Goal: Task Accomplishment & Management: Use online tool/utility

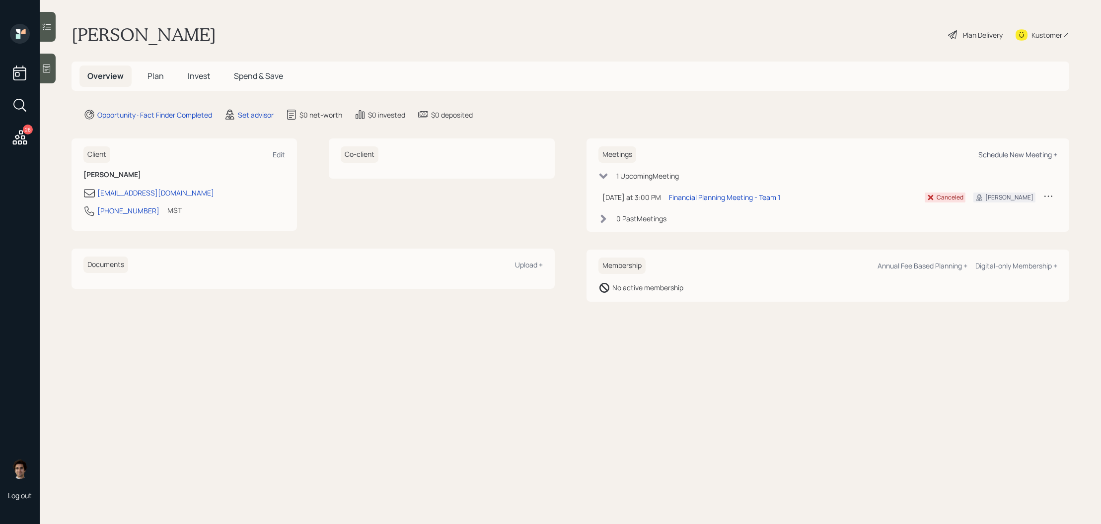
click at [1047, 158] on div "Schedule New Meeting +" at bounding box center [1017, 154] width 79 height 9
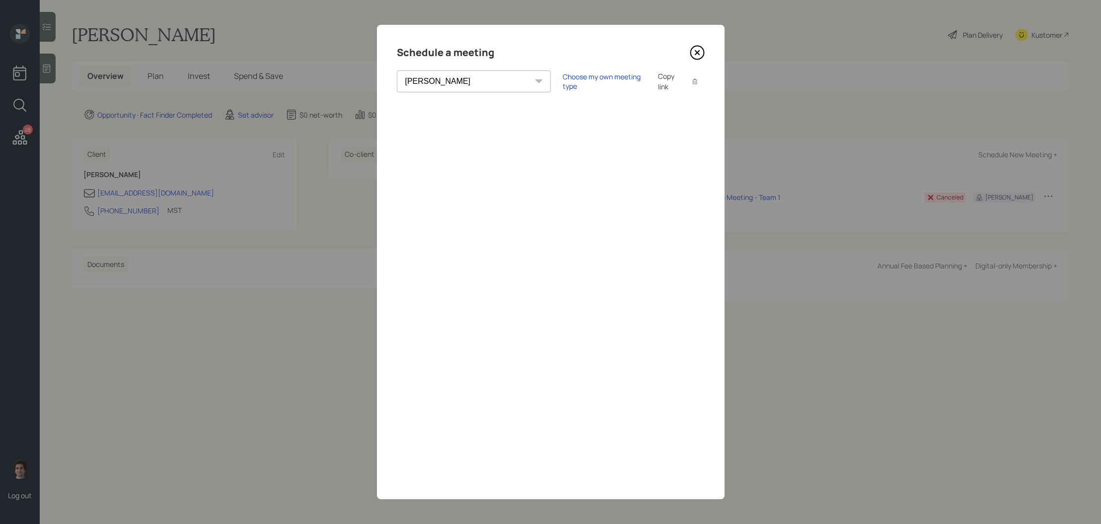
click at [464, 83] on select "[PERSON_NAME] [PERSON_NAME] [PERSON_NAME] [PERSON_NAME] [PERSON_NAME] [PERSON_N…" at bounding box center [474, 82] width 154 height 22
select select "59554aeb-d739-4552-90b9-0d27d70b4bf7"
click at [397, 71] on select "[PERSON_NAME] [PERSON_NAME] [PERSON_NAME] [PERSON_NAME] [PERSON_NAME] [PERSON_N…" at bounding box center [474, 82] width 154 height 22
click at [485, 84] on div "Theresa Spinello Matthew Burke Xavier Ross Eitan Bar-David Ian Yamey Trevor Nel…" at bounding box center [551, 82] width 308 height 22
click at [464, 84] on select "Theresa Spinello Matthew Burke Xavier Ross Eitan Bar-David Ian Yamey Trevor Nel…" at bounding box center [474, 82] width 154 height 22
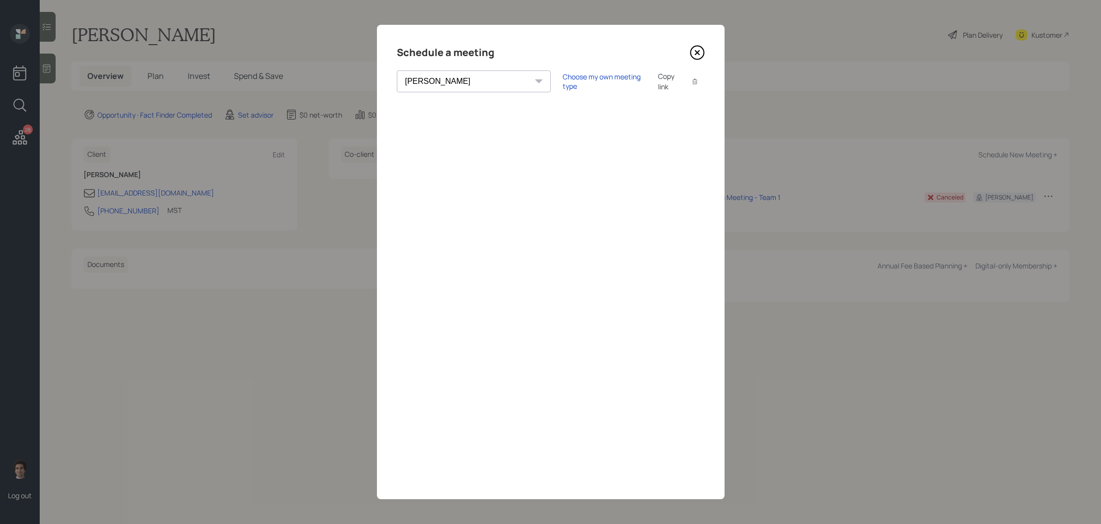
select select "59554aeb-d739-4552-90b9-0d27d70b4bf7"
click at [397, 71] on select "Theresa Spinello Matthew Burke Xavier Ross Eitan Bar-David Ian Yamey Trevor Nel…" at bounding box center [474, 82] width 154 height 22
click at [567, 71] on div "Theresa Spinello Matthew Burke Xavier Ross Eitan Bar-David Ian Yamey Trevor Nel…" at bounding box center [551, 82] width 308 height 22
click at [566, 81] on div "Choose my own meeting type" at bounding box center [604, 81] width 83 height 19
click at [700, 48] on icon at bounding box center [697, 52] width 15 height 15
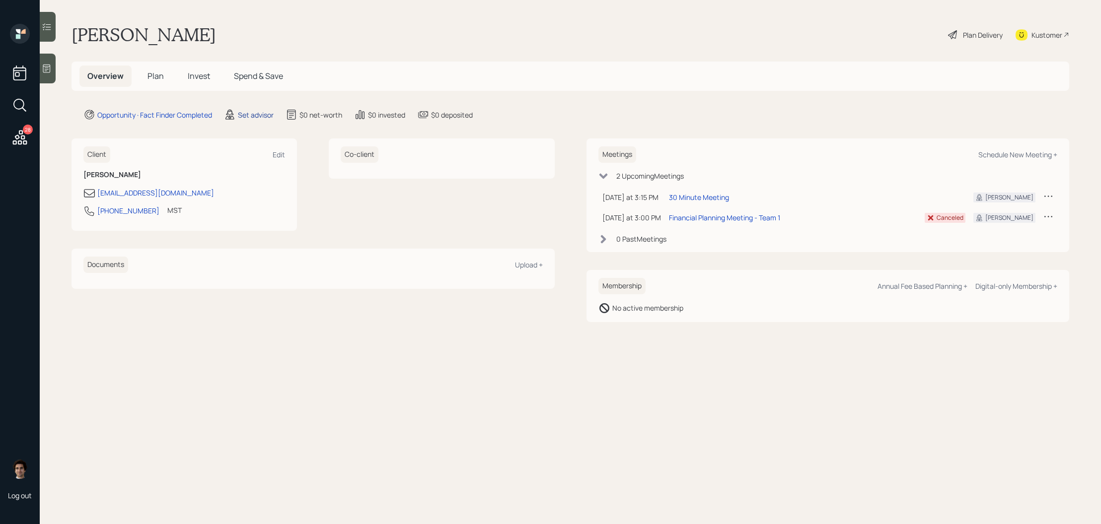
click at [270, 111] on div "Set advisor" at bounding box center [256, 115] width 36 height 10
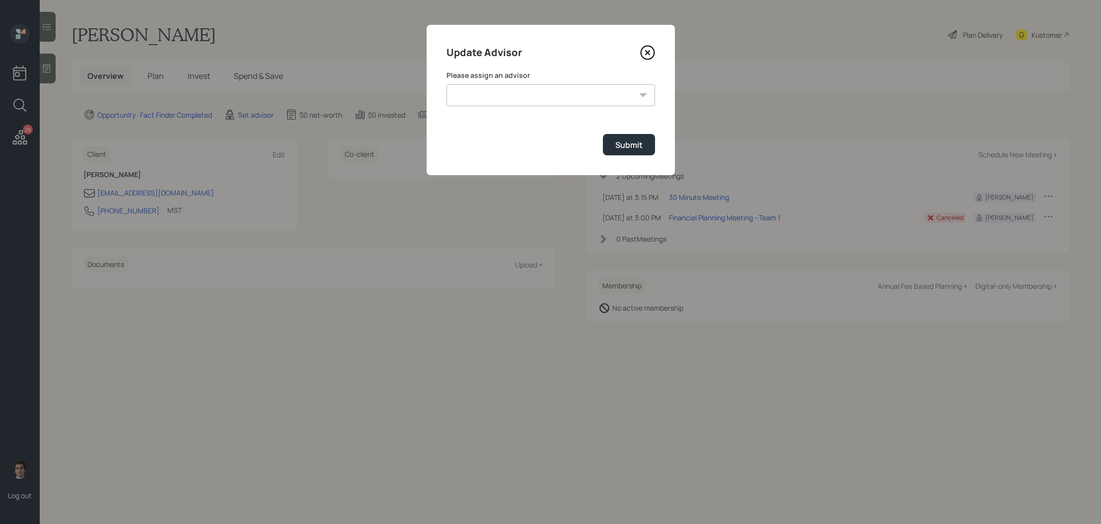
click at [468, 94] on select "[PERSON_NAME] [PERSON_NAME] End [PERSON_NAME] [PERSON_NAME] [PERSON_NAME] [PERS…" at bounding box center [550, 95] width 209 height 22
click at [446, 84] on select "Jonah Coleman Tyler End James DiStasi Treva Nostdahl Eric Schwartz Aleksandra S…" at bounding box center [550, 95] width 209 height 22
click at [474, 92] on select "Jonah Coleman Tyler End James DiStasi Treva Nostdahl Eric Schwartz Aleksandra S…" at bounding box center [550, 95] width 209 height 22
select select "59554aeb-d739-4552-90b9-0d27d70b4bf7"
click at [446, 84] on select "Jonah Coleman Tyler End James DiStasi Treva Nostdahl Eric Schwartz Aleksandra S…" at bounding box center [550, 95] width 209 height 22
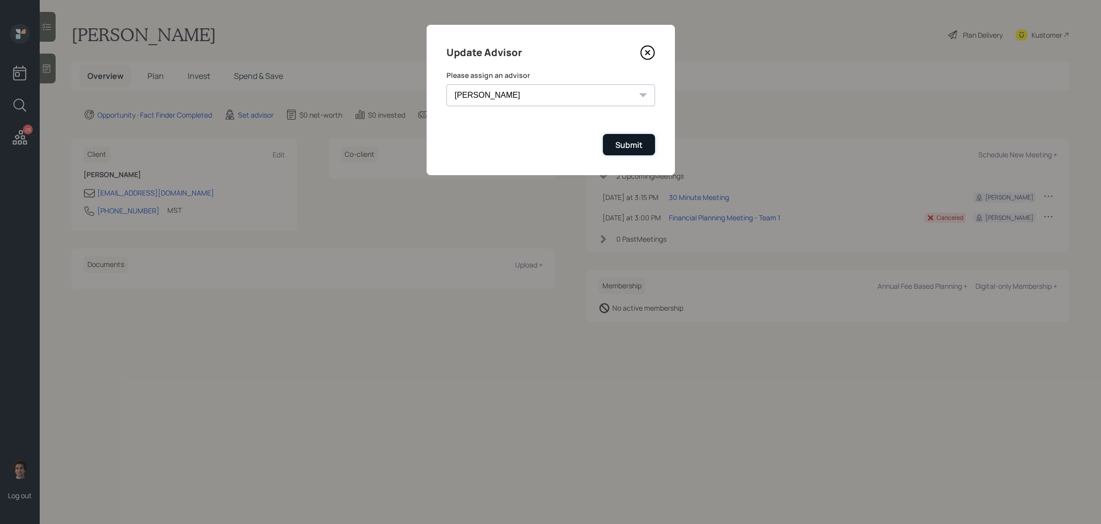
click at [653, 153] on button "Submit" at bounding box center [629, 144] width 52 height 21
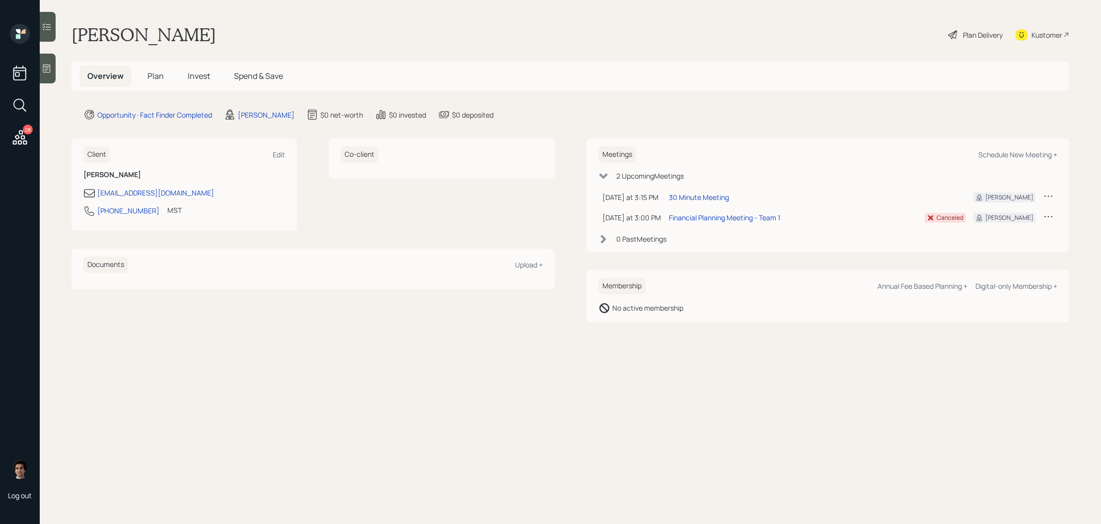
click at [6, 138] on div "28 Log out" at bounding box center [20, 262] width 40 height 524
click at [26, 143] on icon at bounding box center [20, 137] width 14 height 14
drag, startPoint x: 152, startPoint y: 210, endPoint x: 92, endPoint y: 208, distance: 60.6
click at [92, 208] on div "143-582-80090 MST Currently 1:08 PM" at bounding box center [184, 214] width 202 height 18
click at [104, 220] on div "143-582-80090 MST Currently 1:08 PM" at bounding box center [184, 214] width 202 height 18
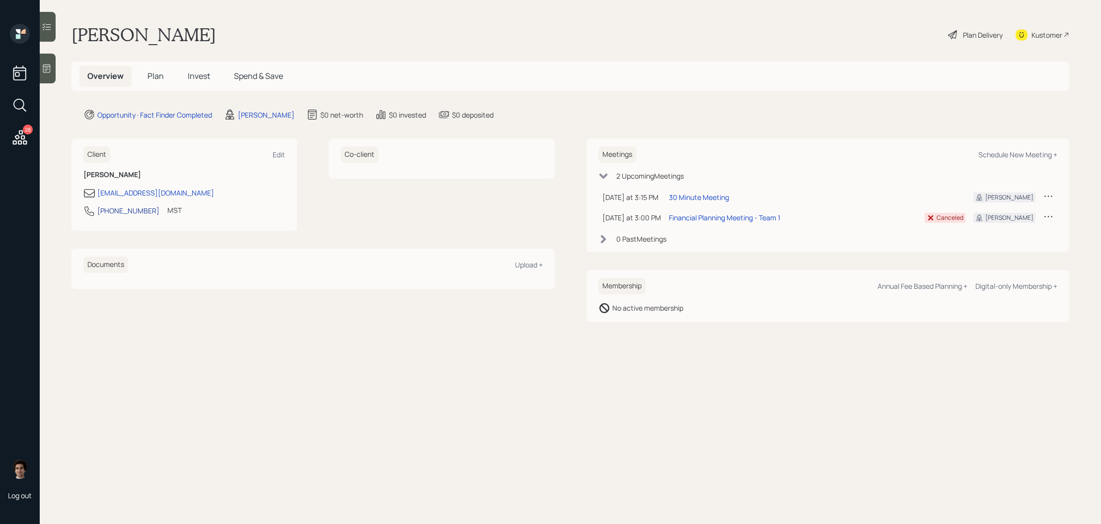
click at [106, 211] on div "[PHONE_NUMBER]" at bounding box center [128, 211] width 62 height 10
select select "America/Denver"
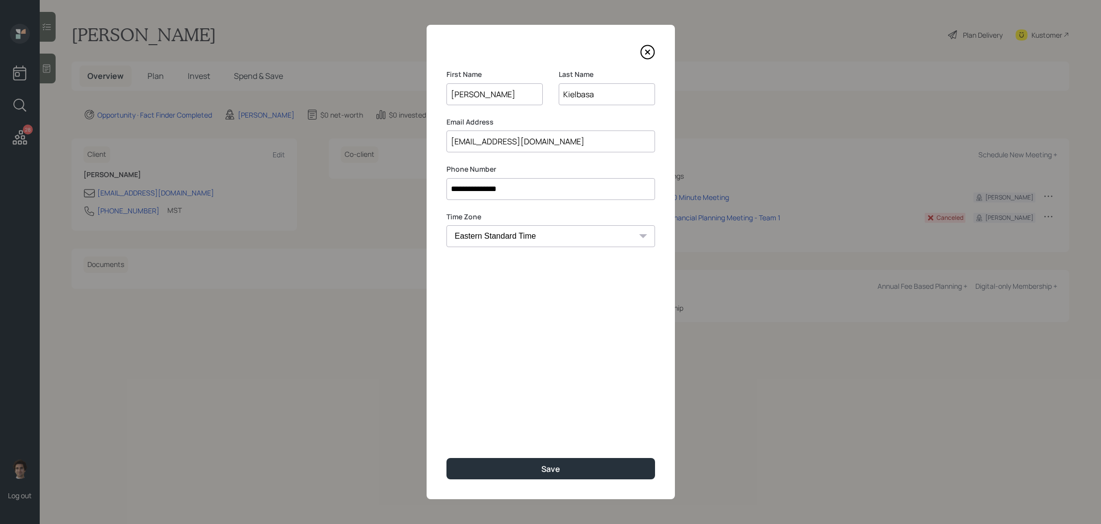
click at [457, 187] on input "**********" at bounding box center [550, 189] width 209 height 22
type input "**********"
click at [539, 211] on div "**********" at bounding box center [551, 262] width 248 height 475
click at [561, 447] on div "**********" at bounding box center [551, 262] width 248 height 475
click at [567, 465] on button "Save" at bounding box center [550, 468] width 209 height 21
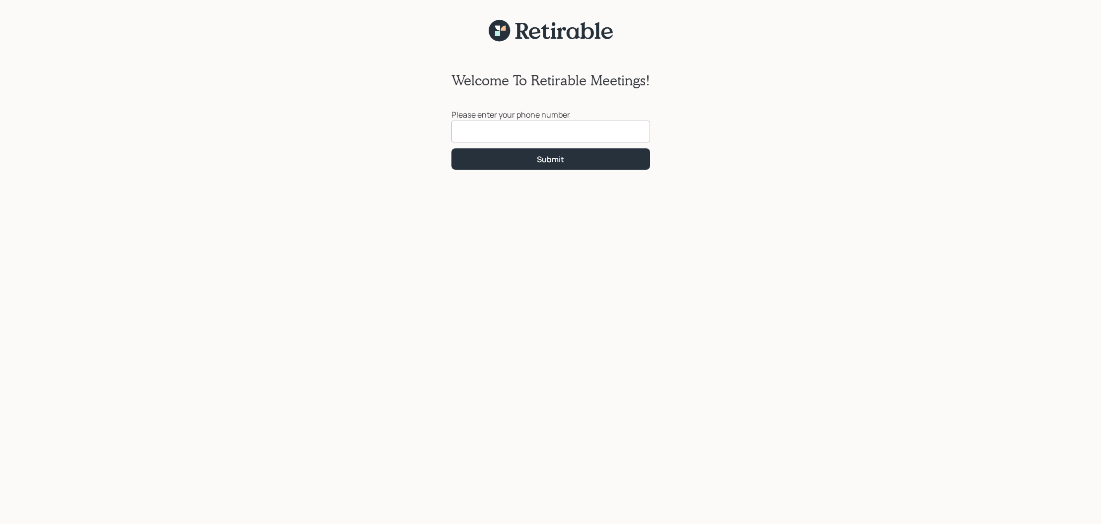
click at [508, 131] on input at bounding box center [550, 132] width 199 height 22
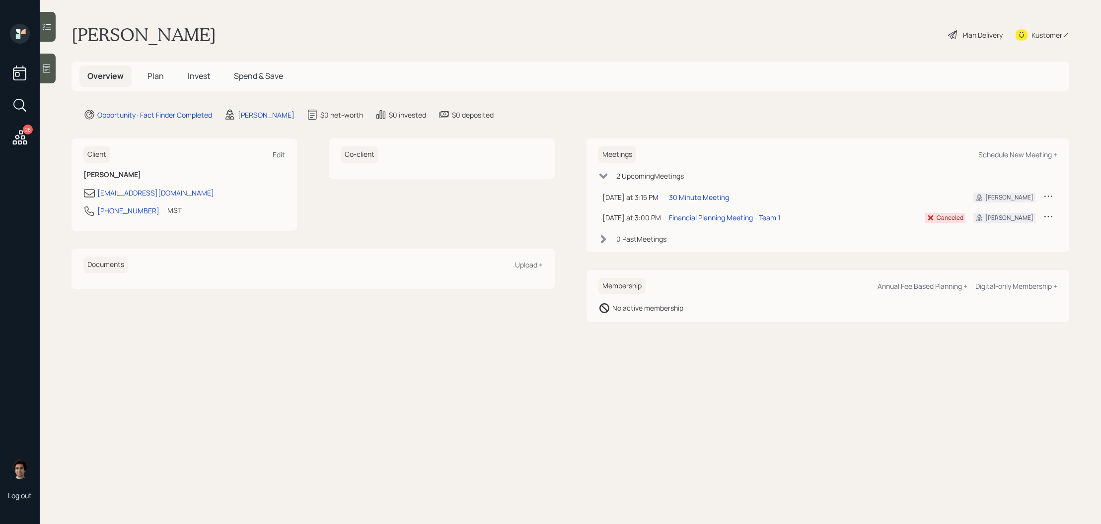
click at [46, 68] on icon at bounding box center [46, 69] width 7 height 8
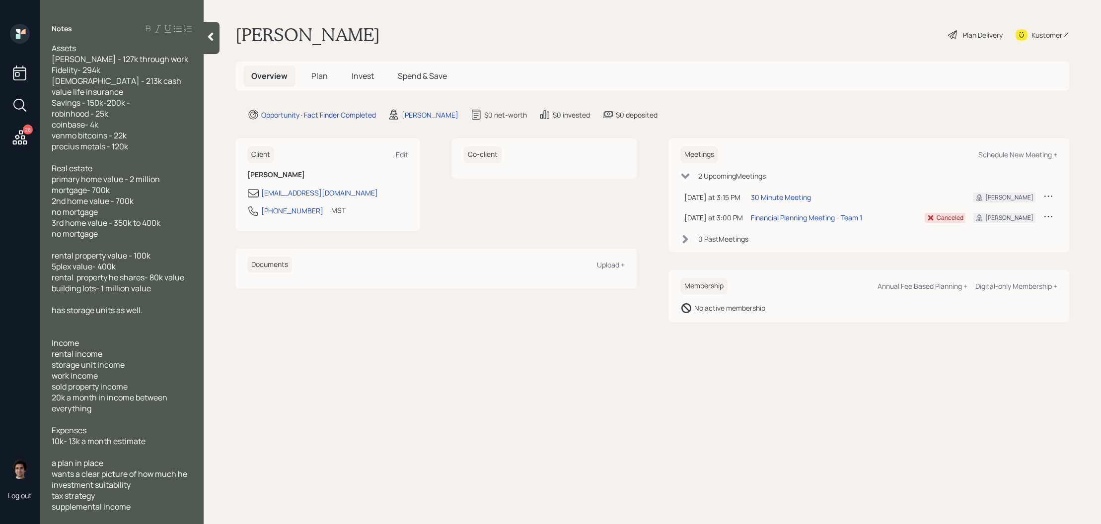
scroll to position [69, 0]
click at [213, 40] on icon at bounding box center [210, 37] width 5 height 8
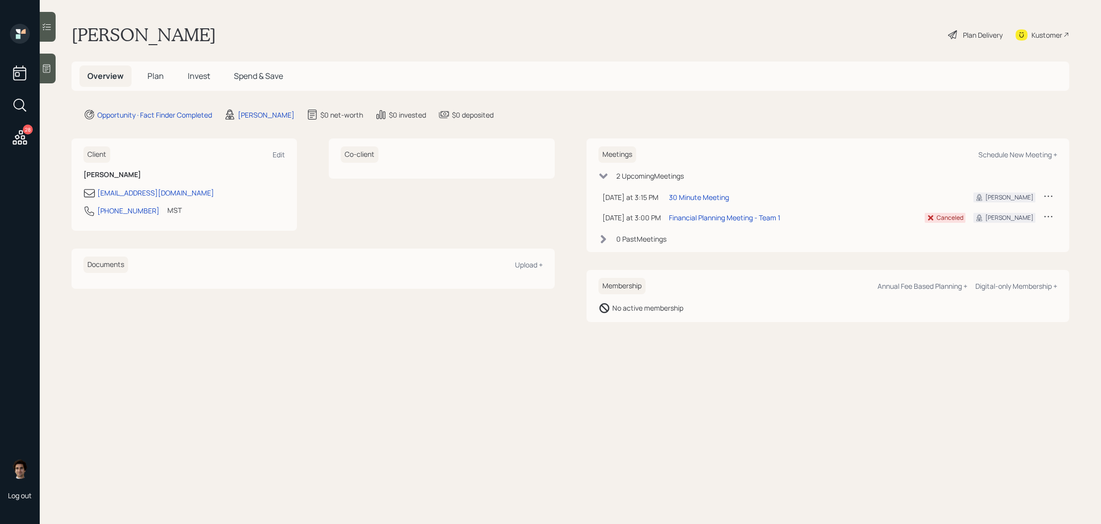
click at [56, 75] on main "Kelly Kielbasa Plan Delivery Kustomer Overview Plan Invest Spend & Save Opportu…" at bounding box center [570, 262] width 1061 height 524
click at [51, 60] on div at bounding box center [48, 69] width 16 height 30
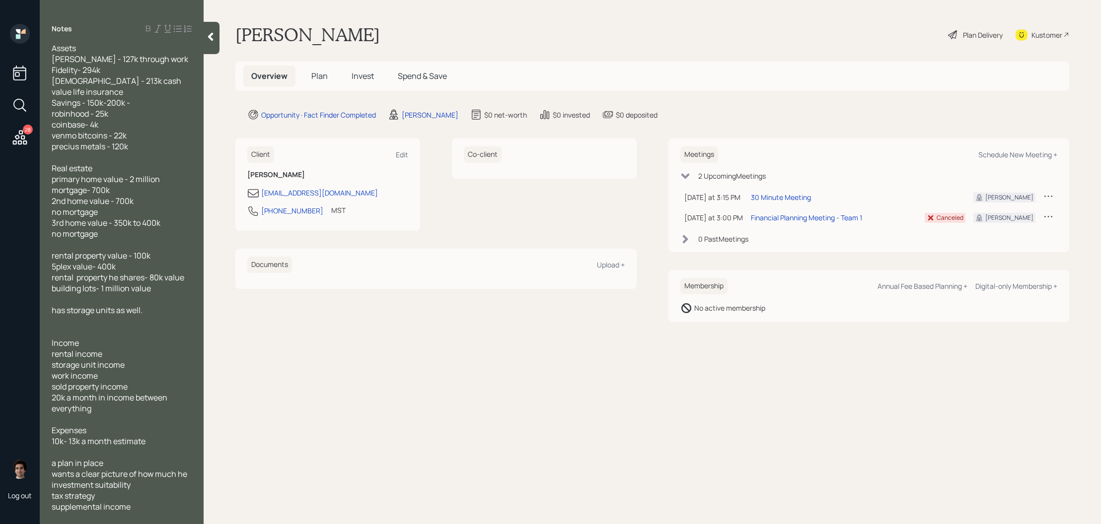
click at [217, 32] on div at bounding box center [212, 38] width 16 height 32
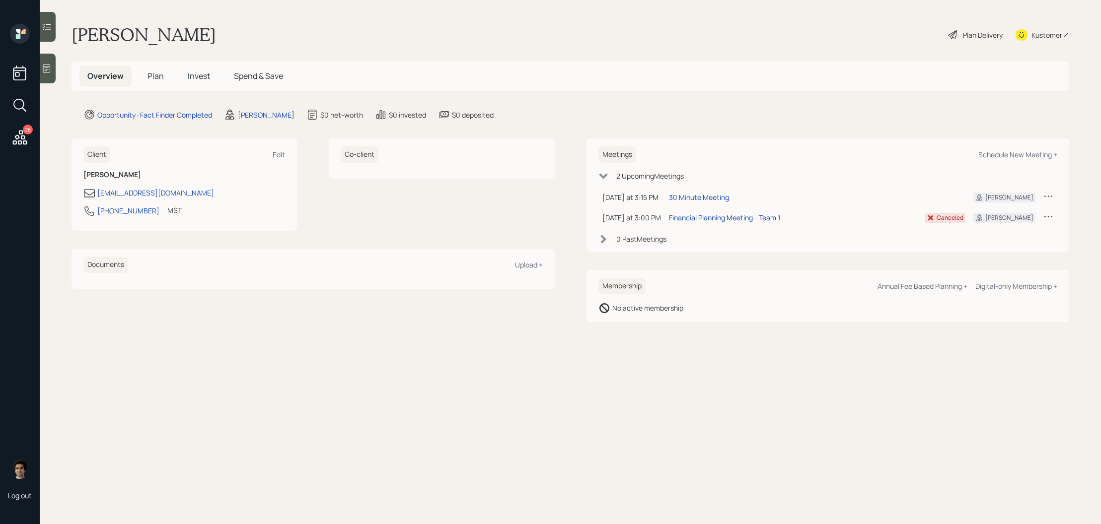
click at [43, 69] on icon at bounding box center [47, 69] width 10 height 10
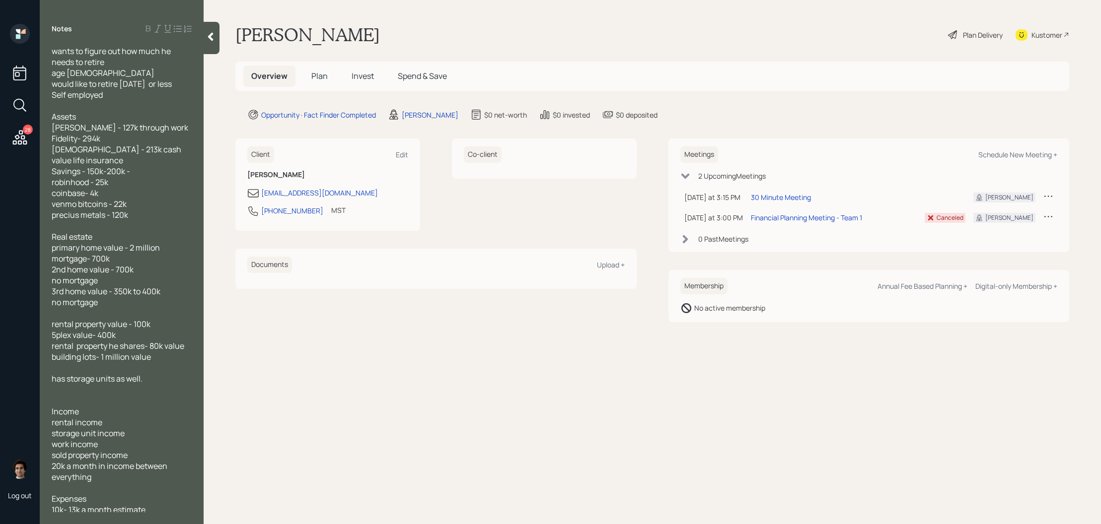
scroll to position [1, 0]
click at [211, 28] on div at bounding box center [212, 38] width 16 height 32
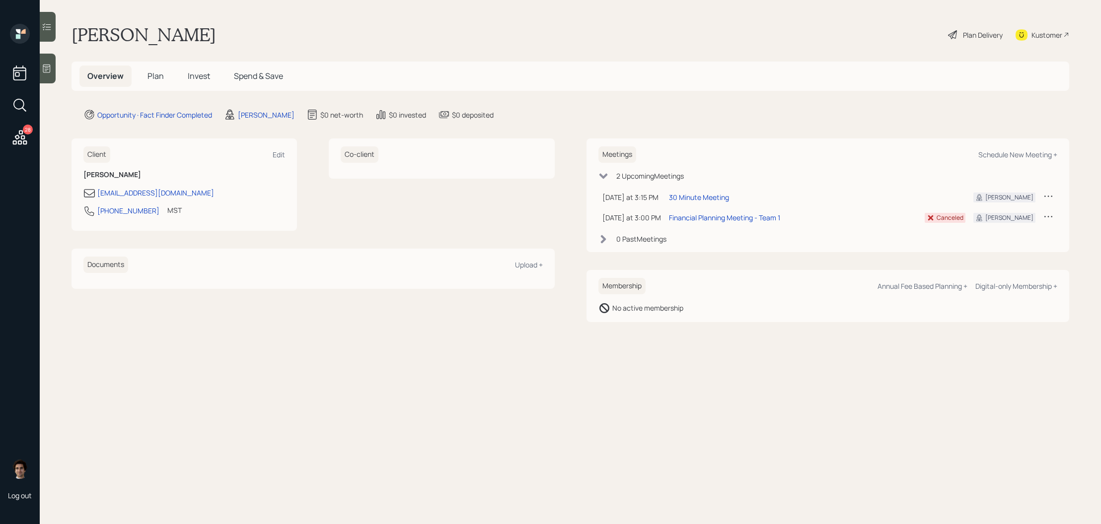
click at [40, 76] on div at bounding box center [48, 69] width 16 height 30
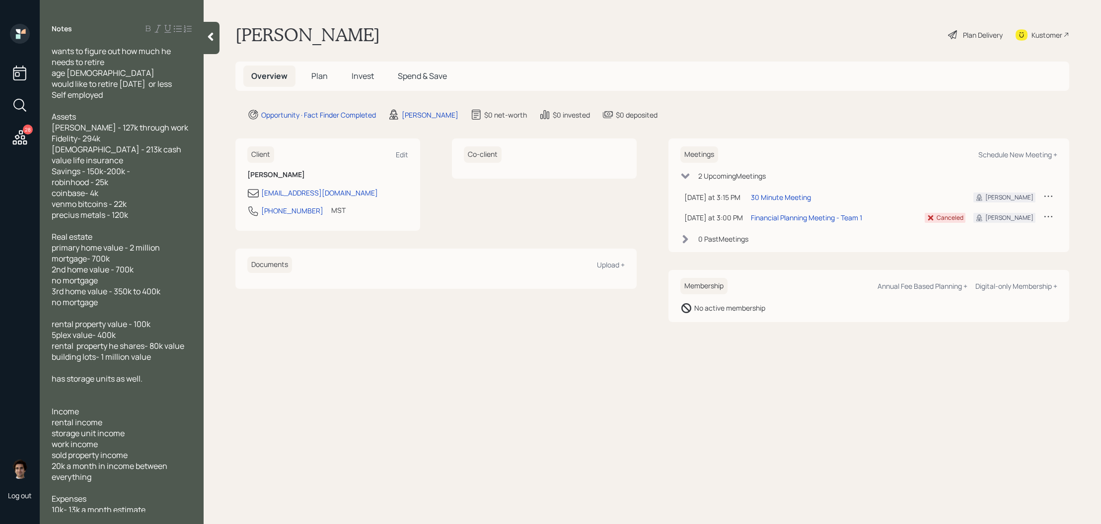
scroll to position [69, 0]
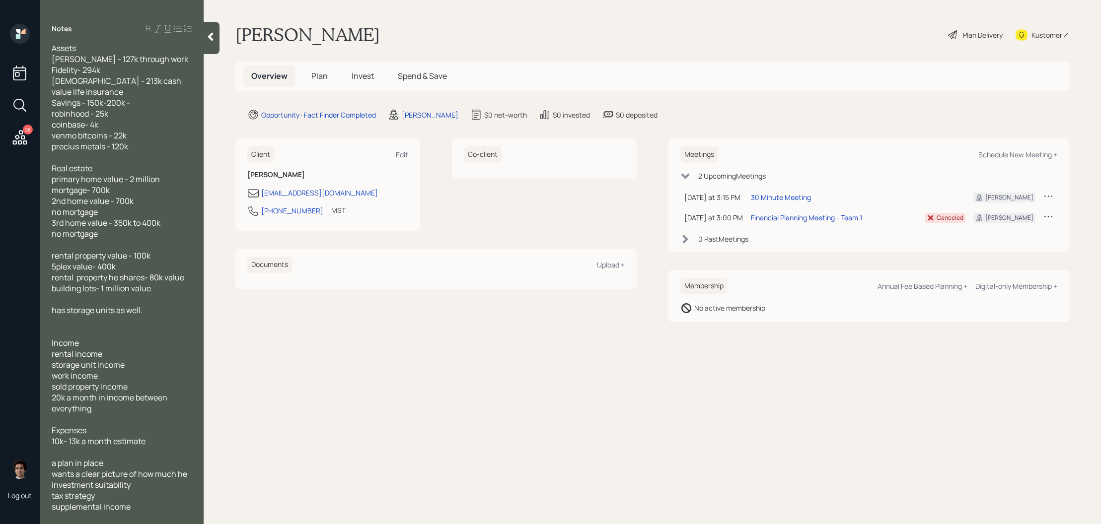
click at [414, 352] on main "Kelly Kielbasa Plan Delivery Kustomer Overview Plan Invest Spend & Save Opportu…" at bounding box center [652, 262] width 897 height 524
click at [310, 68] on h5 "Plan" at bounding box center [319, 76] width 32 height 21
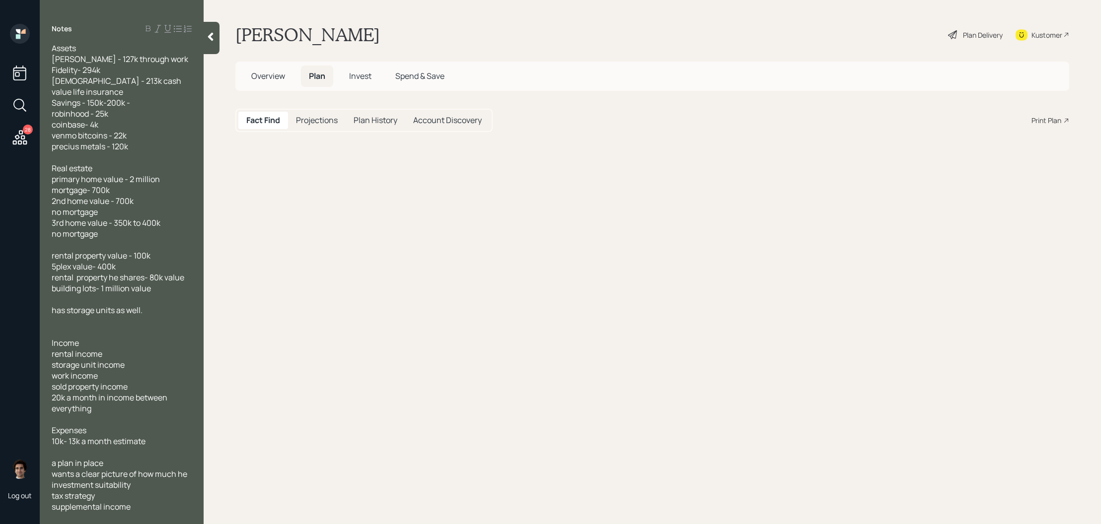
click at [310, 74] on span "Plan" at bounding box center [317, 76] width 16 height 11
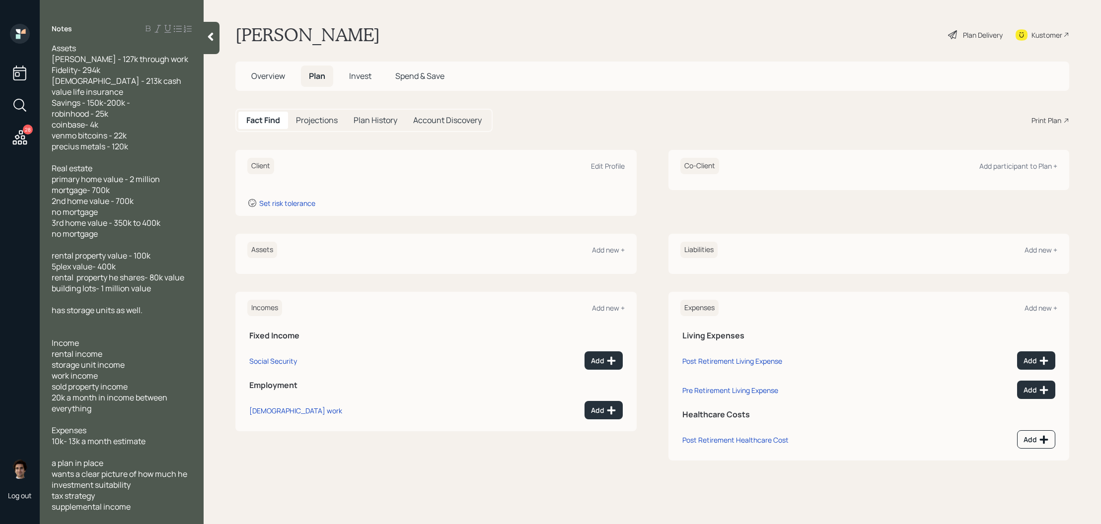
click at [969, 40] on div "Plan Delivery" at bounding box center [975, 35] width 57 height 22
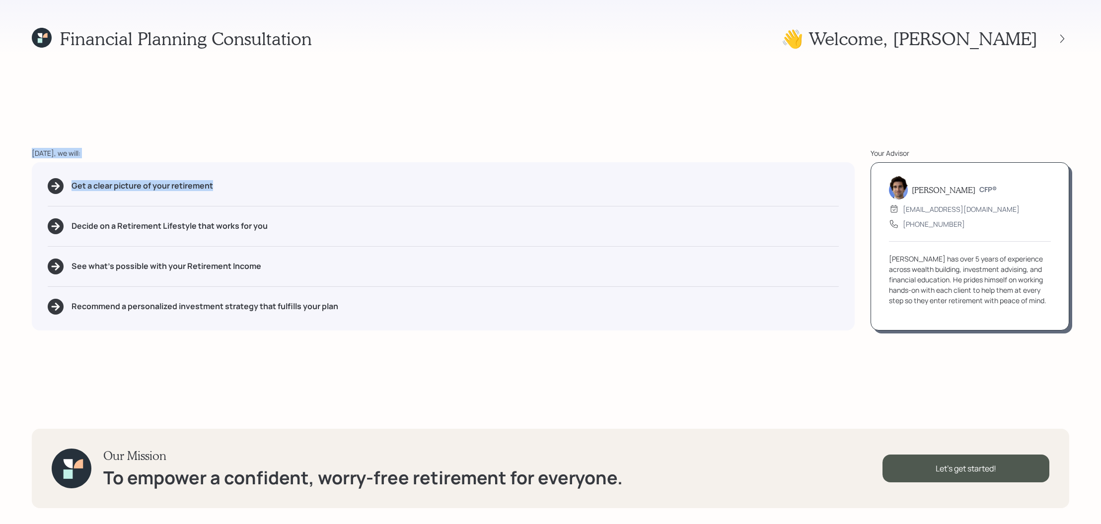
drag, startPoint x: 272, startPoint y: 189, endPoint x: 24, endPoint y: 154, distance: 250.6
click at [24, 154] on div "Financial Planning Consultation 👋 Welcome , Kelly Today, we will: Get a clear p…" at bounding box center [550, 262] width 1101 height 524
click at [123, 203] on div "Get a clear picture of your retirement Decide on a Retirement Lifestyle that wo…" at bounding box center [443, 246] width 823 height 168
click at [1061, 40] on icon at bounding box center [1062, 39] width 10 height 10
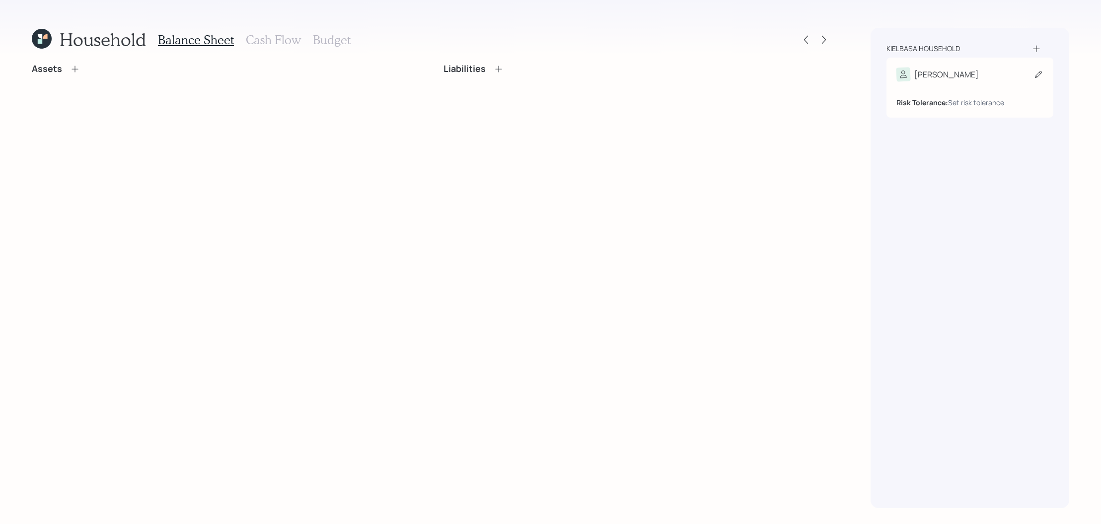
click at [956, 84] on div "Risk Tolerance: Set risk tolerance" at bounding box center [969, 94] width 147 height 26
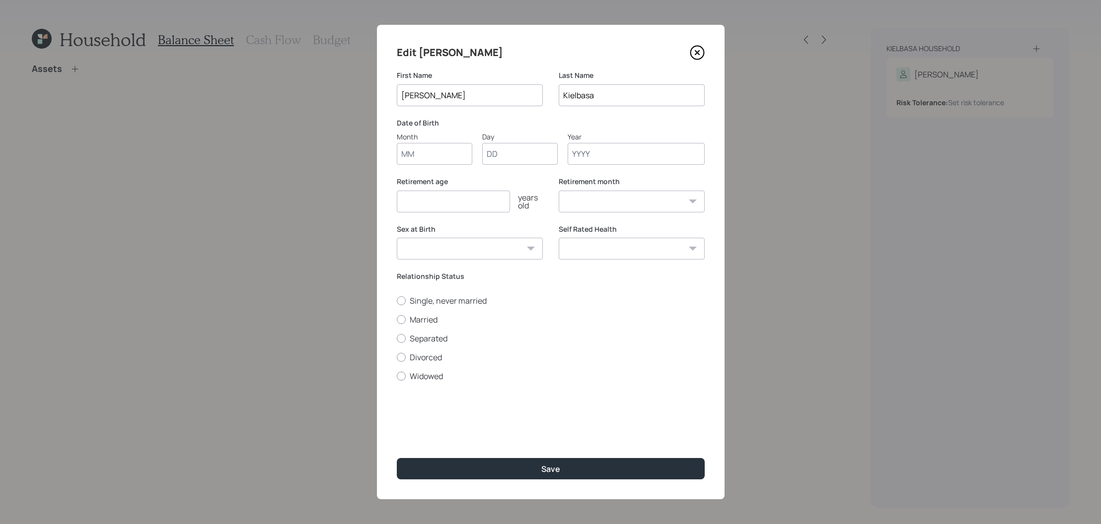
click at [428, 147] on input "Month" at bounding box center [434, 154] width 75 height 22
type input "06"
type input "27"
type input "1972"
select select "6"
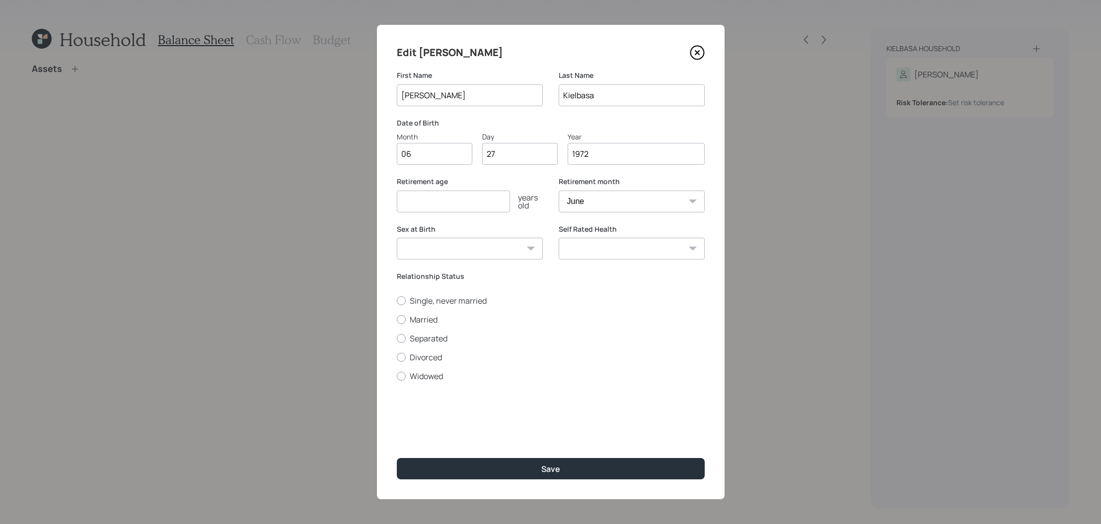
type input "1972"
click at [499, 210] on input "number" at bounding box center [453, 202] width 113 height 22
click at [508, 255] on select "Male Female Other / Prefer not to say" at bounding box center [470, 249] width 146 height 22
click at [508, 259] on select "Male Female Other / Prefer not to say" at bounding box center [470, 262] width 146 height 22
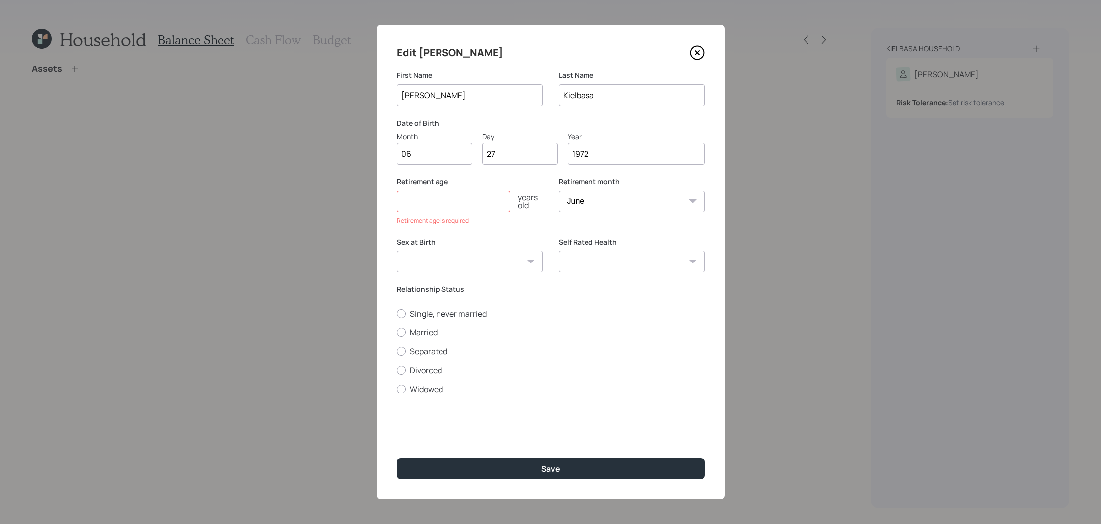
select select "male"
click at [397, 251] on select "Male Female Other / Prefer not to say" at bounding box center [470, 262] width 146 height 22
click at [409, 330] on label "Married" at bounding box center [551, 332] width 308 height 11
click at [397, 332] on input "Married" at bounding box center [396, 332] width 0 height 0
radio input "true"
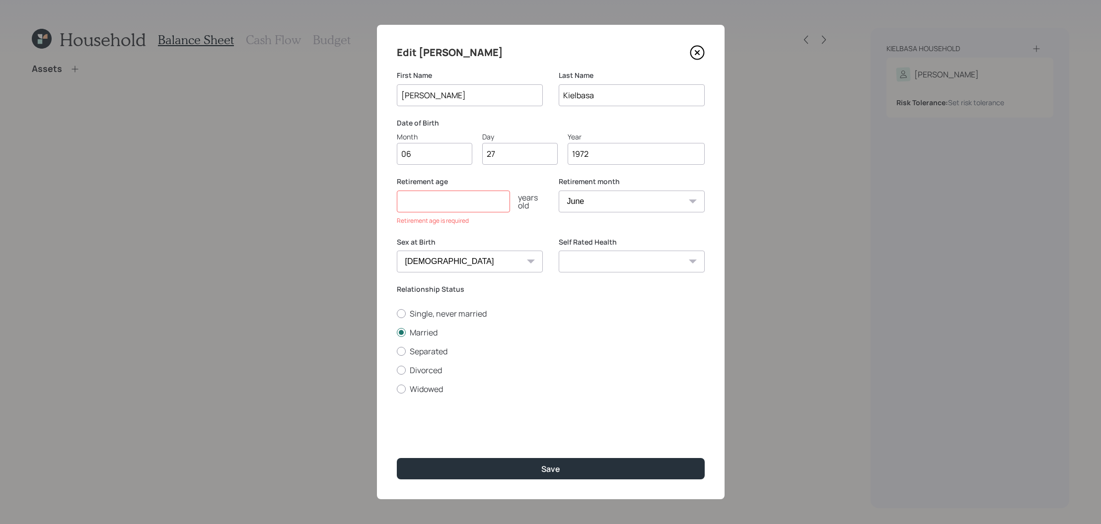
click at [440, 208] on input "number" at bounding box center [453, 202] width 113 height 22
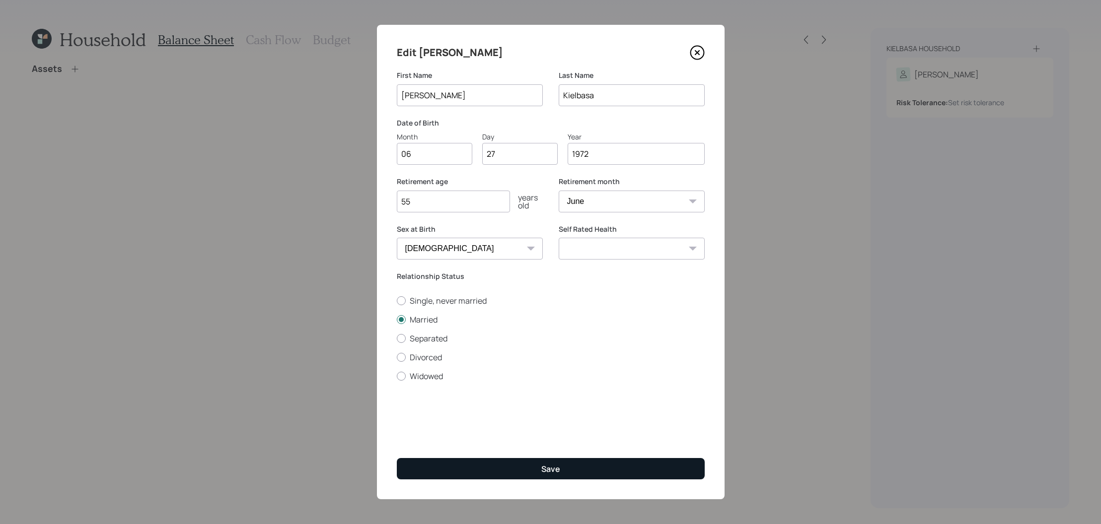
type input "55"
click at [519, 476] on button "Save" at bounding box center [551, 468] width 308 height 21
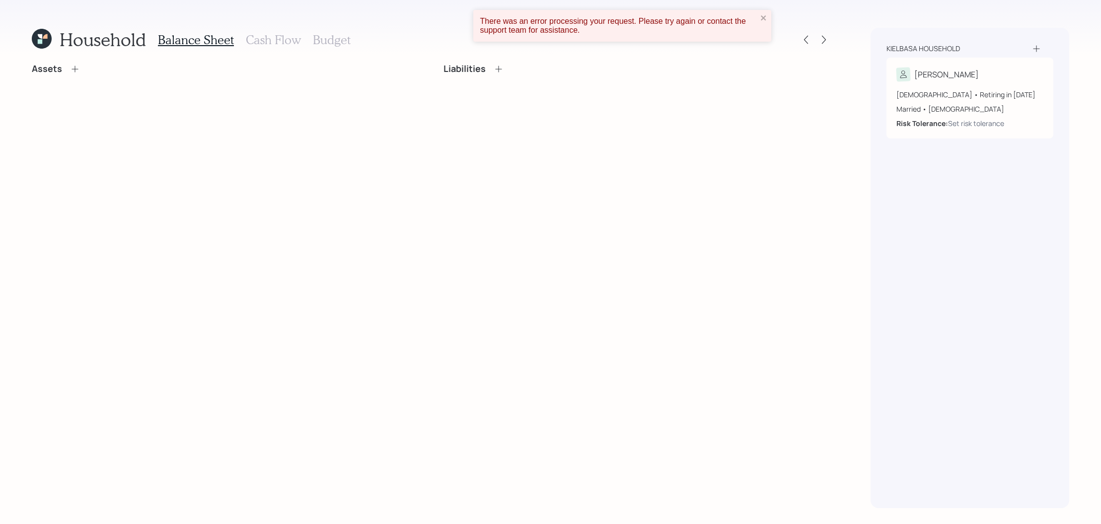
click at [758, 26] on div "There was an error processing your request. Please try again or contact the sup…" at bounding box center [618, 26] width 283 height 24
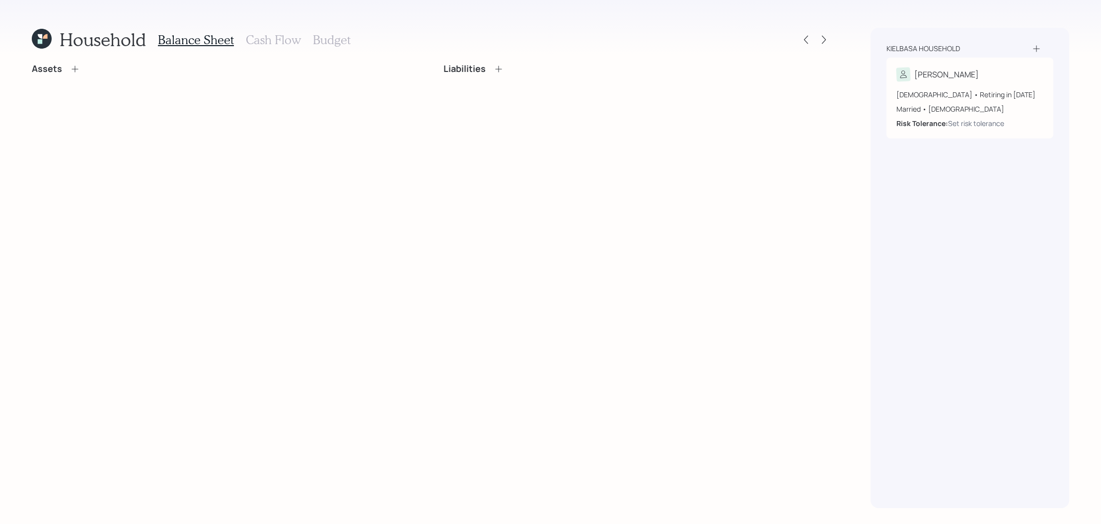
click at [1038, 47] on icon at bounding box center [1036, 49] width 10 height 10
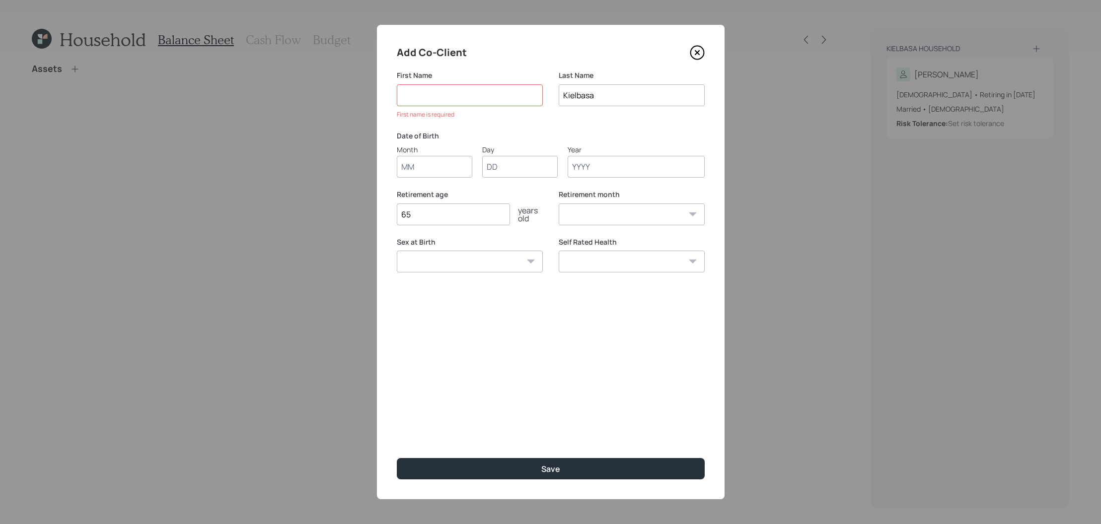
click at [703, 45] on icon at bounding box center [697, 52] width 15 height 15
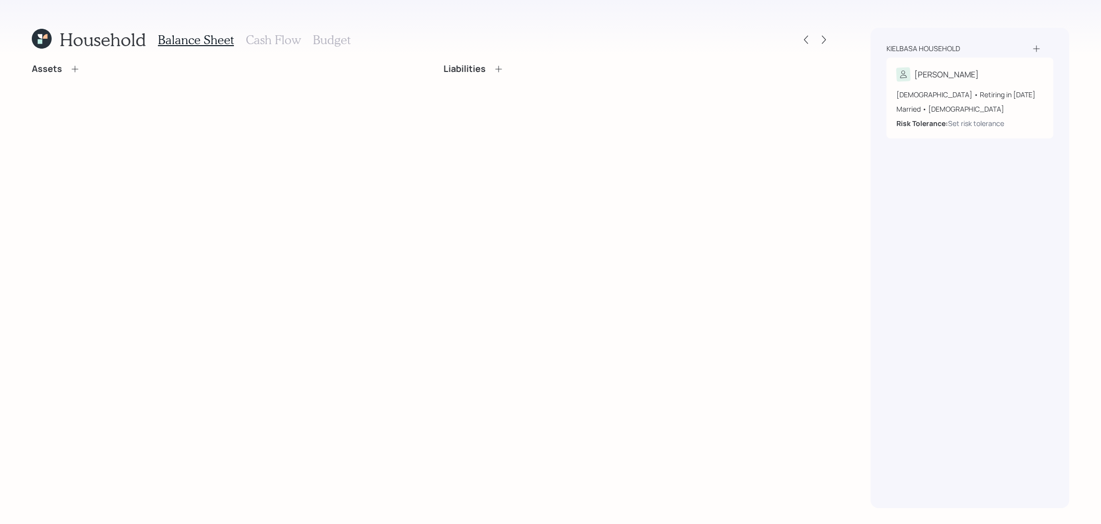
click at [1041, 43] on div "Kielbasa household Kelly 53 years old • Retiring in June 2027 Married • Male Ri…" at bounding box center [969, 268] width 199 height 481
click at [1040, 48] on icon at bounding box center [1036, 49] width 10 height 10
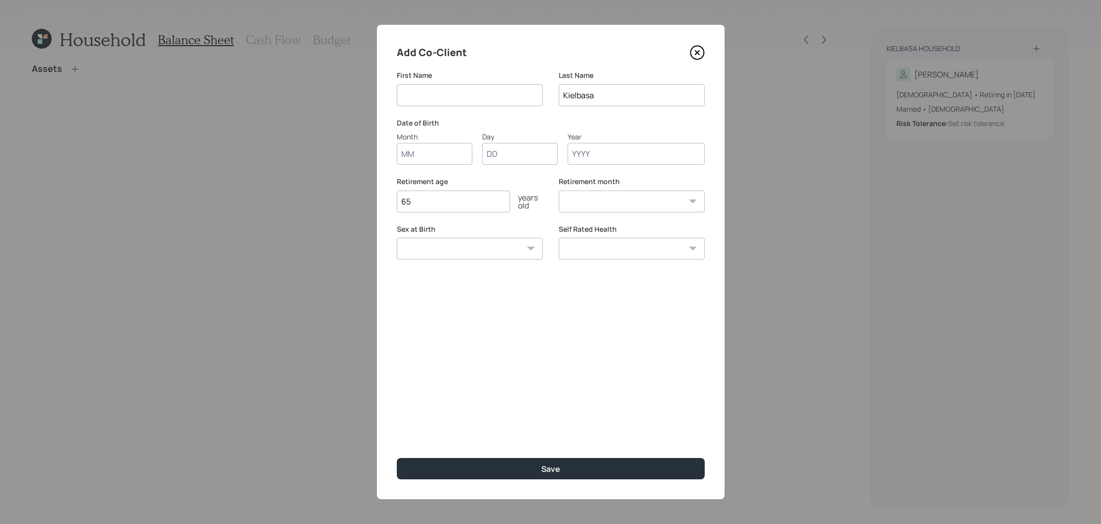
click at [480, 84] on input at bounding box center [470, 95] width 146 height 22
type input "Robin"
click at [441, 149] on input "Month" at bounding box center [434, 154] width 75 height 22
type input "11"
type input "04"
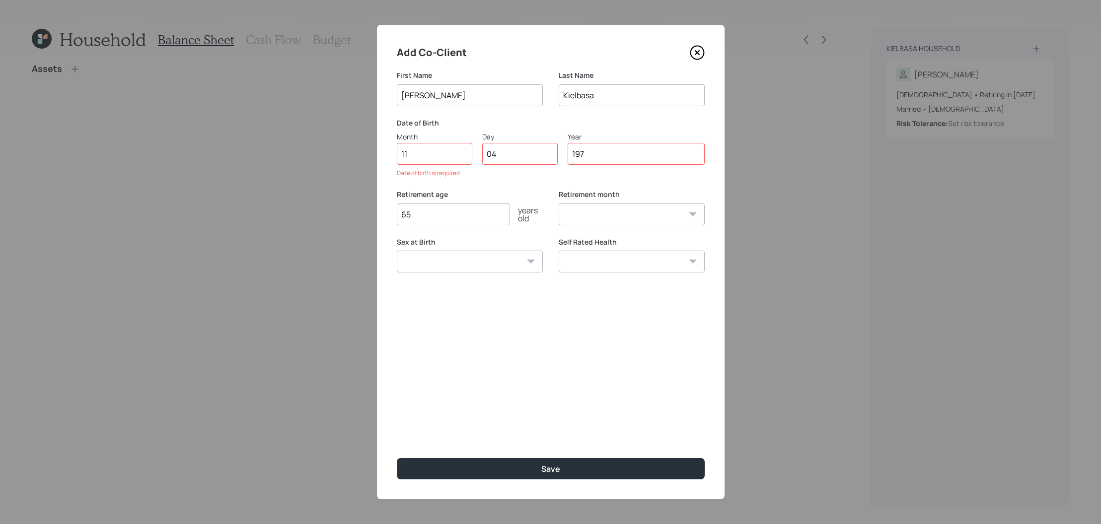
type input "1971"
select select "11"
type input "1971"
click at [469, 205] on input "65" at bounding box center [453, 202] width 113 height 22
click at [468, 210] on input "65" at bounding box center [453, 202] width 113 height 22
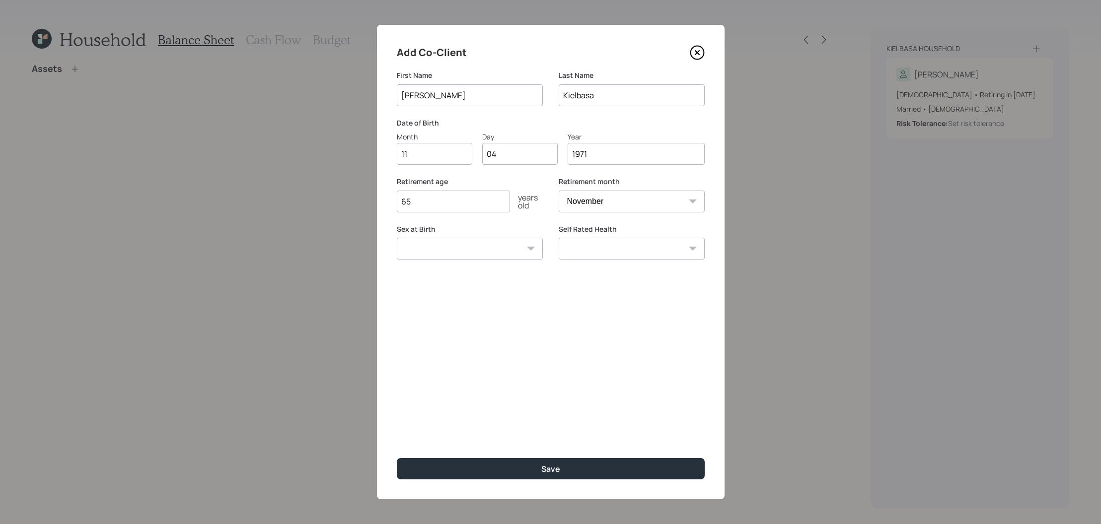
type input "6"
type input "56"
click at [618, 208] on select "January February March April May June July August September October November De…" at bounding box center [632, 202] width 146 height 22
click at [559, 191] on select "January February March April May June July August September October November De…" at bounding box center [632, 202] width 146 height 22
click at [628, 192] on select "January February March April May June July August September October November De…" at bounding box center [632, 202] width 146 height 22
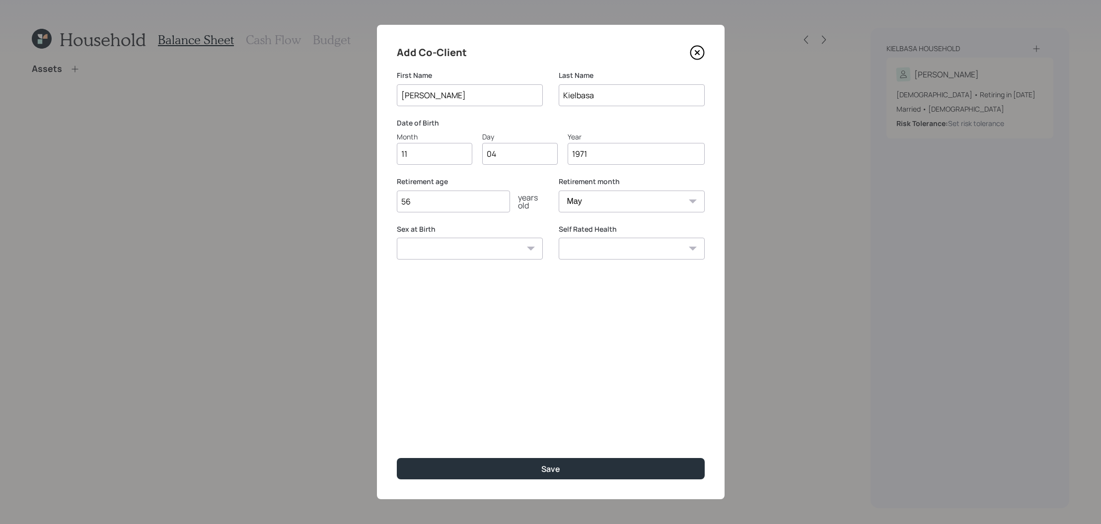
select select "6"
click at [559, 191] on select "January February March April May June July August September October November De…" at bounding box center [632, 202] width 146 height 22
click at [446, 259] on select "Male Female Other / Prefer not to say" at bounding box center [470, 249] width 146 height 22
select select "female"
click at [397, 238] on select "Male Female Other / Prefer not to say" at bounding box center [470, 249] width 146 height 22
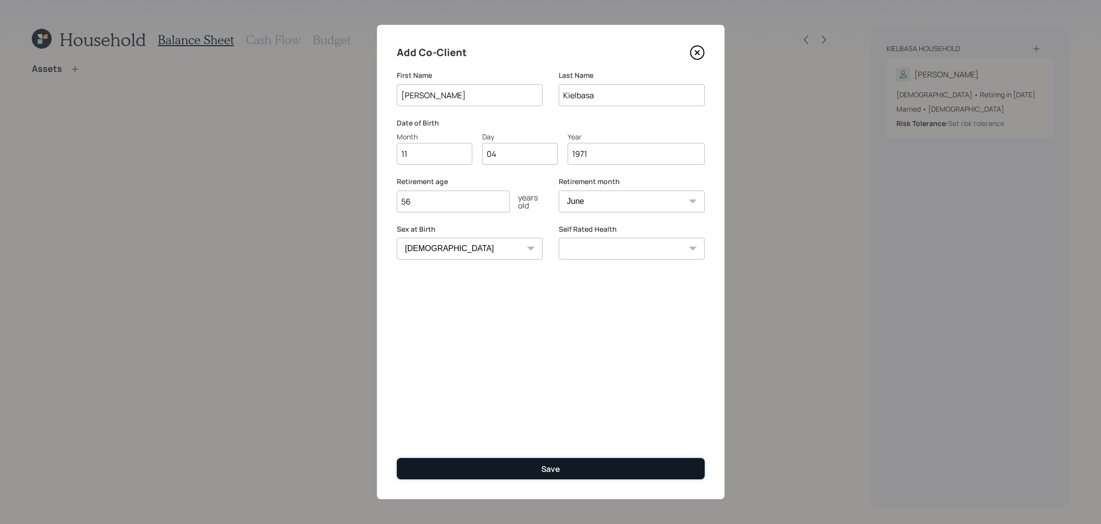
click at [529, 468] on button "Save" at bounding box center [551, 468] width 308 height 21
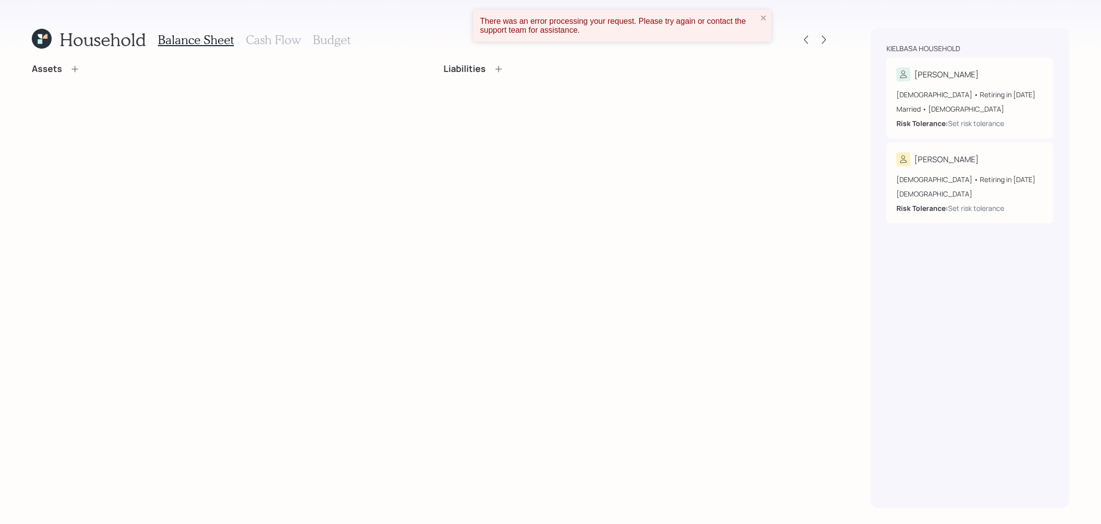
click at [761, 8] on div "Household Balance Sheet Cash Flow Budget Assets Liabilities Kielbasa household …" at bounding box center [550, 262] width 1101 height 524
click at [761, 20] on icon "close" at bounding box center [763, 17] width 5 height 5
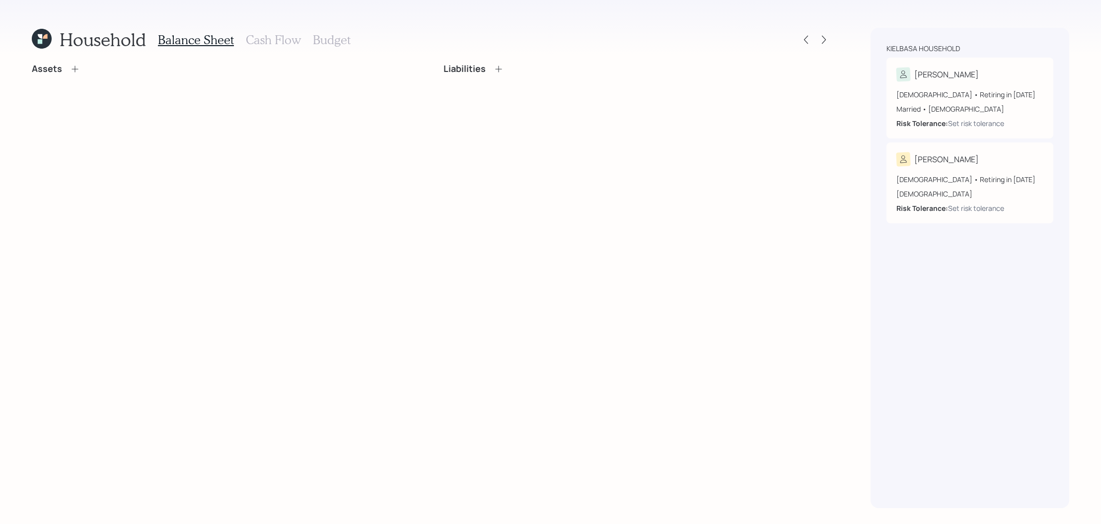
click at [79, 72] on div "Assets" at bounding box center [226, 69] width 388 height 11
click at [71, 72] on icon at bounding box center [75, 69] width 10 height 10
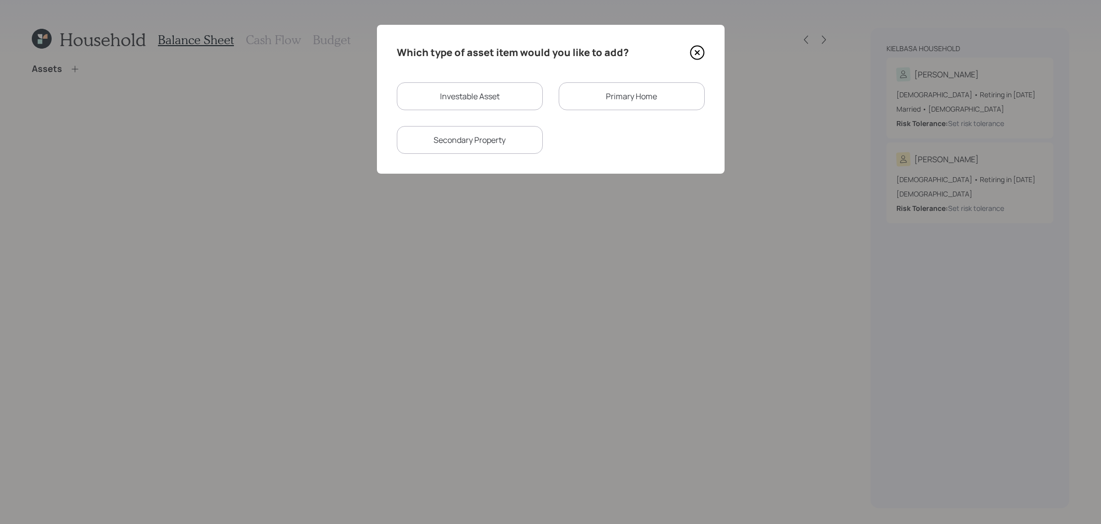
click at [510, 91] on div "Investable Asset" at bounding box center [470, 96] width 146 height 28
select select "taxable"
select select "balanced"
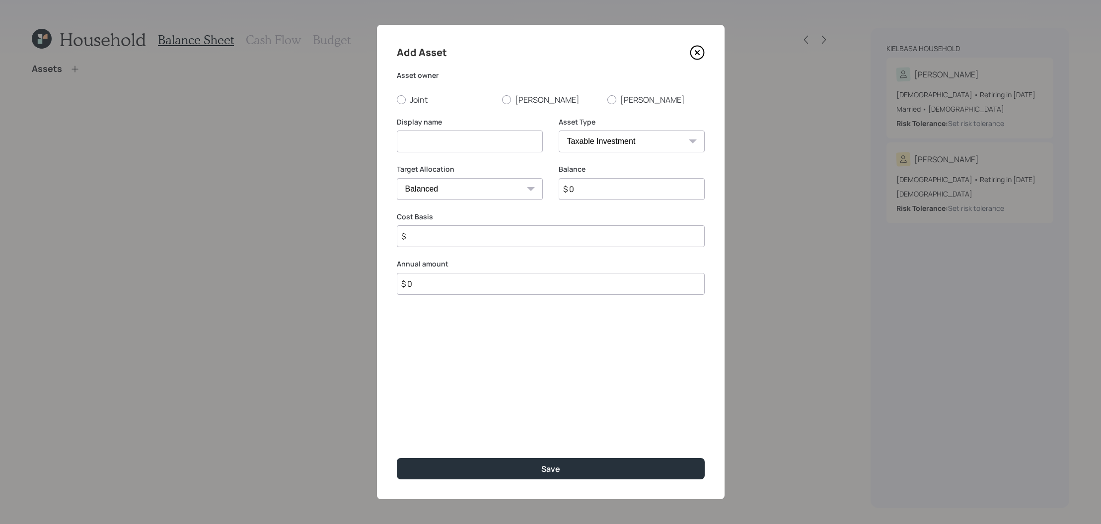
click at [639, 148] on select "SEP IRA IRA Roth IRA 401(k) Roth 401(k) 403(b) Roth 403(b) 457(b) Roth 457(b) H…" at bounding box center [632, 142] width 146 height 22
select select "sep_ira"
click at [559, 131] on select "SEP IRA IRA Roth IRA 401(k) Roth 401(k) 403(b) Roth 403(b) 457(b) Roth 457(b) H…" at bounding box center [632, 142] width 146 height 22
type input "$"
click at [524, 92] on div "Asset owner Joint Kelly Robin" at bounding box center [551, 88] width 308 height 35
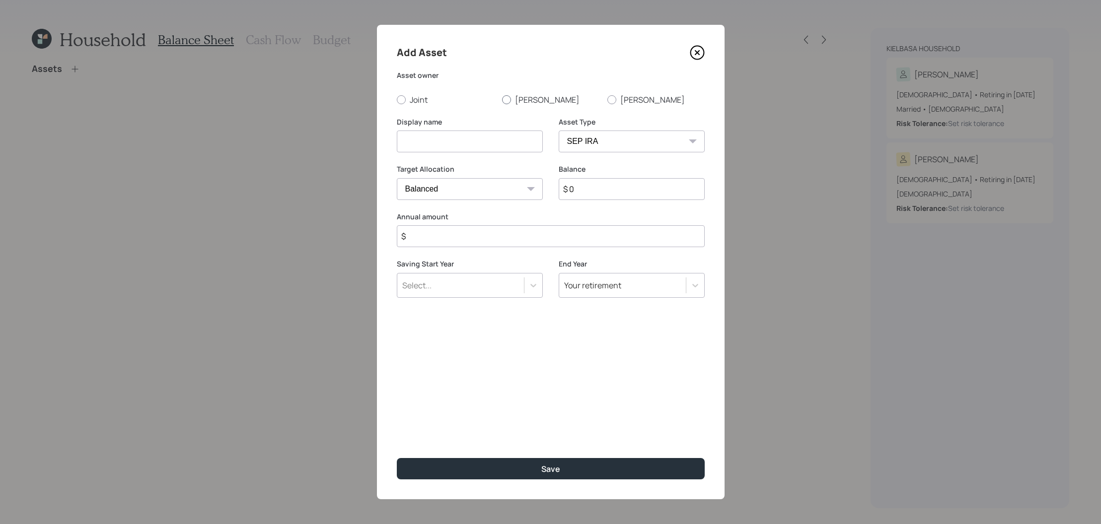
click at [521, 103] on label "Kelly" at bounding box center [550, 99] width 97 height 11
click at [502, 100] on input "Kelly" at bounding box center [502, 99] width 0 height 0
radio input "true"
click at [495, 144] on input at bounding box center [470, 142] width 146 height 22
click at [644, 196] on input "$ 0" at bounding box center [632, 189] width 146 height 22
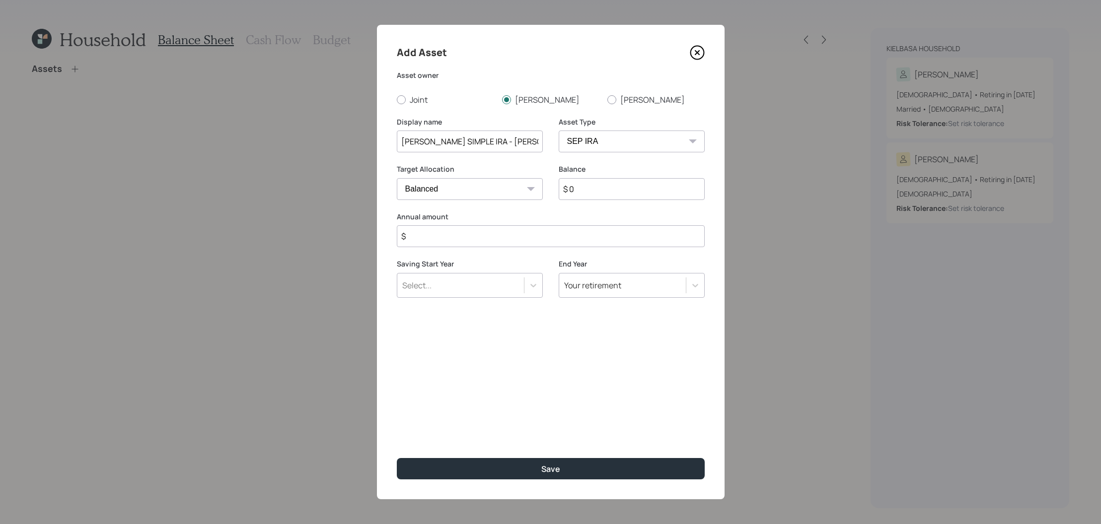
click at [440, 146] on input "Kelly's SIMPLE IRA - Edward Jones" at bounding box center [470, 142] width 146 height 22
type input "Kelly's Simple IRA - Edward Jones"
click at [625, 145] on select "SEP IRA IRA Roth IRA 401(k) Roth 401(k) 403(b) Roth 403(b) 457(b) Roth 457(b) H…" at bounding box center [632, 142] width 146 height 22
click at [559, 131] on select "SEP IRA IRA Roth IRA 401(k) Roth 401(k) 403(b) Roth 403(b) 457(b) Roth 457(b) H…" at bounding box center [632, 142] width 146 height 22
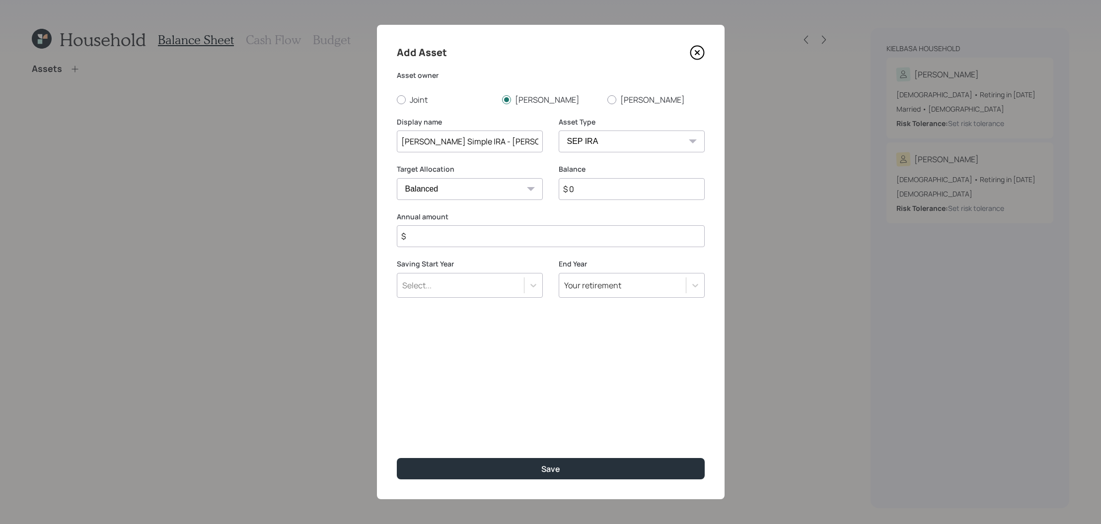
click at [613, 186] on input "$ 0" at bounding box center [632, 189] width 146 height 22
type input "$"
click at [621, 149] on select "SEP IRA IRA Roth IRA 401(k) Roth 401(k) 403(b) Roth 403(b) 457(b) Roth 457(b) H…" at bounding box center [632, 142] width 146 height 22
click at [609, 187] on input "$" at bounding box center [632, 189] width 146 height 22
click at [615, 142] on select "SEP IRA IRA Roth IRA 401(k) Roth 401(k) 403(b) Roth 403(b) 457(b) Roth 457(b) H…" at bounding box center [632, 142] width 146 height 22
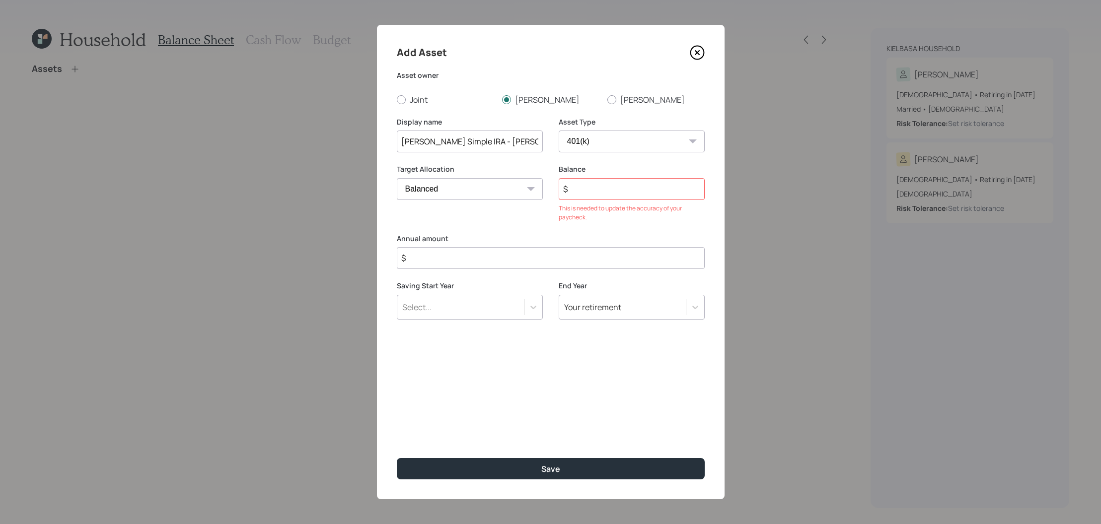
click at [559, 131] on select "SEP IRA IRA Roth IRA 401(k) Roth 401(k) 403(b) Roth 403(b) 457(b) Roth 457(b) H…" at bounding box center [632, 142] width 146 height 22
click at [596, 124] on label "Asset Type" at bounding box center [632, 122] width 146 height 10
click at [596, 137] on select "SEP IRA IRA Roth IRA 401(k) Roth 401(k) 403(b) Roth 403(b) 457(b) Roth 457(b) H…" at bounding box center [632, 142] width 146 height 22
select select "sep_ira"
click at [559, 131] on select "SEP IRA IRA Roth IRA 401(k) Roth 401(k) 403(b) Roth 403(b) 457(b) Roth 457(b) H…" at bounding box center [632, 142] width 146 height 22
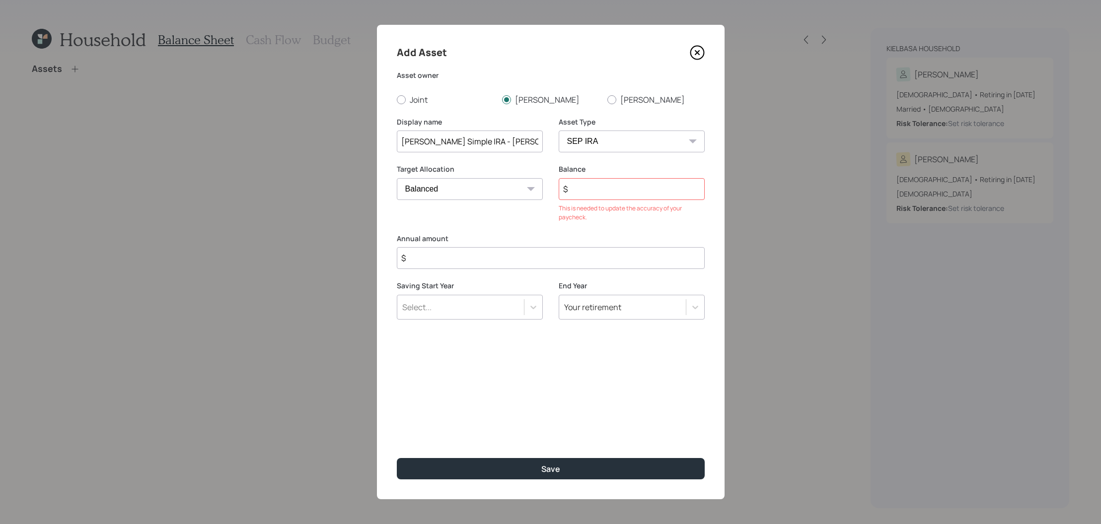
click at [588, 183] on input "$" at bounding box center [632, 189] width 146 height 22
click at [594, 190] on input "$" at bounding box center [632, 189] width 146 height 22
type input "$ 127,000"
click at [572, 221] on label "Annual amount" at bounding box center [551, 217] width 308 height 10
click at [572, 232] on input "$" at bounding box center [551, 236] width 308 height 22
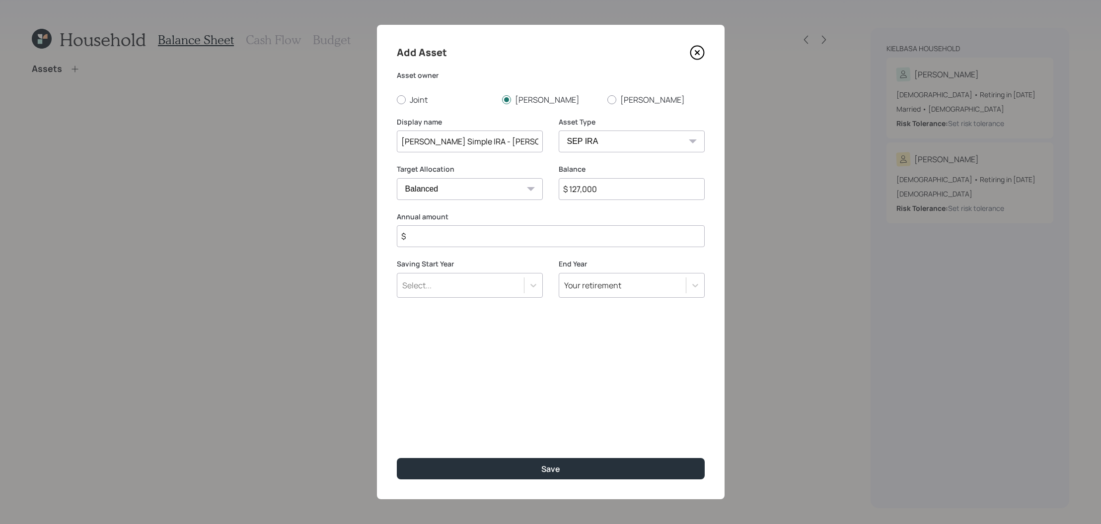
click at [572, 231] on input "$" at bounding box center [551, 236] width 308 height 22
type input "$ 3,600"
click at [513, 269] on div "Saving Start Year Select..." at bounding box center [470, 278] width 146 height 39
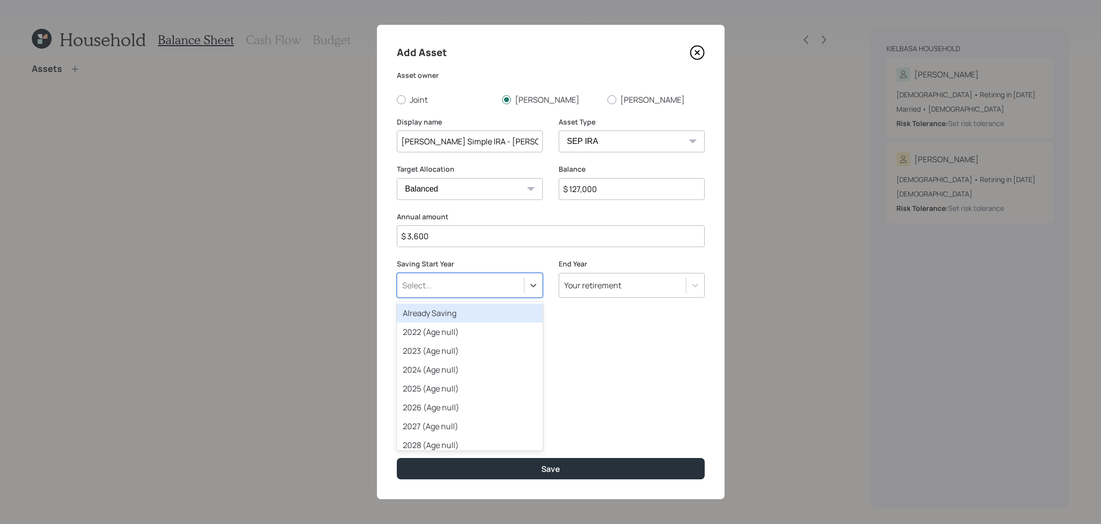
click at [513, 289] on div "Select..." at bounding box center [460, 285] width 127 height 17
click at [510, 317] on div "Already Saving" at bounding box center [470, 313] width 146 height 19
click at [510, 317] on div "Add Asset Asset owner Joint Kelly Robin Display name Kelly's Simple IRA - Edwar…" at bounding box center [551, 262] width 348 height 475
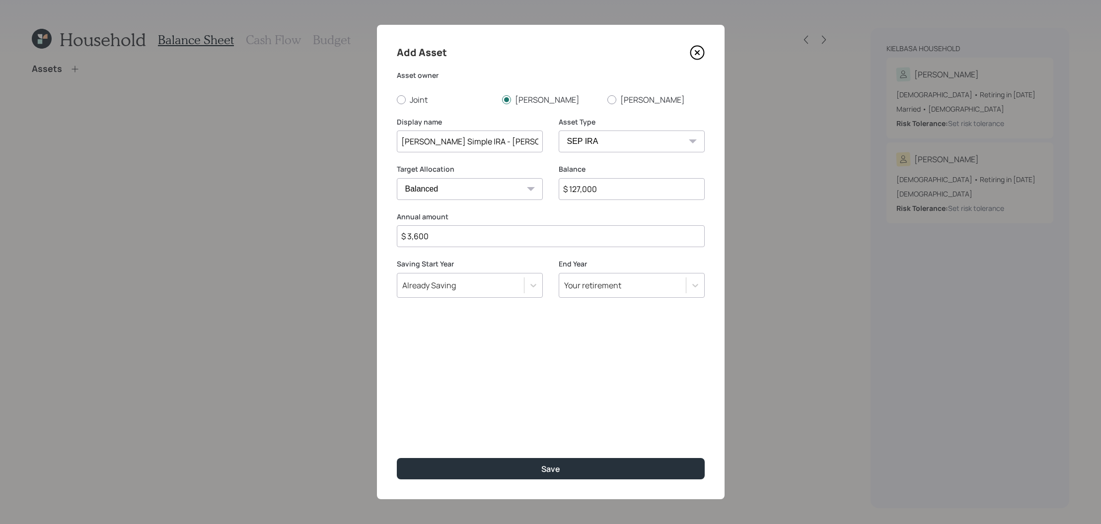
click at [589, 453] on div "Add Asset Asset owner Joint Kelly Robin Display name Kelly's Simple IRA - Edwar…" at bounding box center [551, 262] width 348 height 475
click at [589, 464] on button "Save" at bounding box center [551, 468] width 308 height 21
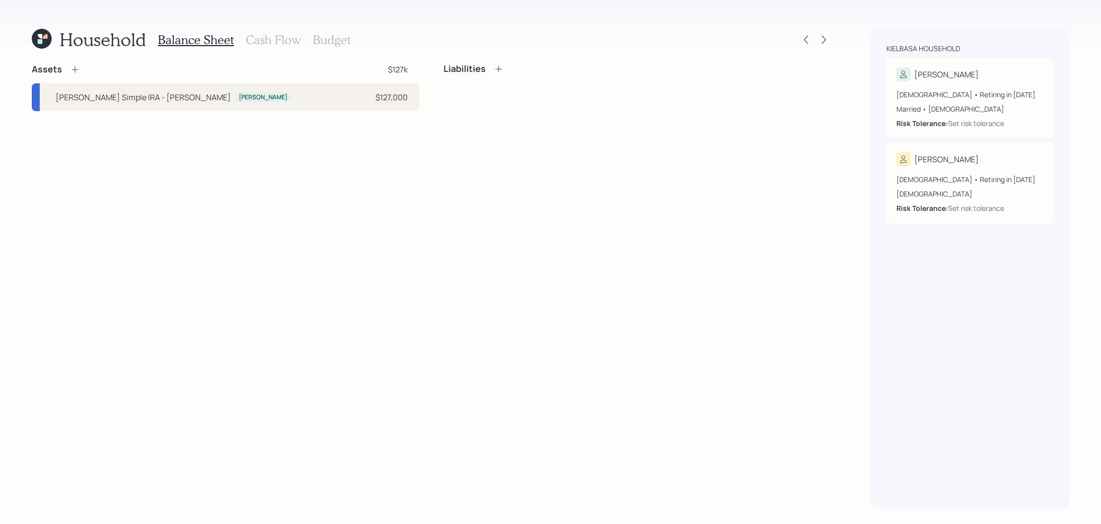
click at [78, 71] on icon at bounding box center [75, 70] width 10 height 10
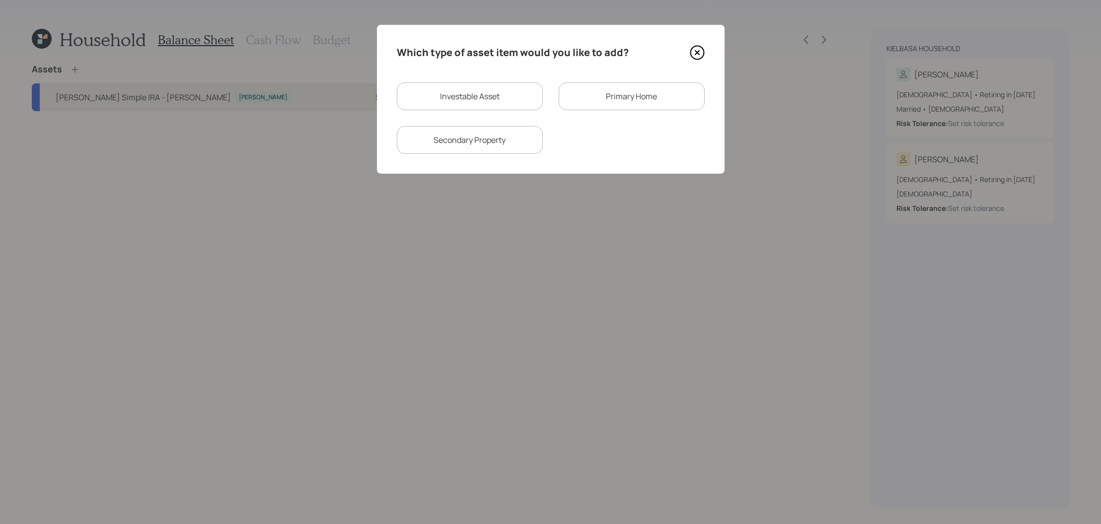
click at [546, 117] on div "Investable Asset Primary Home Secondary Property" at bounding box center [551, 118] width 308 height 72
click at [529, 113] on div "Investable Asset Primary Home Secondary Property" at bounding box center [551, 118] width 308 height 72
click at [529, 111] on div "Investable Asset Primary Home Secondary Property" at bounding box center [551, 118] width 308 height 72
click at [529, 105] on div "Investable Asset" at bounding box center [470, 96] width 146 height 28
select select "taxable"
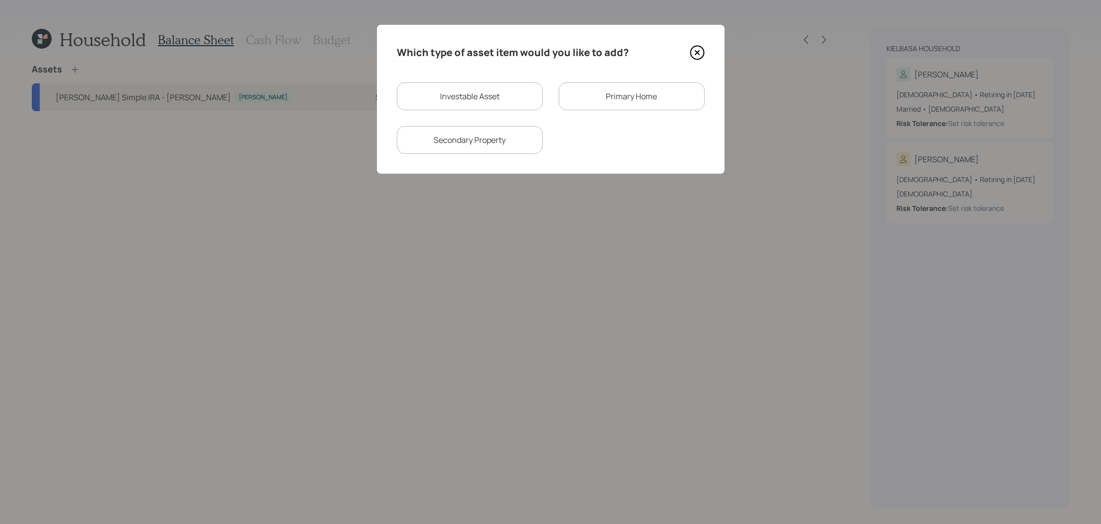
select select "balanced"
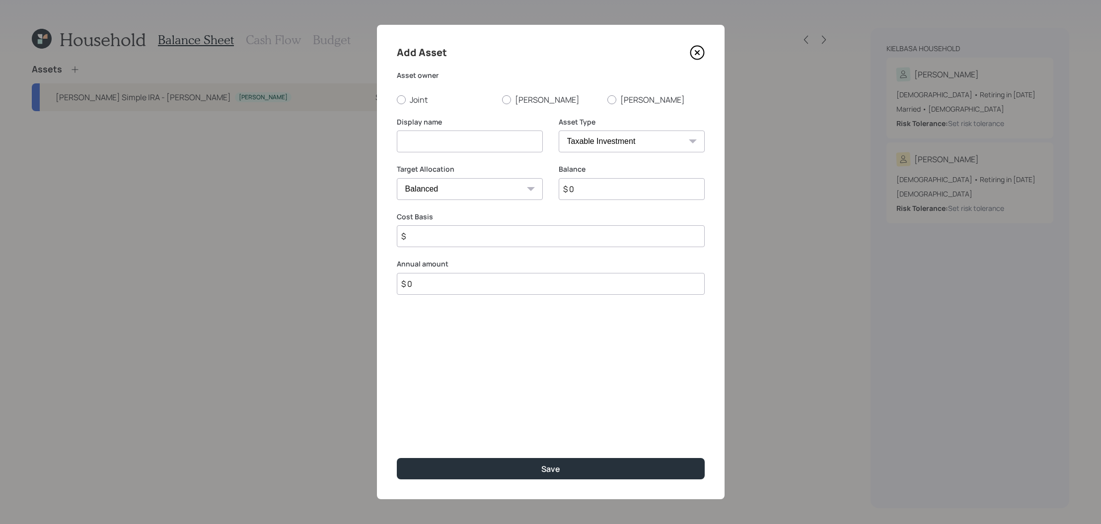
click at [647, 144] on select "SEP IRA IRA Roth IRA 401(k) Roth 401(k) 403(b) Roth 403(b) 457(b) Roth 457(b) H…" at bounding box center [632, 142] width 146 height 22
click at [528, 99] on label "Kelly" at bounding box center [550, 99] width 97 height 11
click at [502, 99] on input "Kelly" at bounding box center [502, 99] width 0 height 0
radio input "true"
click at [508, 158] on div "Display name" at bounding box center [470, 141] width 146 height 48
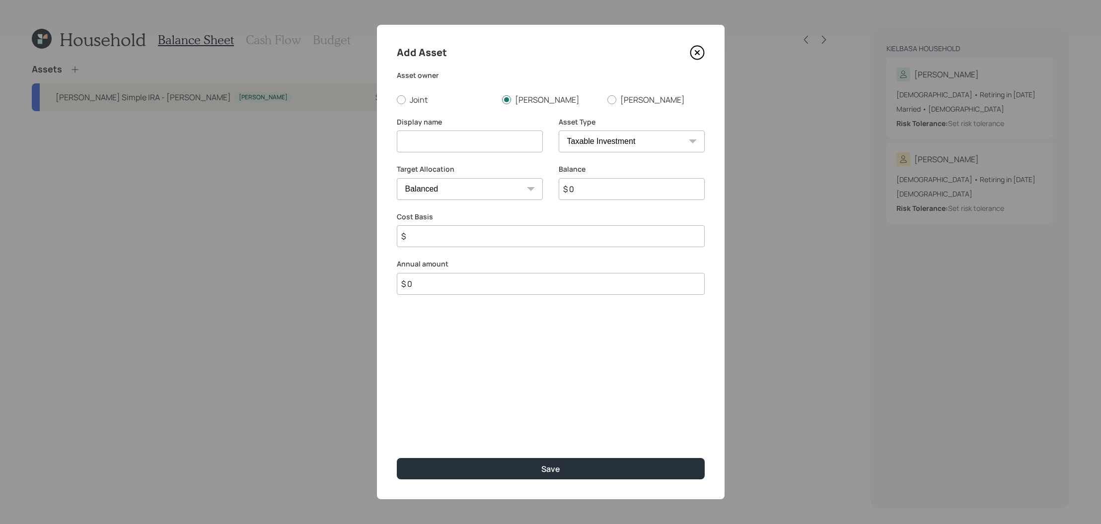
click at [508, 149] on input at bounding box center [470, 142] width 146 height 22
type input "Kelly's Traditional IRA"
click at [605, 153] on div "Asset Type SEP IRA IRA Roth IRA 401(k) Roth 401(k) 403(b) Roth 403(b) 457(b) Ro…" at bounding box center [632, 141] width 146 height 48
click at [606, 143] on select "SEP IRA IRA Roth IRA 401(k) Roth 401(k) 403(b) Roth 403(b) 457(b) Roth 457(b) H…" at bounding box center [632, 142] width 146 height 22
select select "ira"
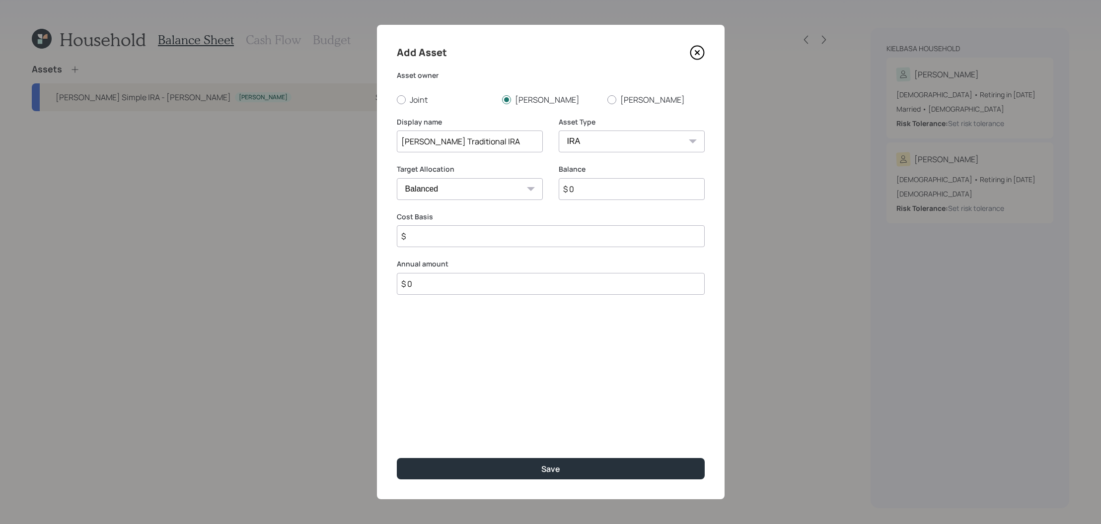
click at [559, 131] on select "SEP IRA IRA Roth IRA 401(k) Roth 401(k) 403(b) Roth 403(b) 457(b) Roth 457(b) H…" at bounding box center [632, 142] width 146 height 22
type input "$"
click at [614, 207] on div "Balance $ 0" at bounding box center [632, 188] width 146 height 48
click at [614, 188] on input "$ 0" at bounding box center [632, 189] width 146 height 22
click at [510, 139] on input "Kelly's Traditional IRA" at bounding box center [470, 142] width 146 height 22
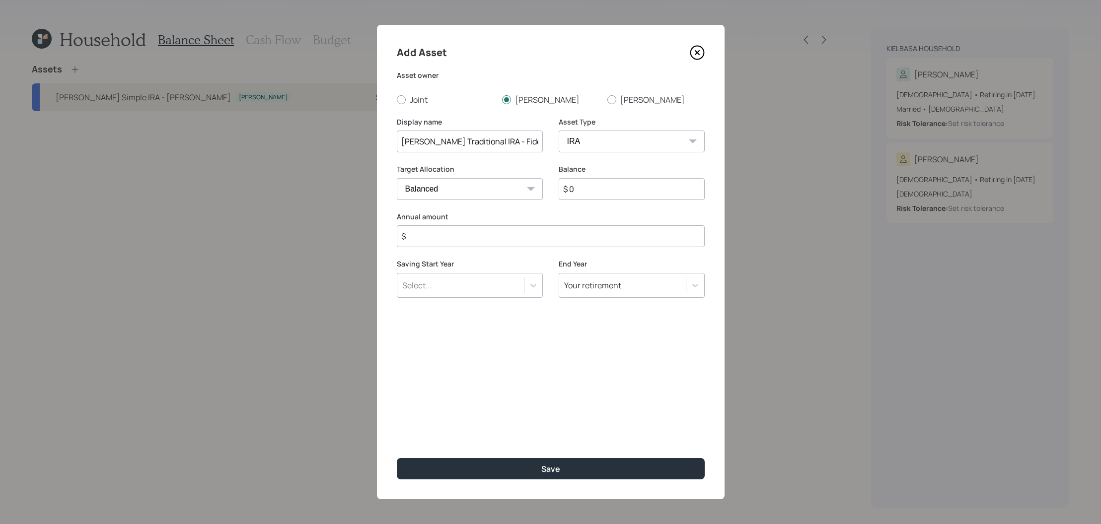
type input "Kelly's Traditional IRA - Fidelity"
click at [667, 202] on div "Balance $ 0" at bounding box center [632, 188] width 146 height 48
click at [669, 199] on input "$ 0" at bounding box center [632, 189] width 146 height 22
type input "$ 294,000"
type input "$ 0"
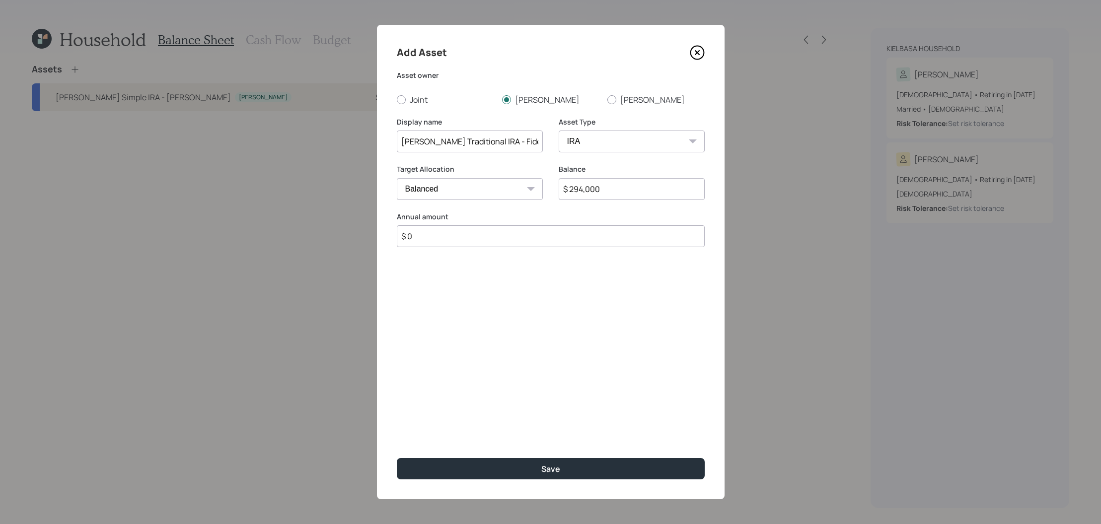
click at [397, 458] on button "Save" at bounding box center [551, 468] width 308 height 21
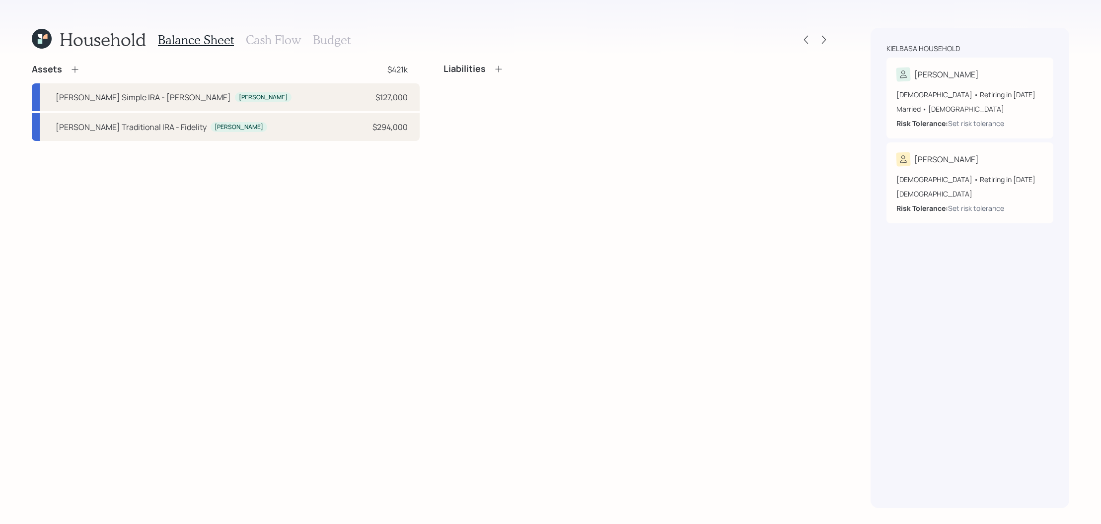
click at [74, 72] on icon at bounding box center [75, 70] width 6 height 6
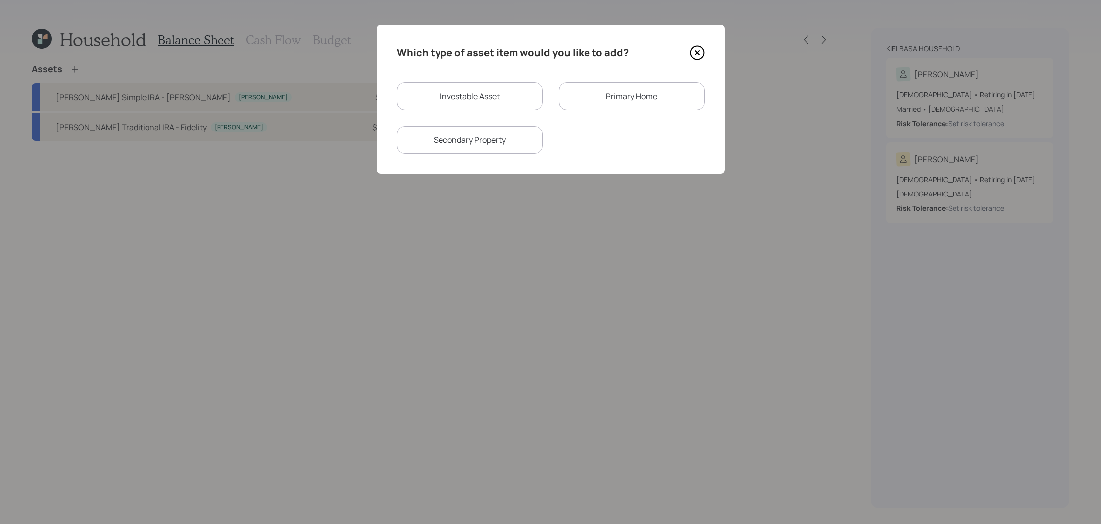
click at [703, 60] on div "Which type of asset item would you like to add?" at bounding box center [551, 53] width 308 height 16
click at [703, 58] on icon at bounding box center [697, 52] width 15 height 15
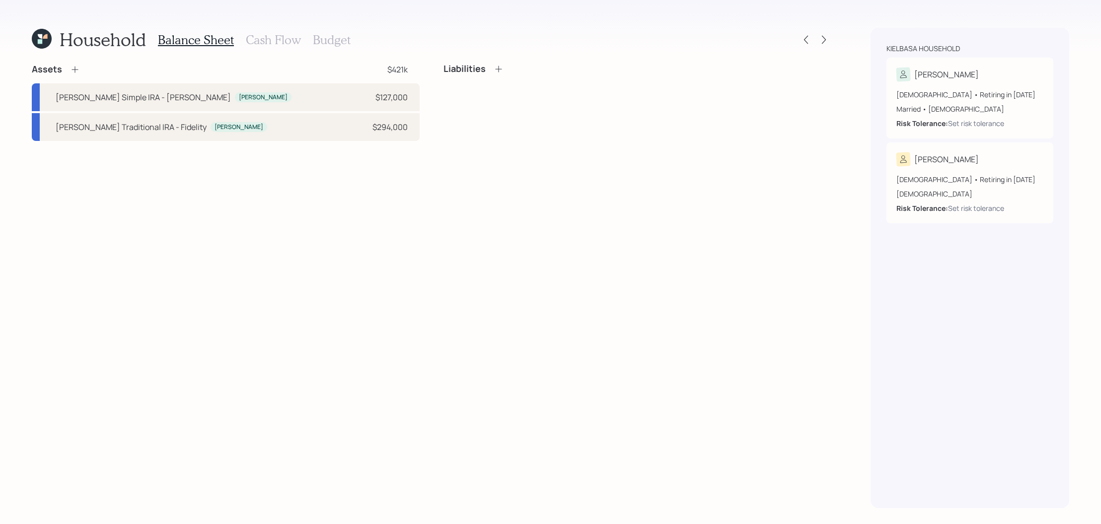
click at [74, 72] on icon at bounding box center [75, 70] width 6 height 6
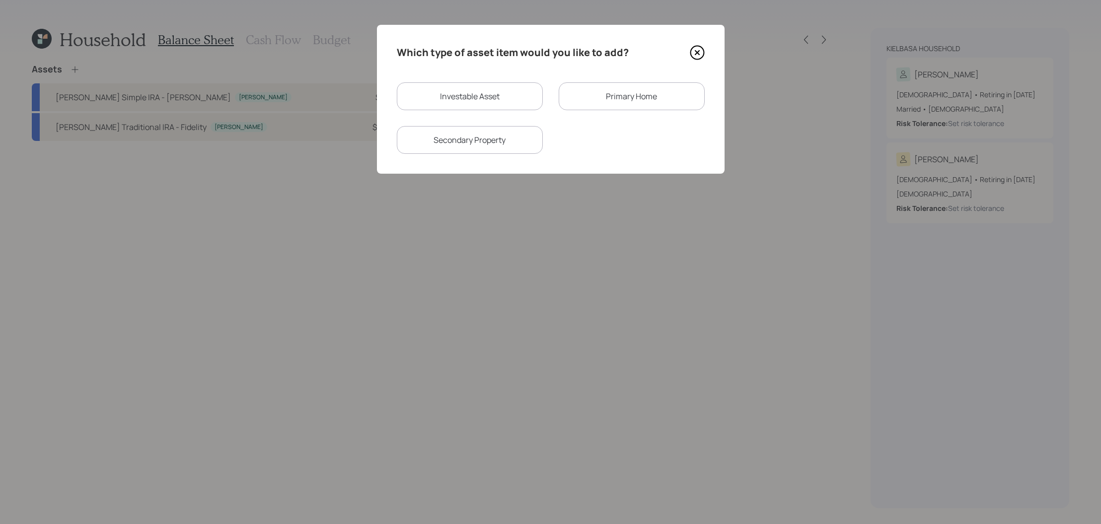
click at [701, 49] on icon at bounding box center [697, 52] width 15 height 15
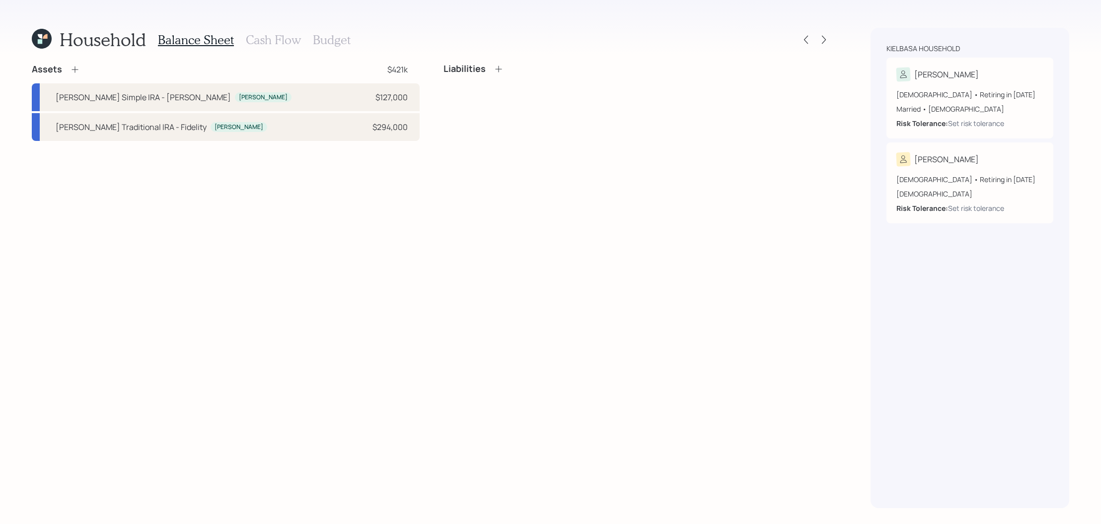
click at [72, 71] on icon at bounding box center [75, 70] width 10 height 10
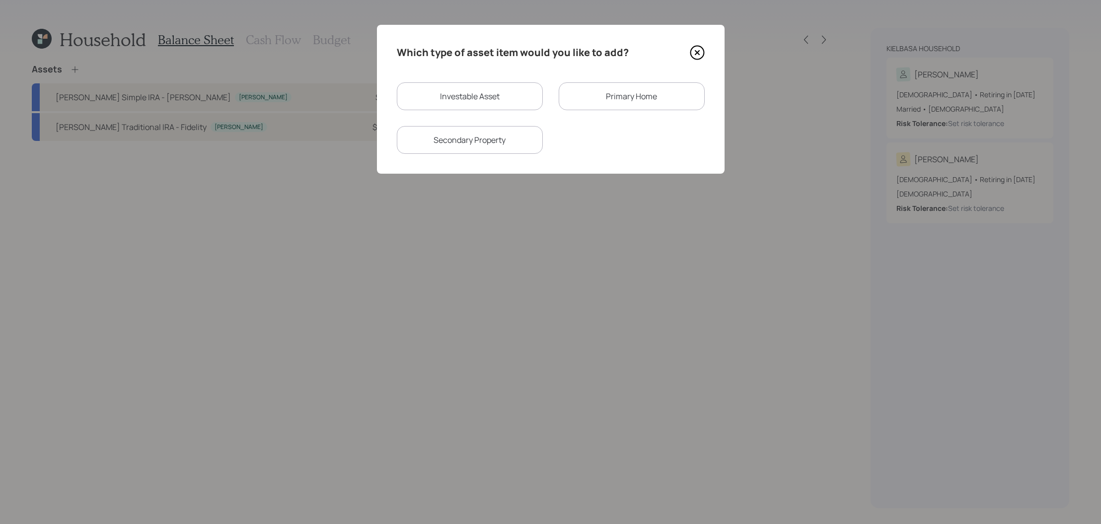
click at [528, 100] on div "Investable Asset" at bounding box center [470, 96] width 146 height 28
select select "taxable"
select select "balanced"
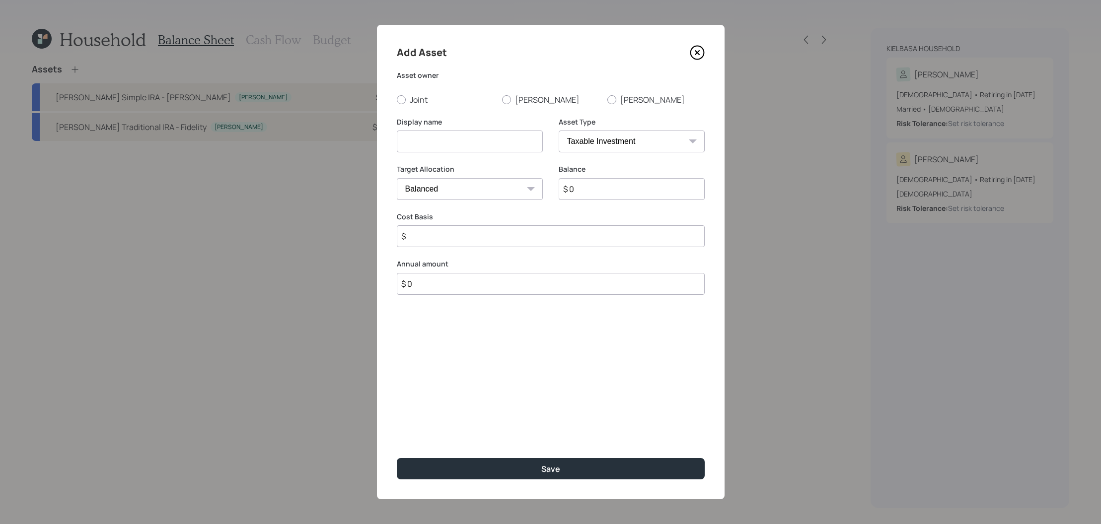
click at [647, 143] on select "SEP IRA IRA Roth IRA 401(k) Roth 401(k) 403(b) Roth 403(b) 457(b) Roth 457(b) H…" at bounding box center [632, 142] width 146 height 22
select select "emergency_fund"
click at [559, 131] on select "SEP IRA IRA Roth IRA 401(k) Roth 401(k) 403(b) Roth 403(b) 457(b) Roth 457(b) H…" at bounding box center [632, 142] width 146 height 22
click at [461, 136] on input at bounding box center [470, 142] width 146 height 22
type input "Crypto"
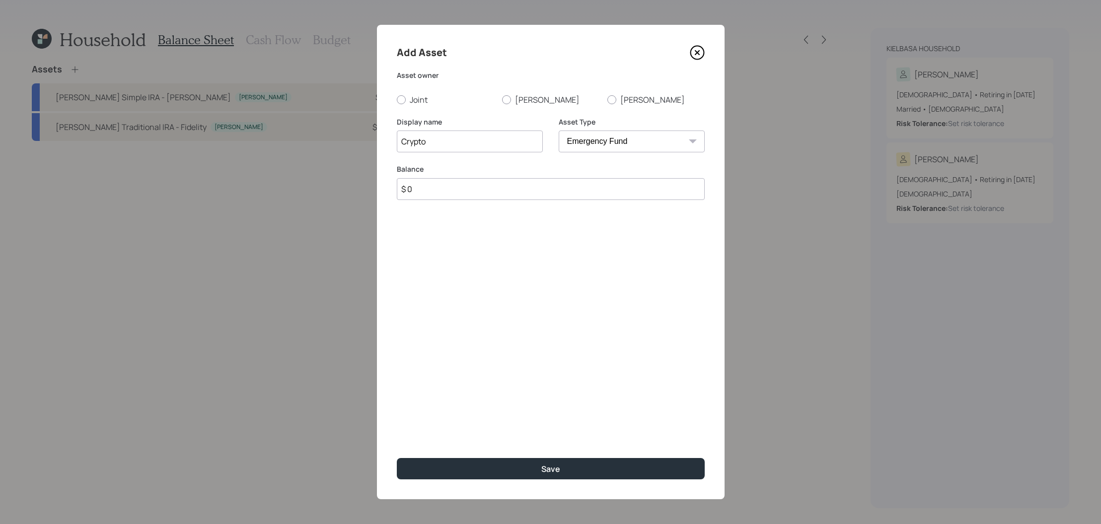
click at [459, 184] on input "$ 0" at bounding box center [551, 189] width 308 height 22
type input "$ 26,000"
click at [397, 458] on button "Save" at bounding box center [551, 468] width 308 height 21
click at [527, 104] on label "Kelly" at bounding box center [550, 99] width 97 height 11
click at [502, 100] on input "Kelly" at bounding box center [502, 99] width 0 height 0
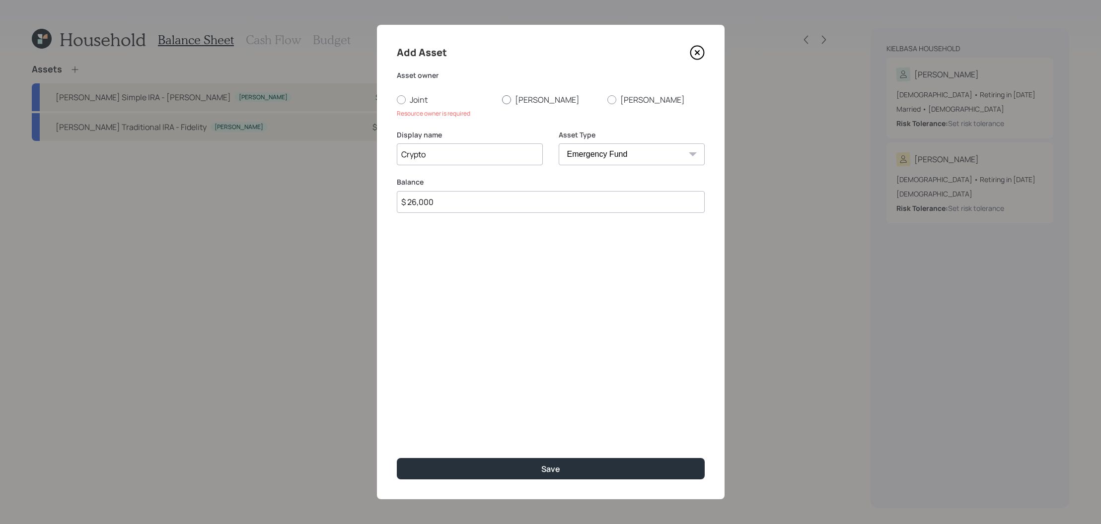
radio input "true"
click at [527, 98] on label "Kelly" at bounding box center [550, 99] width 97 height 11
click at [502, 99] on input "Kelly" at bounding box center [502, 99] width 0 height 0
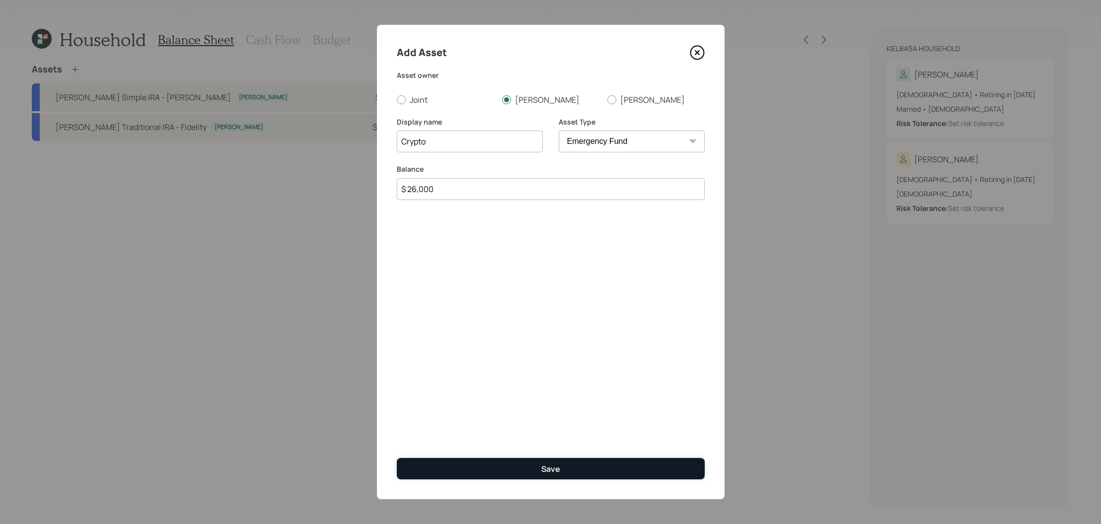
click at [563, 470] on button "Save" at bounding box center [551, 468] width 308 height 21
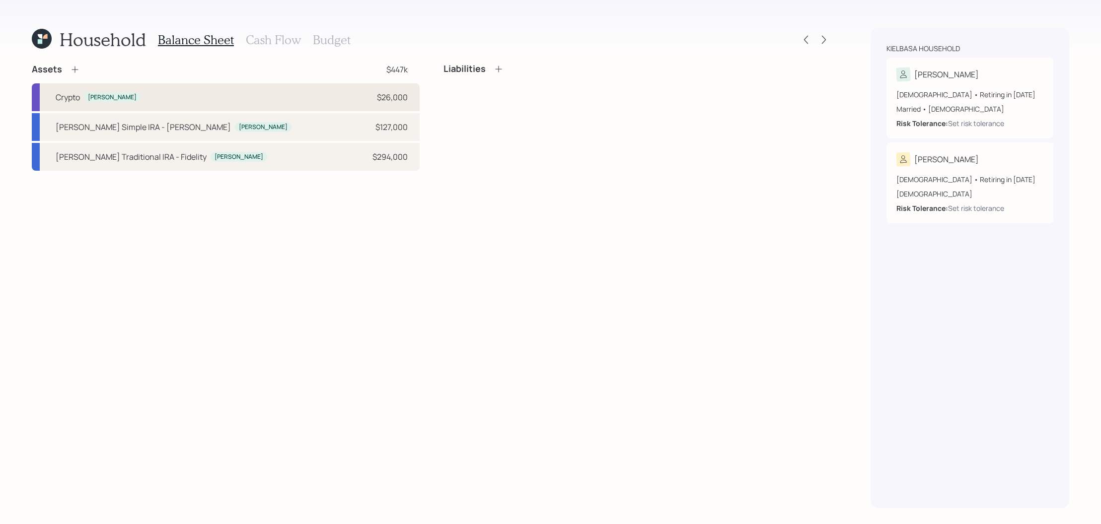
click at [130, 98] on div "Crypto Kelly $26,000" at bounding box center [226, 97] width 388 height 28
select select "emergency_fund"
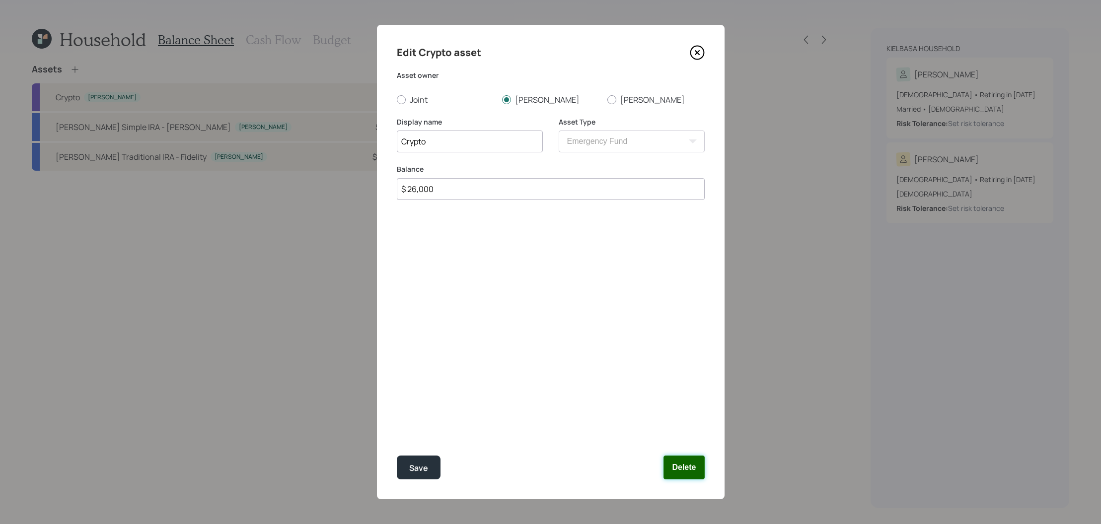
click at [698, 464] on button "Delete" at bounding box center [683, 468] width 41 height 24
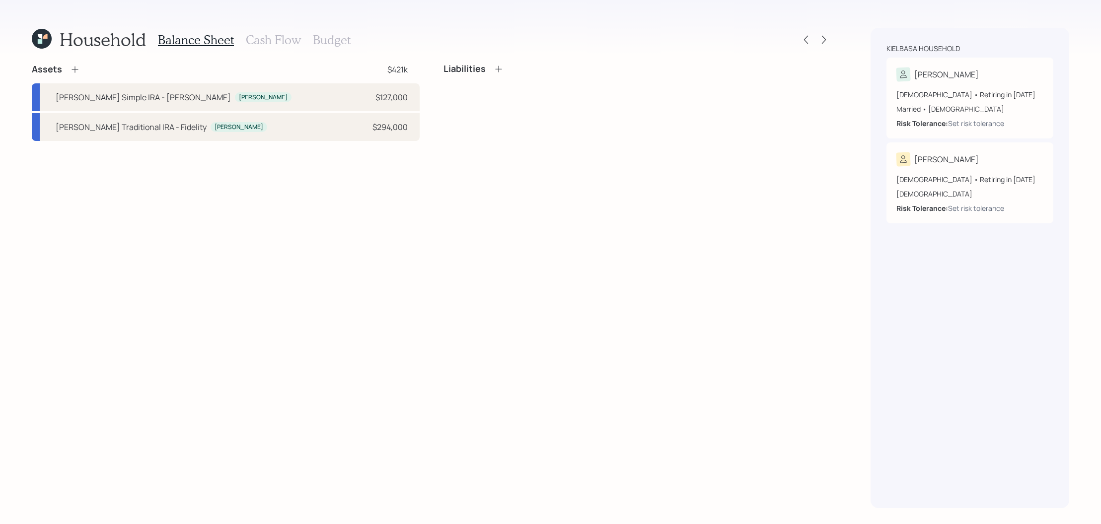
click at [72, 72] on icon at bounding box center [75, 70] width 10 height 10
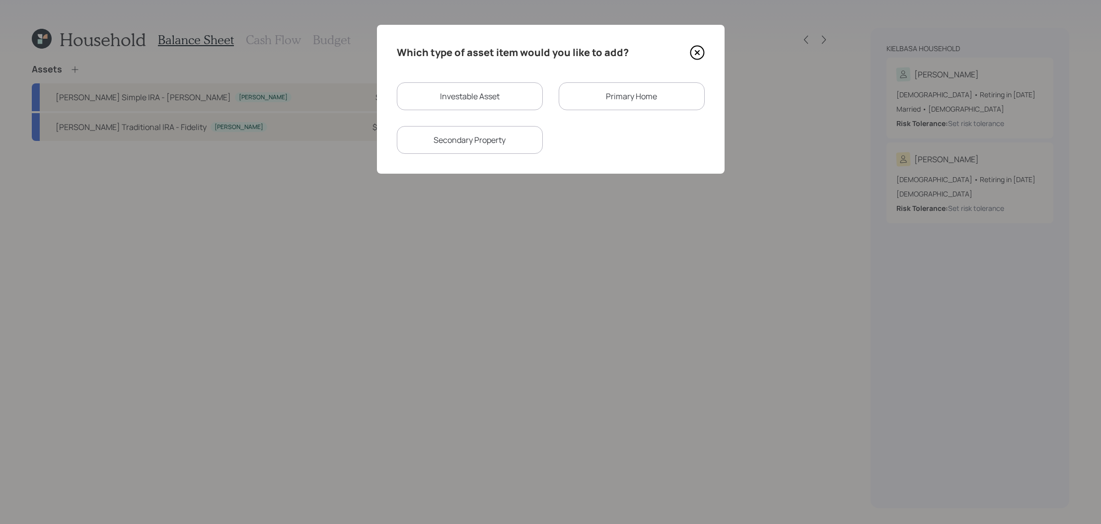
click at [506, 96] on div "Investable Asset" at bounding box center [470, 96] width 146 height 28
select select "taxable"
select select "balanced"
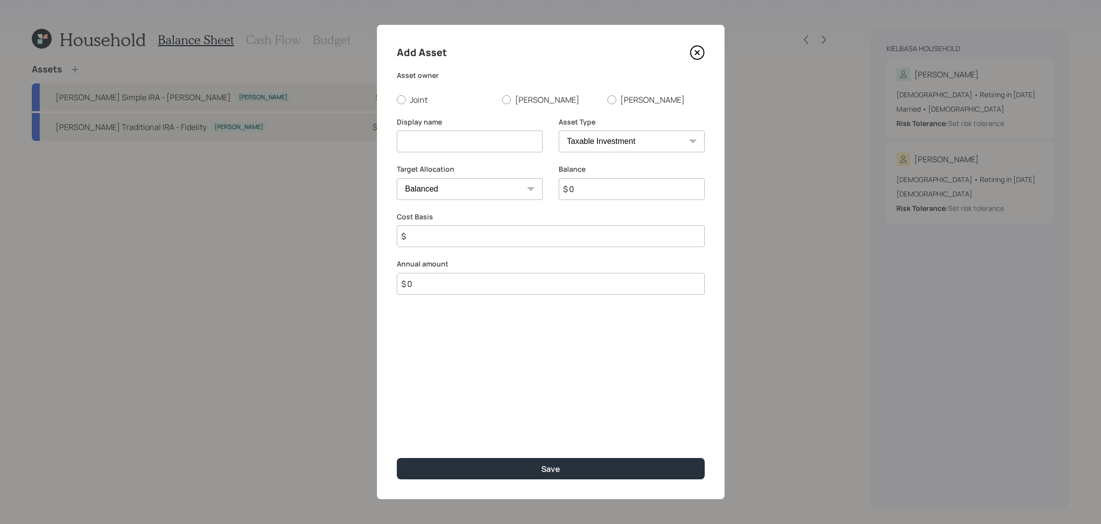
click at [653, 143] on select "SEP IRA IRA Roth IRA 401(k) Roth 401(k) 403(b) Roth 403(b) 457(b) Roth 457(b) H…" at bounding box center [632, 142] width 146 height 22
click at [559, 131] on select "SEP IRA IRA Roth IRA 401(k) Roth 401(k) 403(b) Roth 403(b) 457(b) Roth 457(b) H…" at bounding box center [632, 142] width 146 height 22
click at [517, 136] on input at bounding box center [470, 142] width 146 height 22
type input "Crypto"
click at [623, 200] on input "$ 0" at bounding box center [632, 189] width 146 height 22
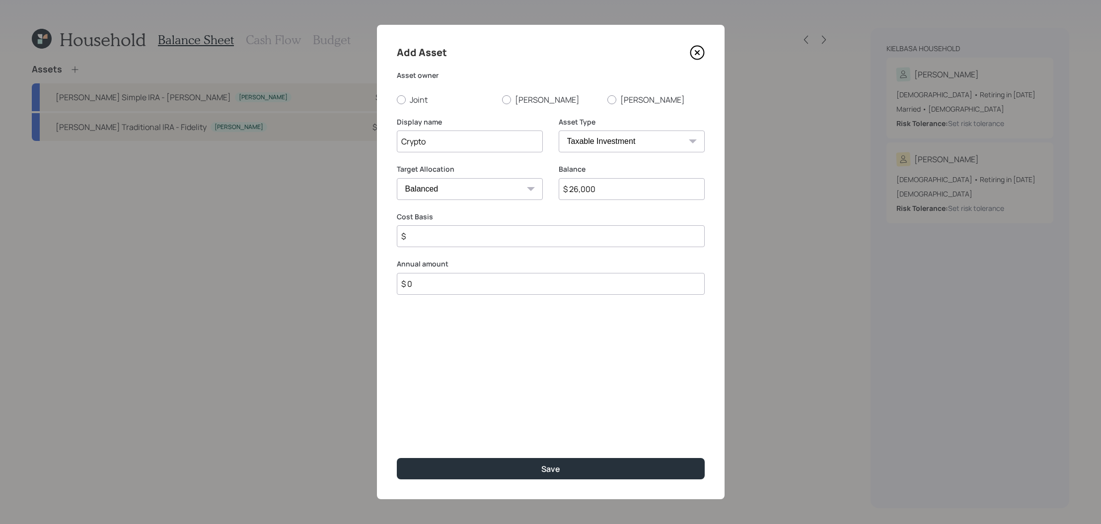
type input "$ 26,000"
type input "$ 15,000"
click at [397, 458] on button "Save" at bounding box center [551, 468] width 308 height 21
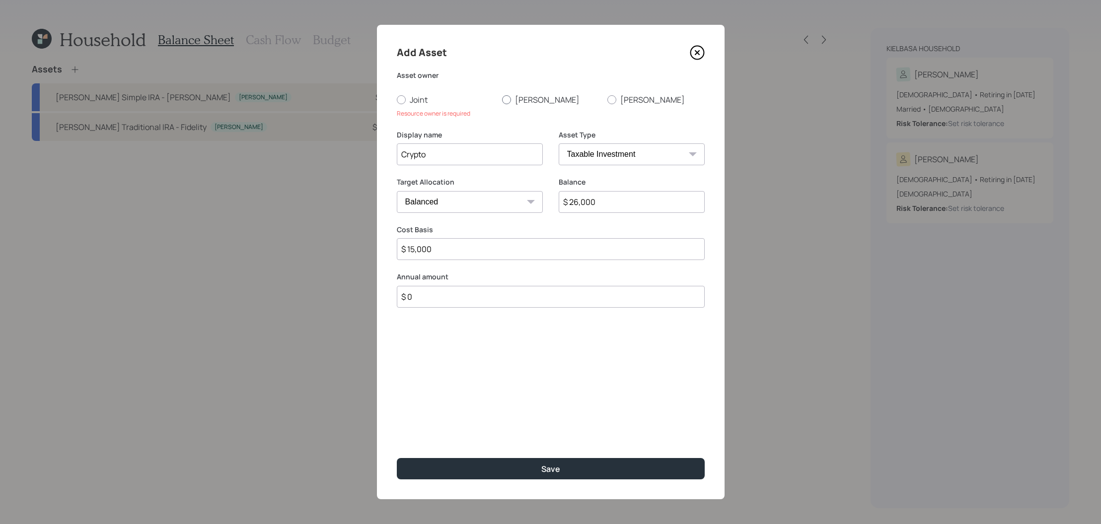
click at [513, 99] on label "Kelly" at bounding box center [550, 99] width 97 height 11
click at [502, 99] on input "Kelly" at bounding box center [502, 99] width 0 height 0
radio input "true"
click at [476, 486] on div "Add Asset Asset owner Joint Kelly Robin Display name Crypto Asset Type SEP IRA …" at bounding box center [551, 262] width 348 height 475
click at [476, 481] on div "Add Asset Asset owner Joint Kelly Robin Display name Crypto Asset Type SEP IRA …" at bounding box center [551, 262] width 348 height 475
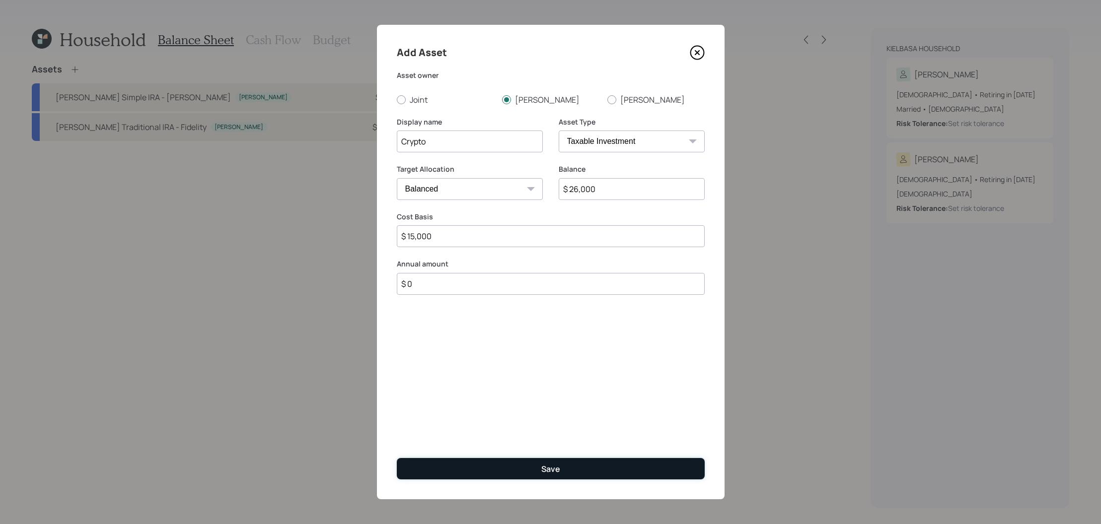
click at [476, 474] on button "Save" at bounding box center [551, 468] width 308 height 21
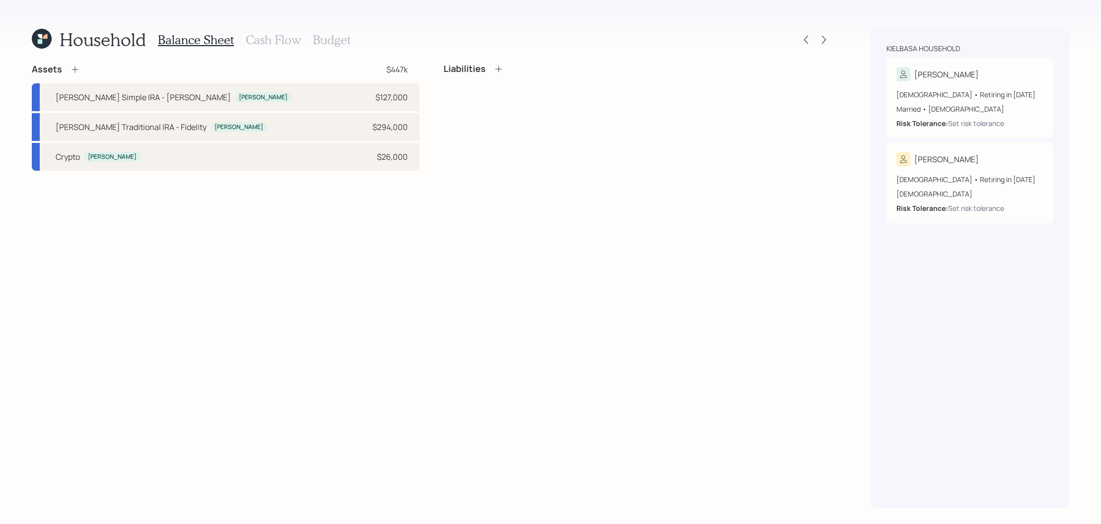
click at [74, 79] on div "Assets $447k Kelly's Simple IRA - Edward Jones Kelly $127,000 Kelly's Tradition…" at bounding box center [226, 117] width 388 height 107
click at [75, 69] on icon at bounding box center [75, 70] width 10 height 10
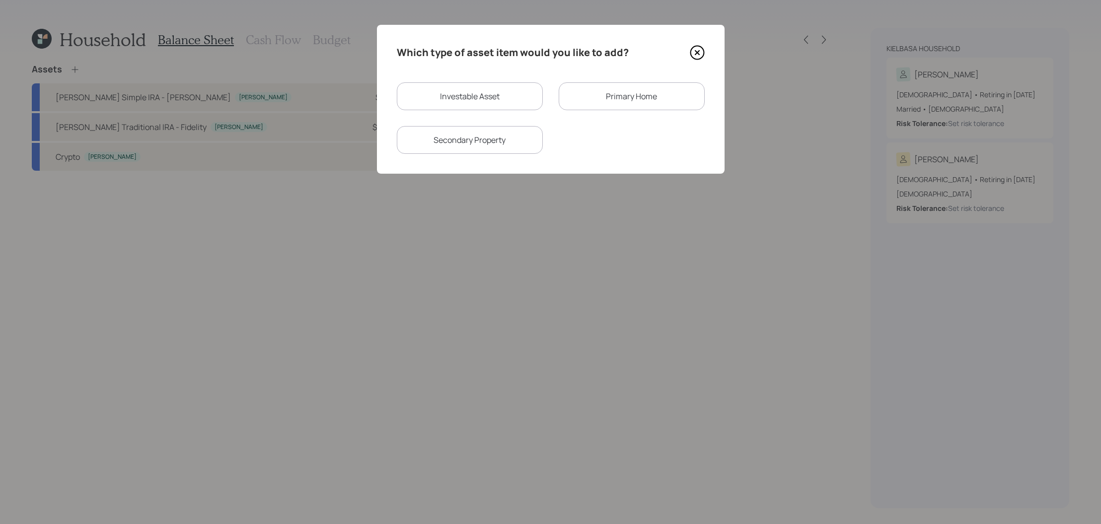
click at [502, 95] on div "Investable Asset" at bounding box center [470, 96] width 146 height 28
select select "taxable"
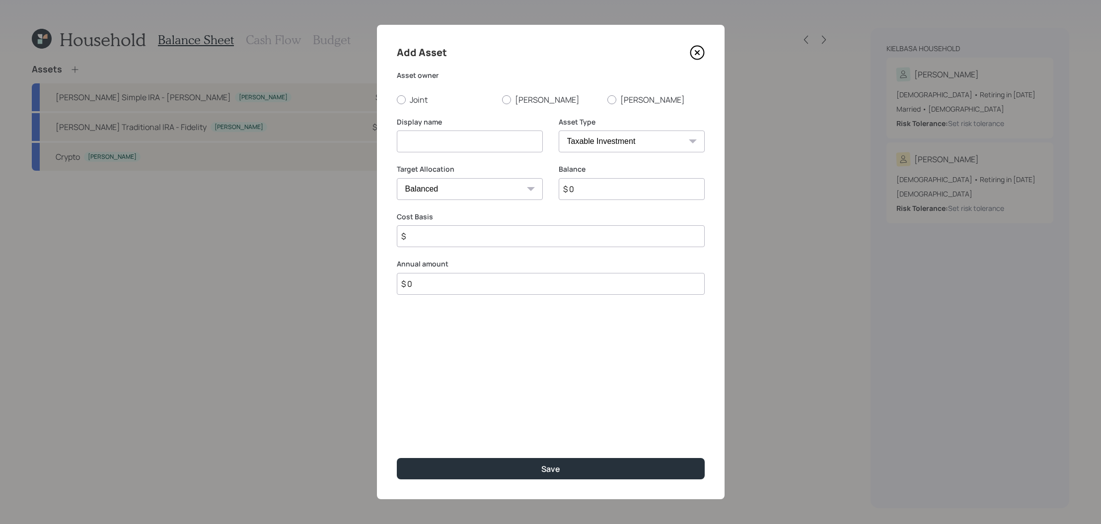
click at [598, 143] on select "SEP IRA IRA Roth IRA 401(k) Roth 401(k) 403(b) Roth 403(b) 457(b) Roth 457(b) H…" at bounding box center [632, 142] width 146 height 22
click at [559, 131] on select "SEP IRA IRA Roth IRA 401(k) Roth 401(k) 403(b) Roth 403(b) 457(b) Roth 457(b) H…" at bounding box center [632, 142] width 146 height 22
click at [486, 186] on select "Cash Conservative Balanced Aggressive" at bounding box center [470, 189] width 146 height 22
click at [397, 178] on select "Cash Conservative Balanced Aggressive" at bounding box center [470, 189] width 146 height 22
click at [486, 186] on select "Cash Conservative Balanced Aggressive" at bounding box center [470, 189] width 146 height 22
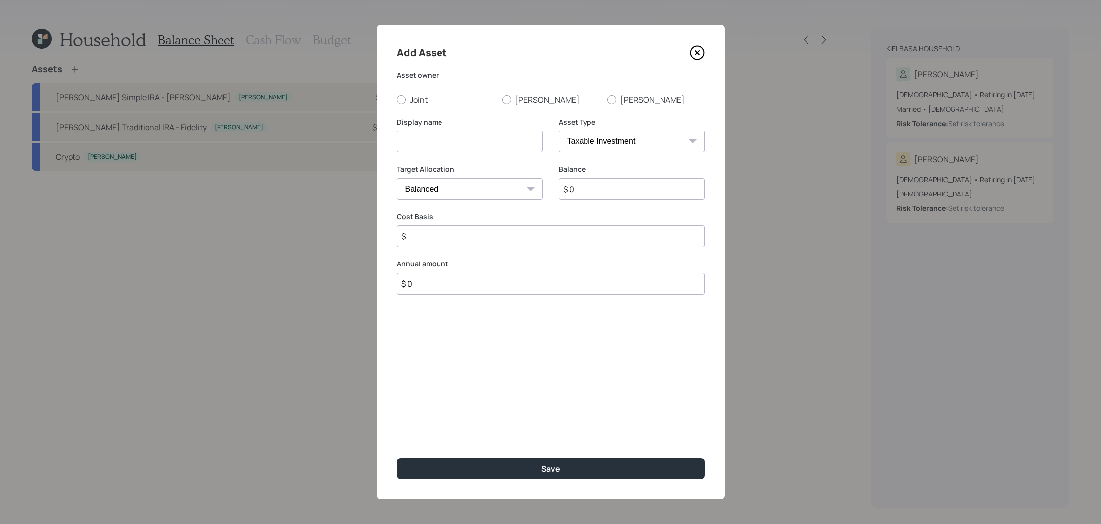
select select "uninvested"
click at [397, 178] on select "Cash Conservative Balanced Aggressive" at bounding box center [470, 189] width 146 height 22
click at [473, 142] on input at bounding box center [470, 142] width 146 height 22
drag, startPoint x: 441, startPoint y: 143, endPoint x: 349, endPoint y: 132, distance: 93.0
click at [349, 132] on div "Add Asset Asset owner Joint Kelly Robin Display name Ameriprise Cash Value Life…" at bounding box center [550, 262] width 1101 height 524
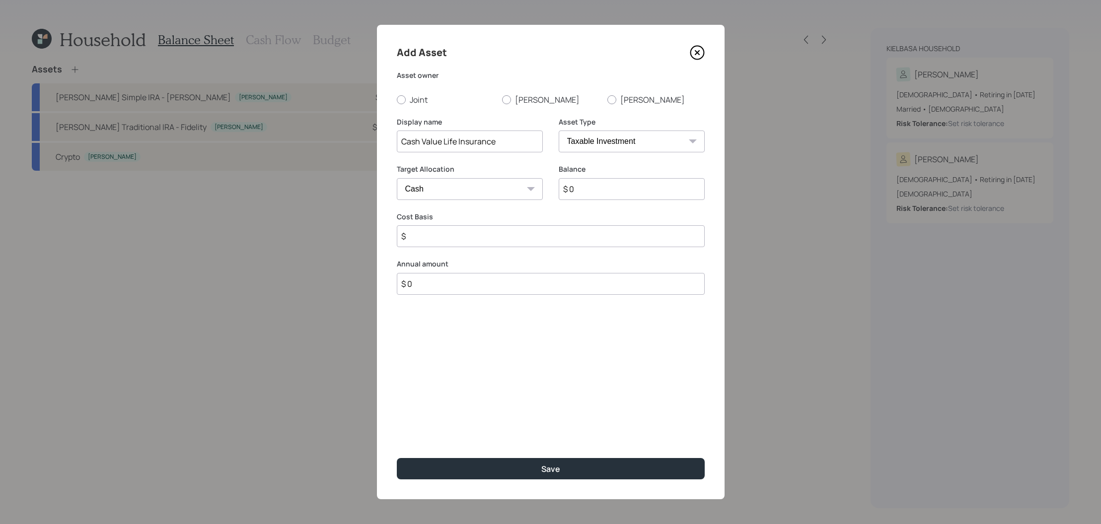
type input "Cash Value Life Insurance"
click at [637, 196] on input "$ 0" at bounding box center [632, 189] width 146 height 22
type input "$ 2"
type input "$ 21"
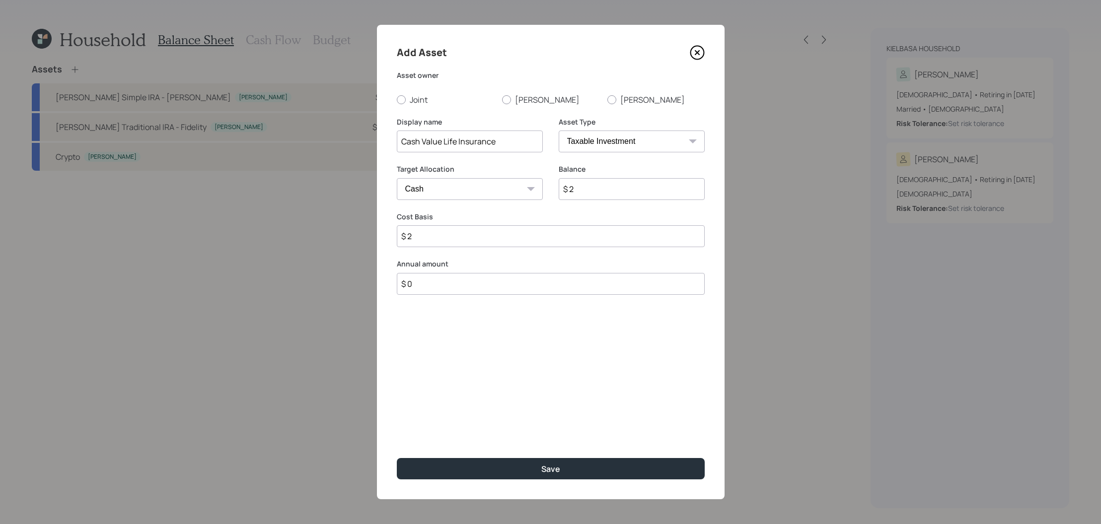
type input "$ 21"
type input "$ 213"
type input "$ 2,130"
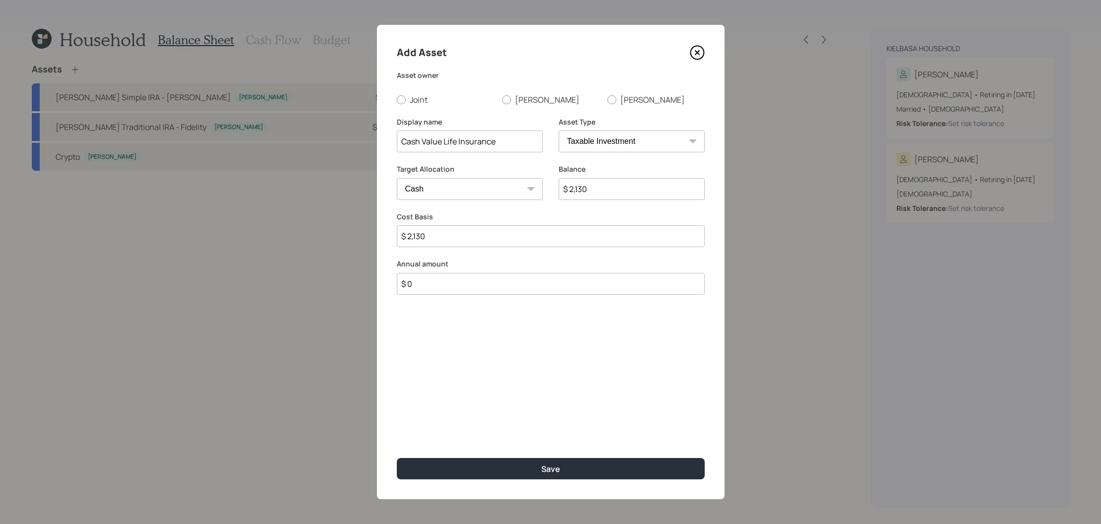
type input "$ 21,300"
type input "$ 213,000"
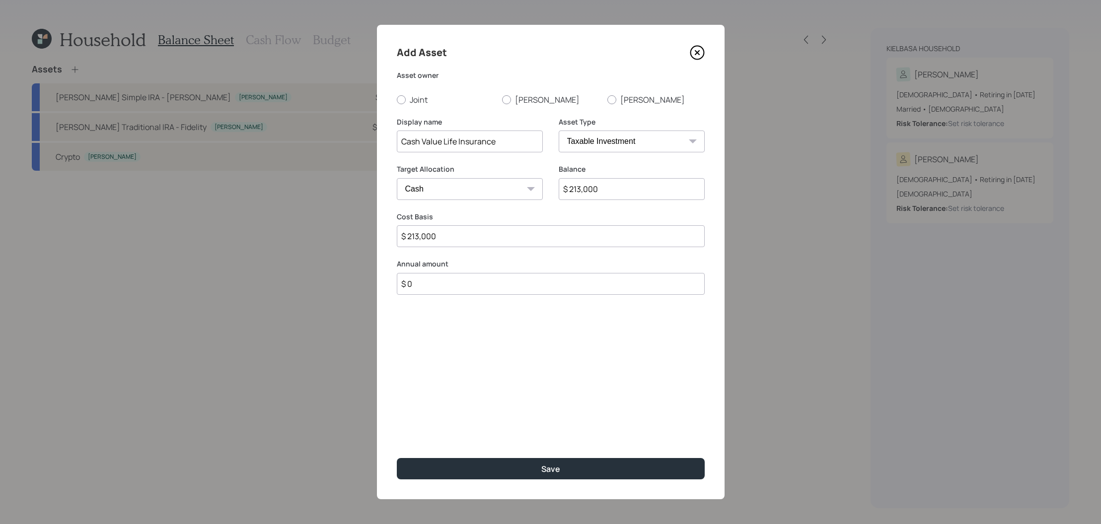
click at [692, 56] on icon at bounding box center [697, 52] width 15 height 15
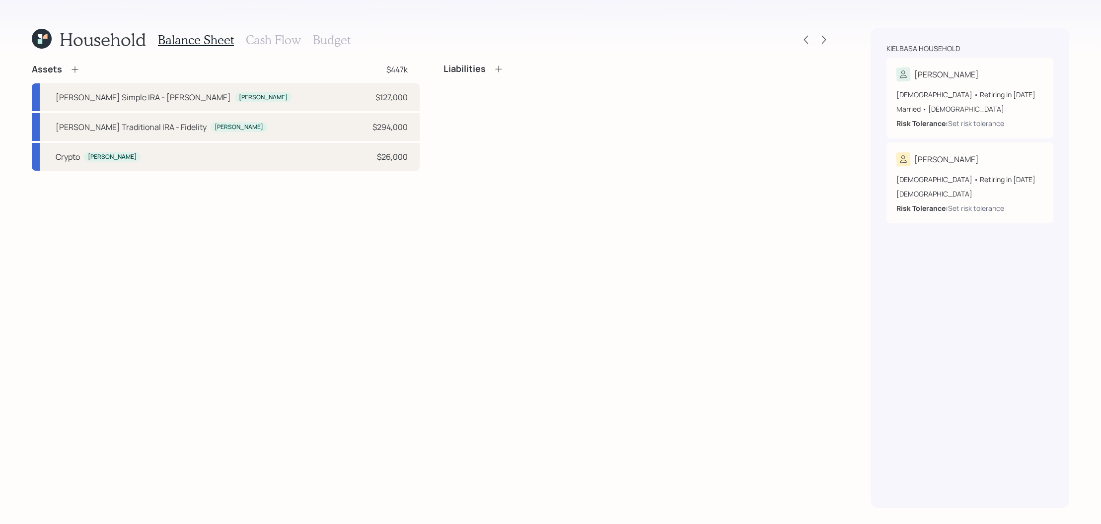
click at [77, 68] on icon at bounding box center [75, 70] width 10 height 10
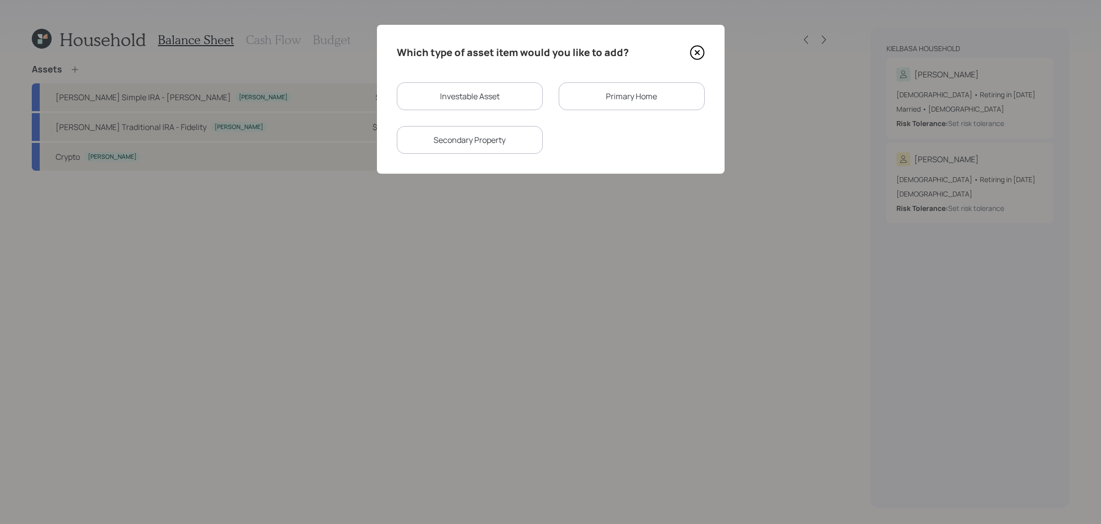
click at [491, 98] on div "Investable Asset" at bounding box center [470, 96] width 146 height 28
select select "taxable"
select select "balanced"
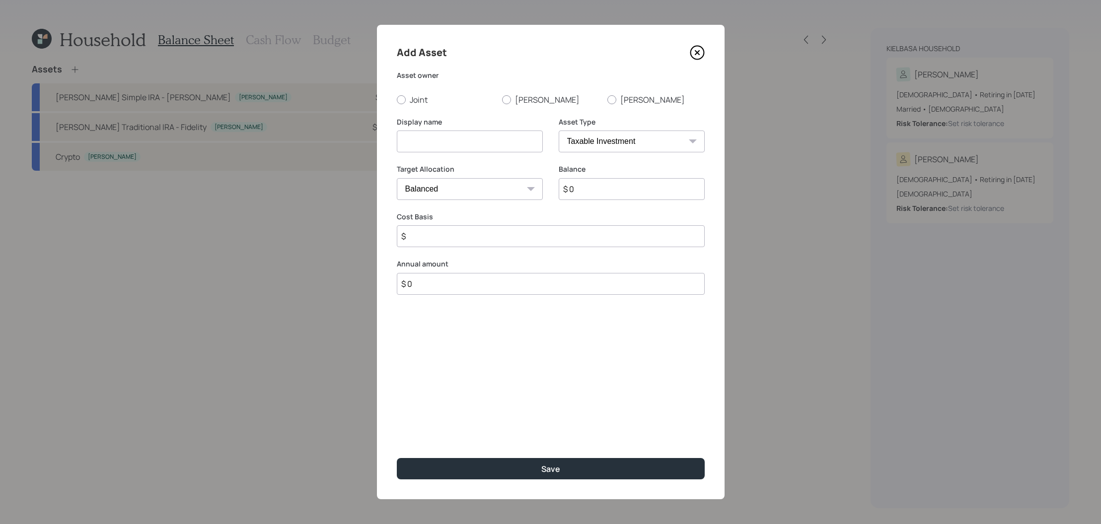
click at [655, 141] on select "SEP IRA IRA Roth IRA 401(k) Roth 401(k) 403(b) Roth 403(b) 457(b) Roth 457(b) H…" at bounding box center [632, 142] width 146 height 22
select select "emergency_fund"
click at [559, 131] on select "SEP IRA IRA Roth IRA 401(k) Roth 401(k) 403(b) Roth 403(b) 457(b) Roth 457(b) H…" at bounding box center [632, 142] width 146 height 22
click at [511, 146] on input at bounding box center [470, 142] width 146 height 22
type input "Precious Metals"
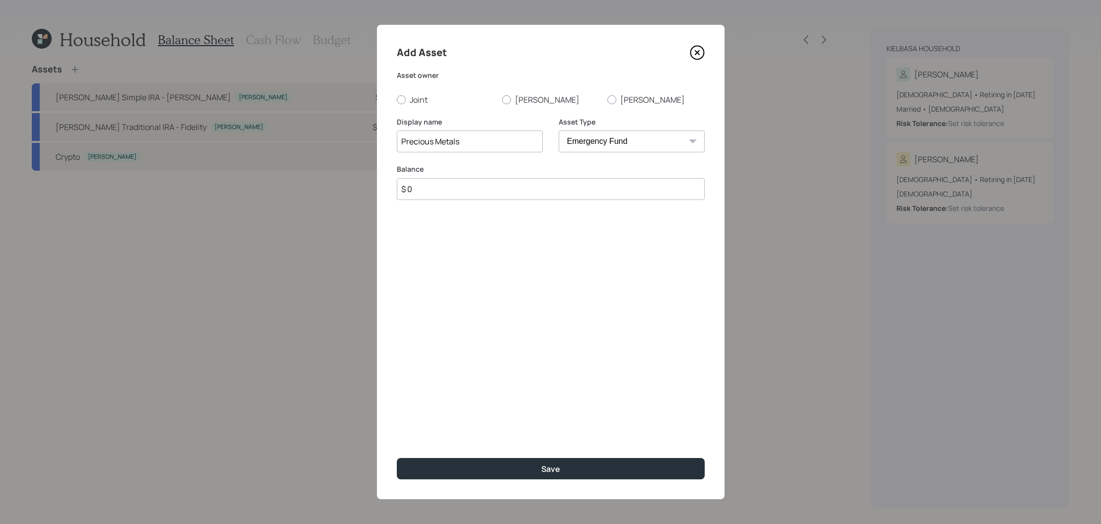
click at [499, 202] on div "Balance $ 0" at bounding box center [551, 188] width 308 height 48
click at [502, 195] on input "$ 0" at bounding box center [551, 189] width 308 height 22
type input "$ 120,000"
click at [397, 458] on button "Save" at bounding box center [551, 468] width 308 height 21
click at [522, 101] on label "Kelly" at bounding box center [550, 99] width 97 height 11
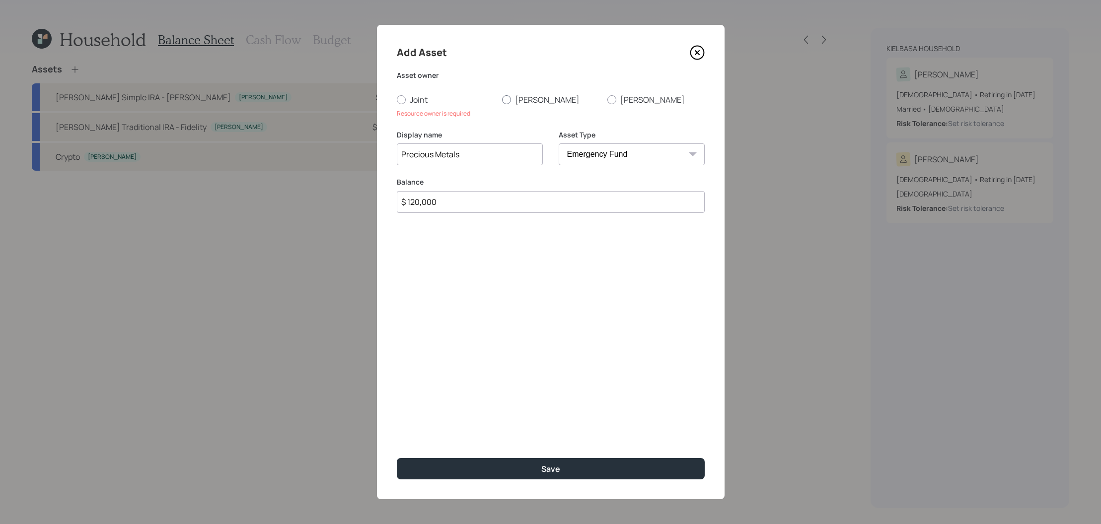
click at [502, 100] on input "Kelly" at bounding box center [502, 99] width 0 height 0
radio input "true"
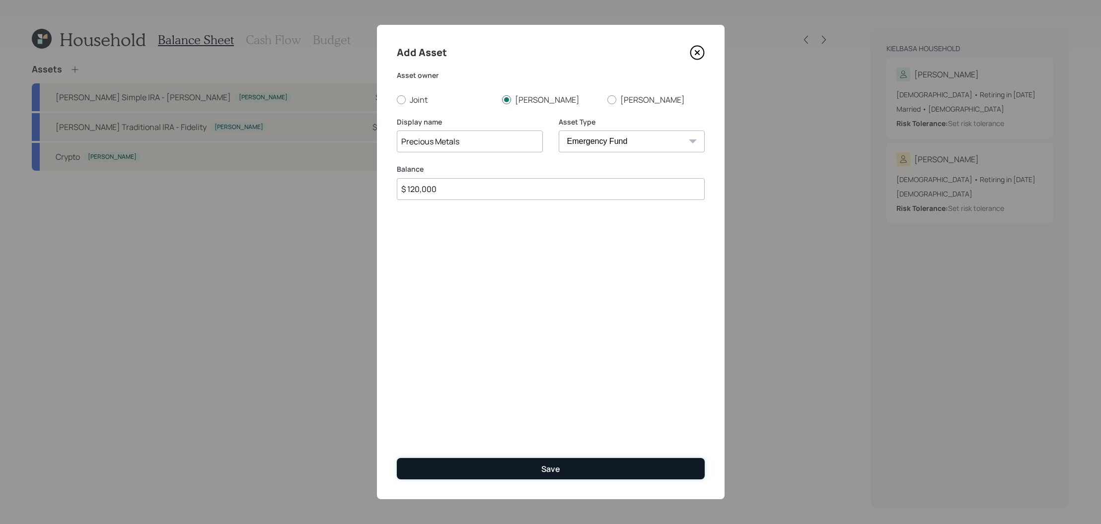
click at [511, 468] on button "Save" at bounding box center [551, 468] width 308 height 21
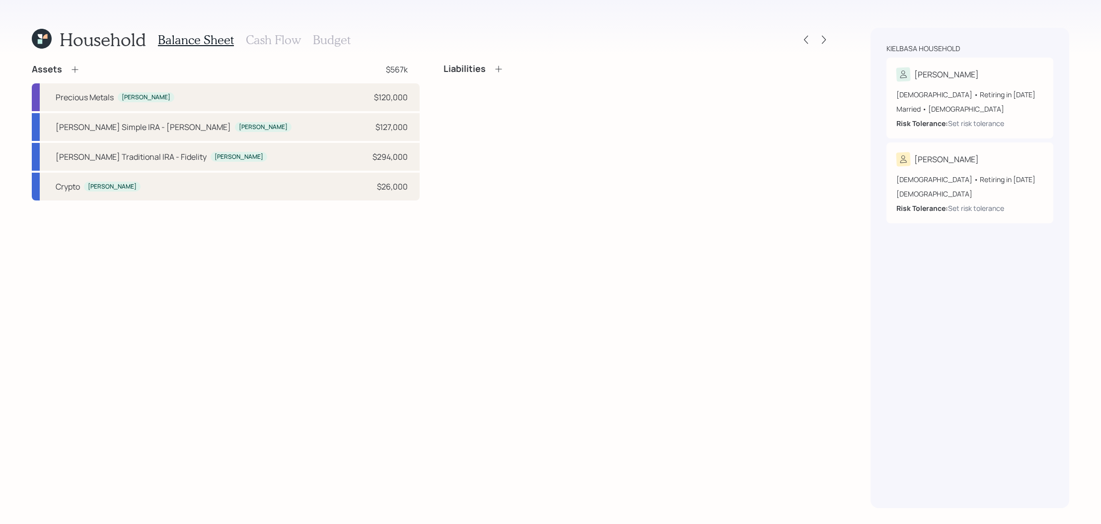
click at [77, 66] on icon at bounding box center [75, 70] width 10 height 10
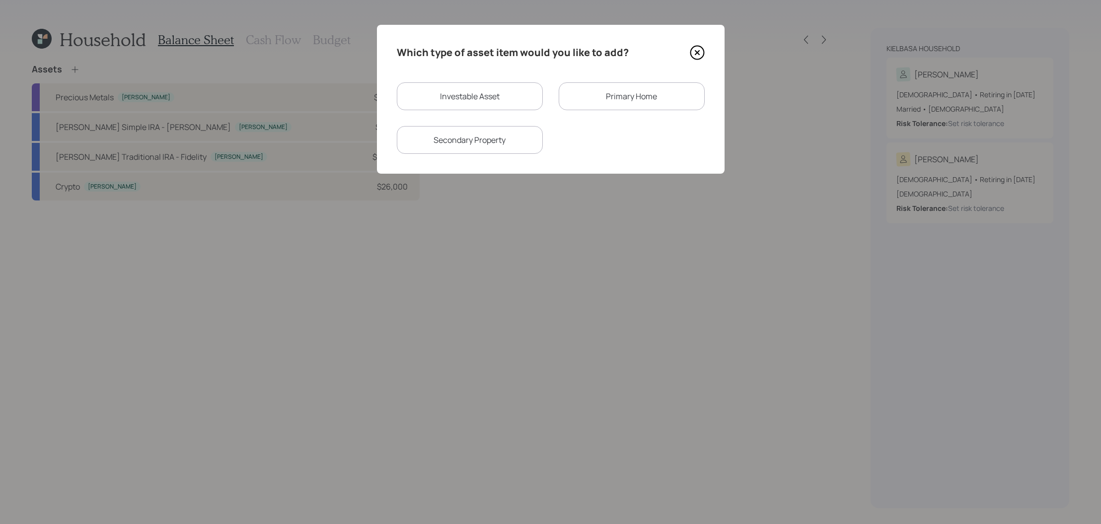
click at [496, 96] on div "Investable Asset" at bounding box center [470, 96] width 146 height 28
select select "taxable"
select select "balanced"
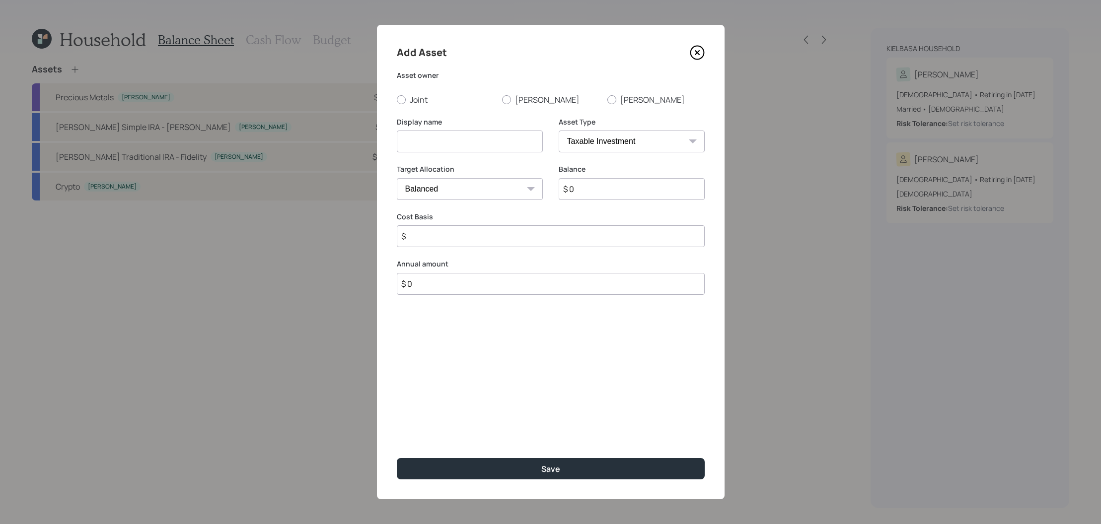
click at [630, 144] on select "SEP IRA IRA Roth IRA 401(k) Roth 401(k) 403(b) Roth 403(b) 457(b) Roth 457(b) H…" at bounding box center [632, 142] width 146 height 22
select select "cash"
click at [559, 131] on select "SEP IRA IRA Roth IRA 401(k) Roth 401(k) 403(b) Roth 403(b) 457(b) Roth 457(b) H…" at bounding box center [632, 142] width 146 height 22
type input "$"
click at [429, 141] on input at bounding box center [470, 142] width 146 height 22
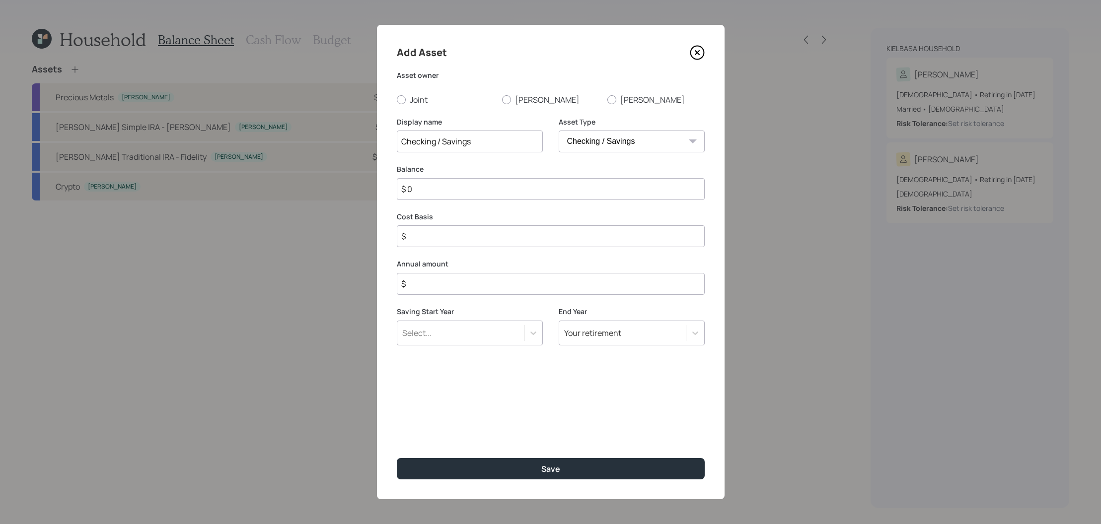
type input "Checking / Savings"
click at [419, 190] on input "$ 0" at bounding box center [551, 189] width 308 height 22
type input "$"
type input "$ 1"
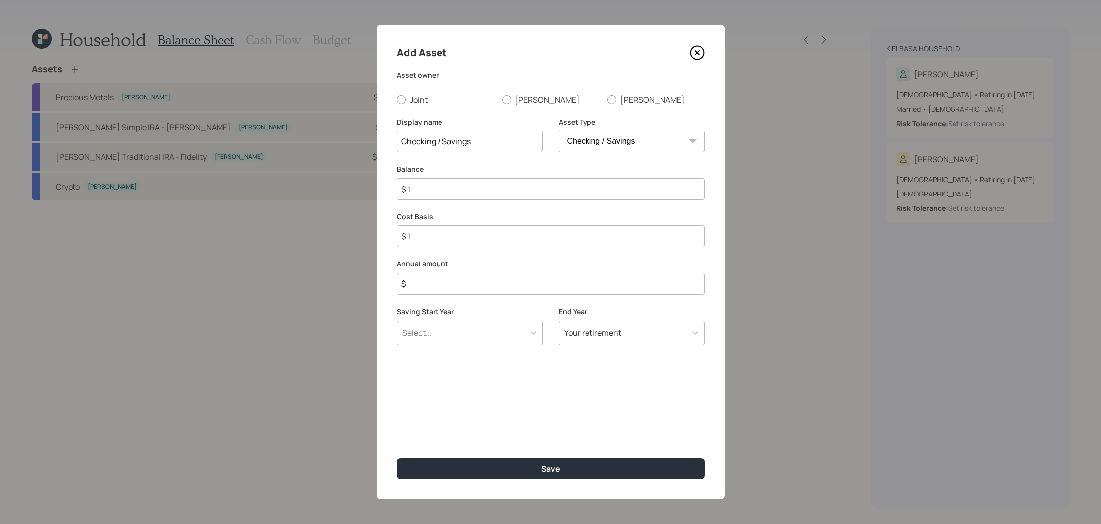
type input "$ 15"
type input "$ 150"
type input "$ 1,500"
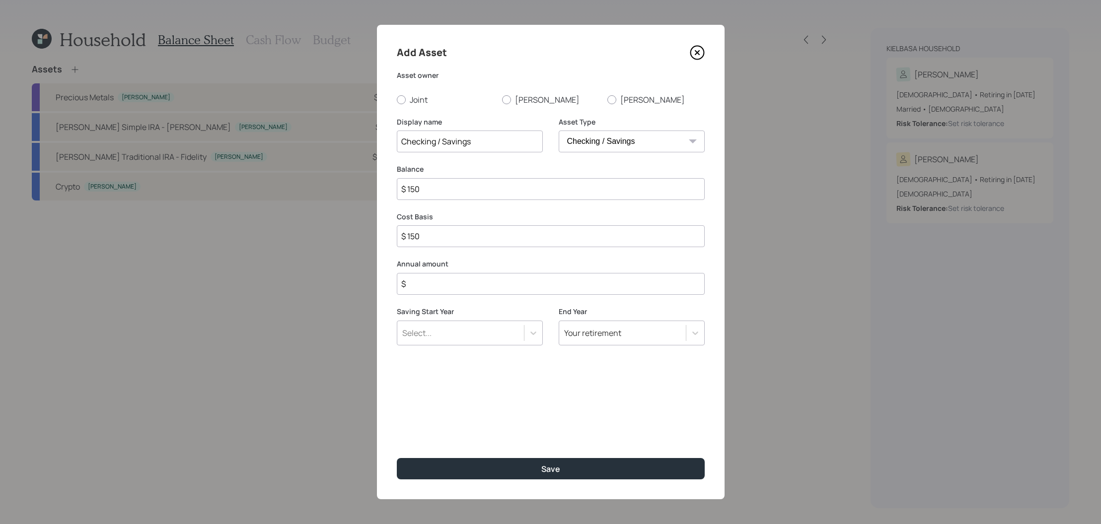
type input "$ 1,500"
type input "$ 15,000"
type input "$ 150,000"
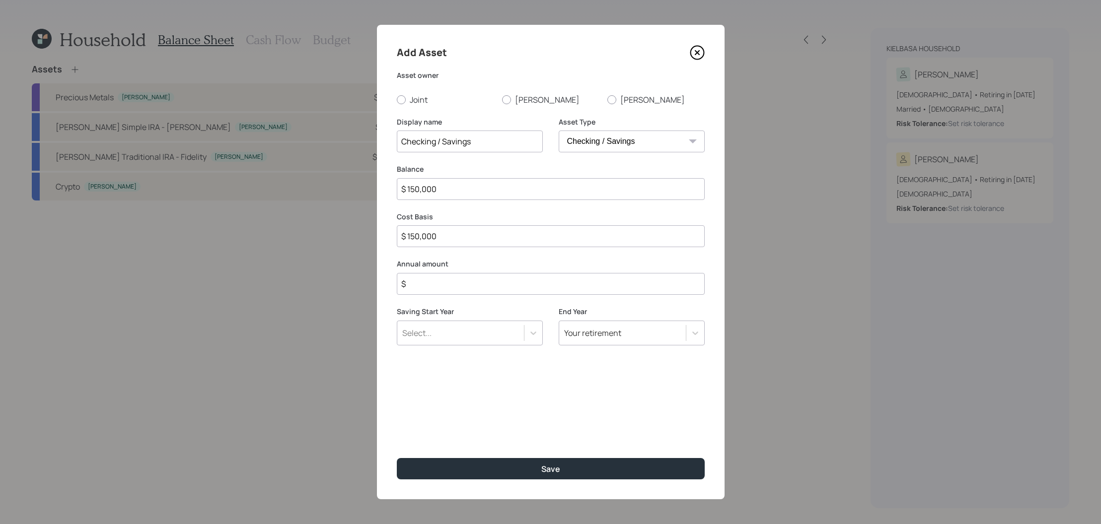
click at [441, 283] on input "$" at bounding box center [551, 284] width 308 height 22
type input "$ 0"
click at [523, 105] on div "Add Asset Asset owner Joint Kelly Robin Display name Checking / Savings Asset T…" at bounding box center [551, 262] width 348 height 475
click at [405, 104] on label "Joint" at bounding box center [445, 99] width 97 height 11
click at [397, 100] on input "Joint" at bounding box center [396, 99] width 0 height 0
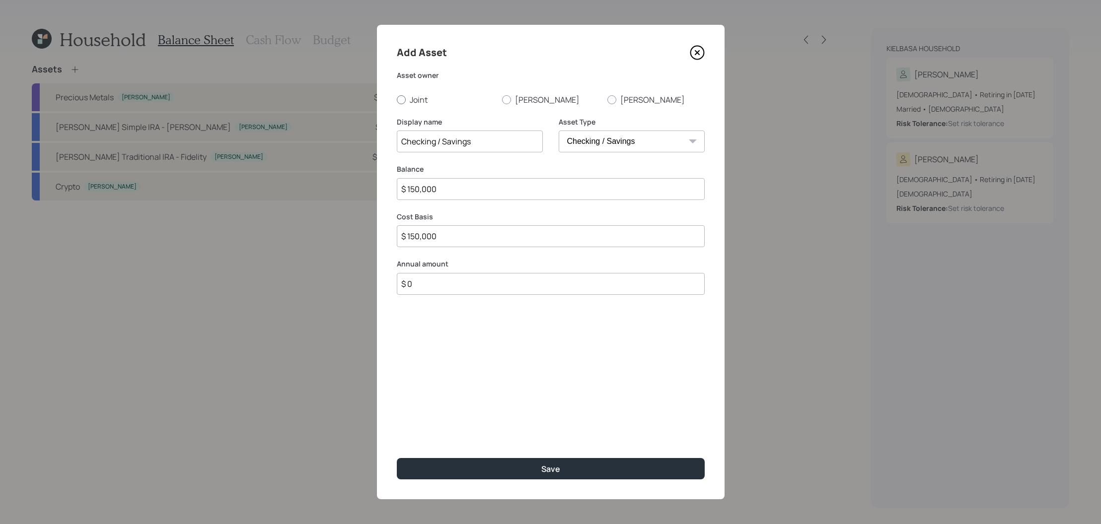
radio input "true"
click at [508, 94] on label "Kelly" at bounding box center [550, 99] width 97 height 11
click at [502, 99] on input "Kelly" at bounding box center [502, 99] width 0 height 0
radio input "true"
click at [523, 465] on button "Save" at bounding box center [551, 468] width 308 height 21
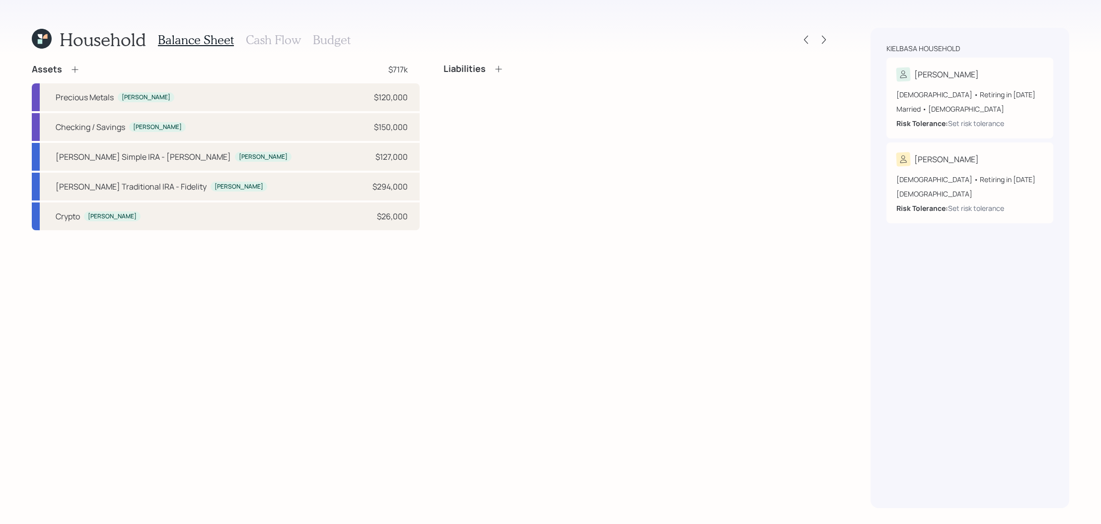
click at [75, 71] on icon at bounding box center [75, 70] width 10 height 10
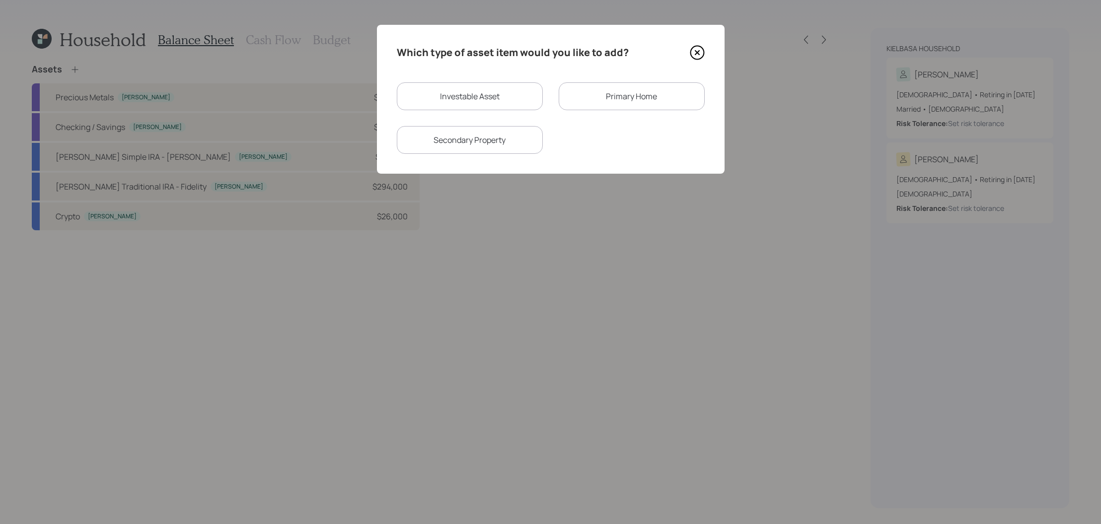
click at [531, 110] on div "Investable Asset" at bounding box center [470, 96] width 146 height 28
select select "taxable"
select select "balanced"
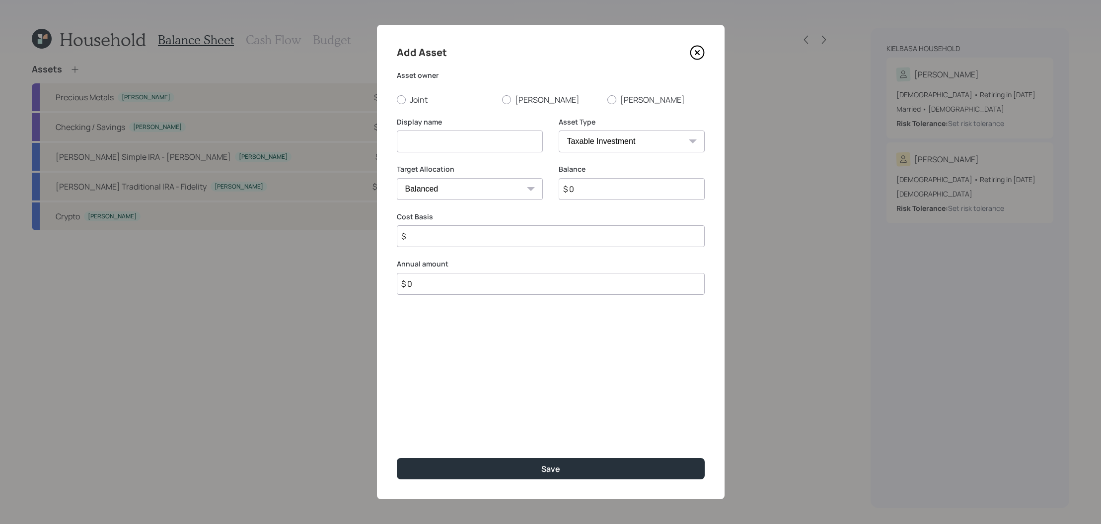
click at [501, 137] on input at bounding box center [470, 142] width 146 height 22
click at [397, 458] on button "Save" at bounding box center [551, 468] width 308 height 21
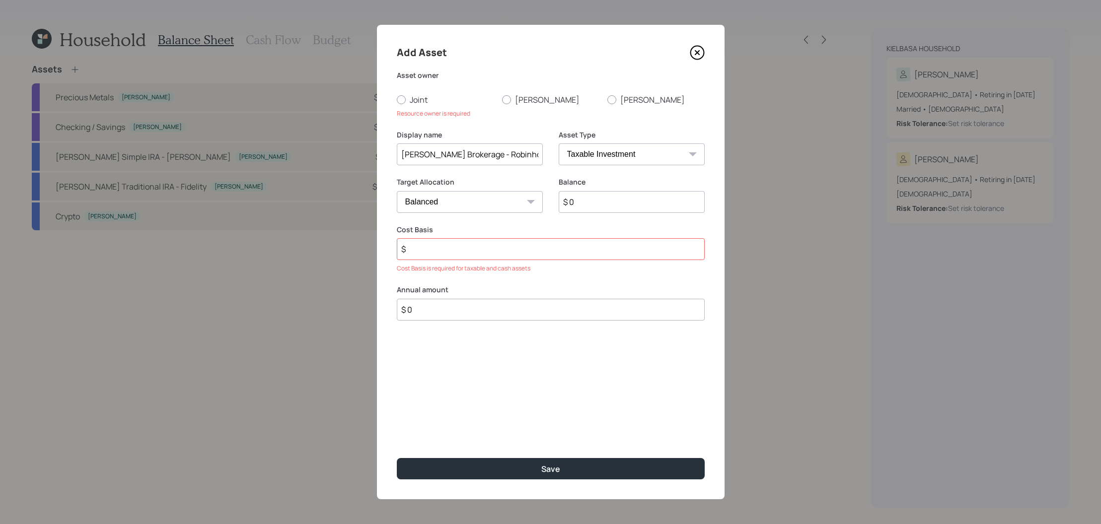
type input "Kelly's Brokerage - Robinhood"
click at [516, 83] on div "Asset owner Joint Kelly Robin Resource owner is required" at bounding box center [551, 95] width 308 height 48
click at [516, 88] on div "Asset owner Joint Kelly Robin Resource owner is required" at bounding box center [551, 95] width 308 height 48
click at [516, 101] on label "Kelly" at bounding box center [550, 99] width 97 height 11
click at [502, 100] on input "Kelly" at bounding box center [502, 99] width 0 height 0
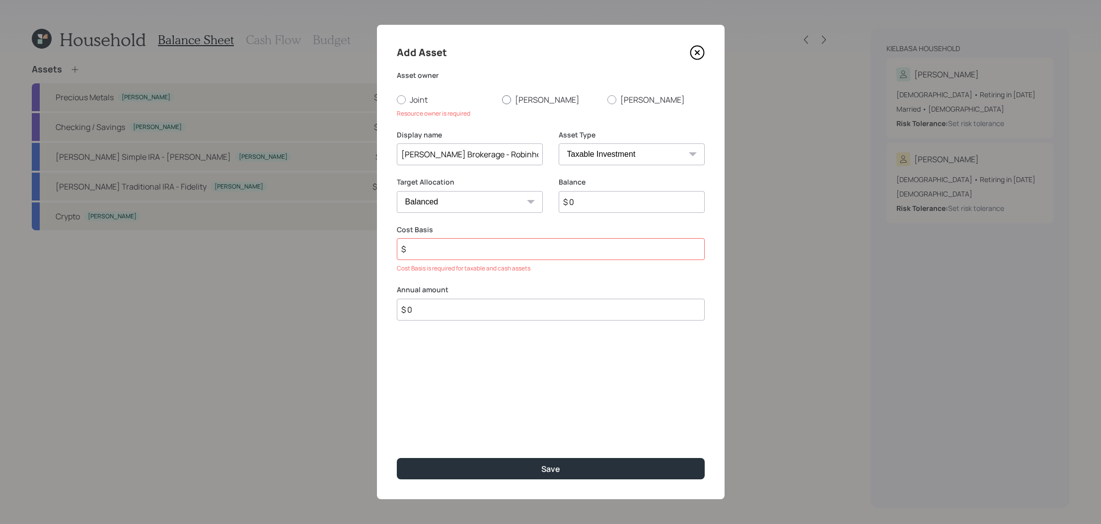
radio input "true"
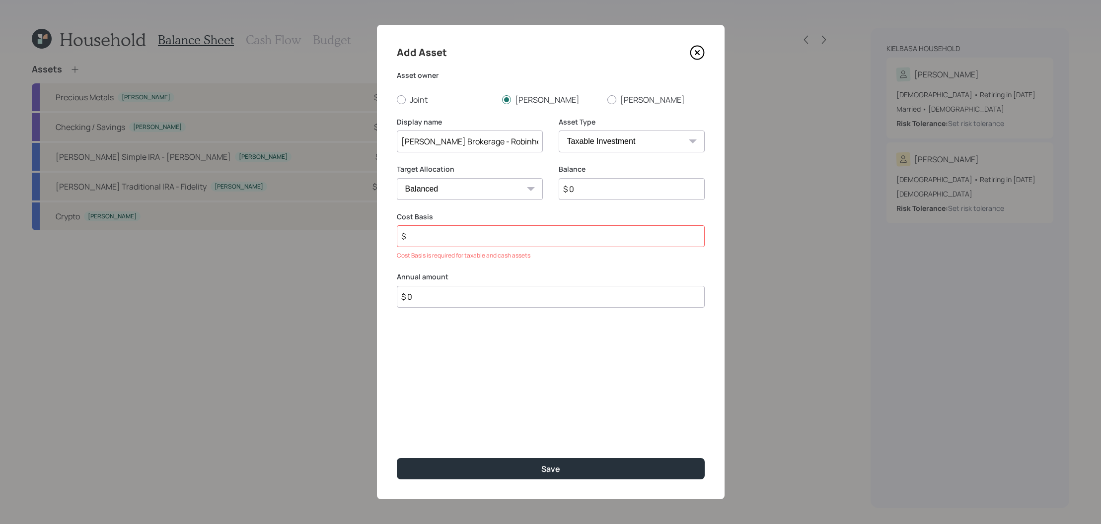
click at [612, 187] on input "$ 0" at bounding box center [632, 189] width 146 height 22
type input "$ 25,000"
click at [542, 233] on input "$" at bounding box center [551, 236] width 308 height 22
type input "$ 1,500"
click at [397, 458] on button "Save" at bounding box center [551, 468] width 308 height 21
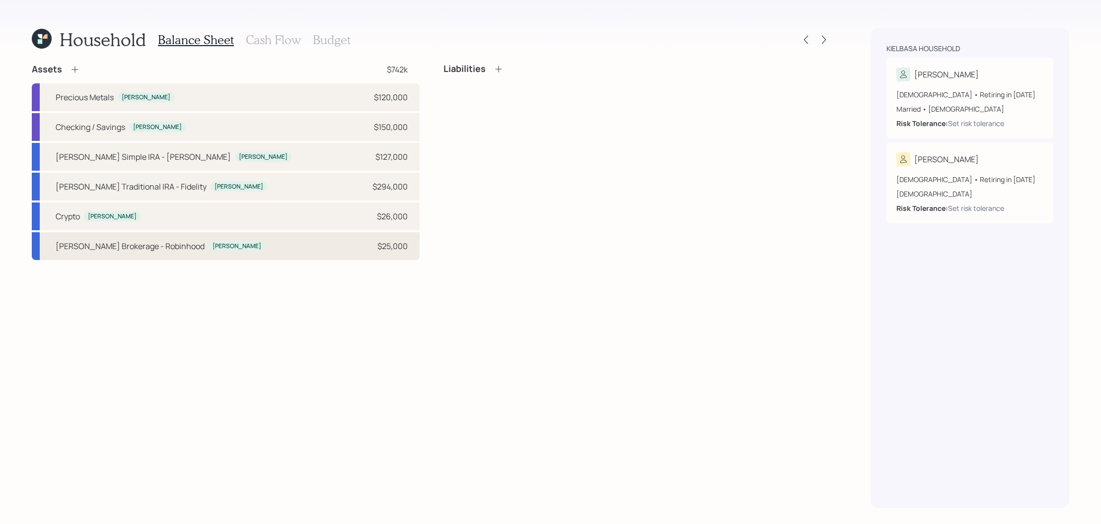
click at [256, 246] on div "Kelly's Brokerage - Robinhood Kelly $25,000" at bounding box center [226, 246] width 388 height 28
select select "taxable"
select select "balanced"
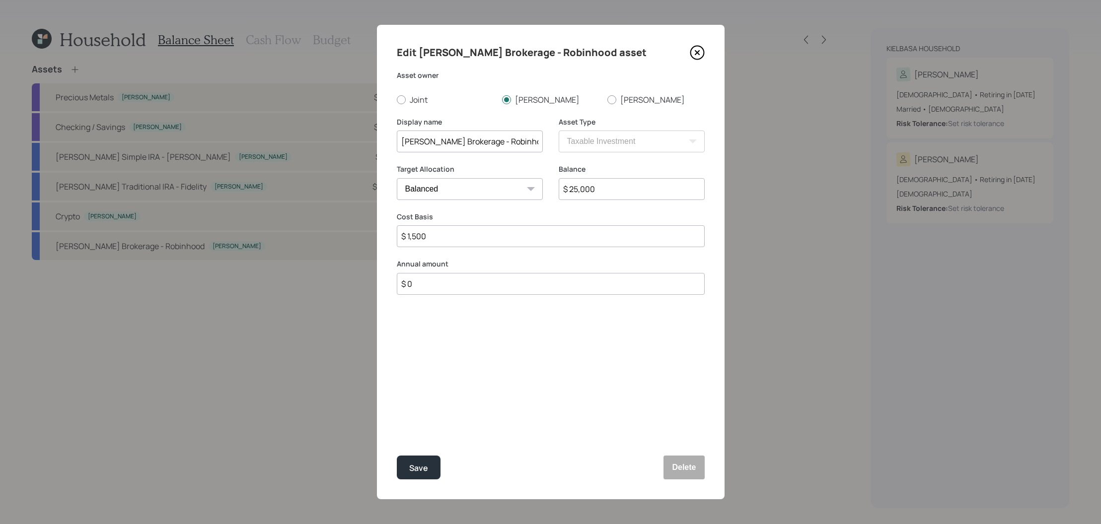
click at [546, 240] on input "$ 1,500" at bounding box center [551, 236] width 308 height 22
type input "$ 15,000"
click at [397, 456] on button "Save" at bounding box center [419, 468] width 44 height 24
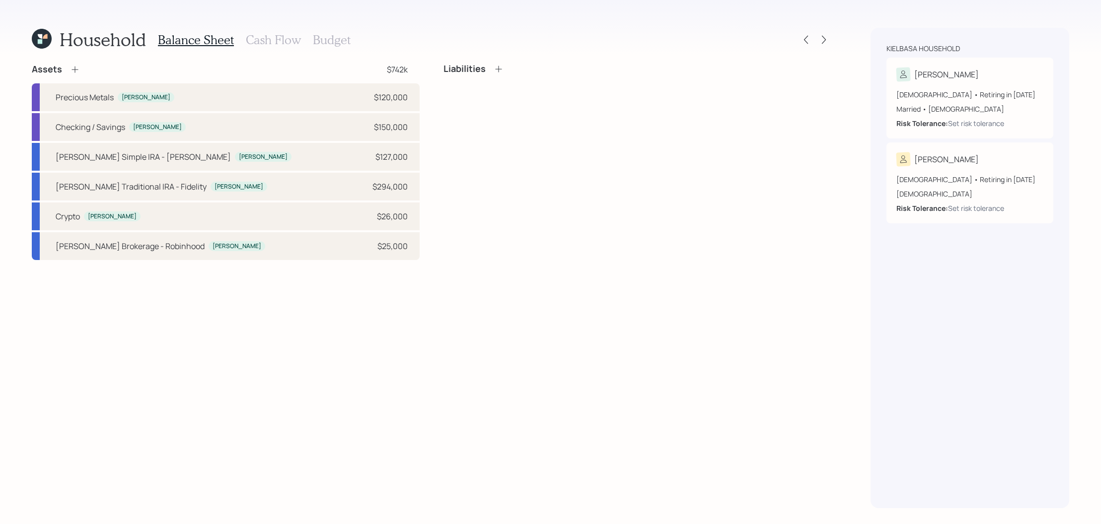
click at [71, 71] on icon at bounding box center [75, 70] width 10 height 10
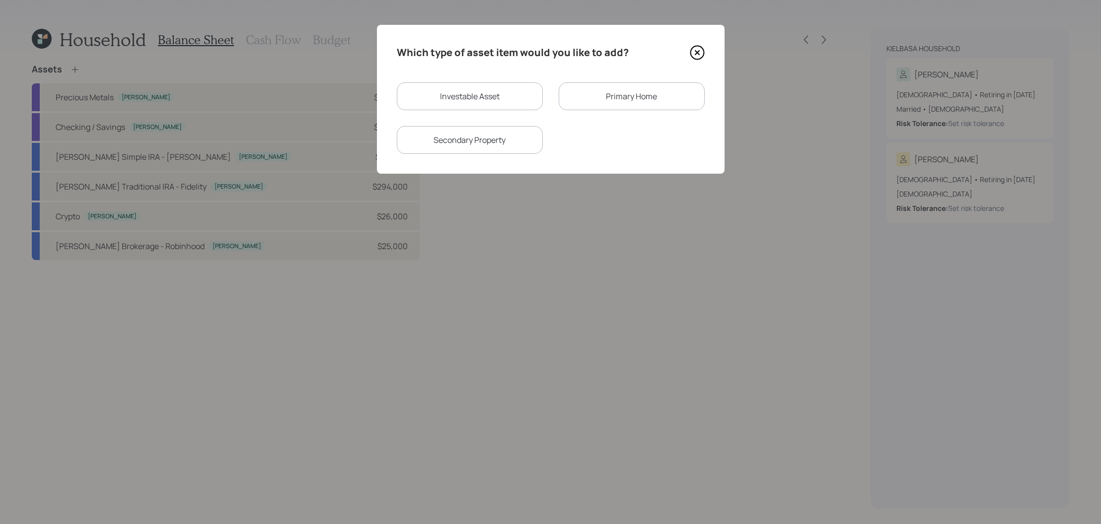
click at [603, 105] on div "Primary Home" at bounding box center [632, 96] width 146 height 28
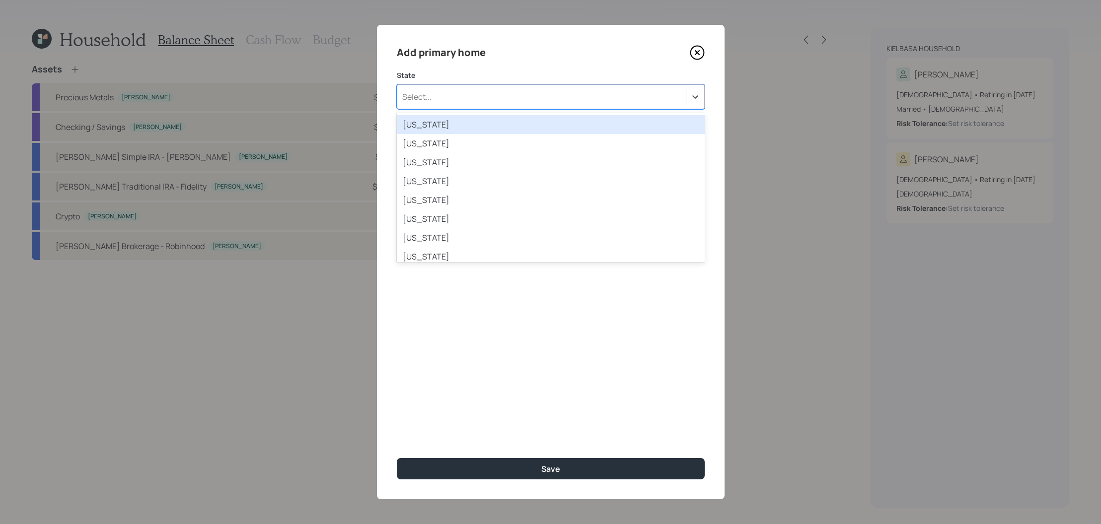
click at [447, 102] on div "Select..." at bounding box center [541, 96] width 289 height 17
type input "utah"
click at [423, 124] on div "Utah" at bounding box center [551, 124] width 308 height 19
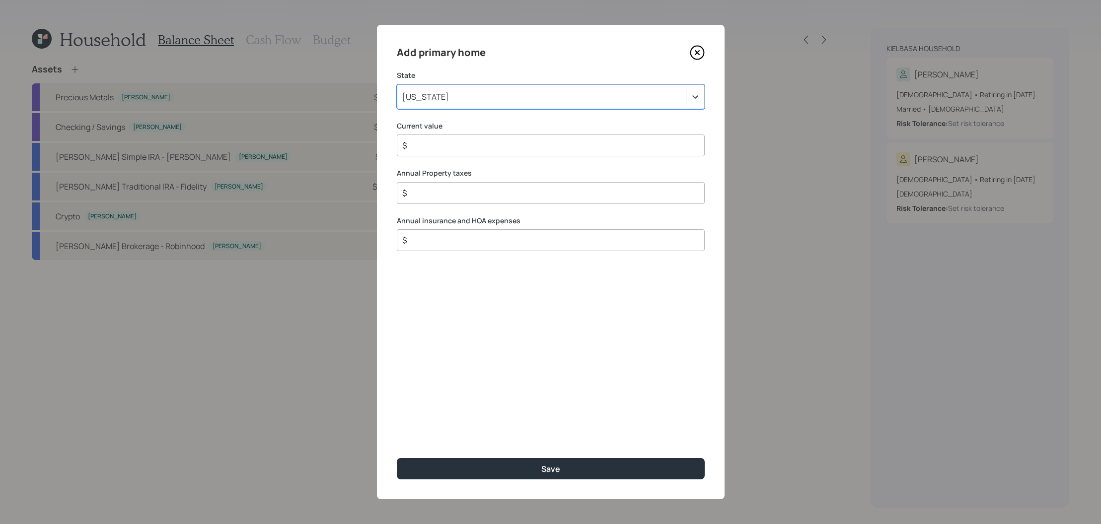
click at [422, 141] on input "$" at bounding box center [546, 146] width 291 height 12
type input "$ 3,000,000"
click at [437, 195] on input "$" at bounding box center [546, 193] width 291 height 12
click at [478, 250] on div "$" at bounding box center [551, 240] width 308 height 22
click at [475, 236] on input "$" at bounding box center [546, 240] width 291 height 12
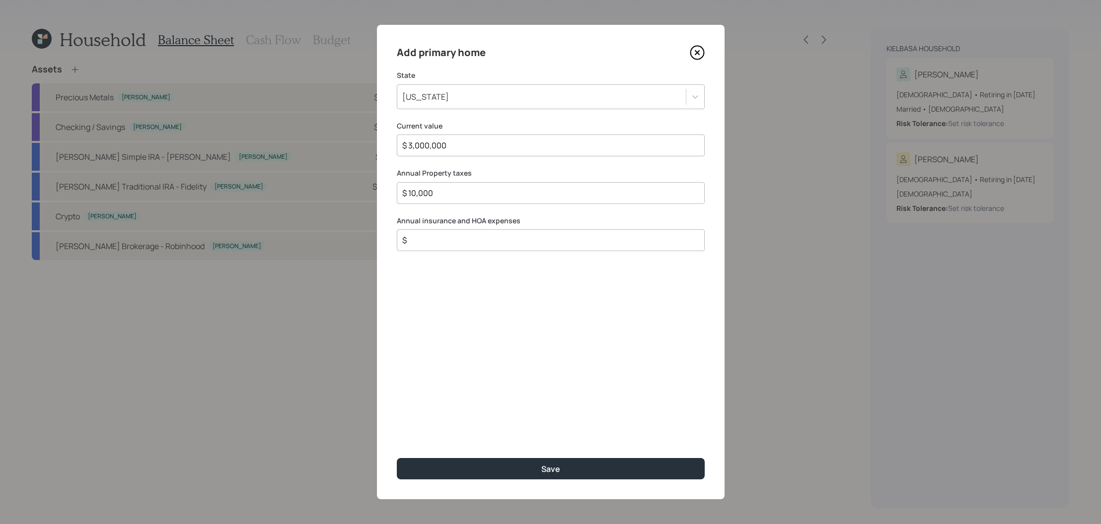
click at [459, 201] on div "$ 10,000" at bounding box center [551, 193] width 308 height 22
drag, startPoint x: 458, startPoint y: 194, endPoint x: 321, endPoint y: 186, distance: 137.8
click at [321, 186] on div "Add primary home State Utah Current value $ 3,000,000 Annual Property taxes $ 1…" at bounding box center [550, 262] width 1101 height 524
type input "$ 12,000"
click at [501, 236] on input "$" at bounding box center [546, 240] width 291 height 12
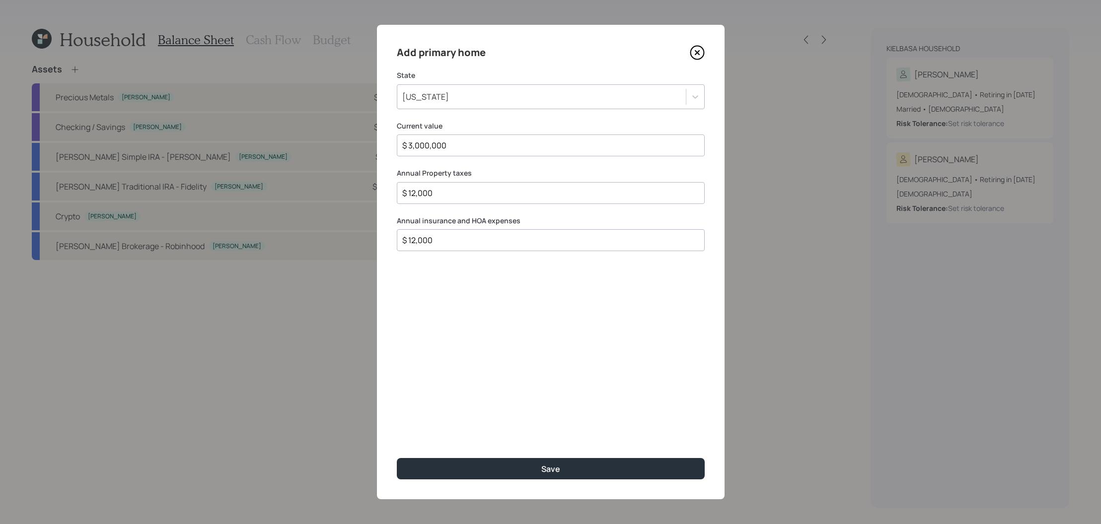
type input "$ 12,000"
click at [397, 458] on button "Save" at bounding box center [551, 468] width 308 height 21
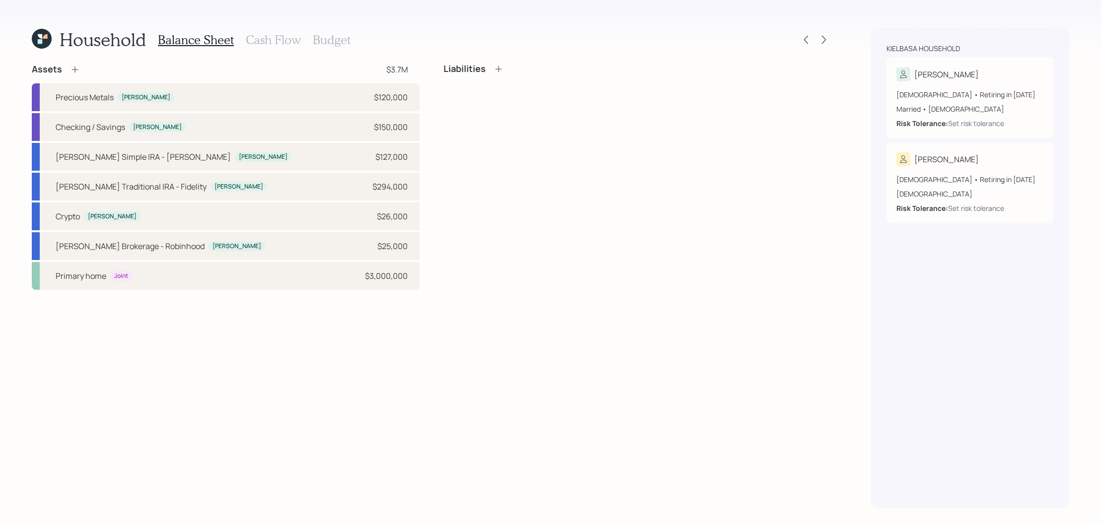
click at [503, 67] on icon at bounding box center [499, 69] width 10 height 10
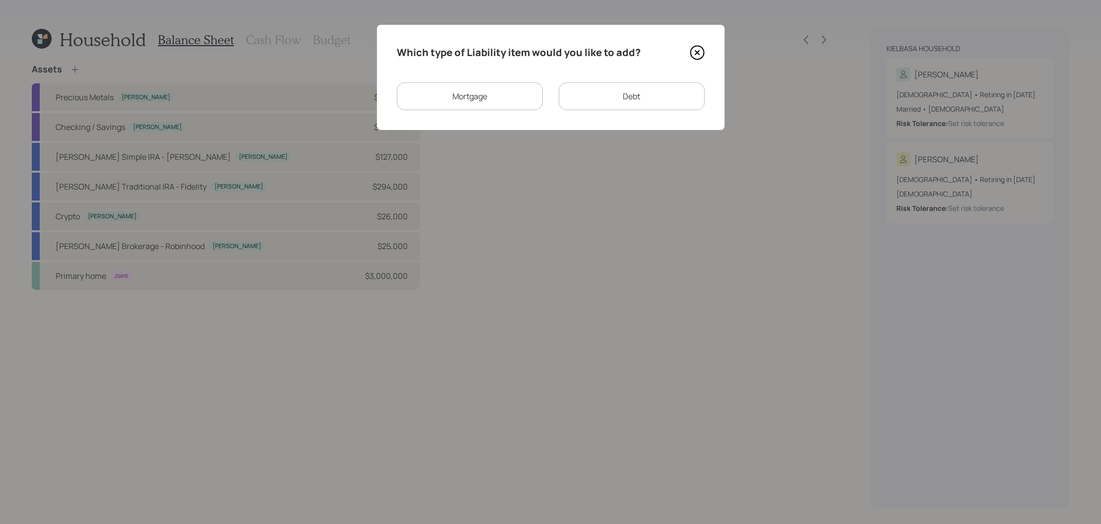
click at [507, 92] on div "Mortgage" at bounding box center [470, 96] width 146 height 28
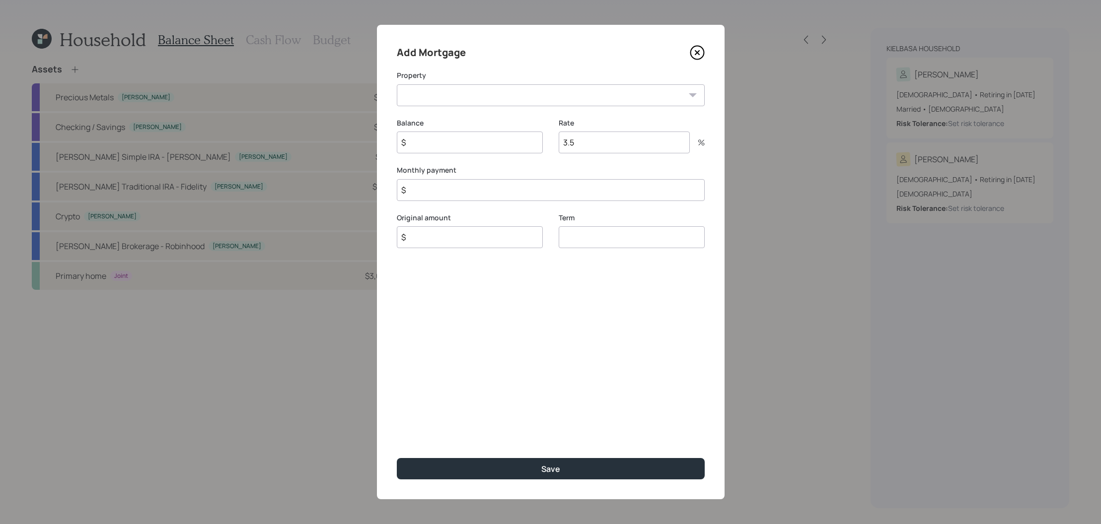
click at [522, 96] on select "UT Primary home" at bounding box center [551, 95] width 308 height 22
select select "b952b543-780e-4f1d-a7db-b72d2d7dbb4d"
click at [397, 84] on select "UT Primary home" at bounding box center [551, 95] width 308 height 22
click at [503, 150] on input "$" at bounding box center [470, 143] width 146 height 22
type input "$ 700,000"
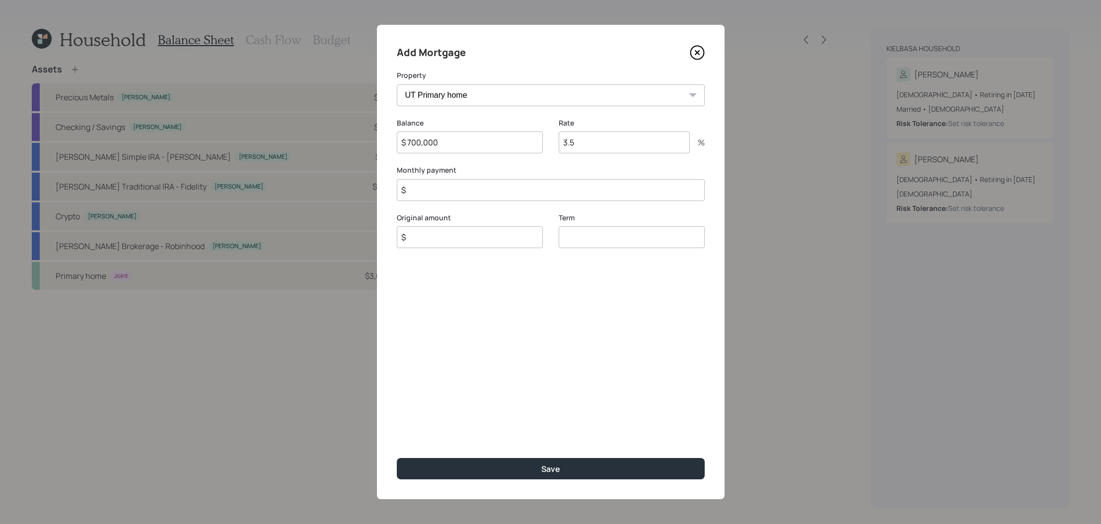
click at [692, 58] on icon at bounding box center [696, 52] width 13 height 13
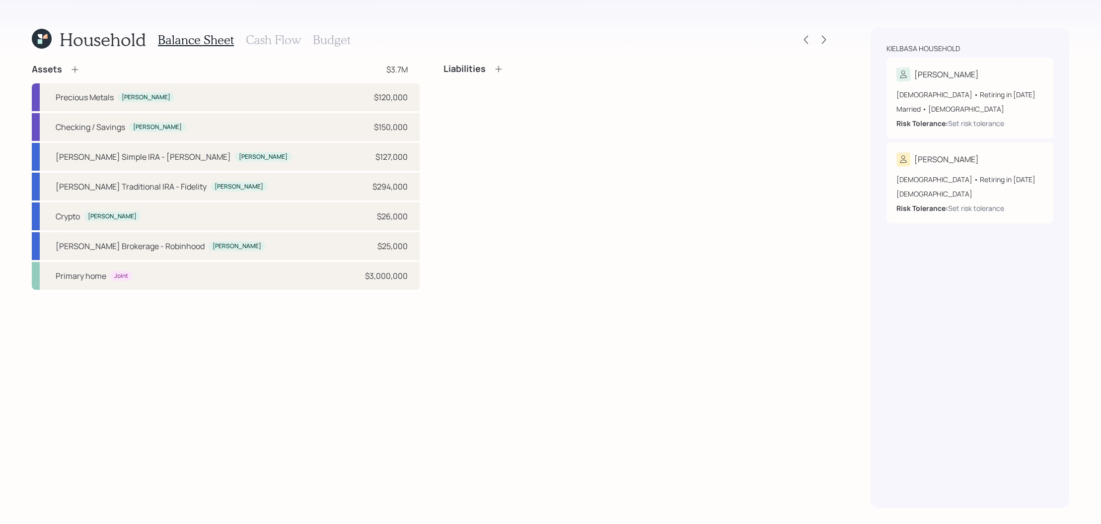
click at [506, 66] on div "Liabilities" at bounding box center [637, 69] width 388 height 11
click at [504, 66] on div "Liabilities" at bounding box center [637, 69] width 388 height 11
click at [499, 68] on icon at bounding box center [499, 69] width 10 height 10
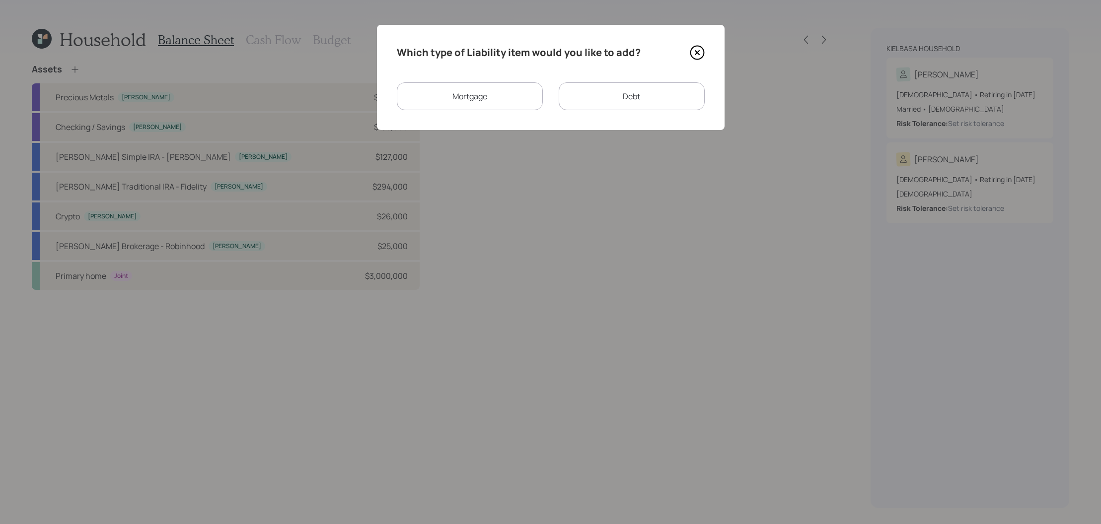
click at [609, 85] on div "Debt" at bounding box center [632, 96] width 146 height 28
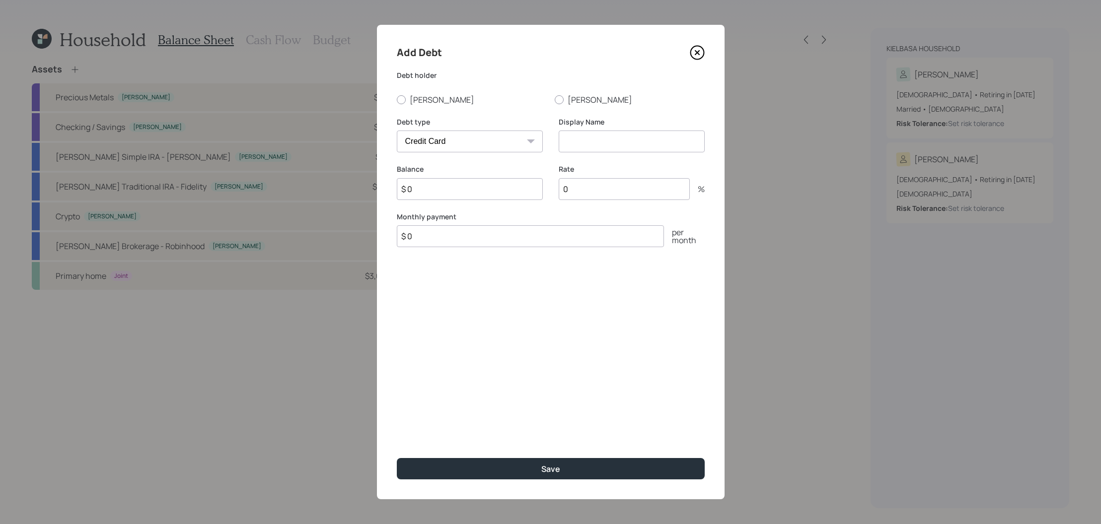
click at [465, 139] on select "Car Credit Card Medical Student Other" at bounding box center [470, 142] width 146 height 22
select select "other"
click at [397, 131] on select "Car Credit Card Medical Student Other" at bounding box center [470, 142] width 146 height 22
drag, startPoint x: 635, startPoint y: 112, endPoint x: 613, endPoint y: 143, distance: 38.4
click at [613, 143] on input at bounding box center [632, 142] width 146 height 22
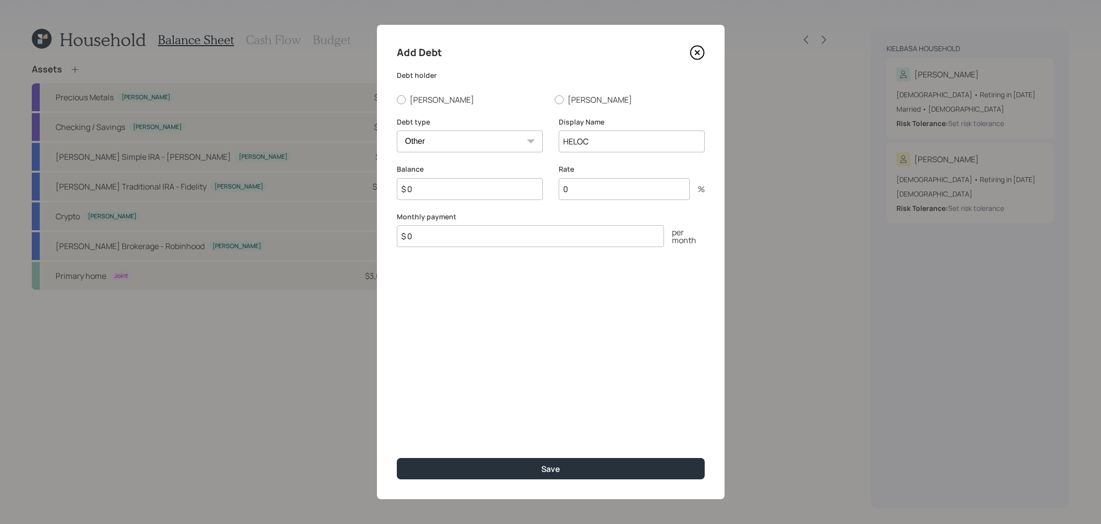
type input "HELOC"
click at [448, 198] on input "$ 0" at bounding box center [470, 189] width 146 height 22
type input "$ 650,000"
drag, startPoint x: 613, startPoint y: 143, endPoint x: 408, endPoint y: 113, distance: 207.3
click at [408, 113] on div "Add Debt Debt holder Kelly Robin Debt type Car Credit Card Medical Student Othe…" at bounding box center [551, 262] width 348 height 475
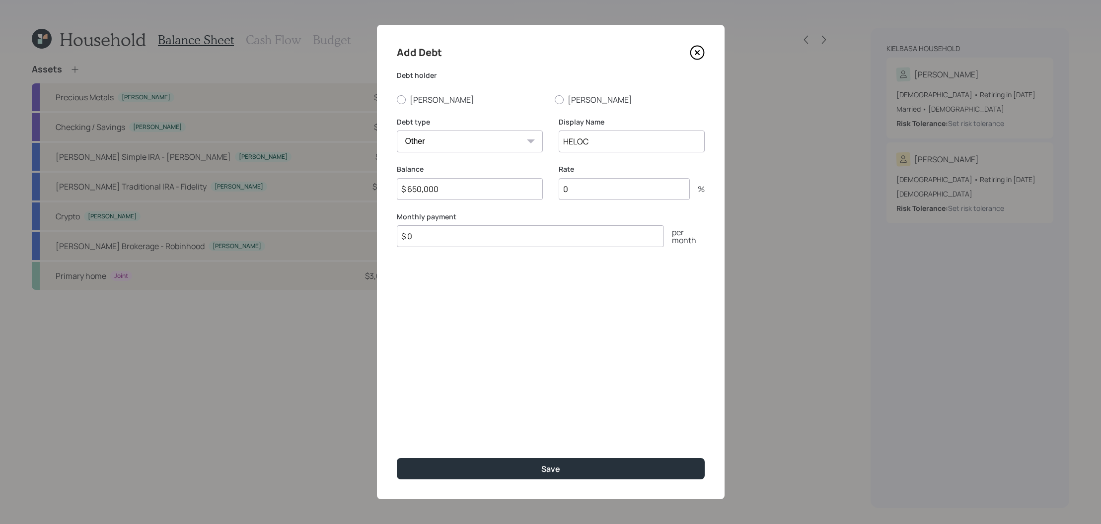
click at [410, 98] on label "Kelly" at bounding box center [472, 99] width 150 height 11
click at [397, 99] on input "Kelly" at bounding box center [396, 99] width 0 height 0
radio input "true"
drag, startPoint x: 408, startPoint y: 113, endPoint x: 593, endPoint y: 197, distance: 203.8
click at [593, 197] on input "0" at bounding box center [624, 189] width 131 height 22
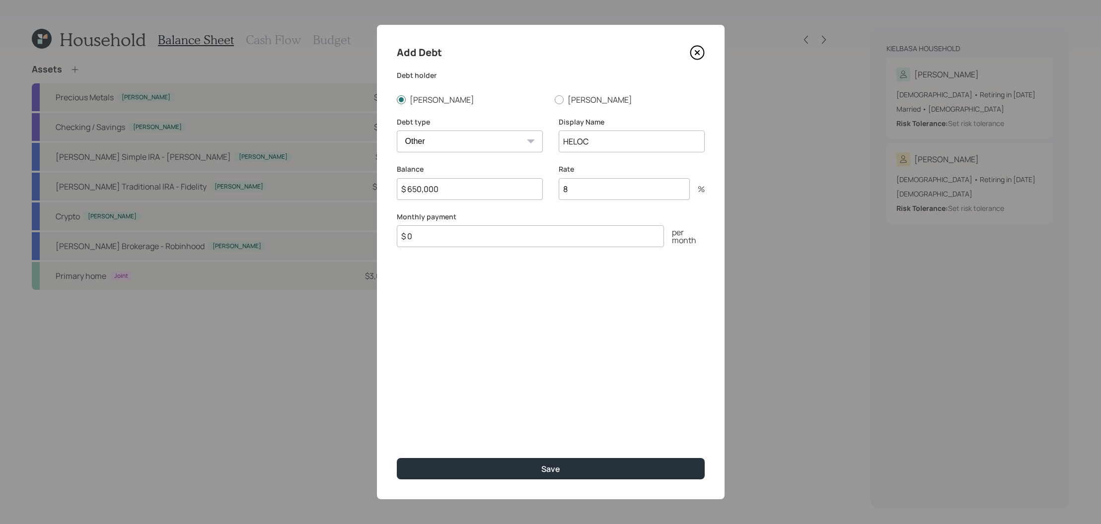
type input "8"
click at [598, 243] on input "$ 0" at bounding box center [530, 236] width 267 height 22
type input "$"
drag, startPoint x: 593, startPoint y: 197, endPoint x: 393, endPoint y: 130, distance: 211.0
click at [393, 130] on div "Add Debt Debt holder Kelly Robin Debt type Car Credit Card Medical Student Othe…" at bounding box center [551, 262] width 348 height 475
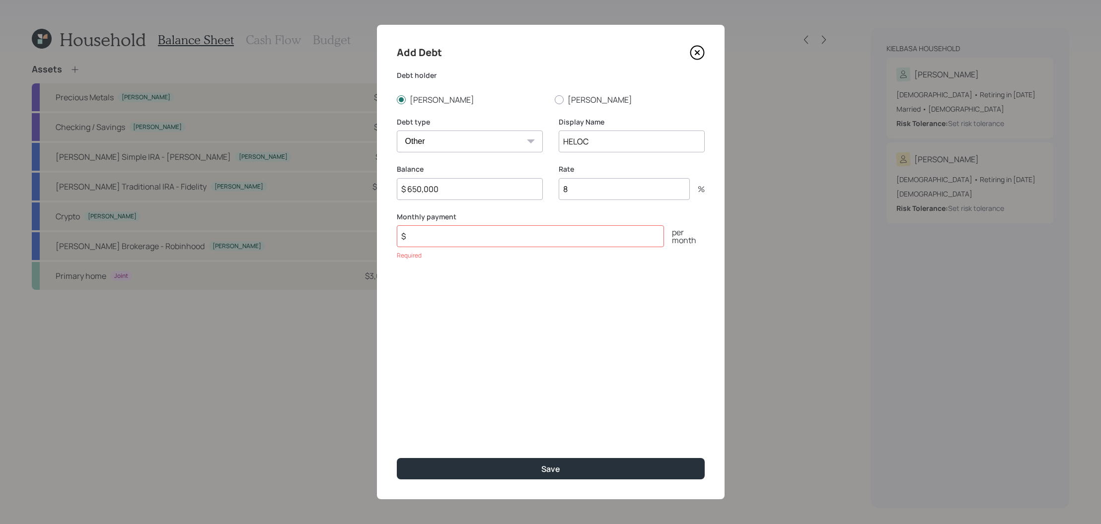
drag, startPoint x: 393, startPoint y: 130, endPoint x: 595, endPoint y: 187, distance: 210.1
click at [595, 187] on input "8" at bounding box center [624, 189] width 131 height 22
type input "7.5"
drag, startPoint x: 595, startPoint y: 187, endPoint x: 523, endPoint y: 238, distance: 88.4
click at [523, 238] on input "$" at bounding box center [530, 236] width 267 height 22
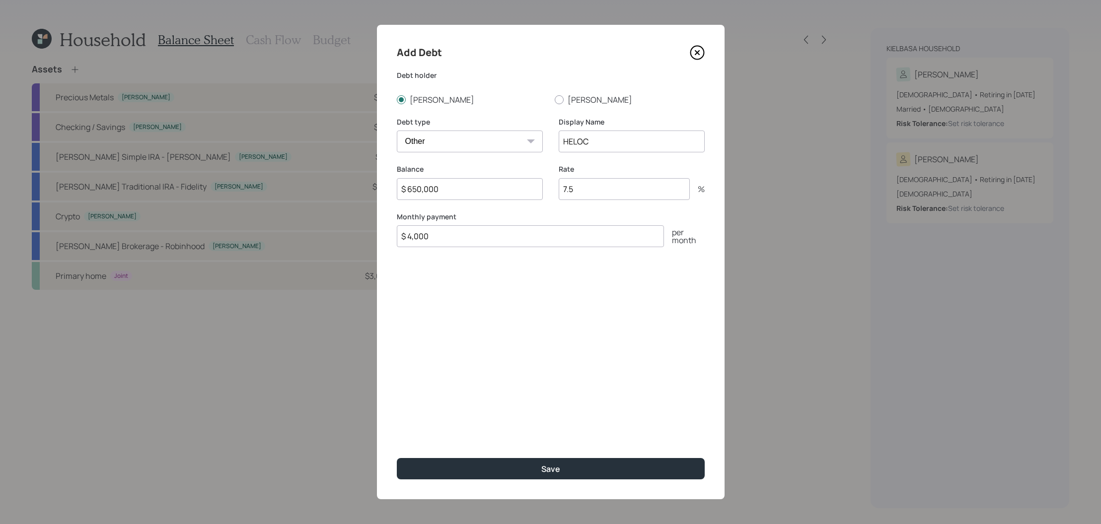
type input "$ 4,000"
click at [397, 458] on button "Save" at bounding box center [551, 468] width 308 height 21
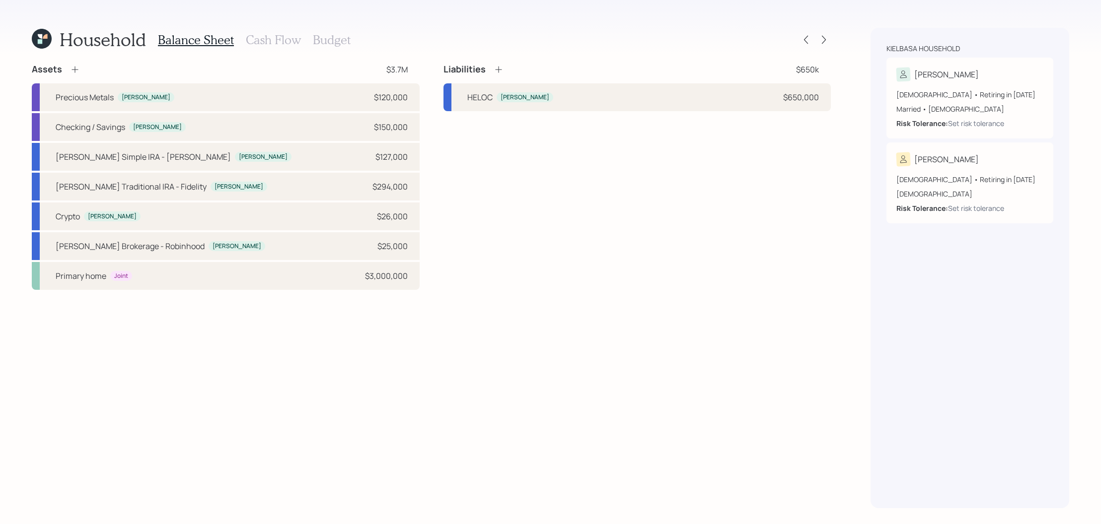
click at [78, 69] on icon at bounding box center [75, 70] width 10 height 10
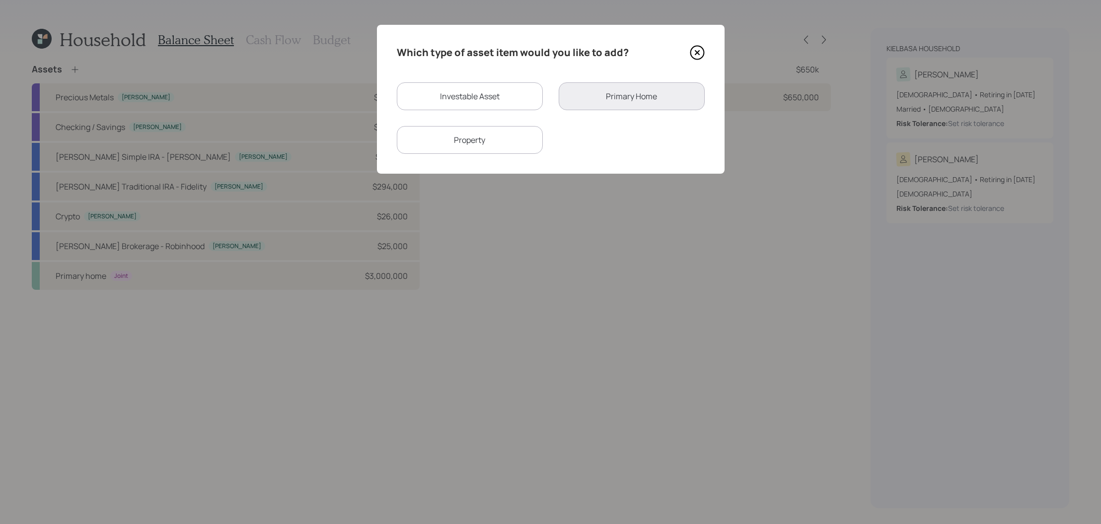
click at [512, 137] on div "Property" at bounding box center [470, 140] width 146 height 28
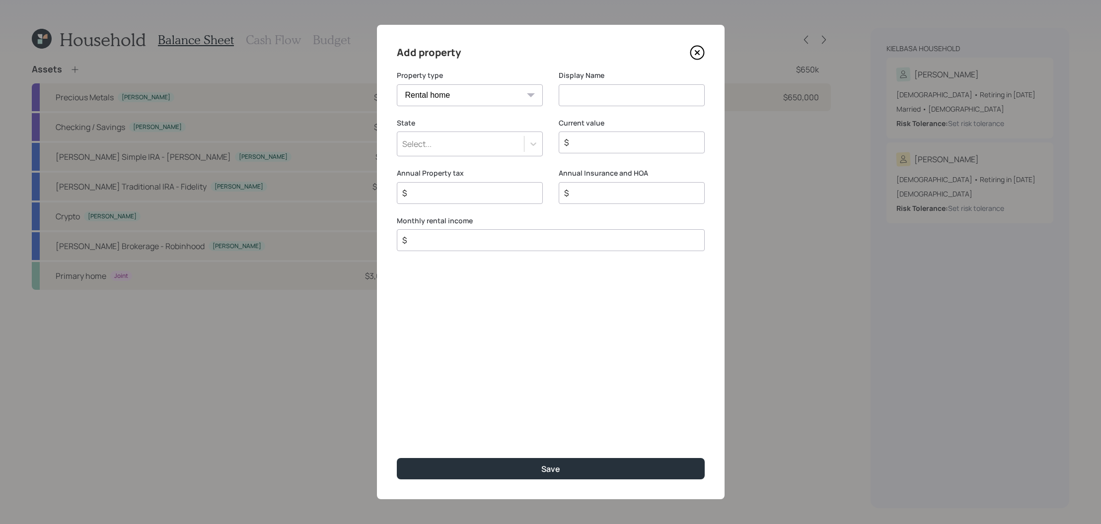
click at [500, 93] on select "Vacation home Rental home" at bounding box center [470, 95] width 146 height 22
click at [397, 84] on select "Vacation home Rental home" at bounding box center [470, 95] width 146 height 22
click at [496, 101] on select "Vacation home Rental home" at bounding box center [470, 95] width 146 height 22
select select "rental_property"
click at [397, 84] on select "Vacation home Rental home" at bounding box center [470, 95] width 146 height 22
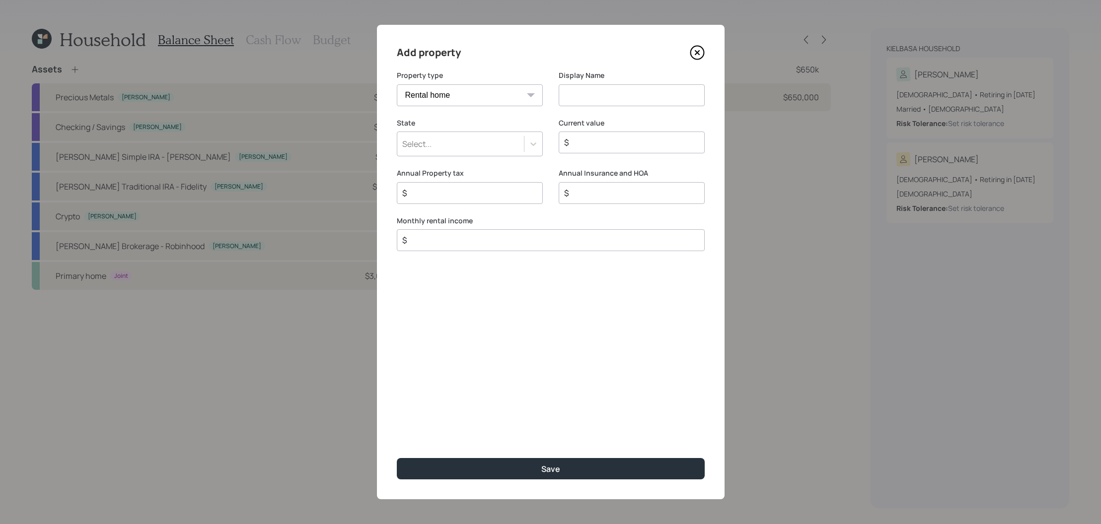
click at [668, 106] on div "Display Name" at bounding box center [632, 95] width 146 height 48
click at [669, 103] on input at bounding box center [632, 95] width 146 height 22
type input "Rental properties"
click at [517, 165] on div "State Select..." at bounding box center [470, 143] width 146 height 51
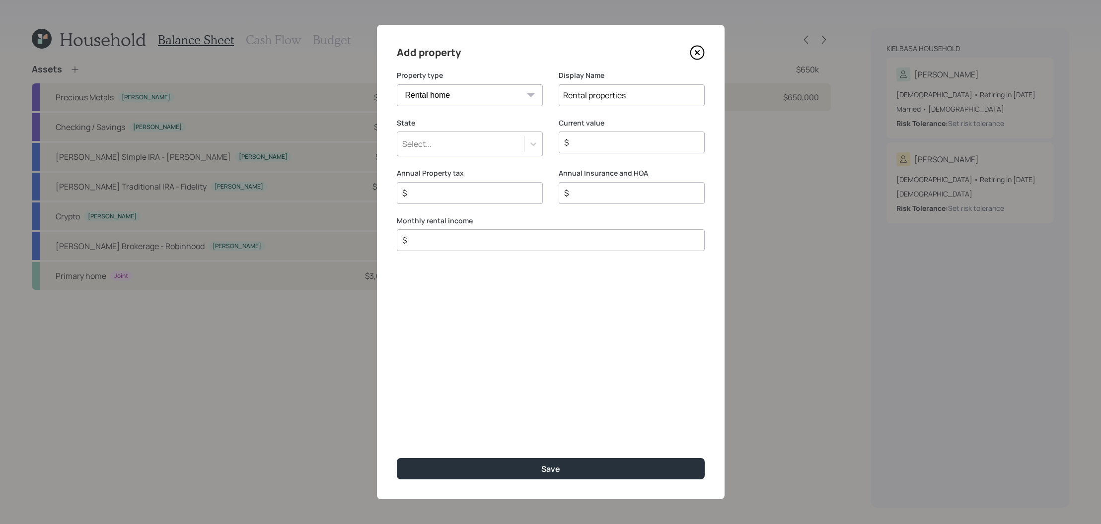
click at [519, 132] on div "Select..." at bounding box center [470, 144] width 146 height 25
type input "utah"
click at [510, 167] on div "Utah" at bounding box center [470, 171] width 146 height 19
click at [586, 151] on div "$" at bounding box center [632, 143] width 146 height 22
click at [586, 149] on div "$" at bounding box center [632, 143] width 146 height 22
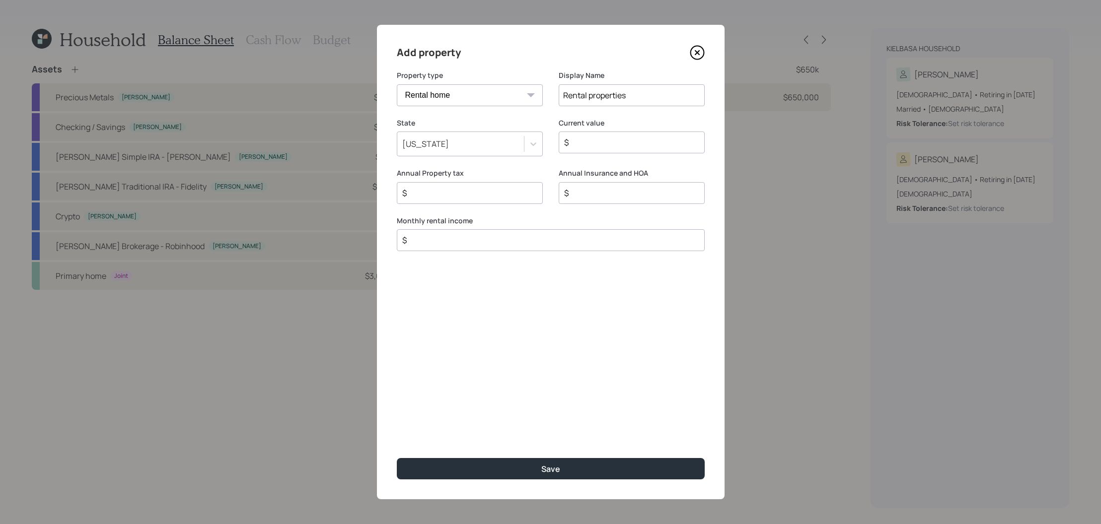
click at [586, 145] on input "$" at bounding box center [627, 143] width 129 height 12
type input "$ 1,000,000"
click at [672, 95] on input "Rental properties" at bounding box center [632, 95] width 146 height 22
type input "Rental properties (lots, storage units, rental homes)"
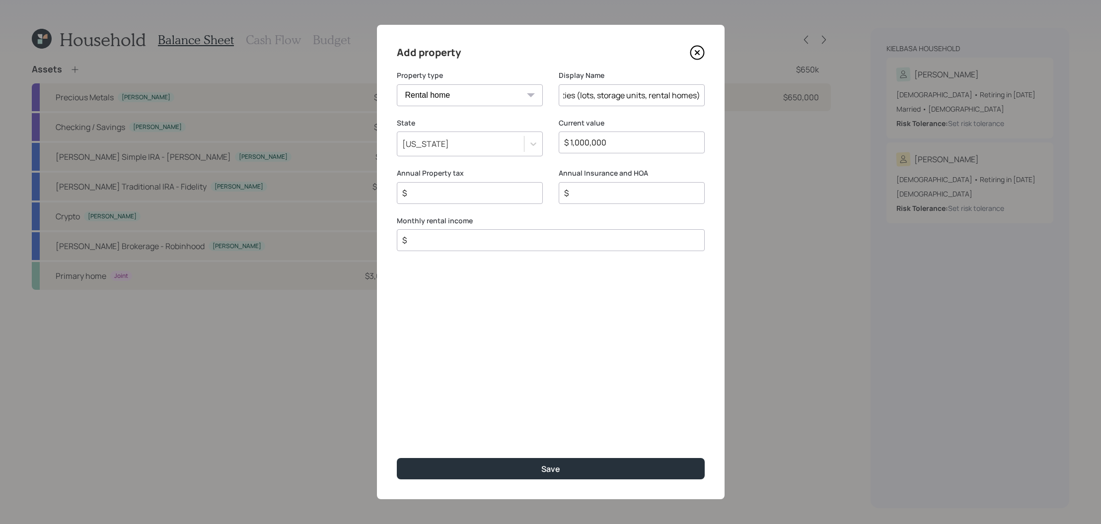
scroll to position [0, 0]
click at [674, 140] on input "$ 1,000,000" at bounding box center [627, 143] width 129 height 12
drag, startPoint x: 666, startPoint y: 143, endPoint x: 476, endPoint y: 120, distance: 191.6
click at [476, 120] on div "State Utah Current value $ 1,000,000" at bounding box center [551, 143] width 308 height 51
type input "$ 2,100,000"
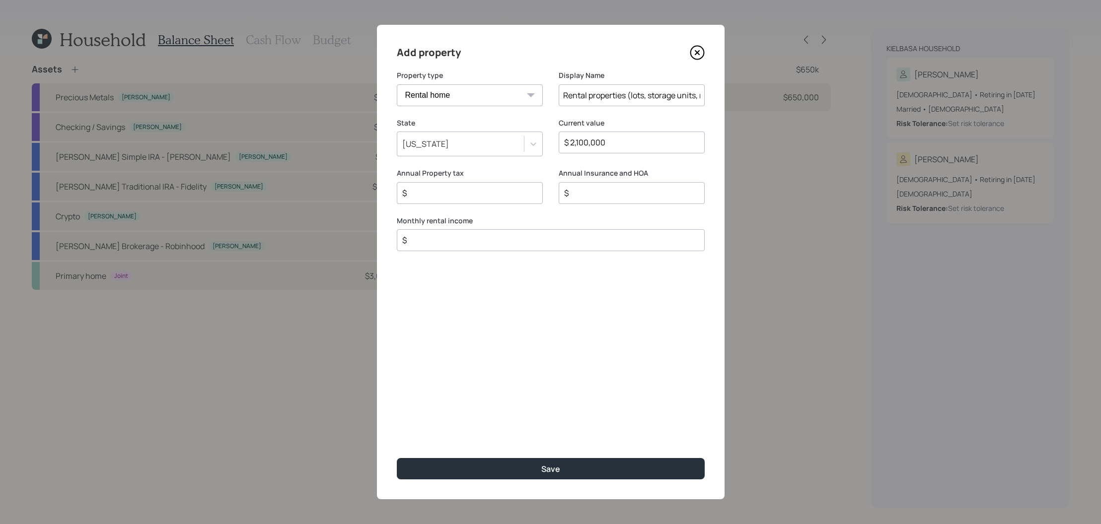
click at [482, 197] on input "$" at bounding box center [465, 193] width 129 height 12
drag, startPoint x: 680, startPoint y: 90, endPoint x: 761, endPoint y: 92, distance: 81.0
click at [761, 92] on div "Add property Property type Vacation home Rental home Display Name Rental proper…" at bounding box center [550, 262] width 1101 height 524
click at [677, 89] on input "Rental properties (lots, storage units, rental homes)" at bounding box center [632, 95] width 146 height 22
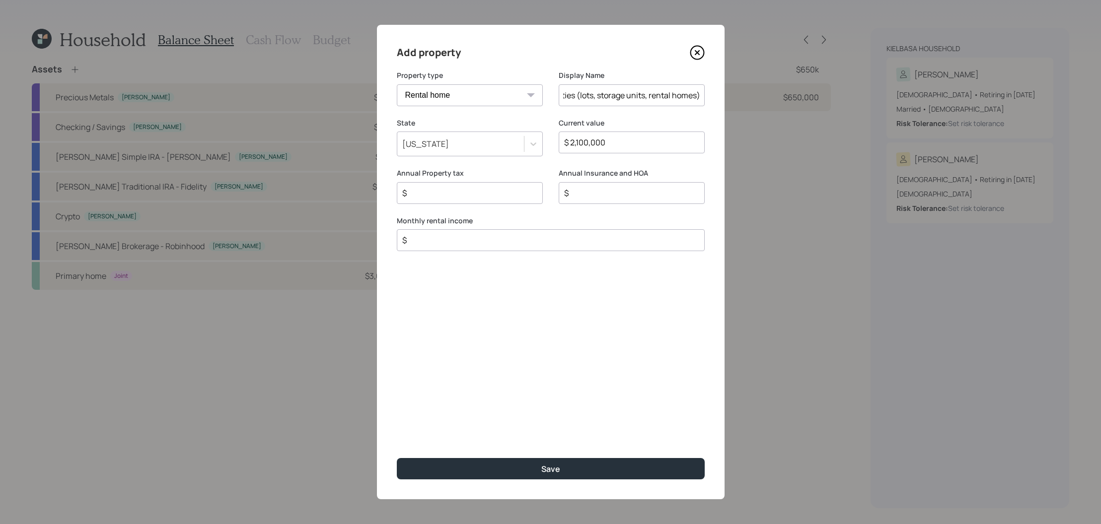
click at [675, 96] on input "Rental properties (lots, storage units, rental homes)" at bounding box center [632, 95] width 146 height 22
type input "Rental properties (lots, storage units, apartments)"
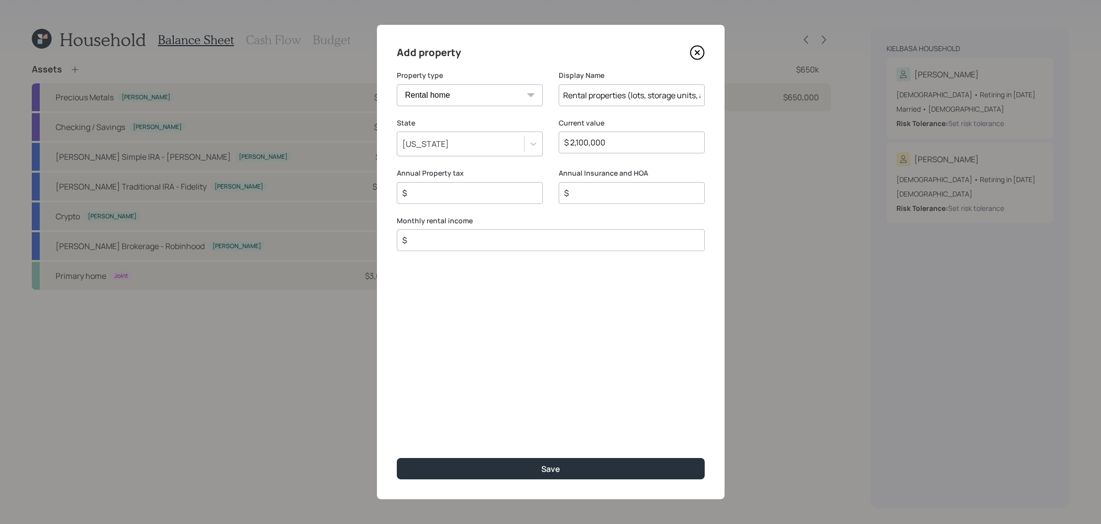
drag, startPoint x: 629, startPoint y: 143, endPoint x: 549, endPoint y: 140, distance: 80.0
click at [549, 140] on div "State Utah Current value $ 2,100,000" at bounding box center [551, 143] width 308 height 51
type input "$ 2,600,000"
click at [655, 97] on input "Rental properties (lots, storage units, apartments)" at bounding box center [632, 95] width 146 height 22
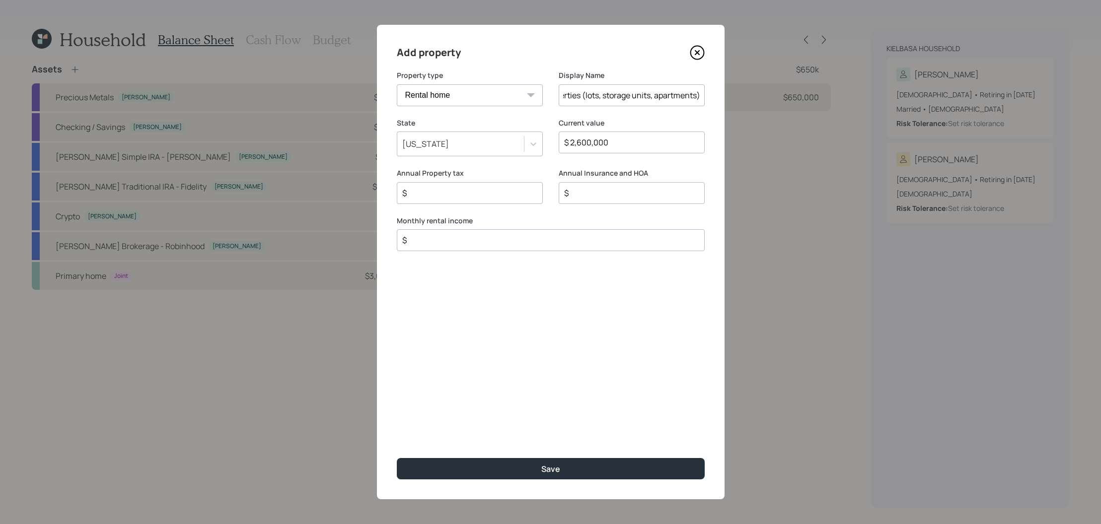
drag, startPoint x: 676, startPoint y: 93, endPoint x: 735, endPoint y: 92, distance: 59.6
click at [738, 92] on div "Add property Property type Vacation home Rental home Display Name Rental proper…" at bounding box center [550, 262] width 1101 height 524
click at [694, 97] on input "Rental properties (lots, storage units, apartments)" at bounding box center [632, 95] width 146 height 22
type input "Rental properties (lots, storage units, apartments, rental home)"
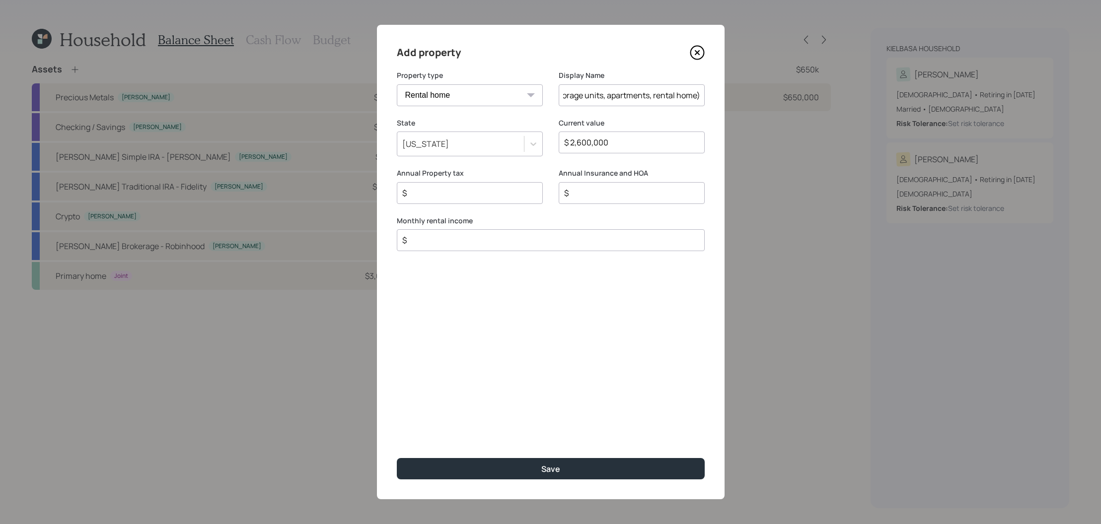
click at [473, 198] on input "$" at bounding box center [465, 193] width 129 height 12
click at [508, 195] on input "$" at bounding box center [465, 193] width 129 height 12
click at [614, 202] on div "$" at bounding box center [632, 193] width 146 height 22
click at [608, 184] on div "$" at bounding box center [632, 193] width 146 height 22
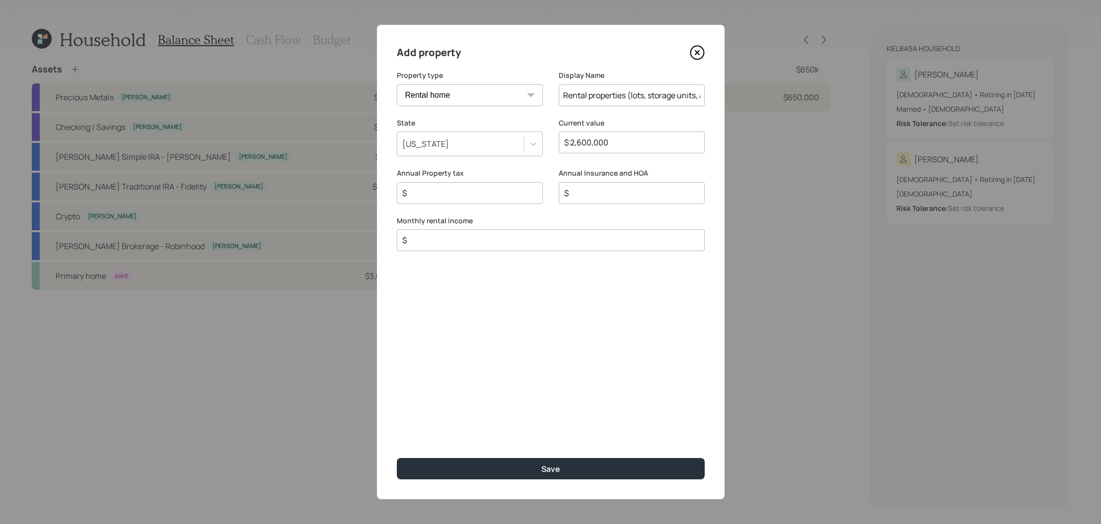
click at [613, 205] on div "Annual Insurance and HOA $" at bounding box center [632, 192] width 146 height 48
click at [612, 201] on div "$" at bounding box center [632, 193] width 146 height 22
click at [524, 212] on div "Annual Property tax $" at bounding box center [470, 192] width 146 height 48
click at [533, 182] on div "$" at bounding box center [470, 193] width 146 height 22
click at [529, 198] on input "$" at bounding box center [465, 193] width 129 height 12
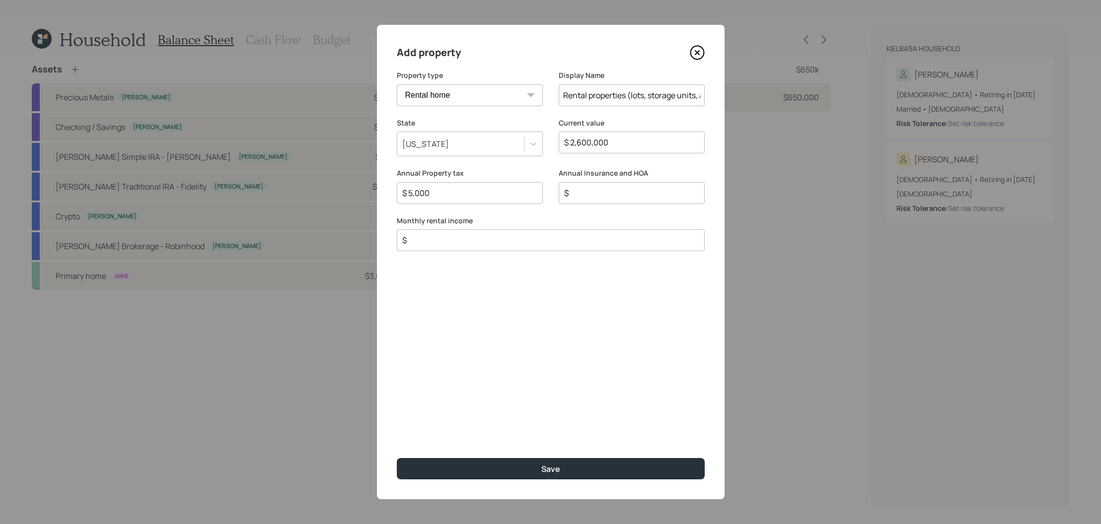
type input "$ 5,000"
click at [612, 195] on input "$" at bounding box center [627, 193] width 129 height 12
type input "$ 2,500"
click at [600, 238] on input "$" at bounding box center [546, 240] width 291 height 12
click at [462, 240] on input "$" at bounding box center [546, 240] width 291 height 12
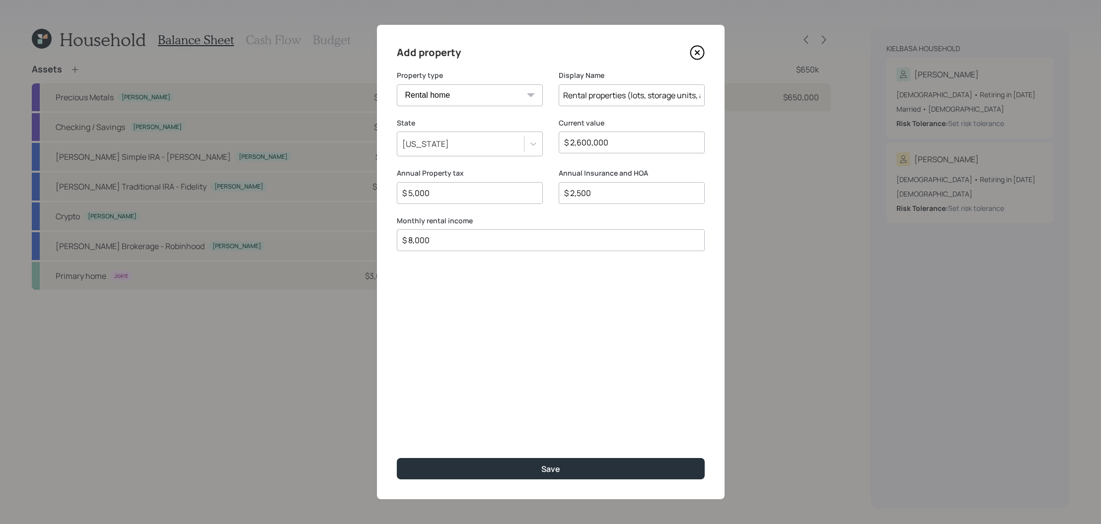
type input "$ 8,000"
click at [397, 458] on button "Save" at bounding box center [551, 468] width 308 height 21
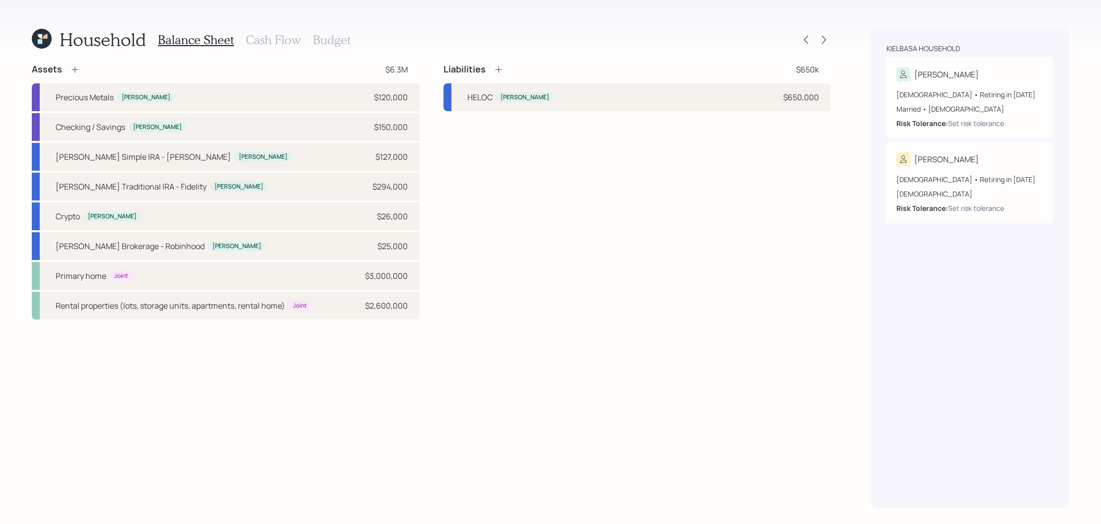
click at [265, 33] on h3 "Cash Flow" at bounding box center [273, 40] width 55 height 14
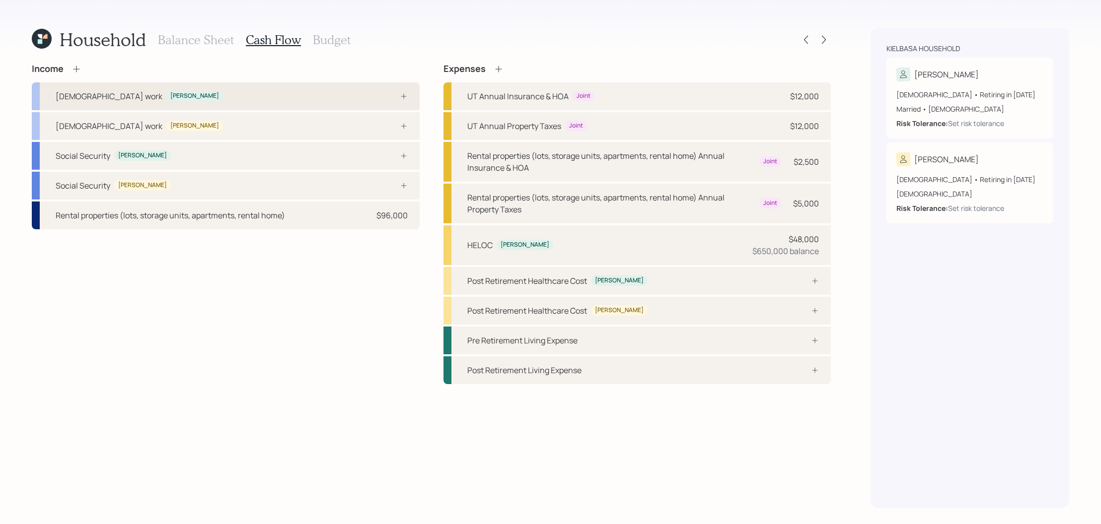
click at [244, 97] on div "Full-time work Kelly" at bounding box center [226, 96] width 388 height 28
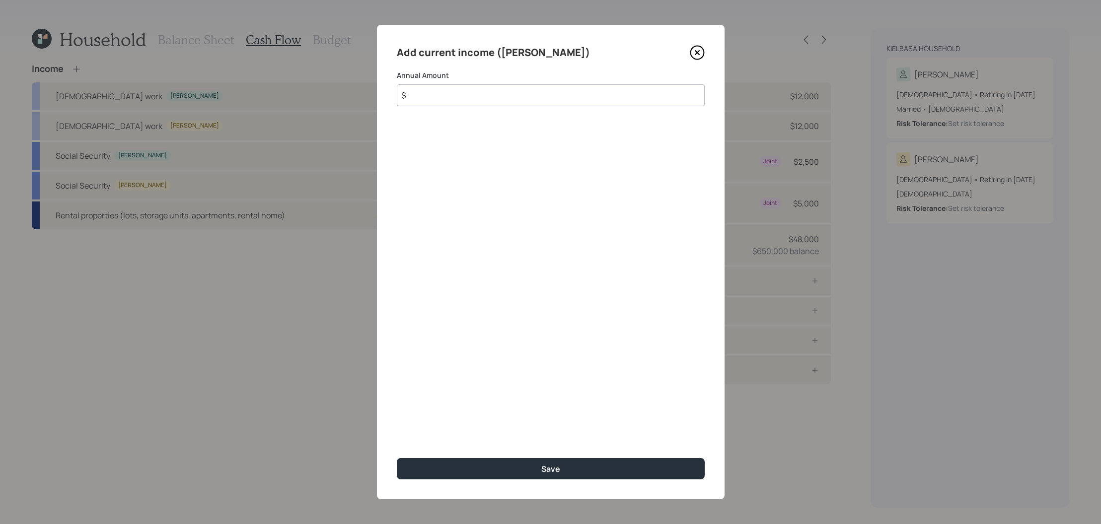
click at [438, 105] on input "$" at bounding box center [551, 95] width 308 height 22
type input "$ 300,000"
click at [397, 458] on button "Save" at bounding box center [551, 468] width 308 height 21
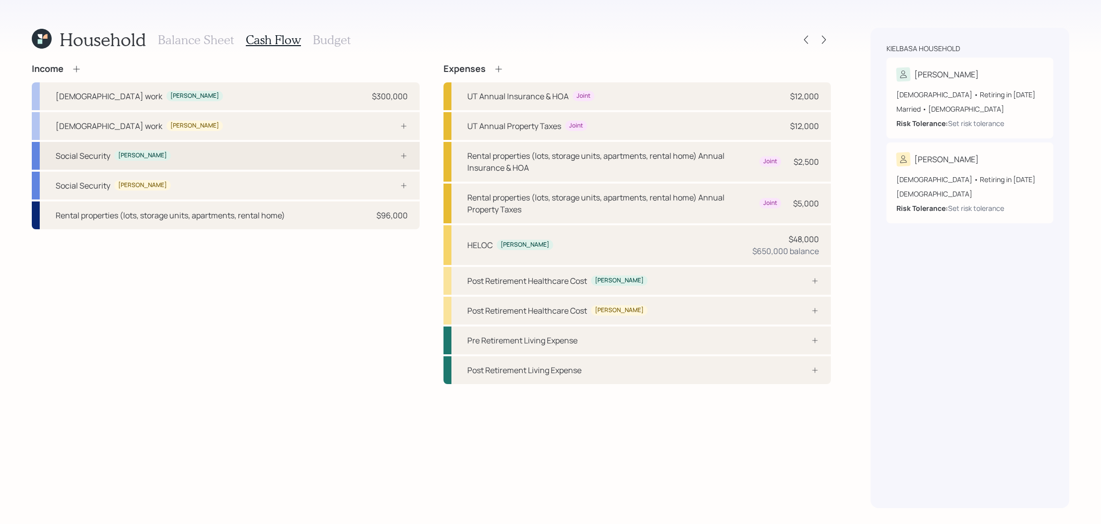
click at [380, 152] on div at bounding box center [393, 156] width 30 height 8
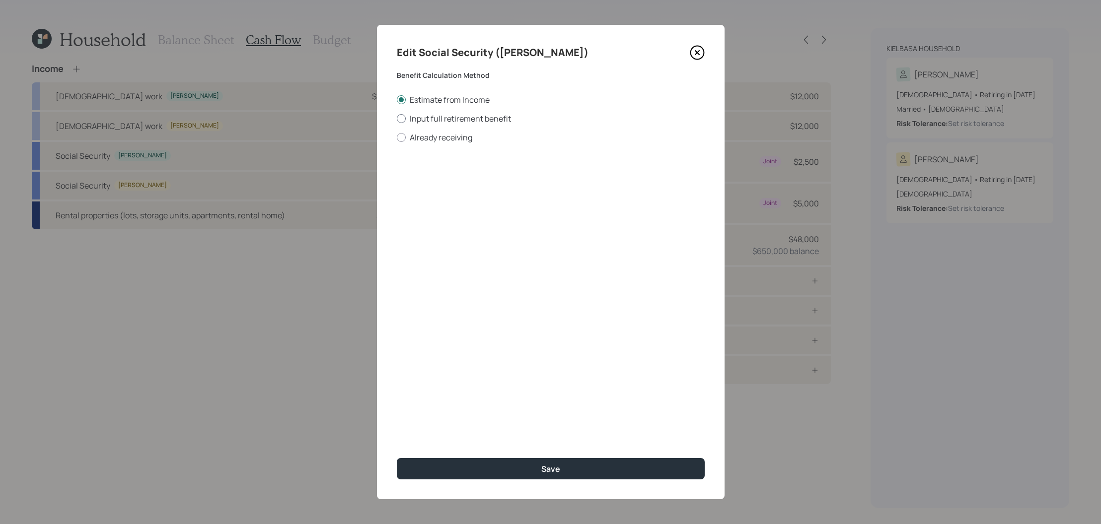
click at [425, 118] on label "Input full retirement benefit" at bounding box center [551, 118] width 308 height 11
click at [397, 118] on input "Input full retirement benefit" at bounding box center [396, 118] width 0 height 0
radio input "true"
click at [437, 96] on label "Estimate from Income" at bounding box center [551, 99] width 308 height 11
click at [397, 99] on input "Estimate from Income" at bounding box center [396, 99] width 0 height 0
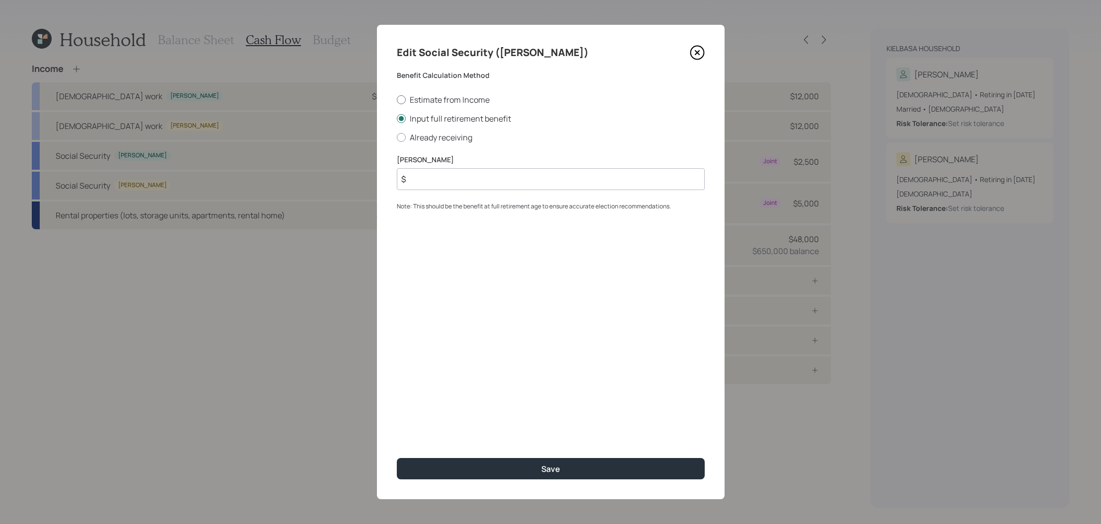
radio input "true"
click at [430, 118] on label "Input full retirement benefit" at bounding box center [551, 118] width 308 height 11
click at [397, 118] on input "Input full retirement benefit" at bounding box center [396, 118] width 0 height 0
radio input "true"
click at [439, 188] on input "$" at bounding box center [551, 179] width 308 height 22
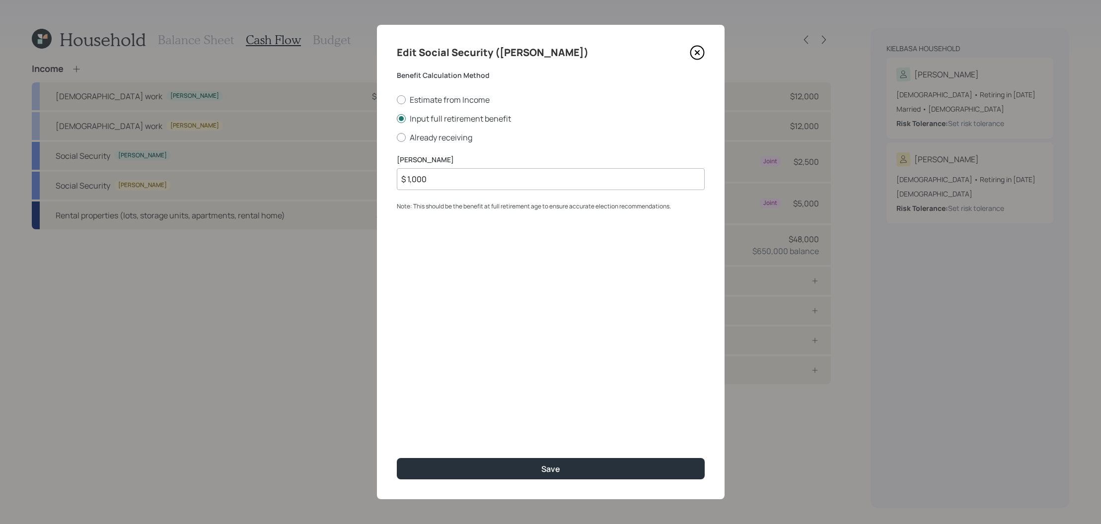
type input "$ 1,000"
click at [397, 458] on button "Save" at bounding box center [551, 468] width 308 height 21
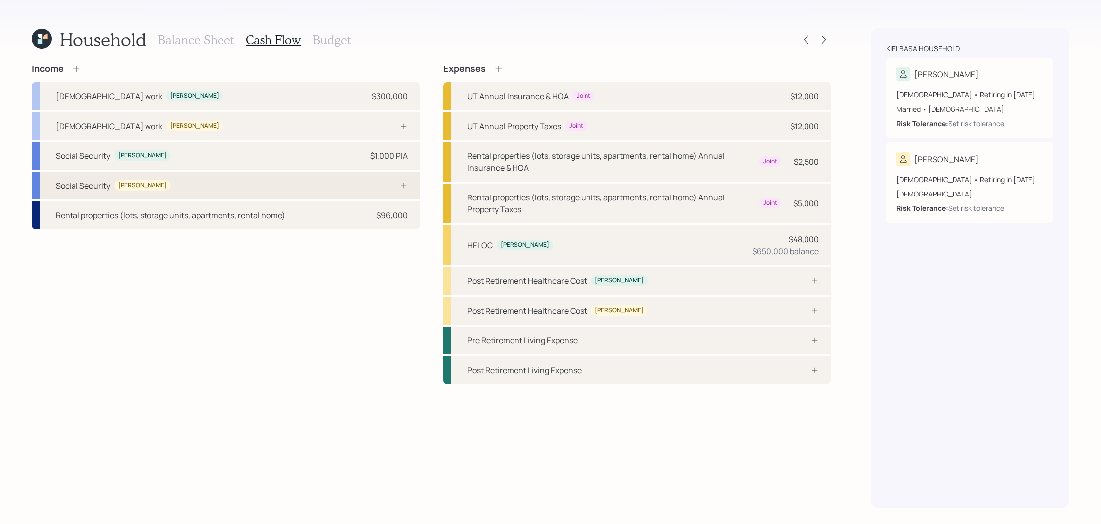
click at [407, 191] on div "Social Security Robin" at bounding box center [226, 186] width 388 height 28
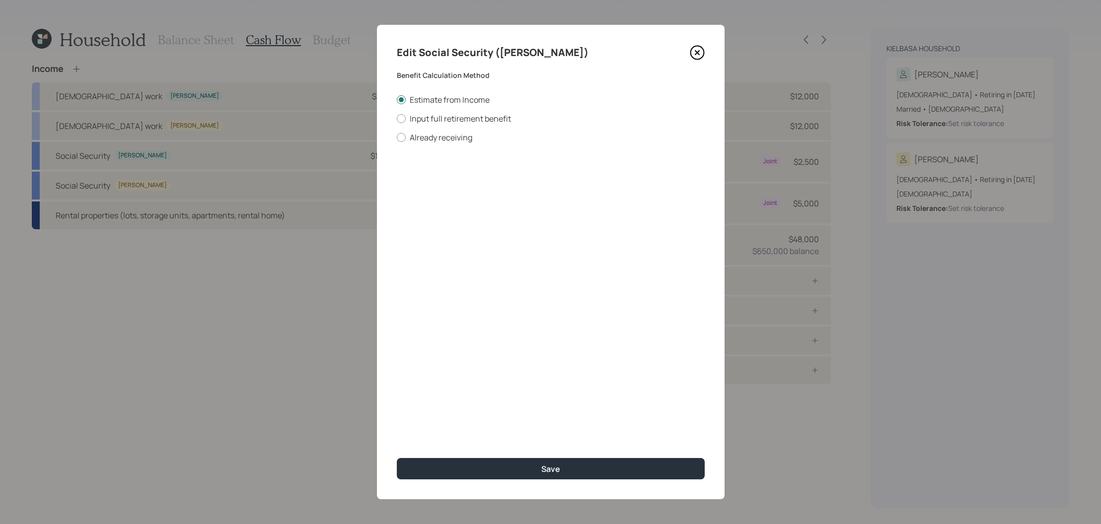
click at [497, 124] on div "Estimate from Income Input full retirement benefit Already receiving" at bounding box center [551, 118] width 308 height 49
click at [498, 121] on label "Input full retirement benefit" at bounding box center [551, 118] width 308 height 11
click at [397, 119] on input "Input full retirement benefit" at bounding box center [396, 118] width 0 height 0
radio input "true"
click at [535, 184] on input "$" at bounding box center [551, 179] width 308 height 22
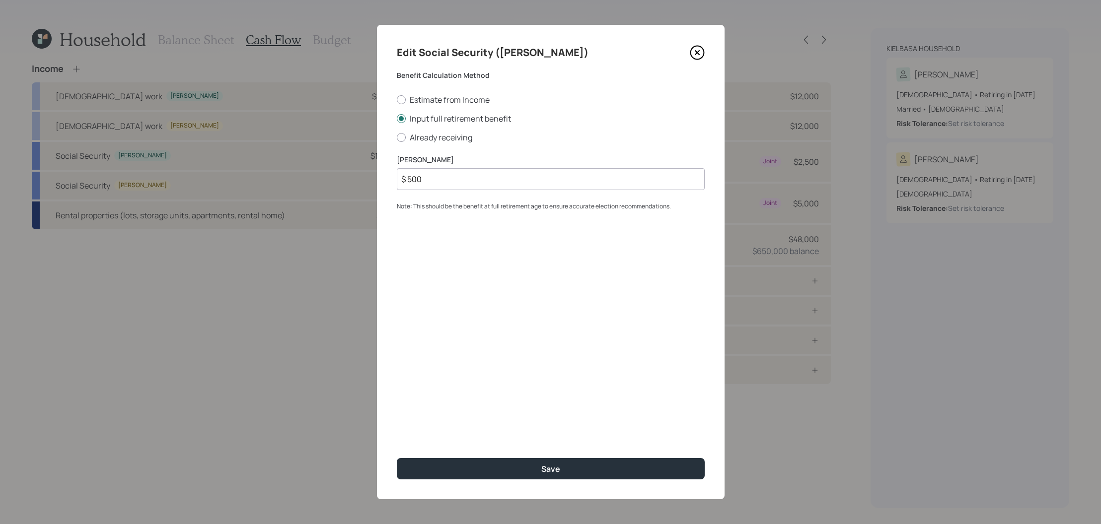
type input "$ 500"
click at [397, 458] on button "Save" at bounding box center [551, 468] width 308 height 21
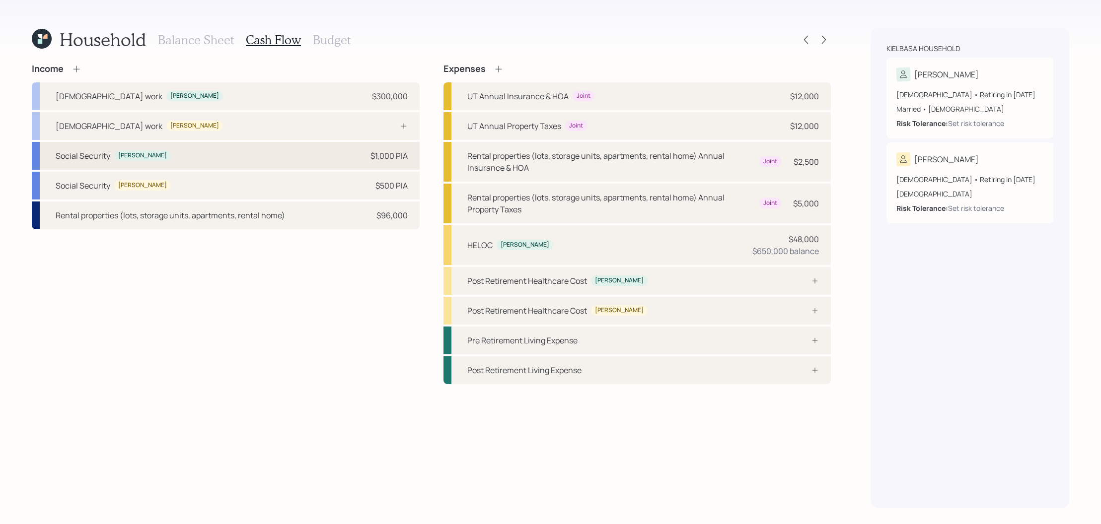
click at [335, 147] on div "Social Security Kelly $1,000 PIA" at bounding box center [226, 156] width 388 height 28
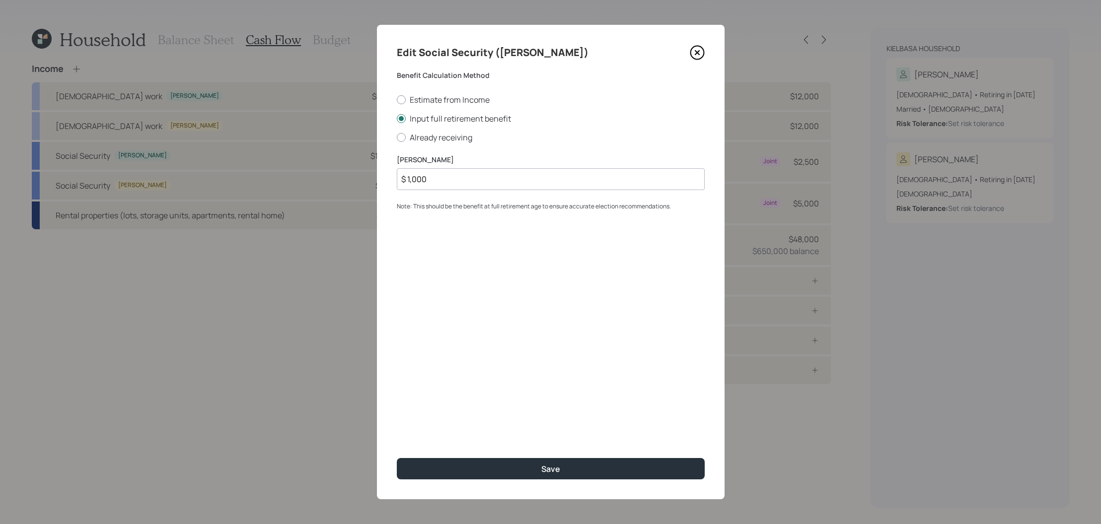
drag, startPoint x: 436, startPoint y: 178, endPoint x: 311, endPoint y: 146, distance: 129.1
click at [311, 146] on div "Edit Social Security (Kelly) Benefit Calculation Method Estimate from Income In…" at bounding box center [550, 262] width 1101 height 524
type input "$ 2,500"
click at [397, 458] on button "Save" at bounding box center [551, 468] width 308 height 21
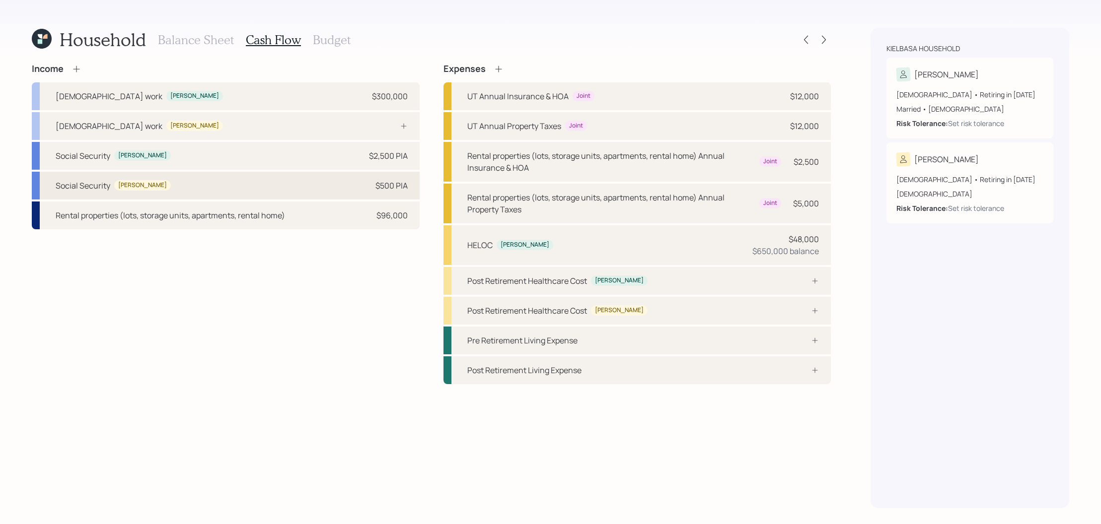
click at [377, 189] on div "$500 PIA" at bounding box center [391, 186] width 32 height 12
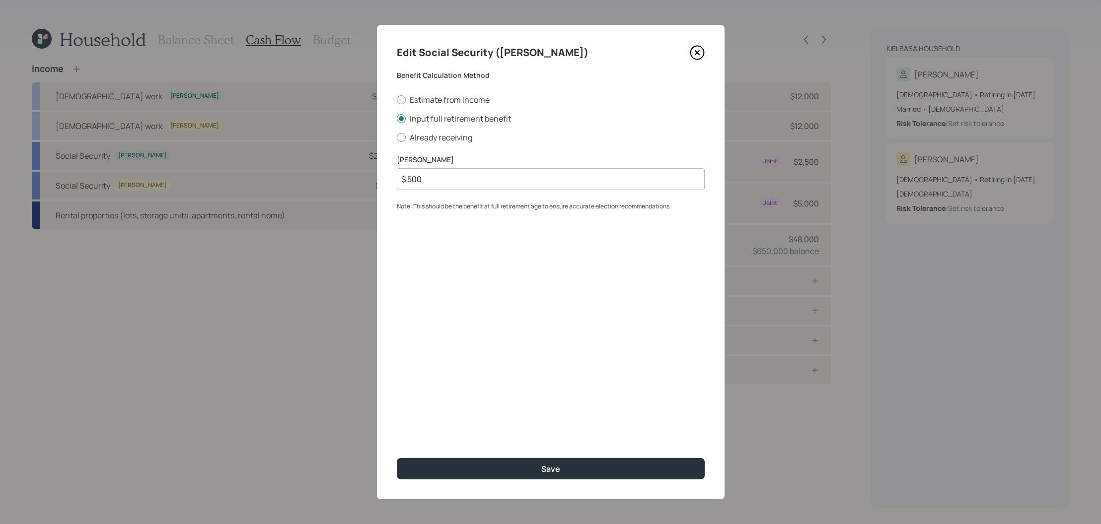
drag, startPoint x: 469, startPoint y: 177, endPoint x: 316, endPoint y: 158, distance: 154.6
click at [316, 158] on div "Edit Social Security (Robin) Benefit Calculation Method Estimate from Income In…" at bounding box center [550, 262] width 1101 height 524
type input "$ 1,250"
click at [397, 458] on button "Save" at bounding box center [551, 468] width 308 height 21
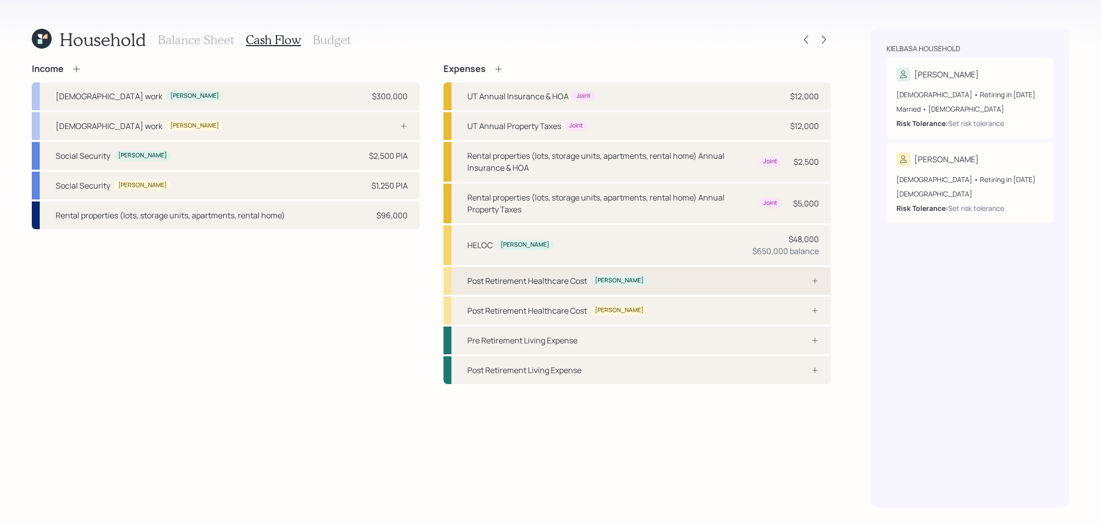
click at [740, 276] on div "Post Retirement Healthcare Cost Kelly" at bounding box center [637, 281] width 388 height 28
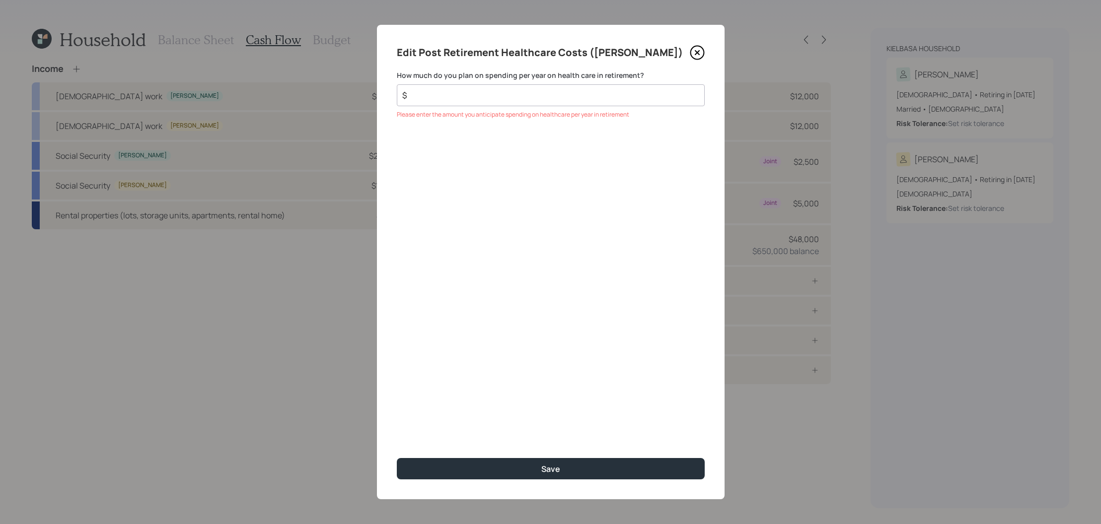
click at [683, 56] on div "Edit Post Retirement Healthcare Costs (Kelly)" at bounding box center [551, 53] width 308 height 16
click at [711, 54] on div "Edit Post Retirement Healthcare Costs (Kelly) How much do you plan on spending …" at bounding box center [551, 262] width 348 height 475
click at [706, 54] on div "Edit Post Retirement Healthcare Costs (Kelly) How much do you plan on spending …" at bounding box center [551, 262] width 348 height 475
click at [694, 54] on icon at bounding box center [697, 52] width 15 height 15
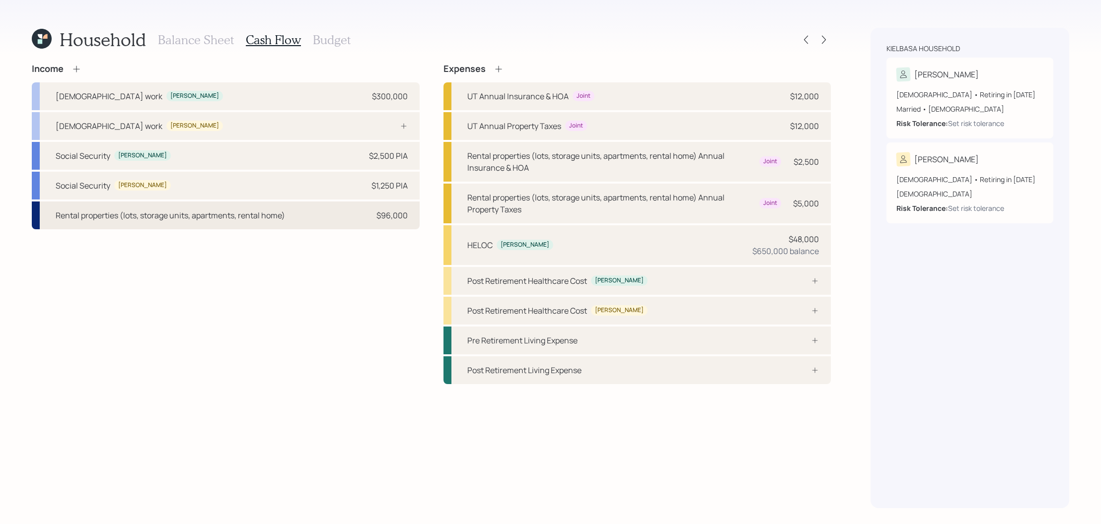
click at [249, 218] on div "Rental properties (lots, storage units, apartments, rental home)" at bounding box center [170, 216] width 229 height 12
select select "rental_property"
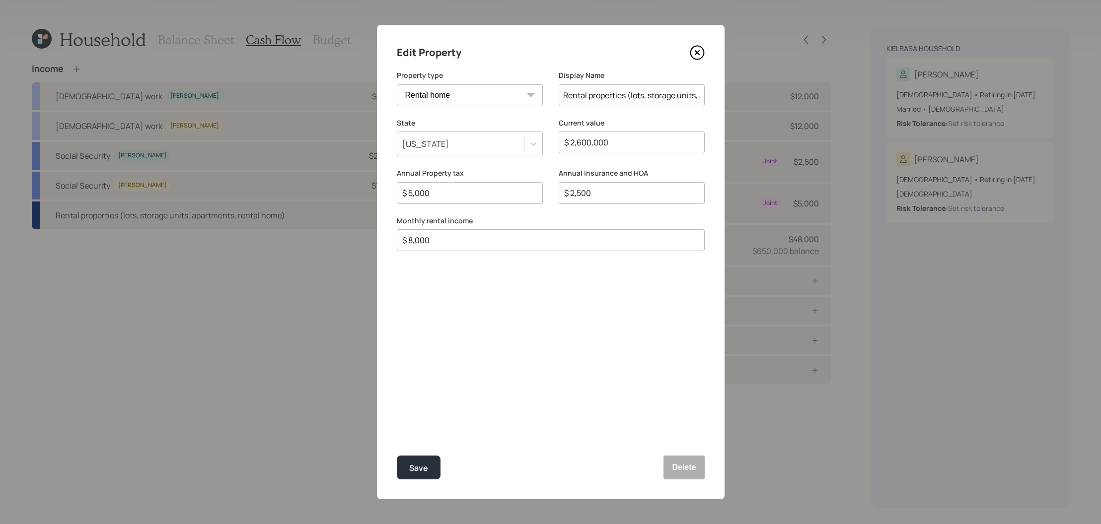
click at [694, 53] on icon at bounding box center [697, 52] width 15 height 15
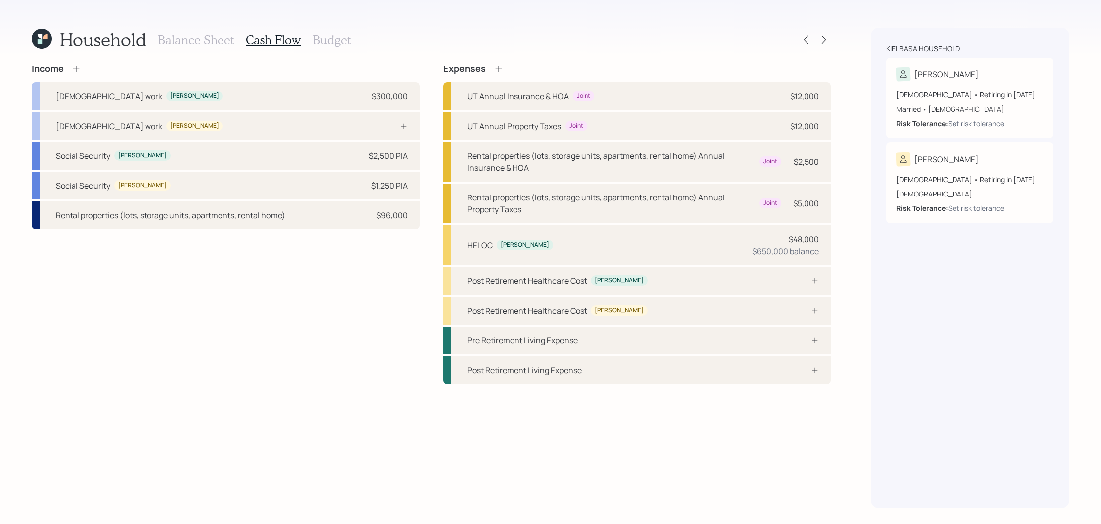
click at [85, 64] on div "Income" at bounding box center [226, 69] width 388 height 11
click at [79, 66] on icon at bounding box center [77, 69] width 10 height 10
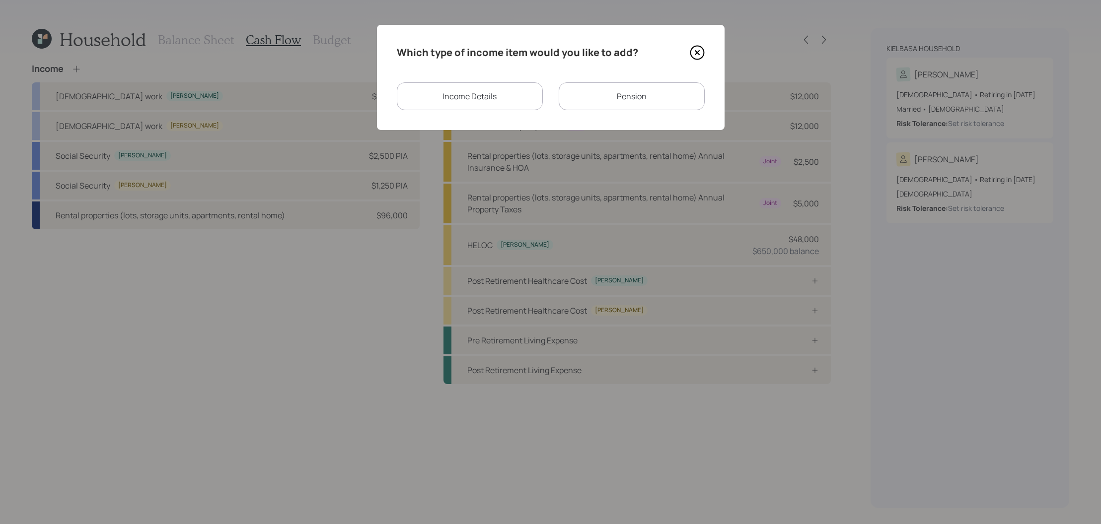
click at [536, 103] on div "Income Details" at bounding box center [470, 96] width 146 height 28
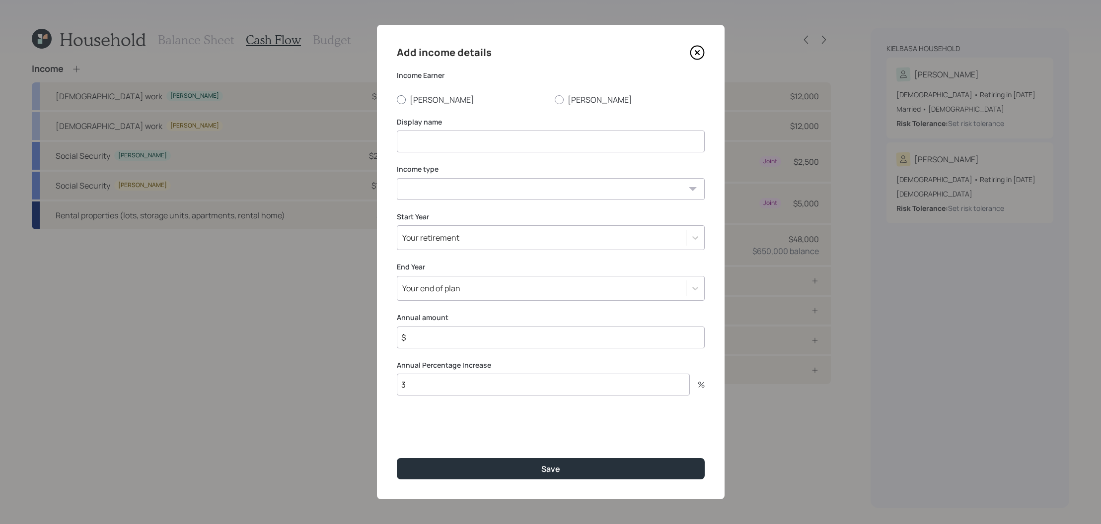
click at [418, 101] on label "Kelly" at bounding box center [472, 99] width 150 height 11
click at [397, 100] on input "Kelly" at bounding box center [396, 99] width 0 height 0
radio input "true"
click at [440, 156] on div "Add income details Income Earner Kelly Robin Display name Income type Full-time…" at bounding box center [551, 262] width 348 height 475
click at [453, 136] on input at bounding box center [551, 142] width 308 height 22
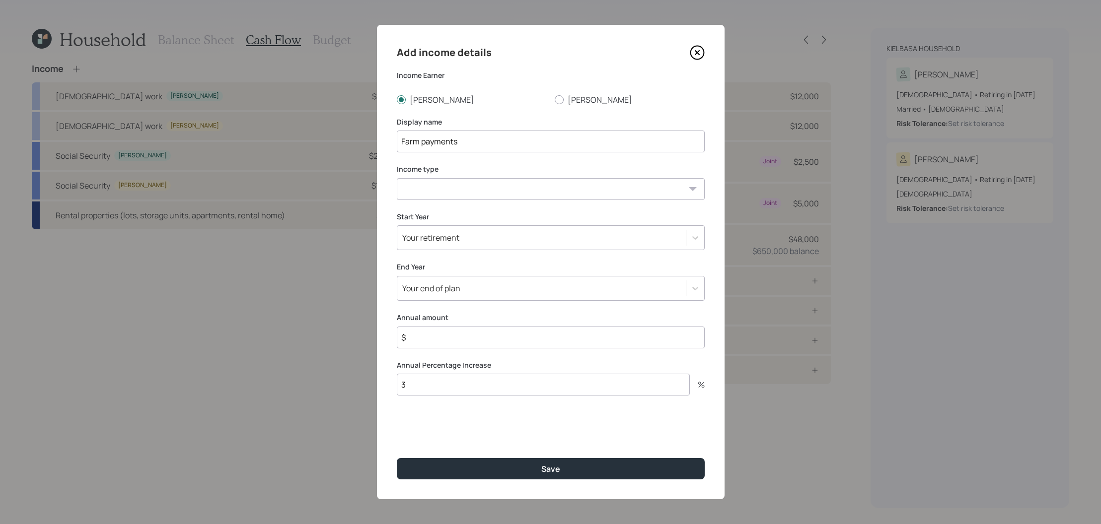
type input "Farm payments"
click at [426, 192] on select "Full-time work Part-time work Self employment Other" at bounding box center [551, 189] width 308 height 22
select select "other"
click at [397, 178] on select "Full-time work Part-time work Self employment Other" at bounding box center [551, 189] width 308 height 22
select select "earned"
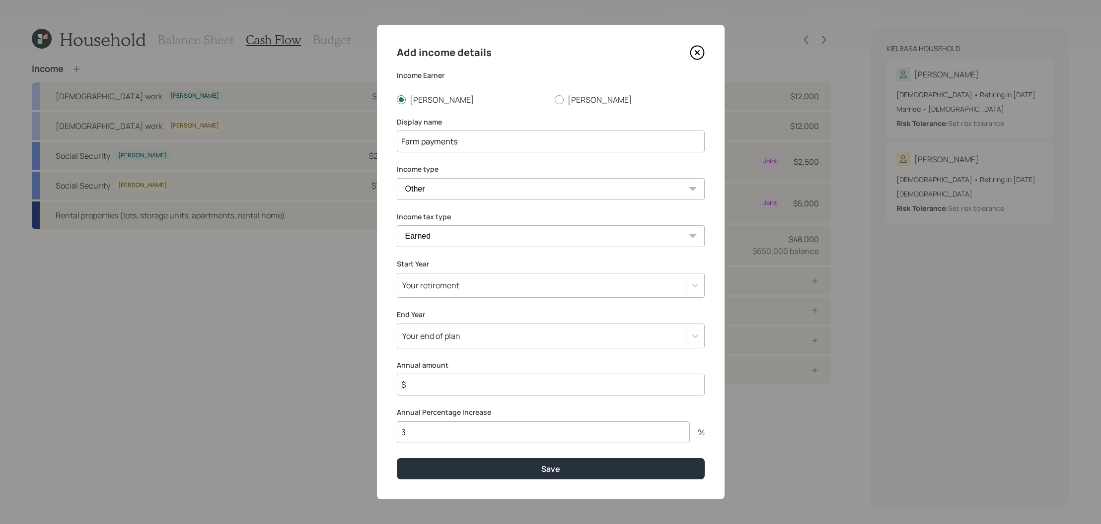
click at [397, 225] on select "Tax-free Earned Self Employment Alimony Royalties Pension / Annuity Interest Di…" at bounding box center [551, 236] width 308 height 22
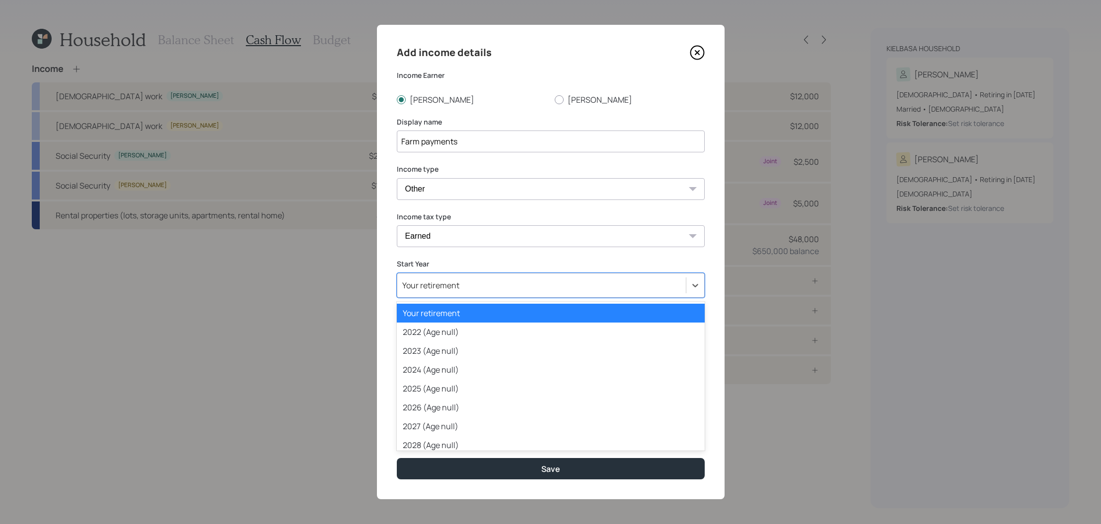
click at [466, 277] on div "Your retirement" at bounding box center [541, 285] width 289 height 17
click at [478, 393] on div "2025 (Age null)" at bounding box center [551, 388] width 308 height 19
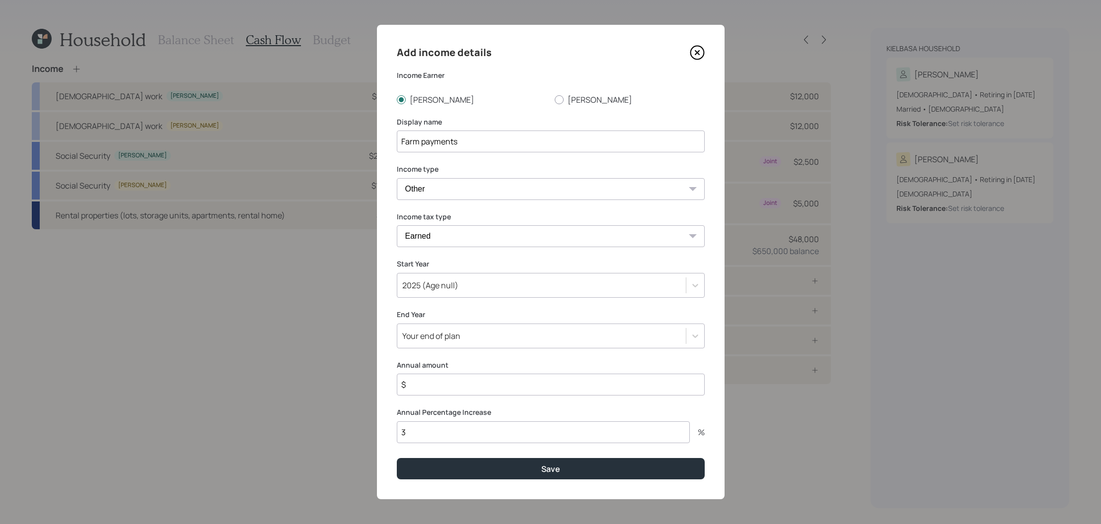
click at [484, 393] on input "$" at bounding box center [551, 385] width 308 height 22
type input "$ 90,000"
click at [573, 468] on button "Save" at bounding box center [551, 468] width 308 height 21
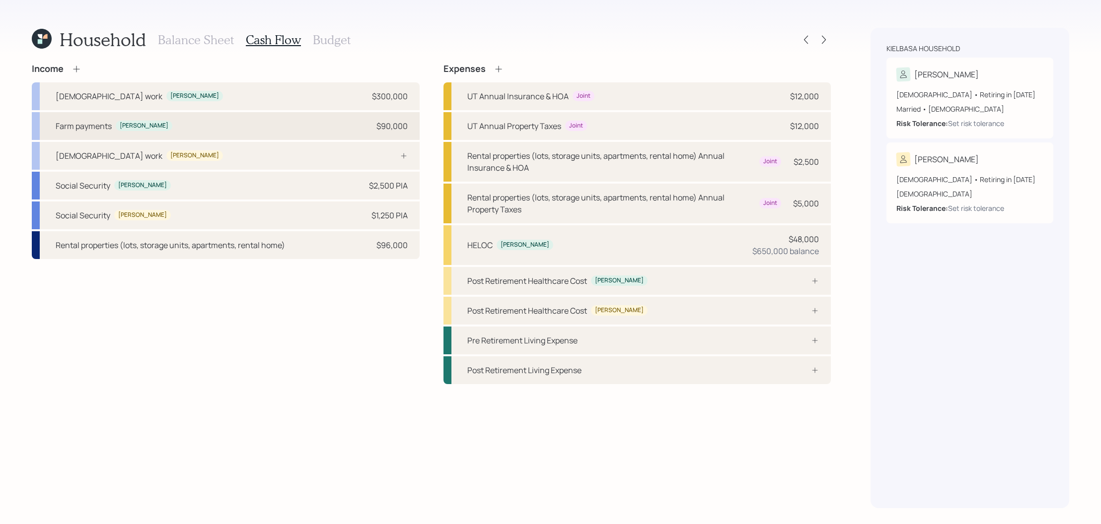
click at [302, 132] on div "Farm payments Kelly $90,000" at bounding box center [226, 126] width 388 height 28
select select "other"
select select "earned"
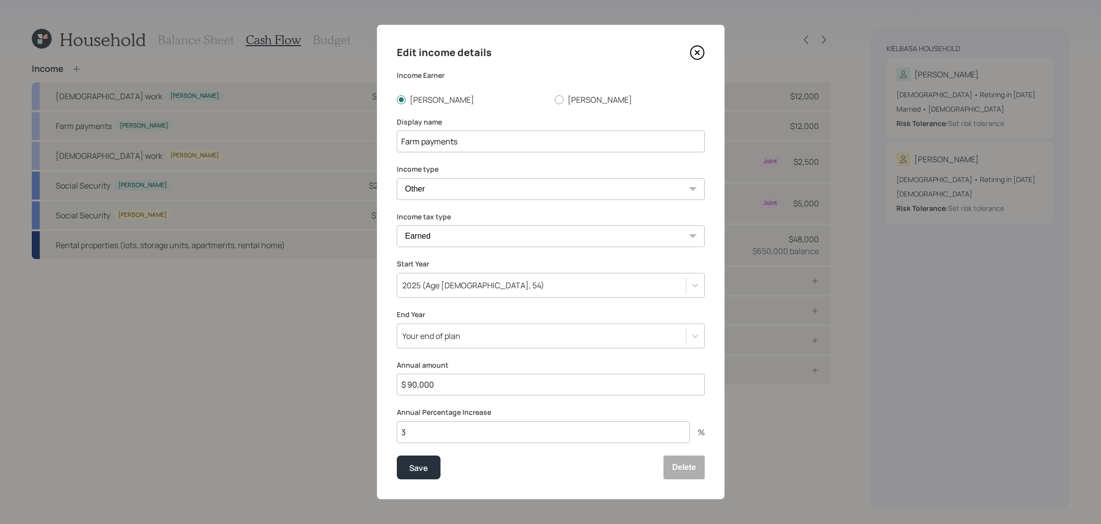
drag, startPoint x: 447, startPoint y: 392, endPoint x: 389, endPoint y: 381, distance: 58.7
click at [389, 381] on div "Edit income details Income Earner Kelly Robin Display name Farm payments Income…" at bounding box center [551, 262] width 348 height 475
type input "$ 62,000"
click at [397, 456] on button "Save" at bounding box center [419, 468] width 44 height 24
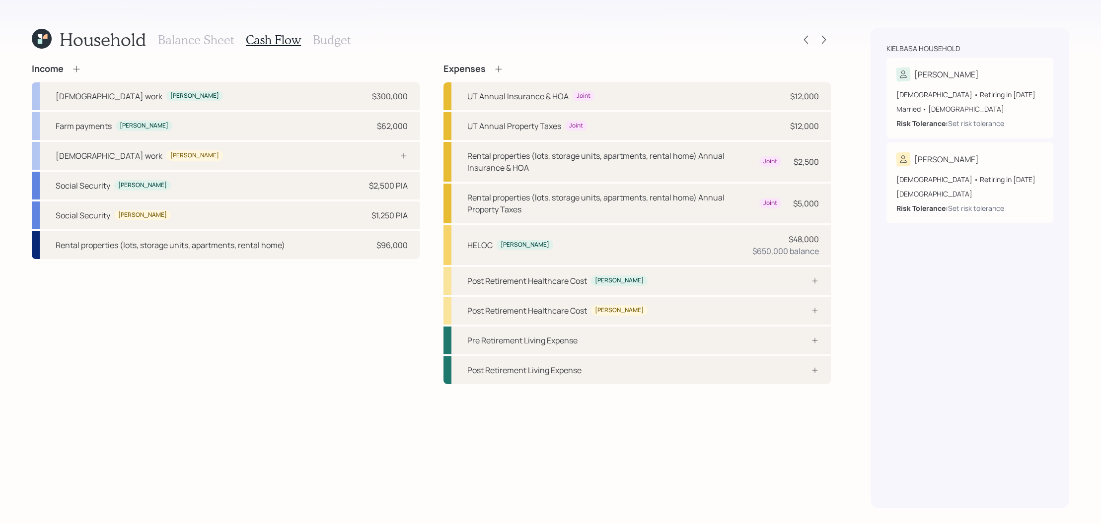
click at [328, 45] on h3 "Budget" at bounding box center [332, 40] width 38 height 14
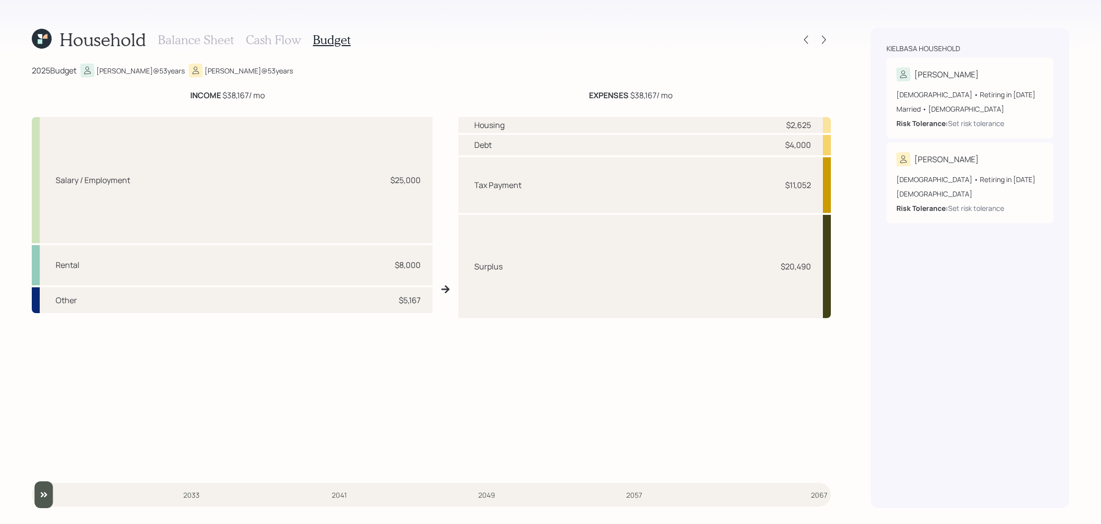
drag, startPoint x: 275, startPoint y: 98, endPoint x: 174, endPoint y: 91, distance: 100.5
click at [174, 91] on div "INCOME $38,167 / mo" at bounding box center [227, 95] width 391 height 12
click at [404, 216] on div "Salary / Employment $25,000" at bounding box center [232, 180] width 401 height 126
click at [206, 36] on h3 "Balance Sheet" at bounding box center [196, 40] width 76 height 14
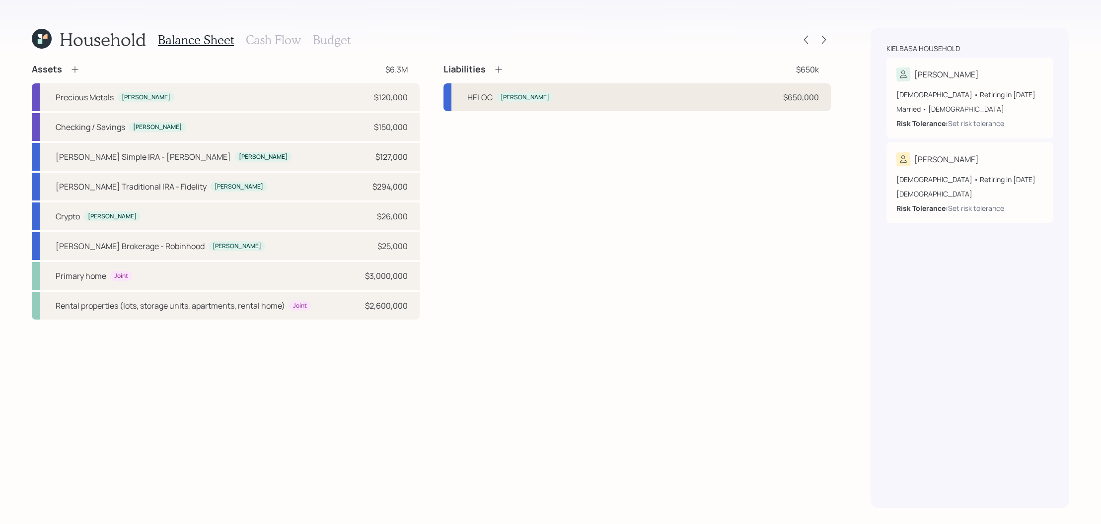
click at [590, 87] on div "HELOC Kelly $650,000" at bounding box center [637, 97] width 388 height 28
select select "other"
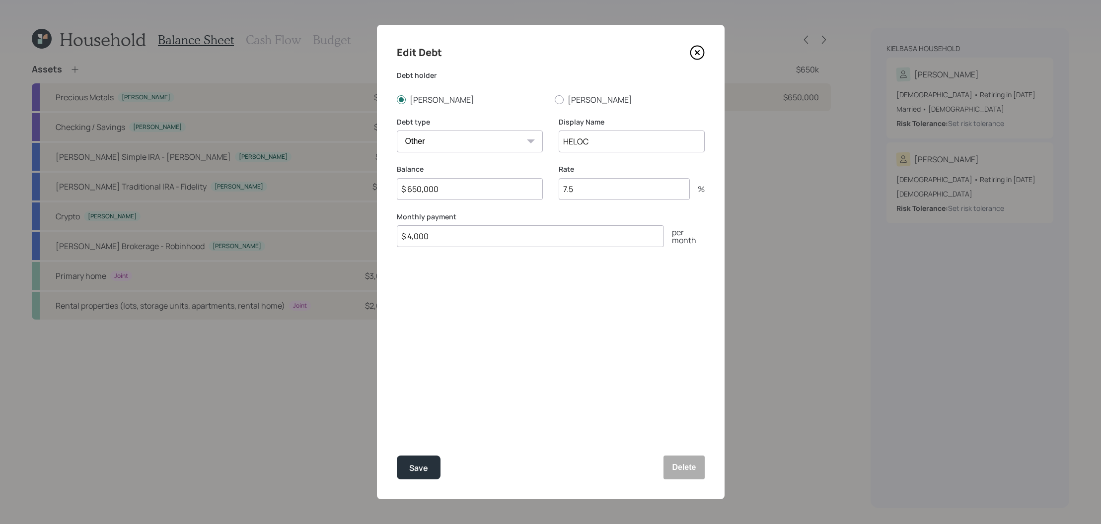
click at [695, 53] on icon at bounding box center [697, 52] width 15 height 15
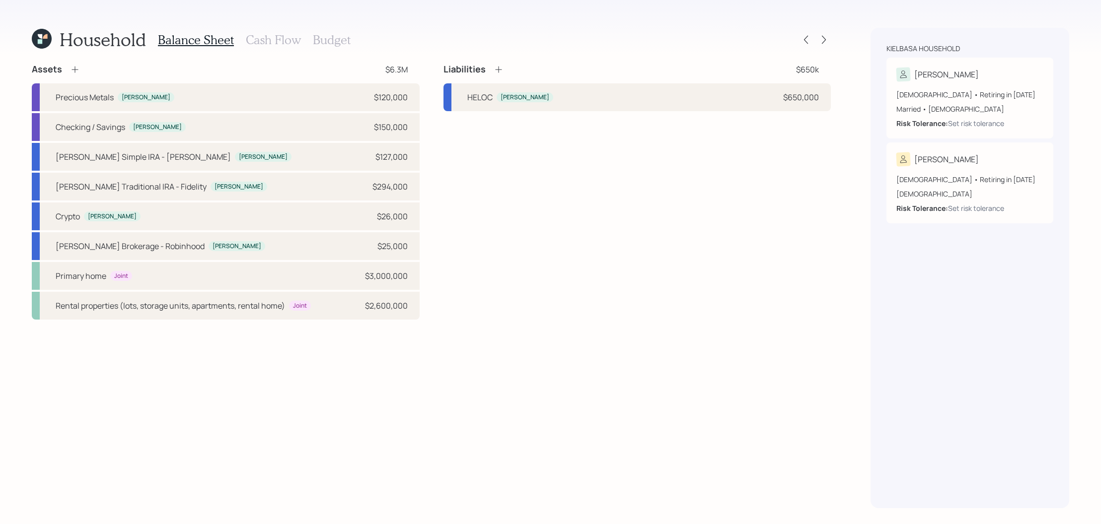
click at [328, 42] on h3 "Budget" at bounding box center [332, 40] width 38 height 14
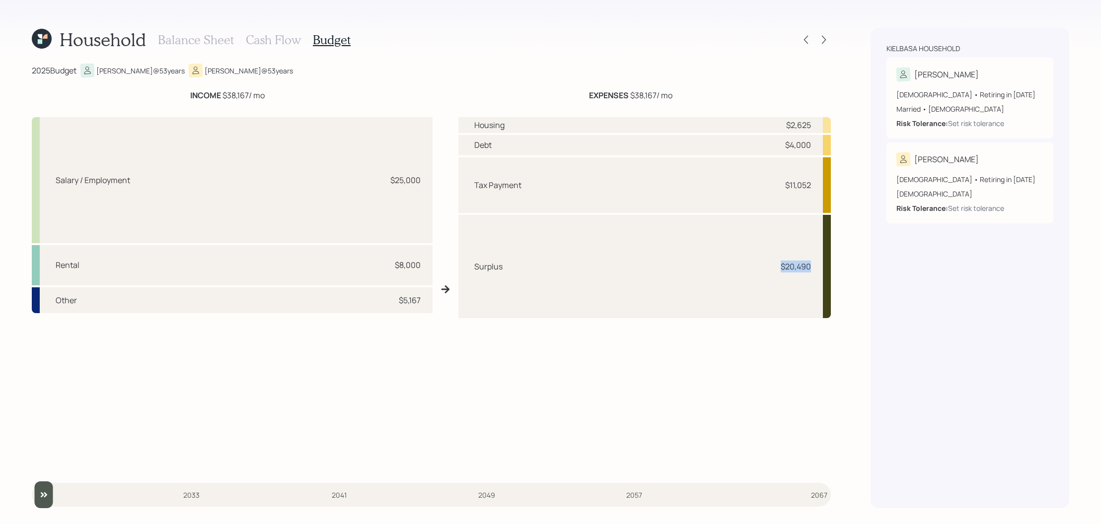
drag, startPoint x: 811, startPoint y: 266, endPoint x: 762, endPoint y: 268, distance: 49.2
click at [762, 268] on div "Surplus $20,490" at bounding box center [644, 266] width 373 height 103
drag, startPoint x: 813, startPoint y: 127, endPoint x: 736, endPoint y: 127, distance: 77.5
click at [736, 127] on div "Housing $2,625" at bounding box center [644, 125] width 373 height 16
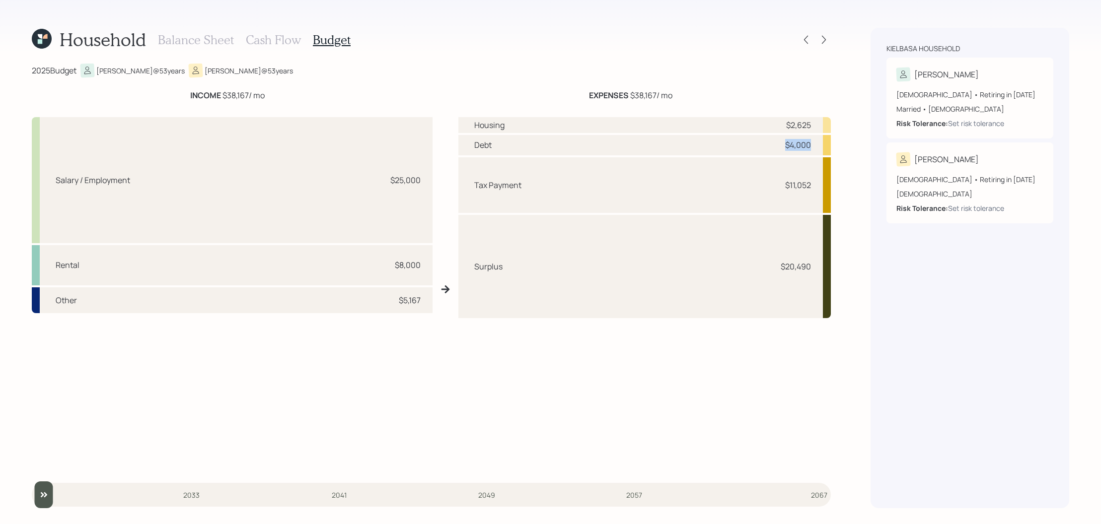
drag, startPoint x: 814, startPoint y: 147, endPoint x: 777, endPoint y: 147, distance: 37.2
click at [777, 147] on div "Debt $4,000" at bounding box center [644, 145] width 373 height 20
drag, startPoint x: 819, startPoint y: 182, endPoint x: 751, endPoint y: 180, distance: 68.6
click at [751, 180] on div "Tax Payment $11,052" at bounding box center [644, 185] width 373 height 56
drag, startPoint x: 818, startPoint y: 267, endPoint x: 766, endPoint y: 267, distance: 51.6
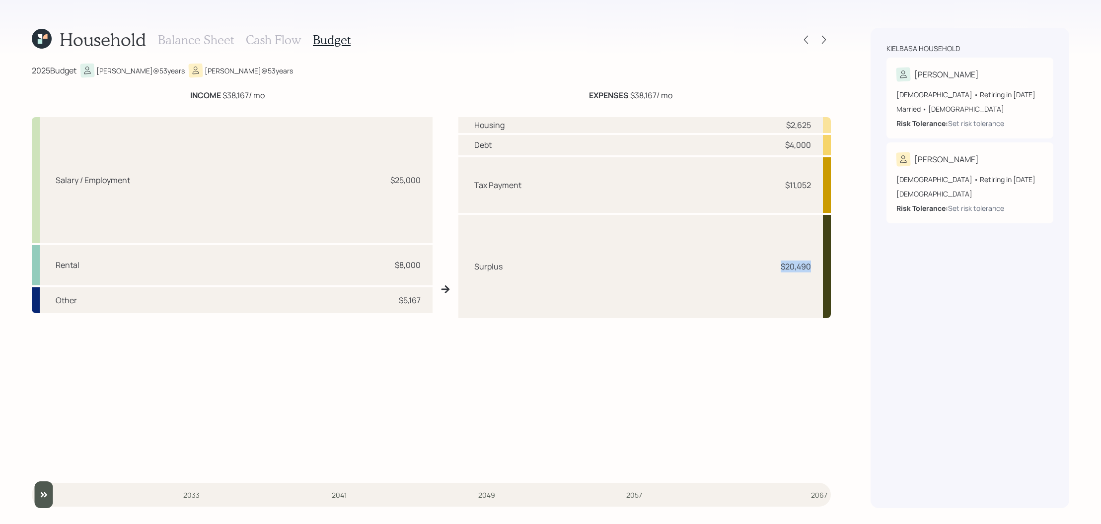
click at [766, 267] on div "Surplus $20,490" at bounding box center [644, 266] width 373 height 103
click at [293, 52] on div "Household Balance Sheet Cash Flow Budget 2025 Budget Kelly @ 53 years Robin @ 5…" at bounding box center [431, 268] width 799 height 481
click at [293, 45] on h3 "Cash Flow" at bounding box center [273, 40] width 55 height 14
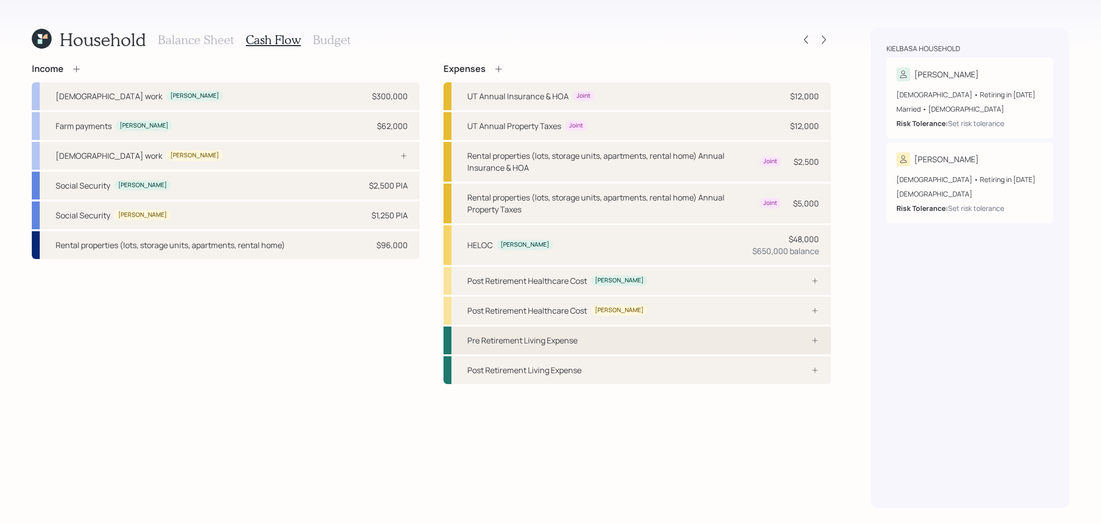
click at [643, 342] on div "Pre Retirement Living Expense" at bounding box center [637, 341] width 388 height 28
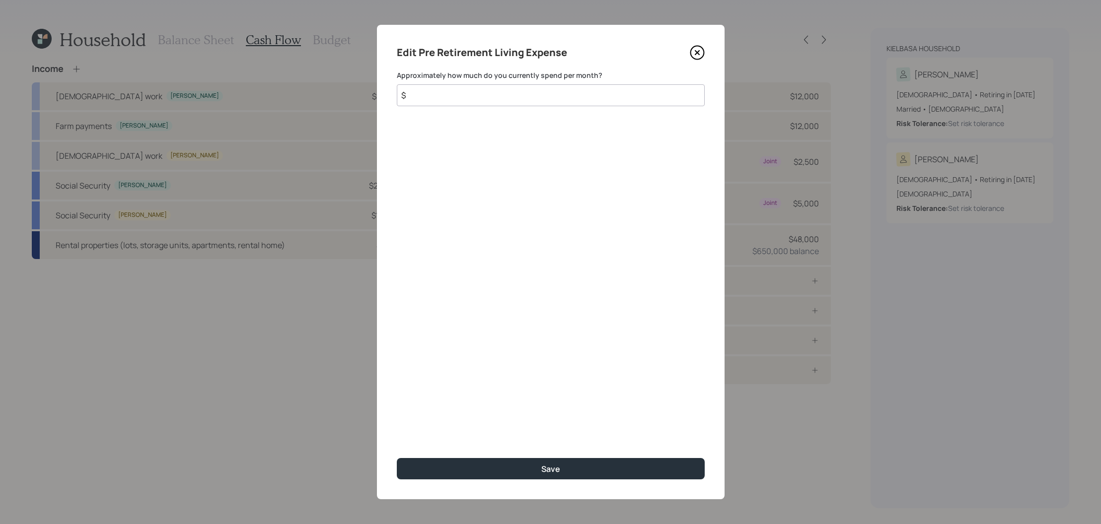
click at [594, 108] on div "Edit Pre Retirement Living Expense Approximately how much do you currently spen…" at bounding box center [551, 262] width 348 height 475
click at [594, 102] on input "$" at bounding box center [551, 95] width 308 height 22
type input "$ 20,000"
click at [397, 458] on button "Save" at bounding box center [551, 468] width 308 height 21
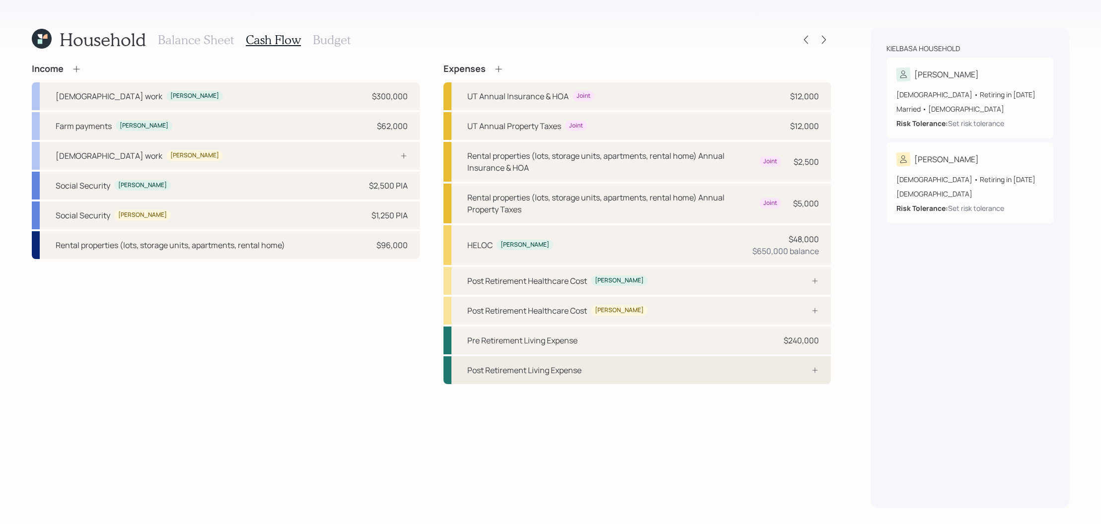
click at [769, 371] on div "Post Retirement Living Expense" at bounding box center [637, 371] width 388 height 28
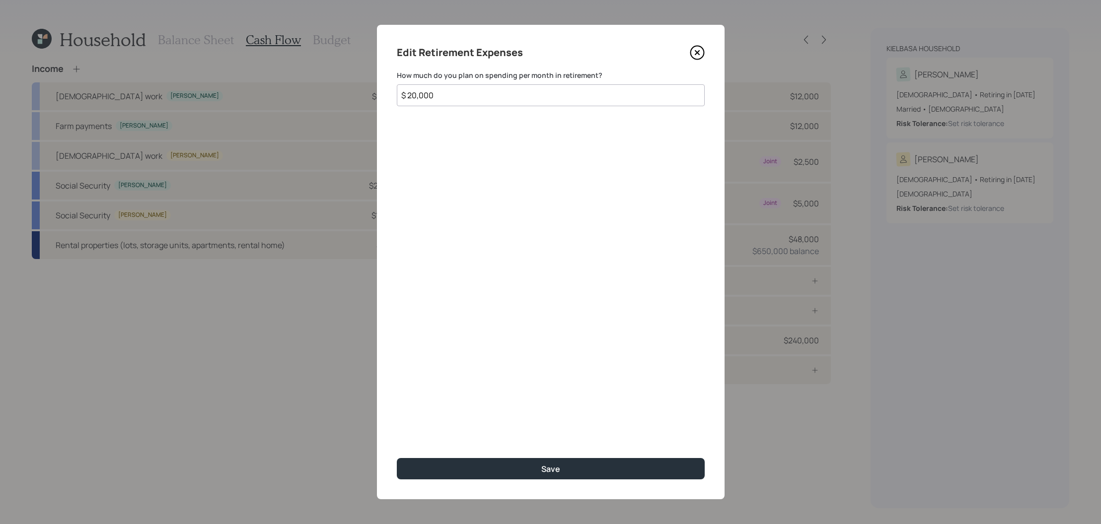
type input "$ 20,000"
click at [397, 458] on button "Save" at bounding box center [551, 468] width 308 height 21
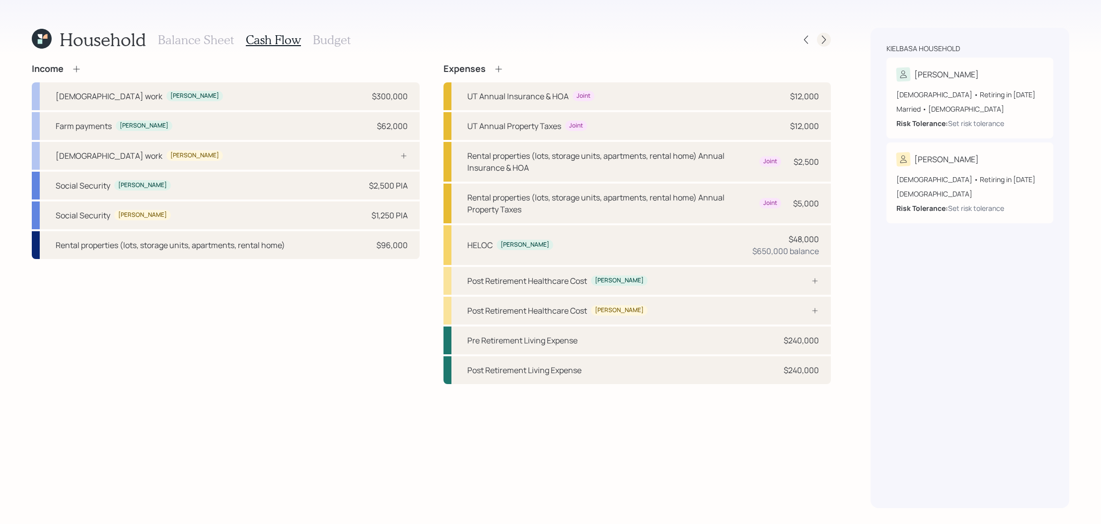
click at [820, 34] on div at bounding box center [824, 40] width 14 height 14
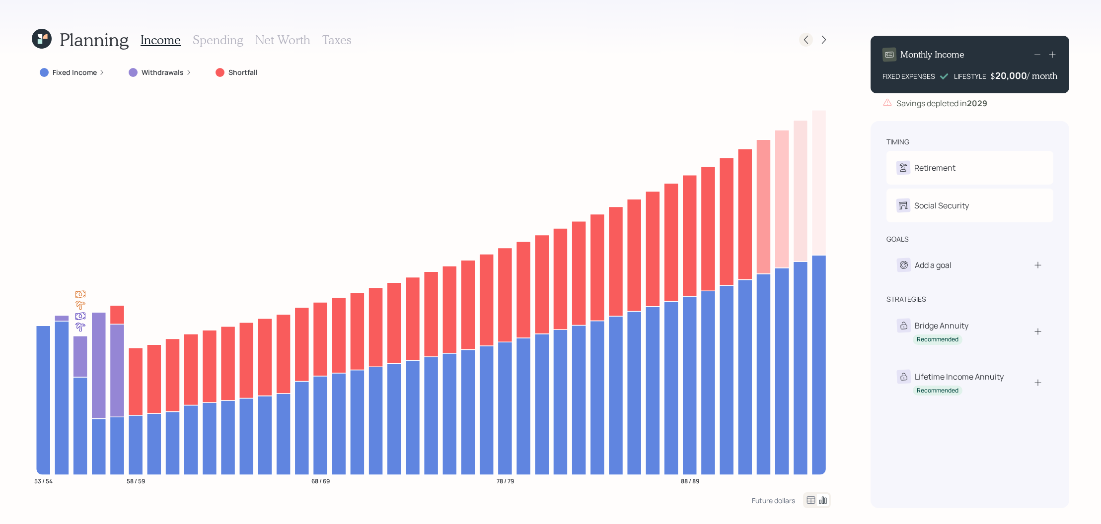
click at [812, 35] on div at bounding box center [815, 40] width 32 height 14
click at [811, 36] on div at bounding box center [806, 40] width 14 height 14
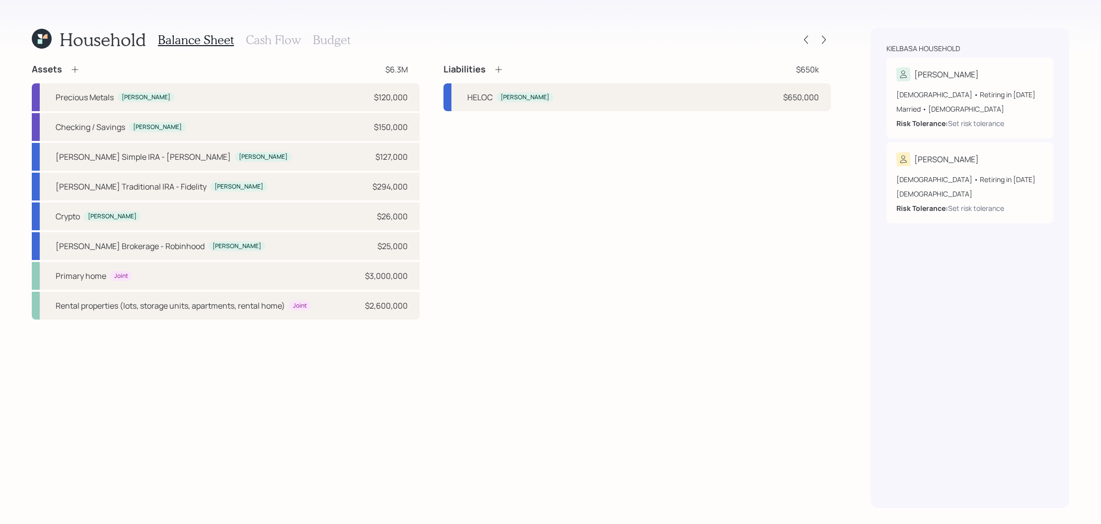
click at [293, 46] on h3 "Cash Flow" at bounding box center [273, 40] width 55 height 14
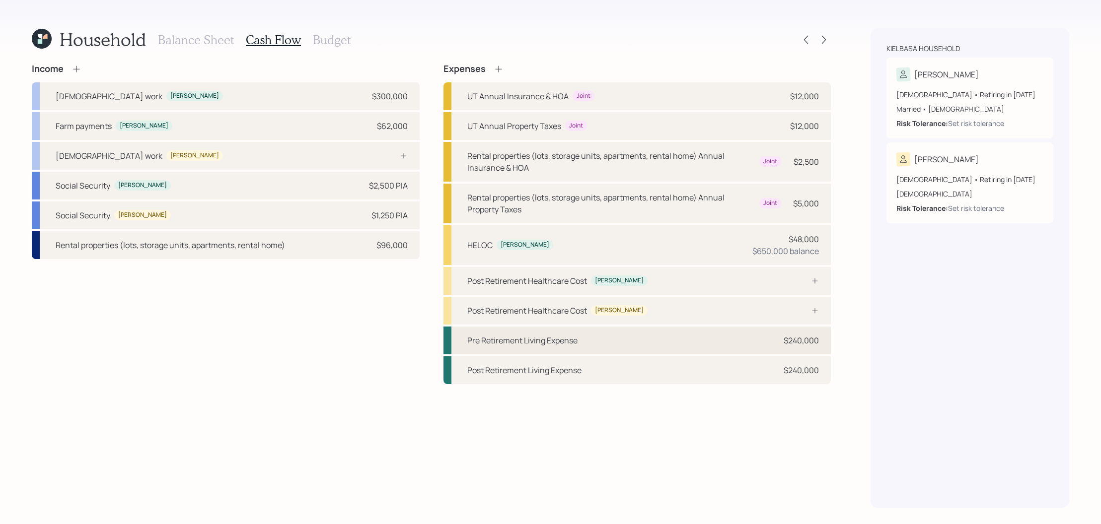
click at [604, 341] on div "Pre Retirement Living Expense $240,000" at bounding box center [637, 341] width 388 height 28
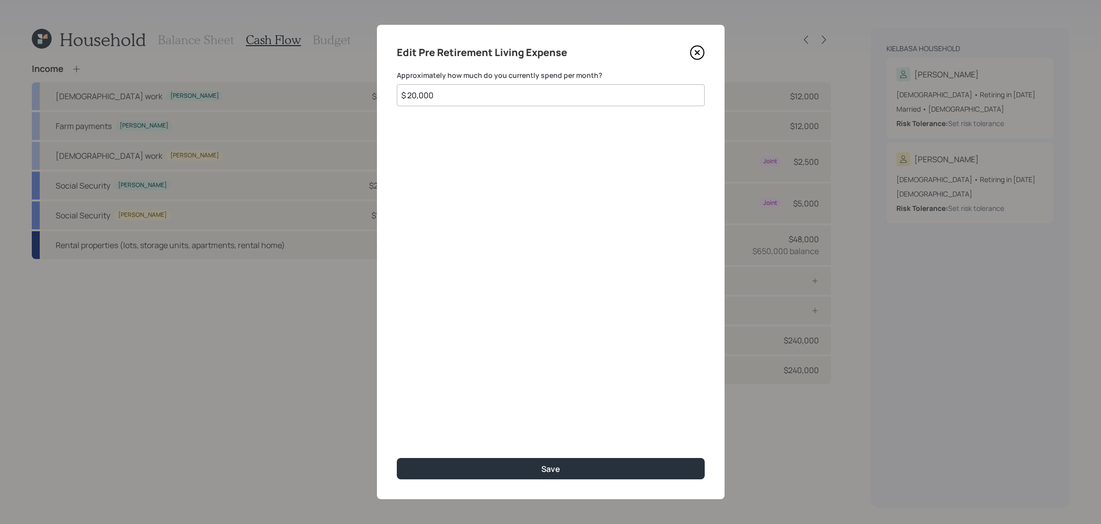
drag, startPoint x: 479, startPoint y: 96, endPoint x: 326, endPoint y: 92, distance: 153.0
click at [326, 92] on div "Edit Pre Retirement Living Expense Approximately how much do you currently spen…" at bounding box center [550, 262] width 1101 height 524
type input "$ 6,000"
click at [397, 458] on button "Save" at bounding box center [551, 468] width 308 height 21
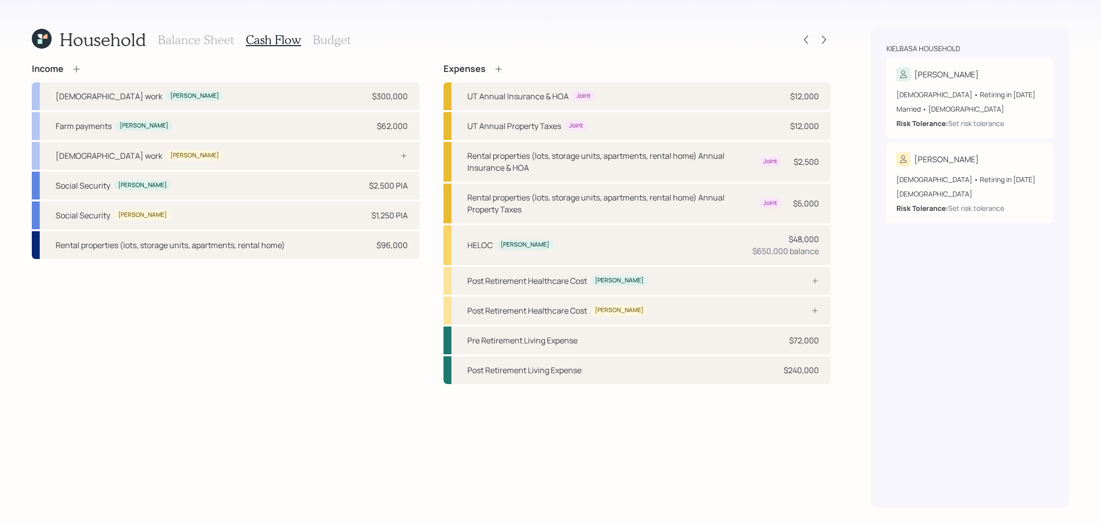
click at [669, 394] on div "Income Full-time work Kelly $300,000 Farm payments Kelly $62,000 Full-time work…" at bounding box center [431, 286] width 799 height 445
click at [651, 365] on div "Post Retirement Living Expense $240,000" at bounding box center [637, 371] width 388 height 28
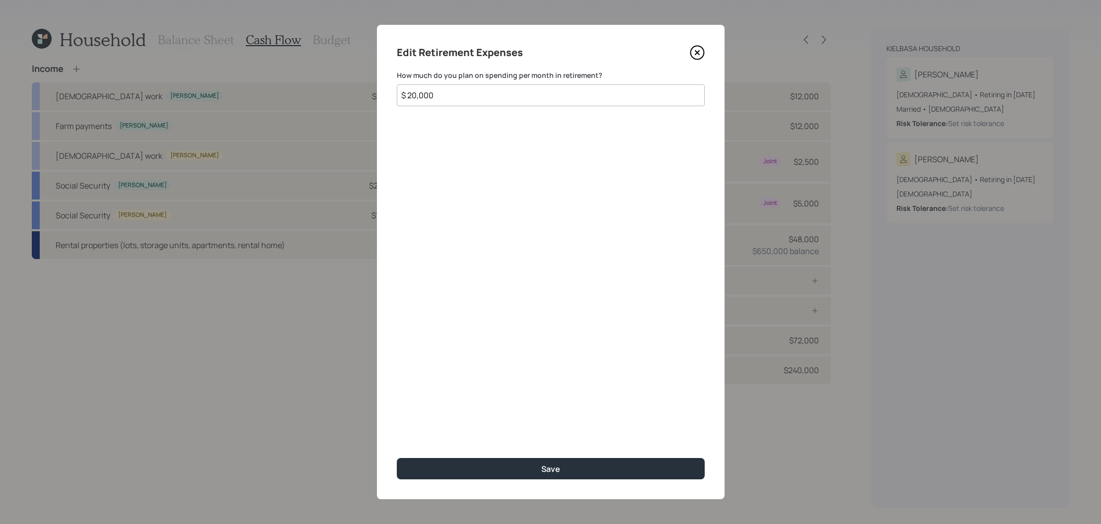
drag, startPoint x: 480, startPoint y: 103, endPoint x: 374, endPoint y: 88, distance: 107.4
click at [374, 88] on div "Edit Retirement Expenses How much do you plan on spending per month in retireme…" at bounding box center [550, 262] width 1101 height 524
type input "$ 6,000"
click at [397, 458] on button "Save" at bounding box center [551, 468] width 308 height 21
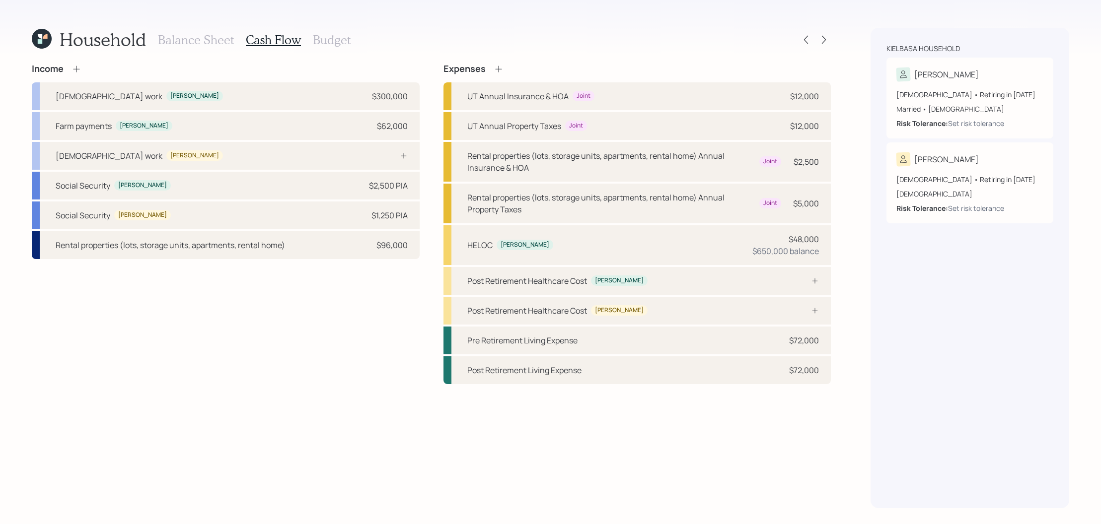
click at [329, 45] on h3 "Budget" at bounding box center [332, 40] width 38 height 14
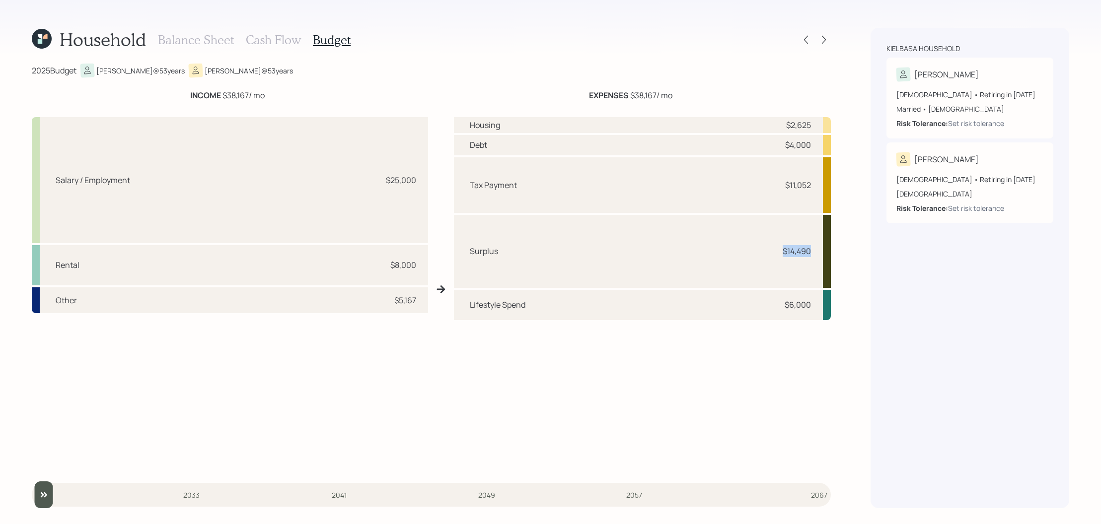
drag, startPoint x: 813, startPoint y: 249, endPoint x: 760, endPoint y: 249, distance: 53.6
click at [760, 249] on div "Surplus $14,490" at bounding box center [642, 251] width 377 height 73
click at [794, 265] on div "Surplus $14,490" at bounding box center [642, 251] width 377 height 73
click at [817, 41] on div at bounding box center [824, 40] width 14 height 14
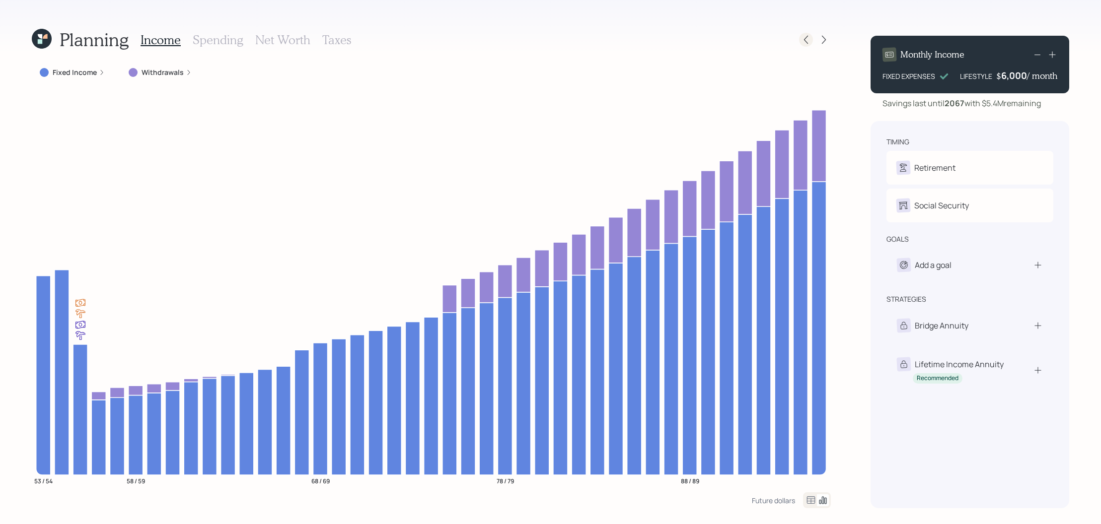
click at [807, 43] on icon at bounding box center [806, 40] width 4 height 8
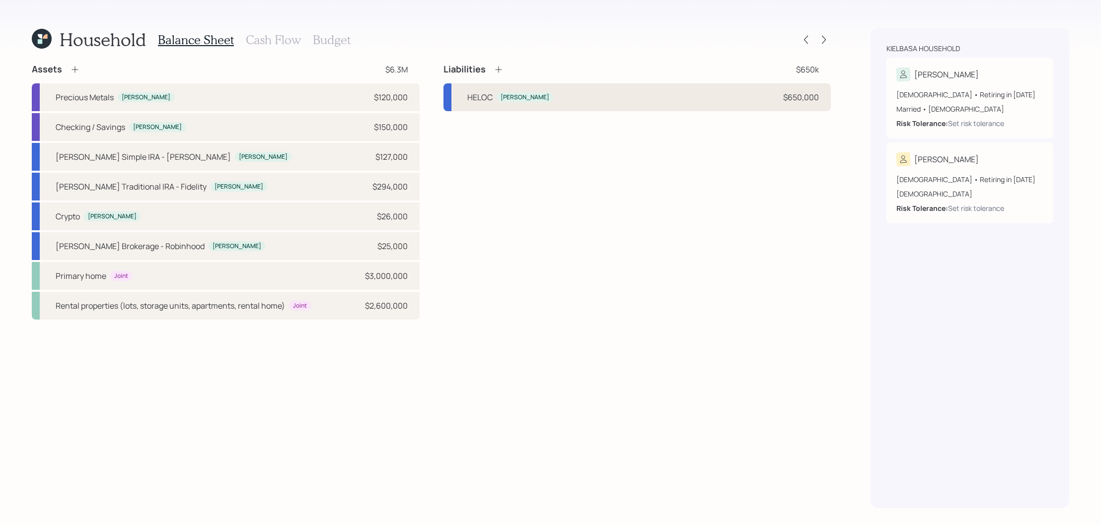
click at [595, 110] on div "HELOC Kelly $650,000" at bounding box center [637, 97] width 388 height 28
select select "other"
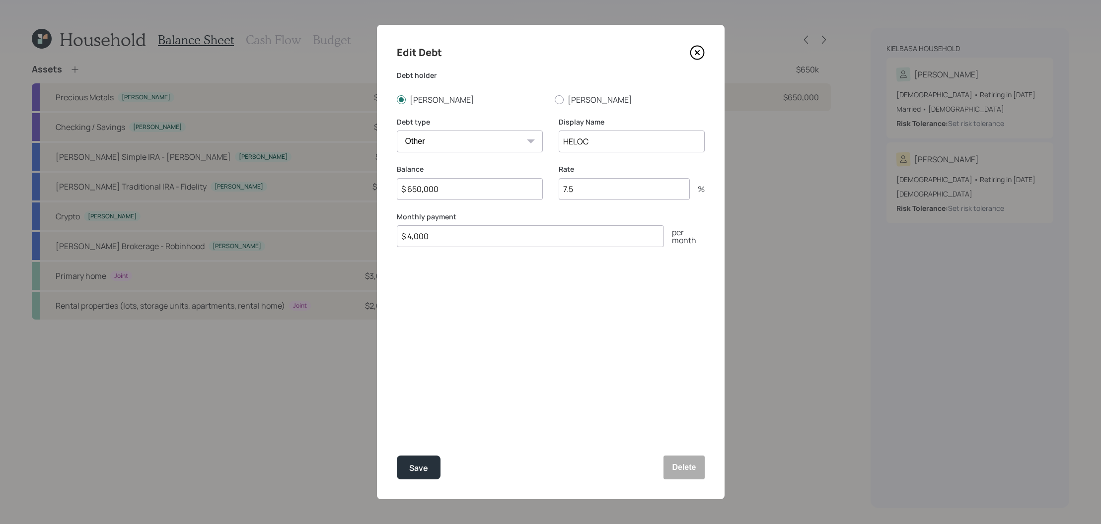
drag, startPoint x: 467, startPoint y: 235, endPoint x: 270, endPoint y: 218, distance: 198.4
click at [270, 218] on div "Edit Debt Debt holder Kelly Robin Debt type Car Credit Card Medical Student Oth…" at bounding box center [550, 262] width 1101 height 524
type input "$ 18,000"
click at [397, 456] on button "Save" at bounding box center [419, 468] width 44 height 24
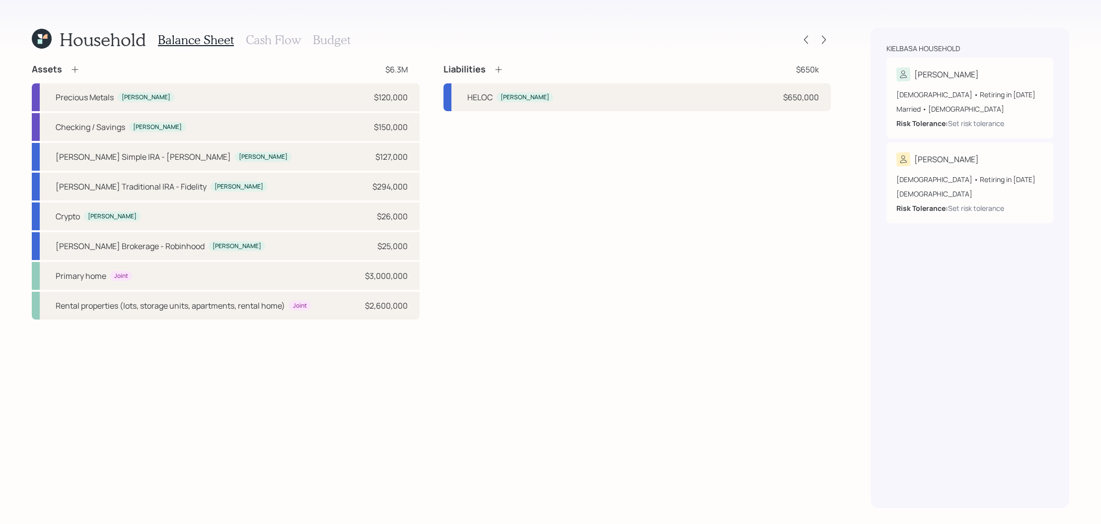
click at [338, 45] on h3 "Budget" at bounding box center [332, 40] width 38 height 14
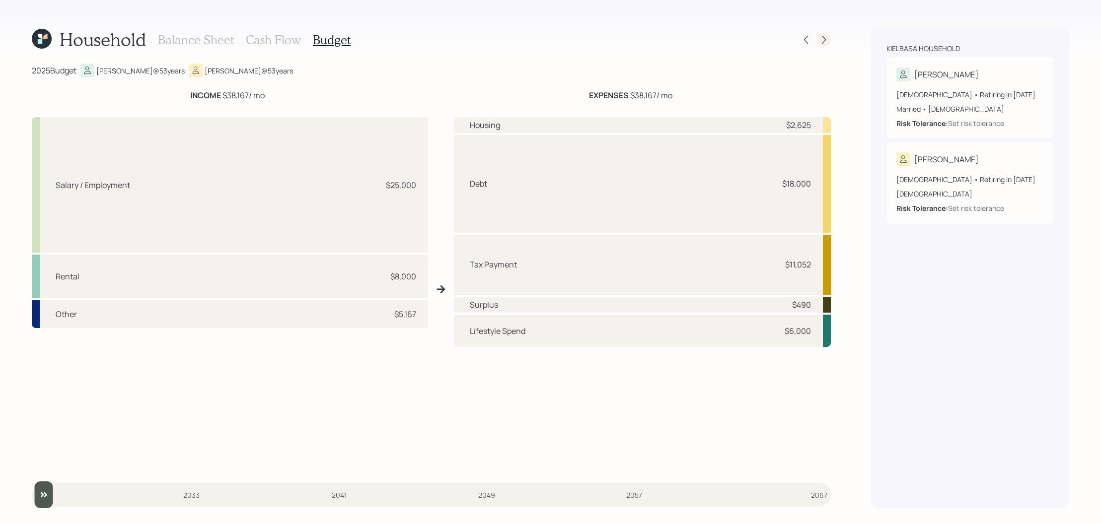
click at [820, 44] on icon at bounding box center [824, 40] width 10 height 10
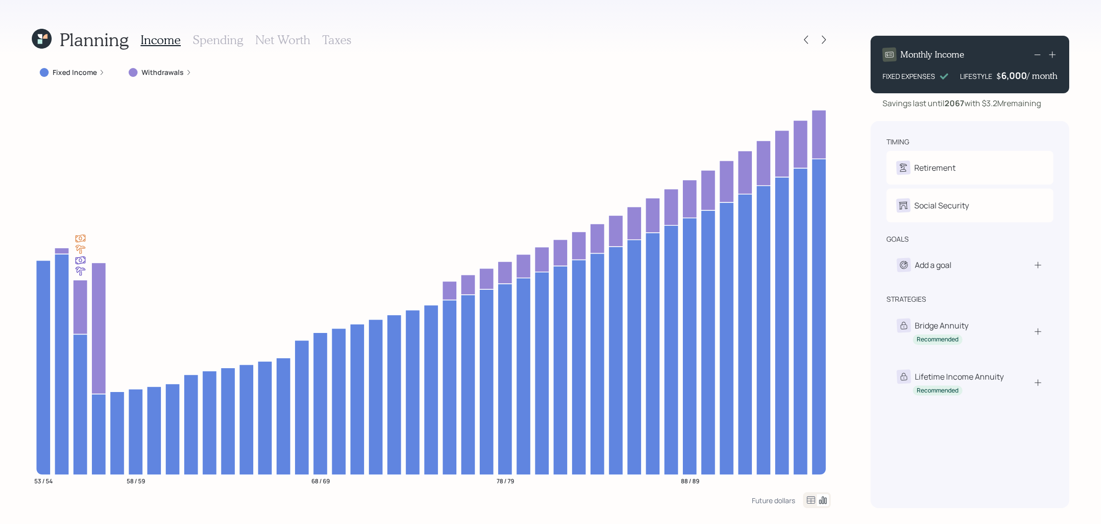
click at [273, 51] on div "Income Spending Net Worth Taxes" at bounding box center [246, 40] width 211 height 24
click at [273, 43] on h3 "Net Worth" at bounding box center [282, 40] width 55 height 14
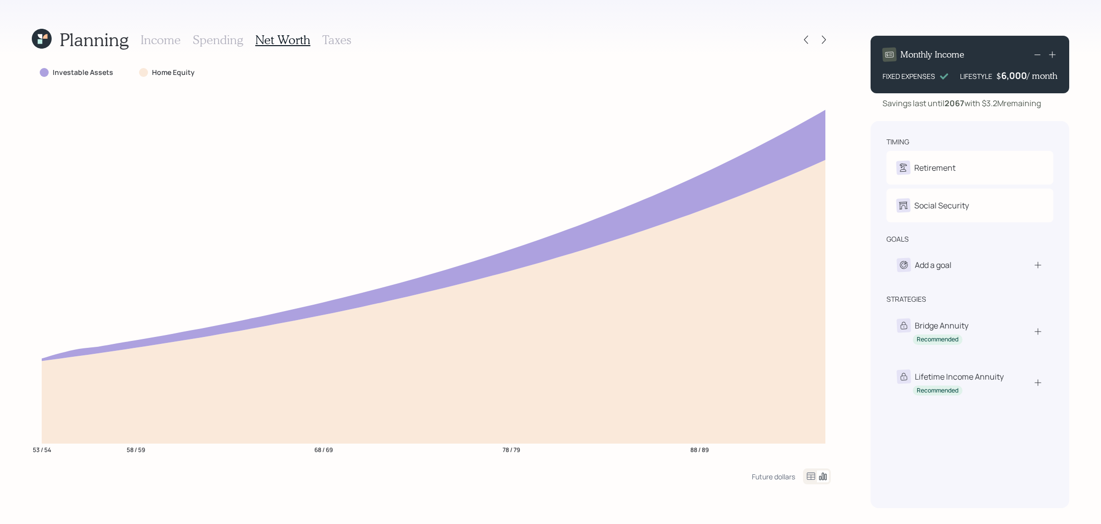
click at [806, 478] on icon at bounding box center [811, 477] width 12 height 12
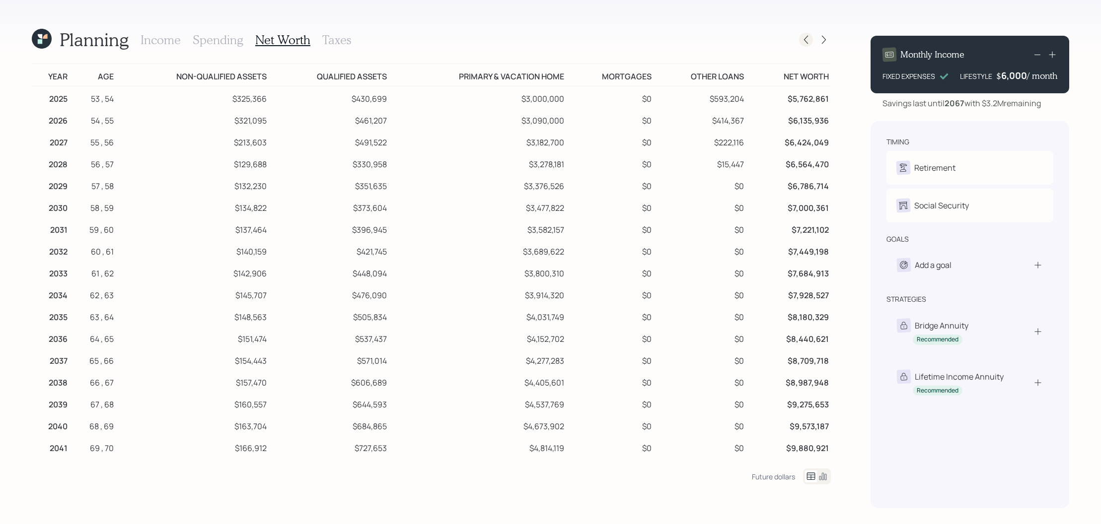
click at [804, 35] on icon at bounding box center [806, 40] width 10 height 10
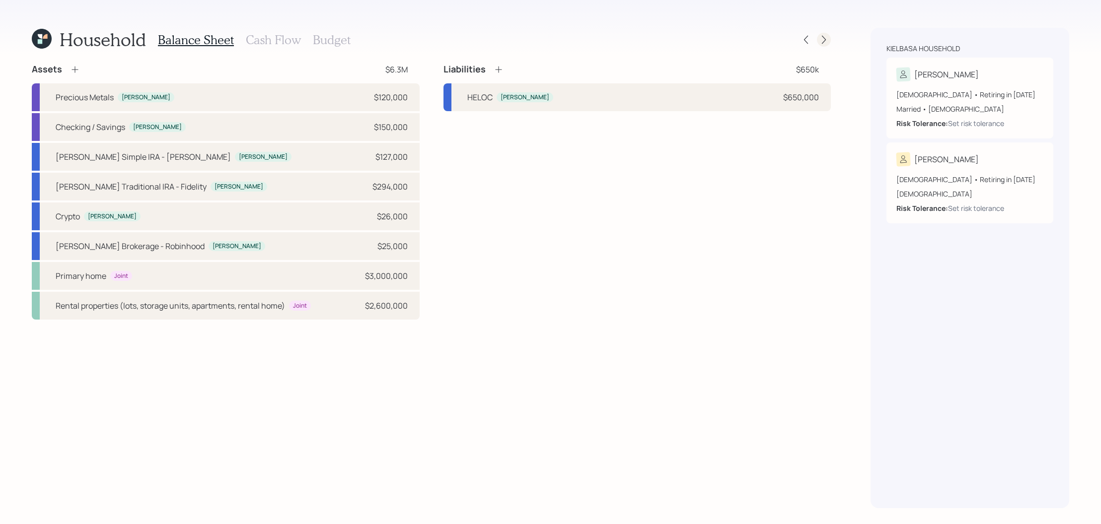
click at [821, 43] on icon at bounding box center [824, 40] width 10 height 10
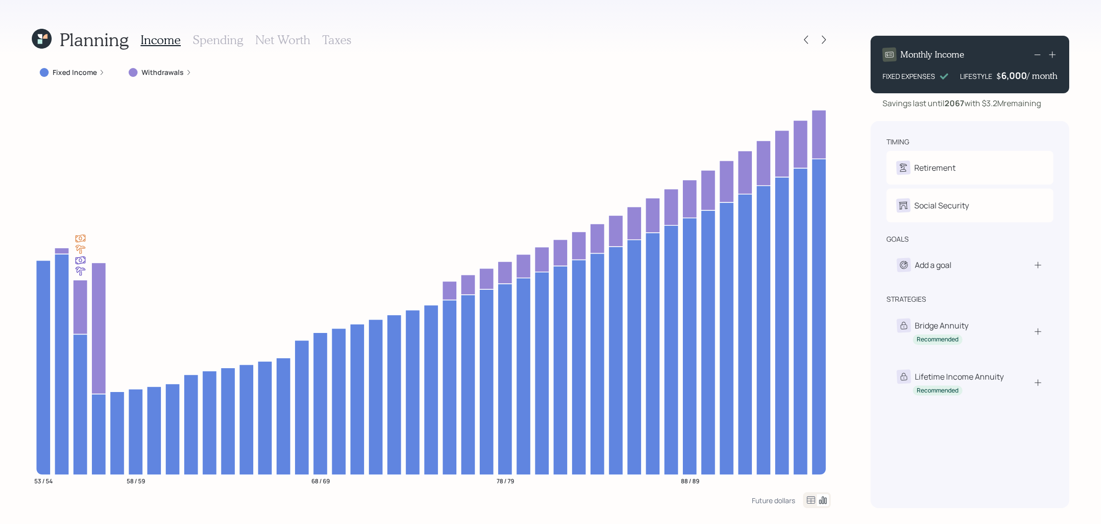
click at [77, 74] on label "Fixed Income" at bounding box center [75, 73] width 44 height 10
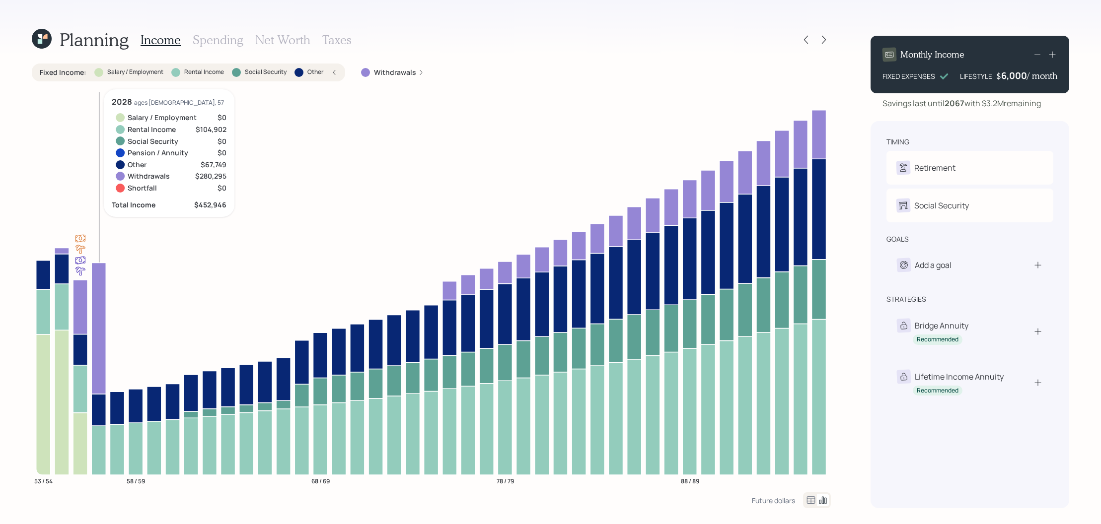
click at [99, 451] on icon at bounding box center [98, 450] width 14 height 49
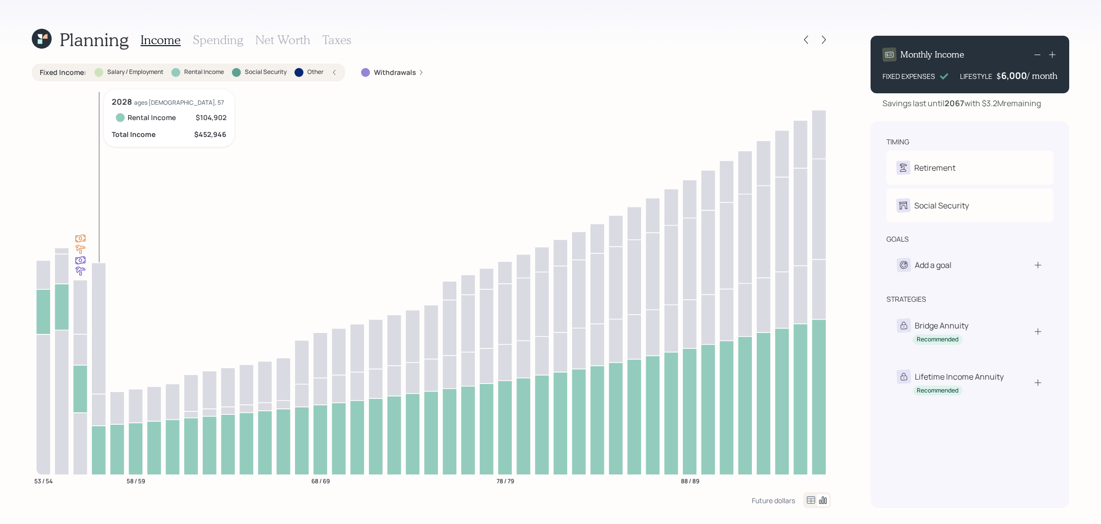
click at [99, 451] on icon at bounding box center [98, 450] width 14 height 49
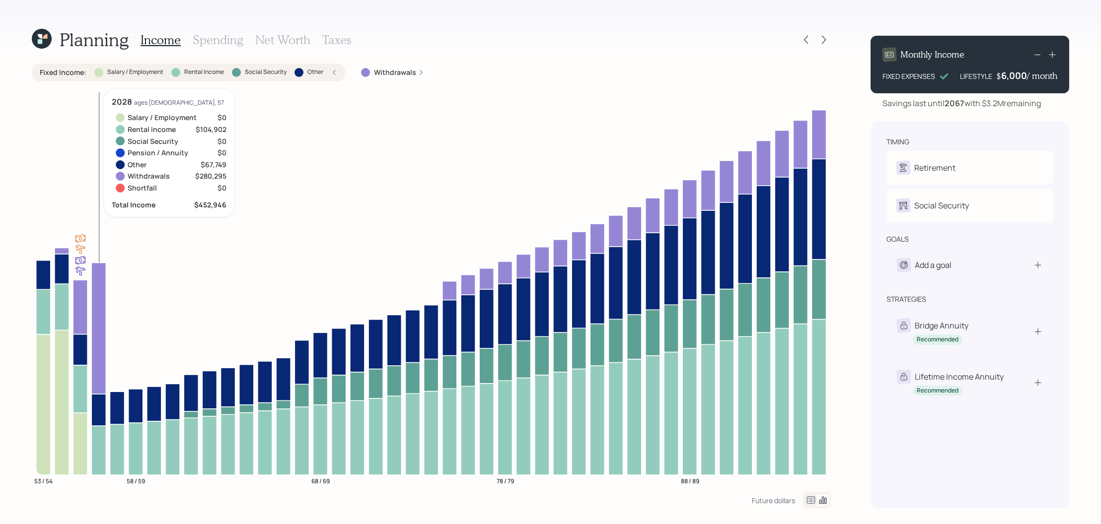
click at [99, 420] on icon at bounding box center [98, 410] width 14 height 32
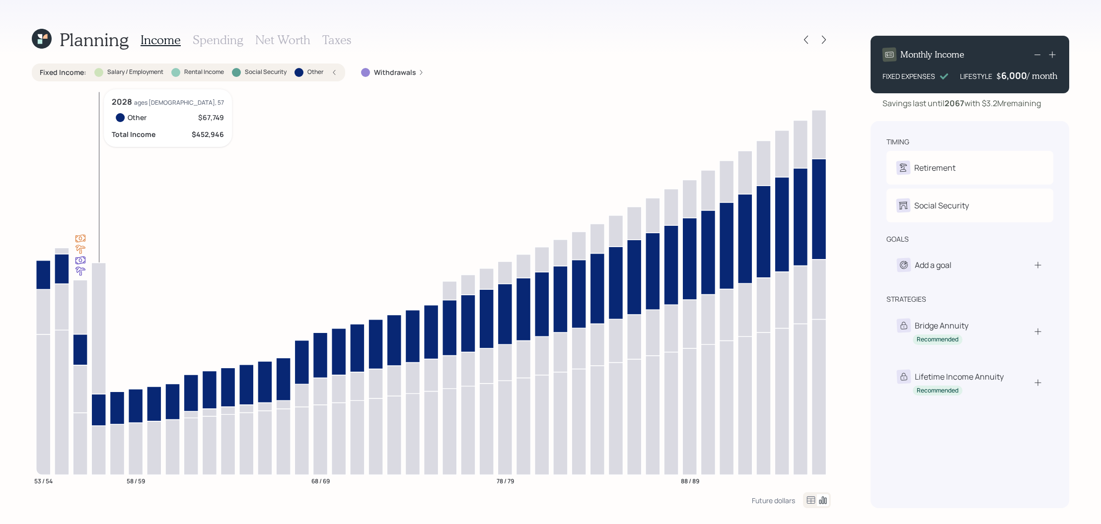
click at [99, 420] on icon at bounding box center [98, 410] width 14 height 32
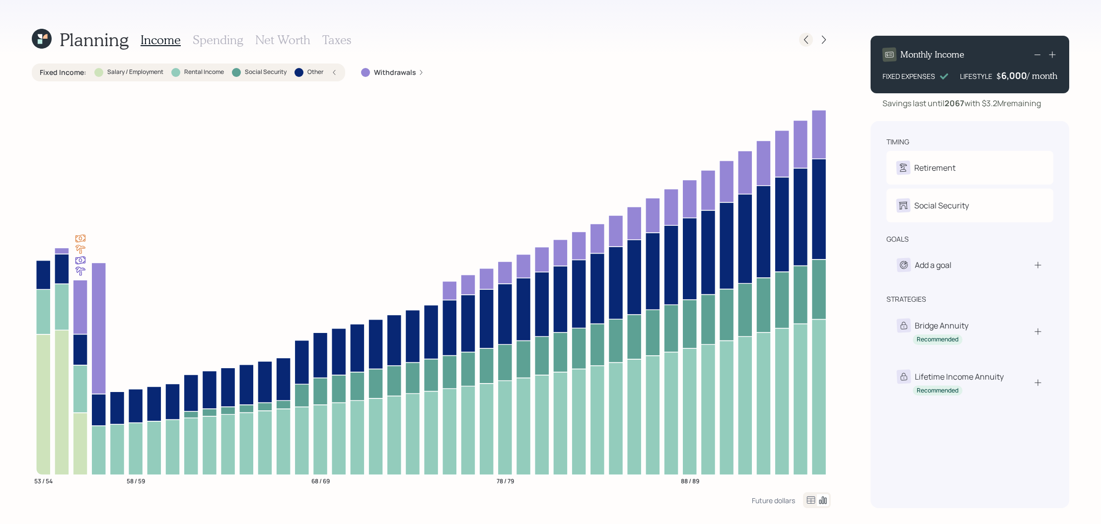
click at [804, 44] on icon at bounding box center [806, 40] width 10 height 10
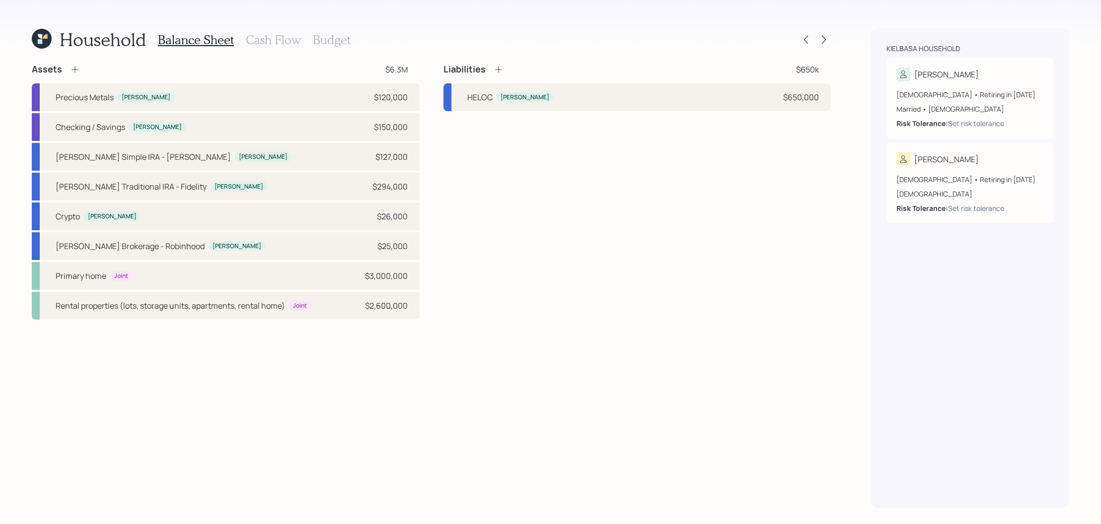
click at [276, 50] on div "Balance Sheet Cash Flow Budget" at bounding box center [254, 40] width 193 height 24
click at [276, 39] on h3 "Cash Flow" at bounding box center [273, 40] width 55 height 14
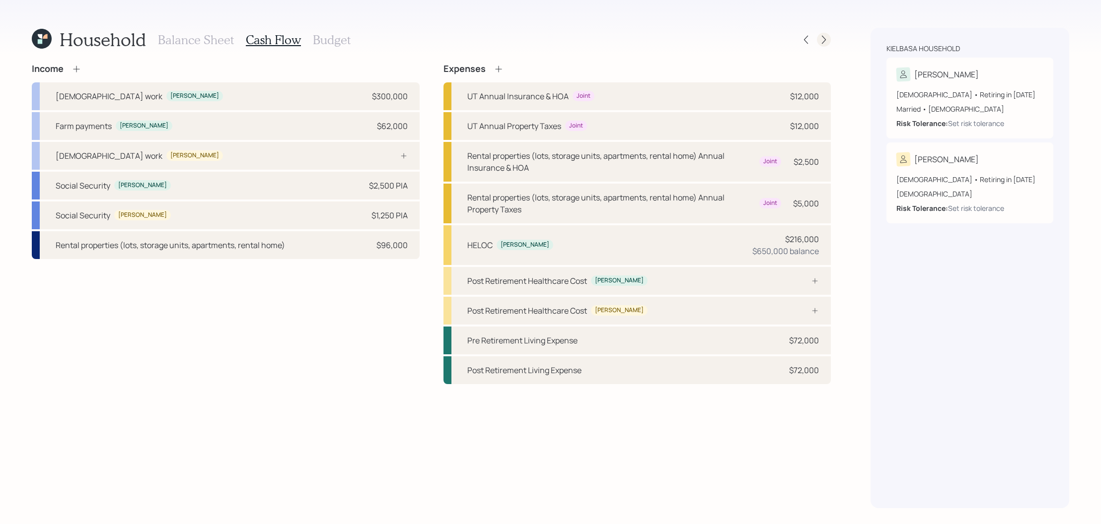
click at [825, 40] on icon at bounding box center [824, 40] width 4 height 8
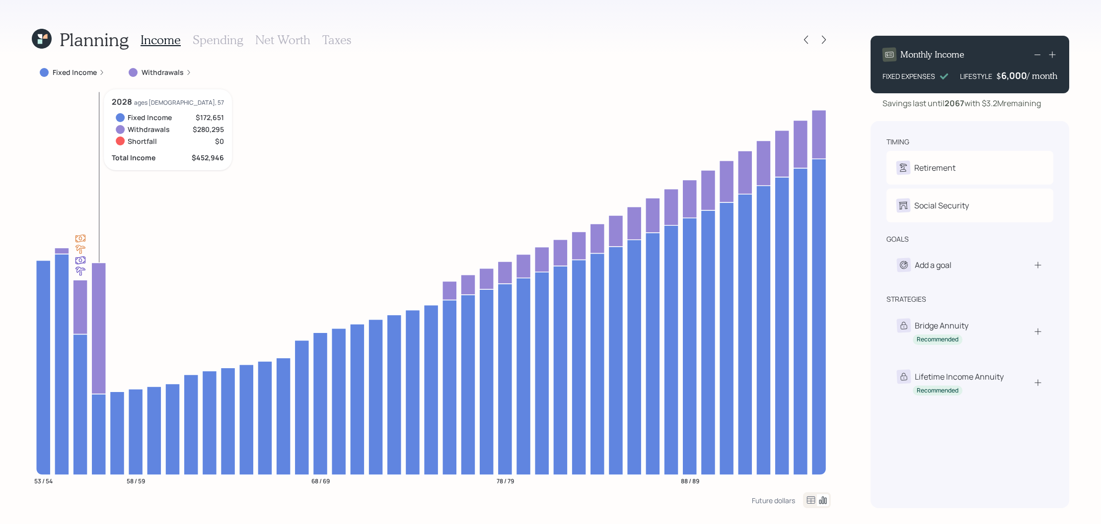
click at [97, 423] on icon at bounding box center [98, 434] width 14 height 81
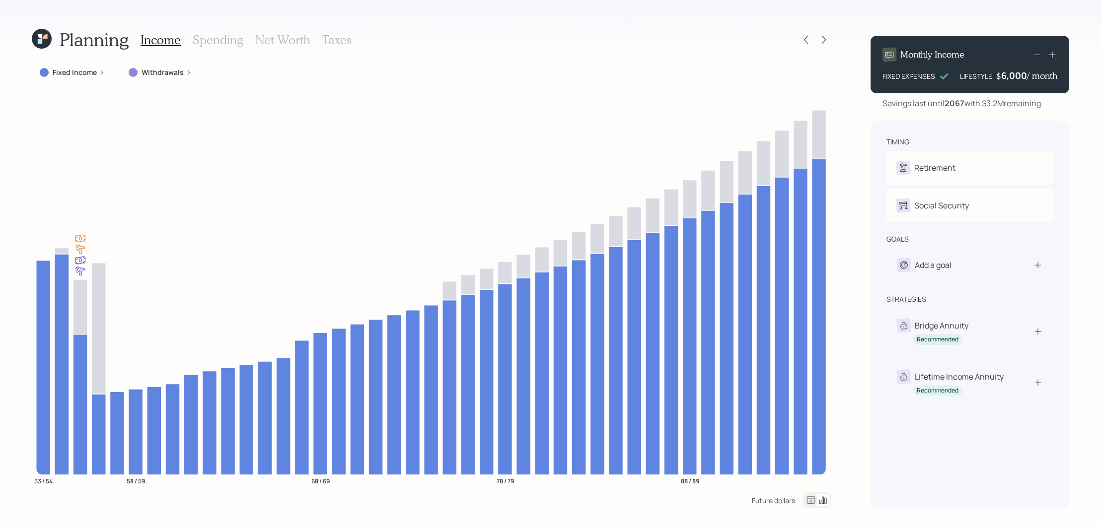
click at [768, 500] on div "Future dollars" at bounding box center [773, 500] width 43 height 9
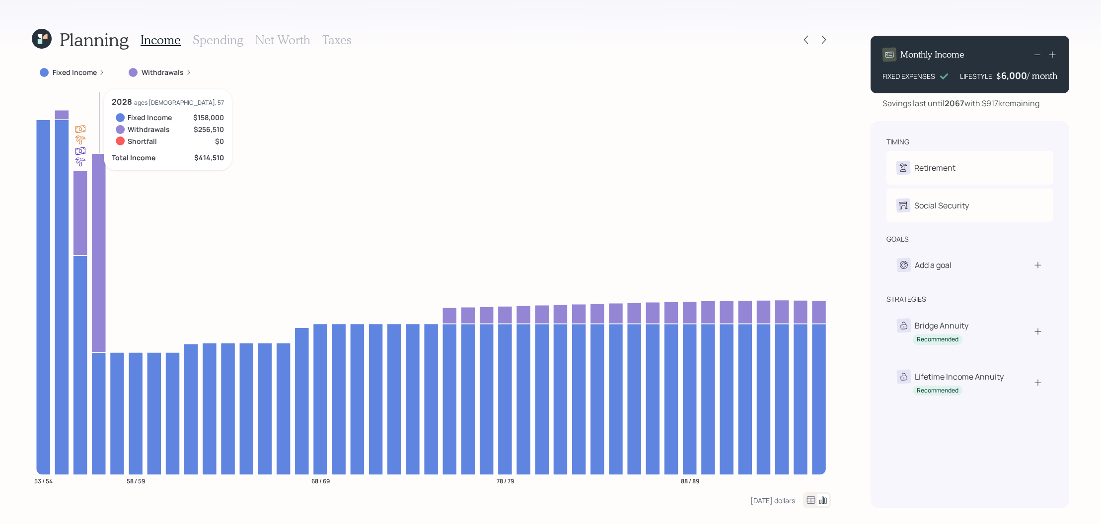
click at [100, 396] on icon at bounding box center [98, 414] width 14 height 123
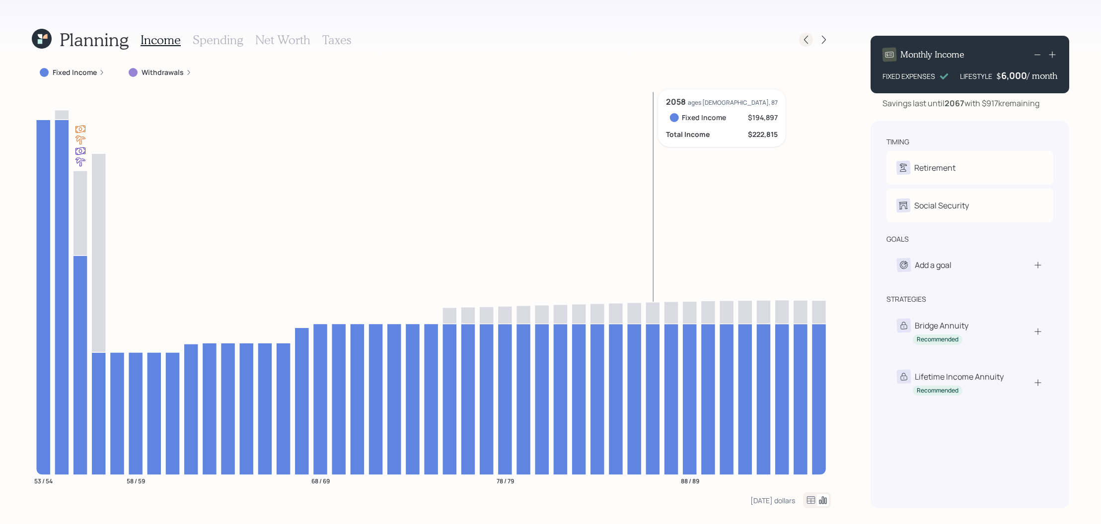
click at [803, 40] on icon at bounding box center [806, 40] width 10 height 10
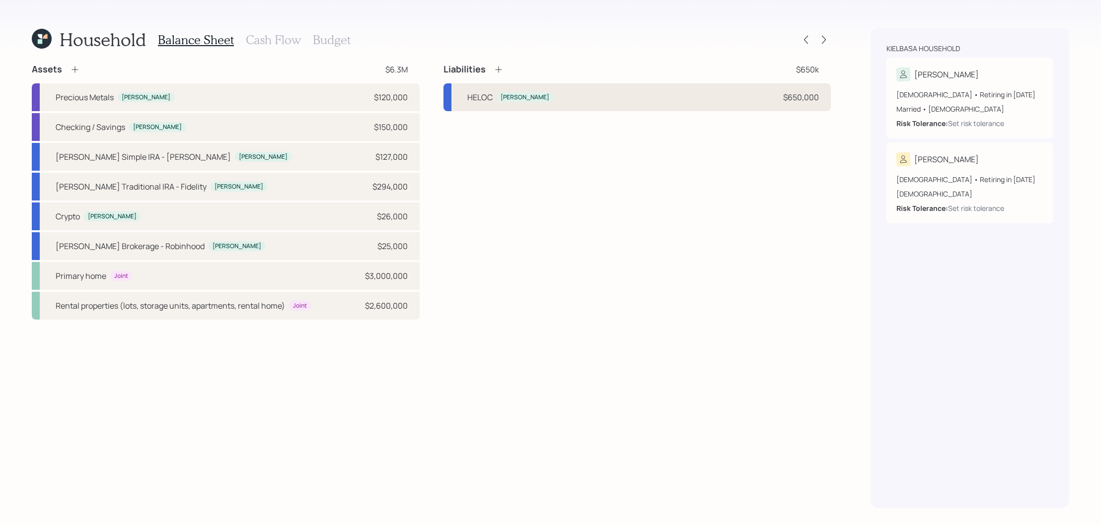
click at [692, 94] on div "HELOC Kelly $650,000" at bounding box center [637, 97] width 388 height 28
select select "other"
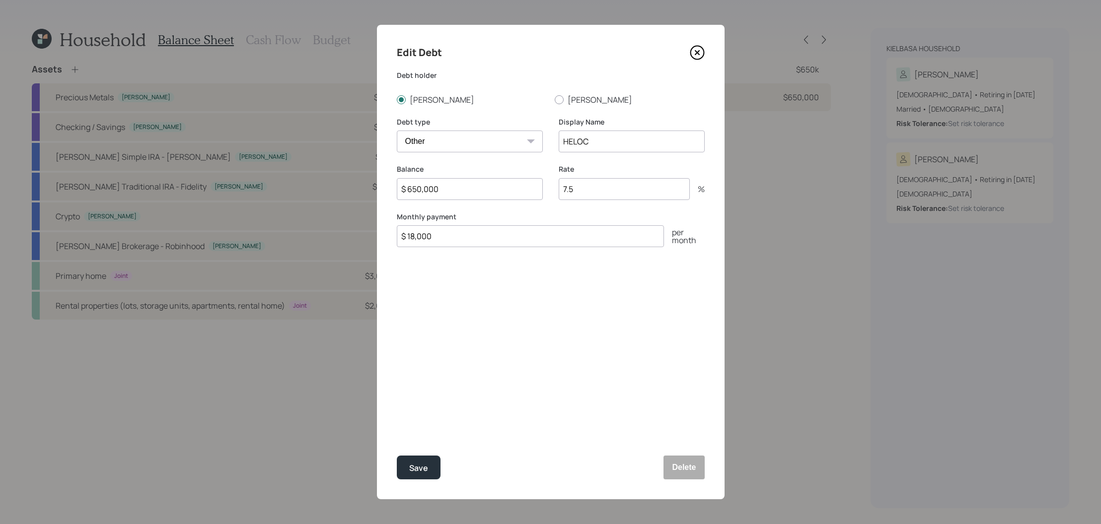
click at [695, 53] on icon at bounding box center [697, 52] width 15 height 15
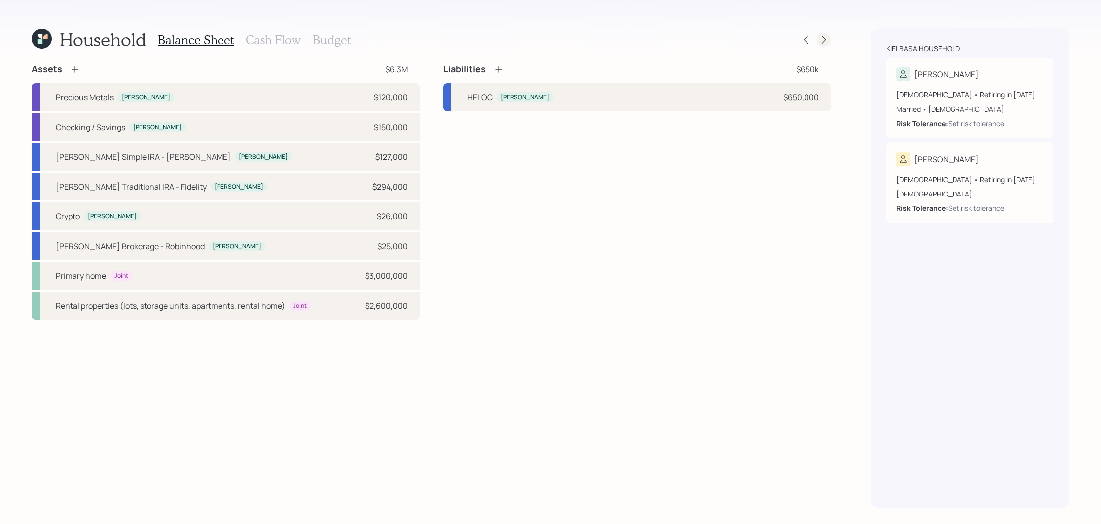
click at [822, 40] on icon at bounding box center [824, 40] width 10 height 10
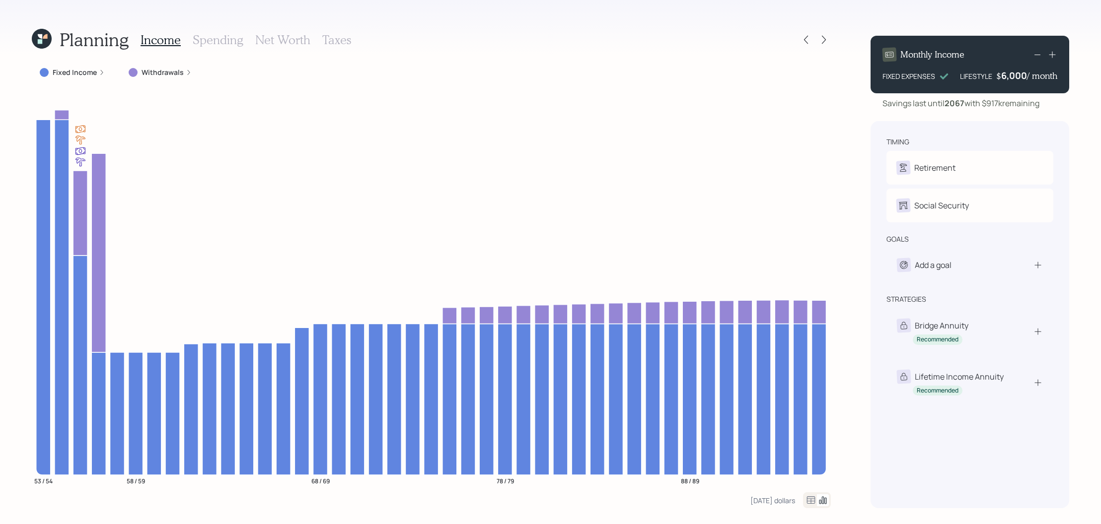
click at [287, 47] on div "Income Spending Net Worth Taxes" at bounding box center [246, 40] width 211 height 24
click at [290, 40] on h3 "Net Worth" at bounding box center [282, 40] width 55 height 14
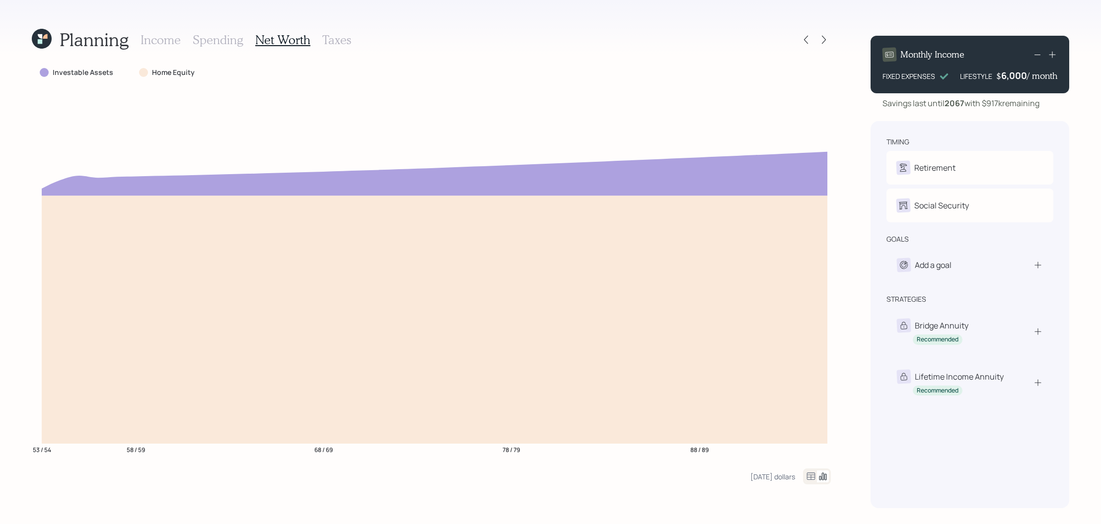
click at [812, 478] on icon at bounding box center [811, 477] width 12 height 12
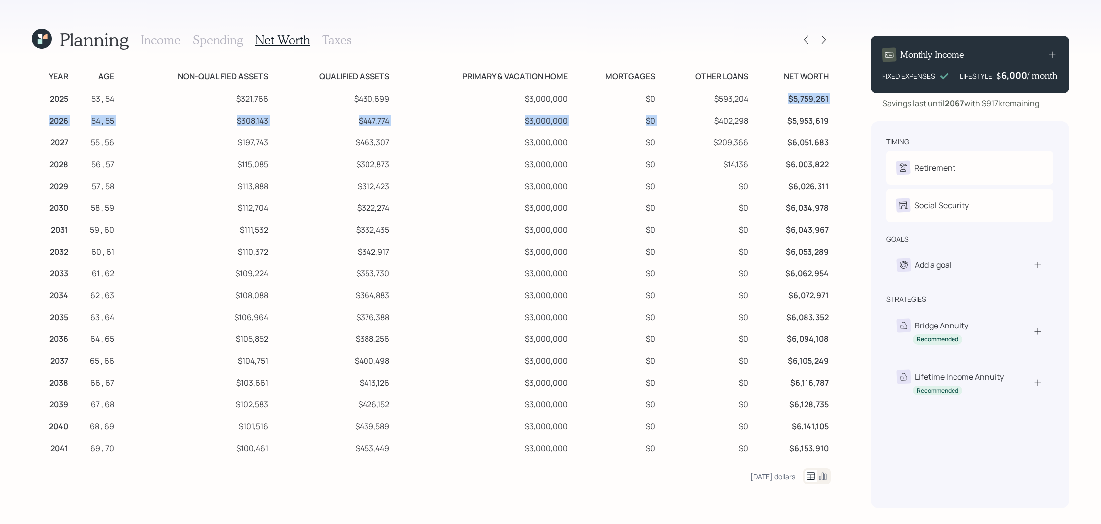
drag, startPoint x: 753, startPoint y: 101, endPoint x: 702, endPoint y: 110, distance: 51.9
click at [725, 103] on td "$593,204" at bounding box center [703, 97] width 93 height 22
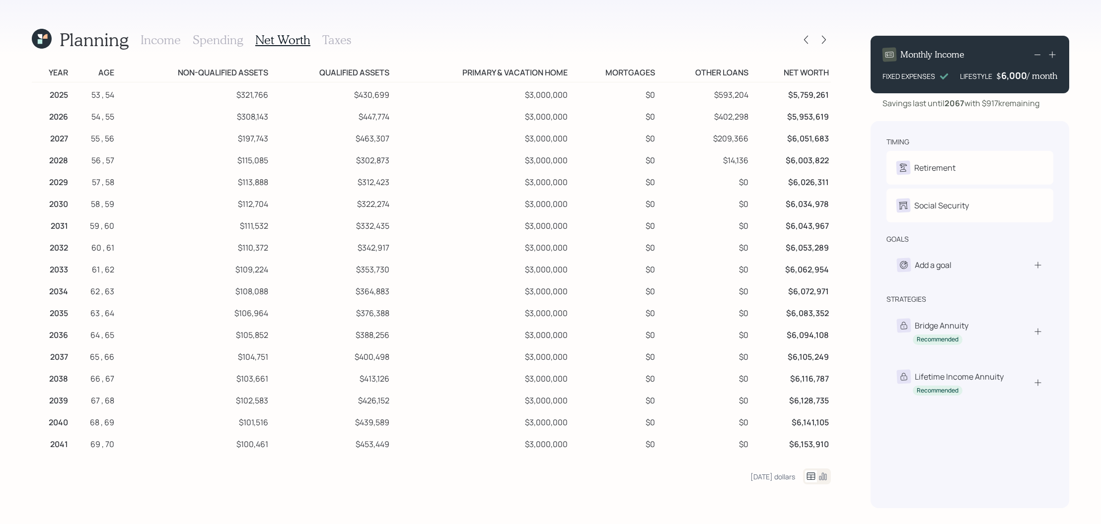
click at [736, 182] on td "$0" at bounding box center [703, 181] width 93 height 22
click at [805, 45] on div at bounding box center [806, 40] width 14 height 14
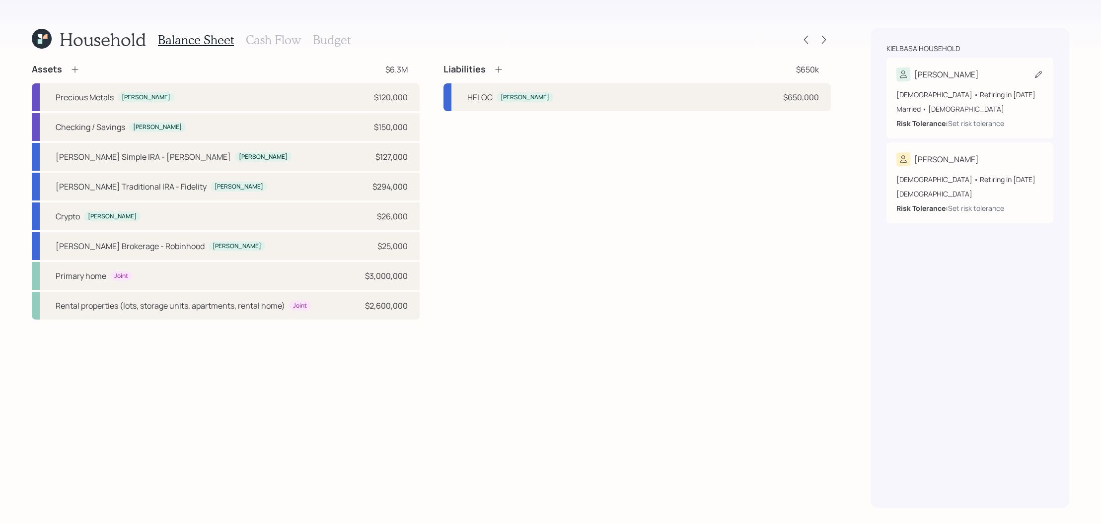
click at [952, 77] on div "Kelly" at bounding box center [969, 75] width 147 height 14
select select "6"
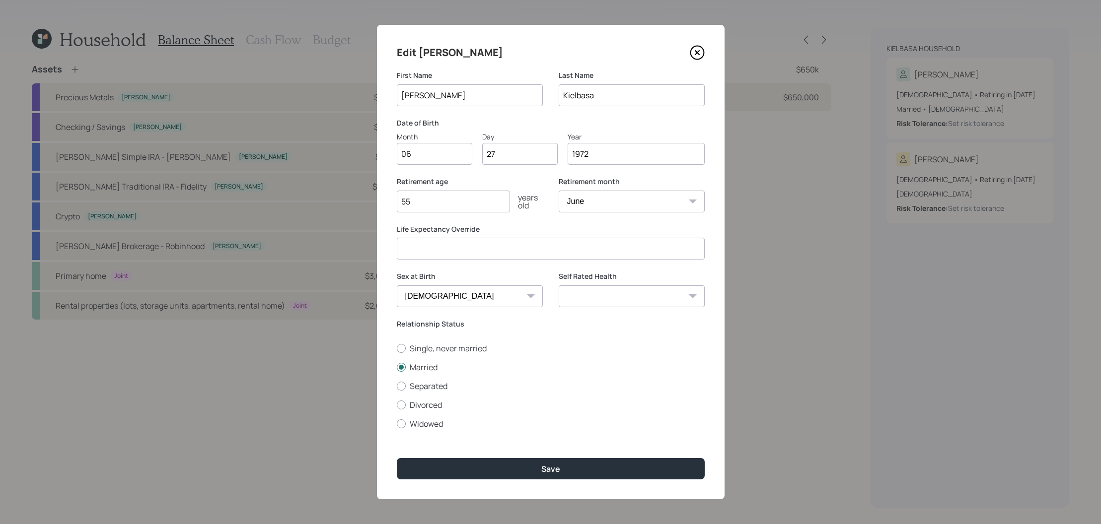
click at [693, 56] on icon at bounding box center [697, 52] width 15 height 15
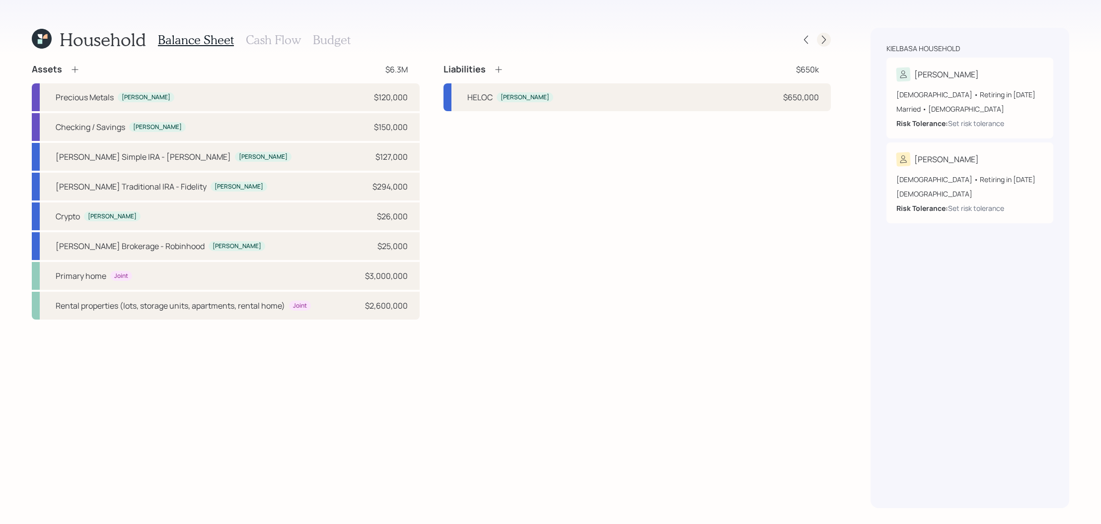
click at [826, 38] on icon at bounding box center [824, 40] width 10 height 10
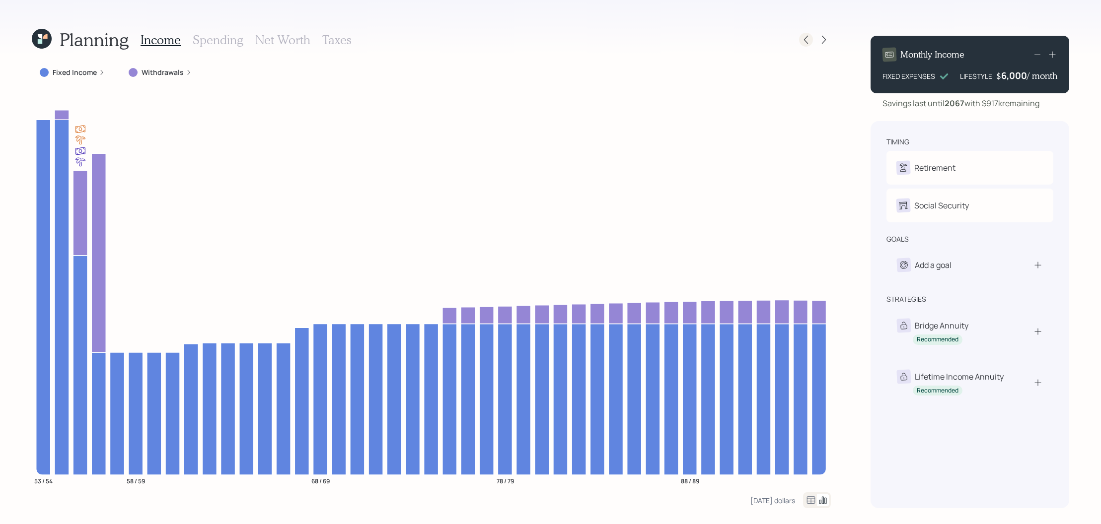
click at [804, 34] on div at bounding box center [806, 40] width 14 height 14
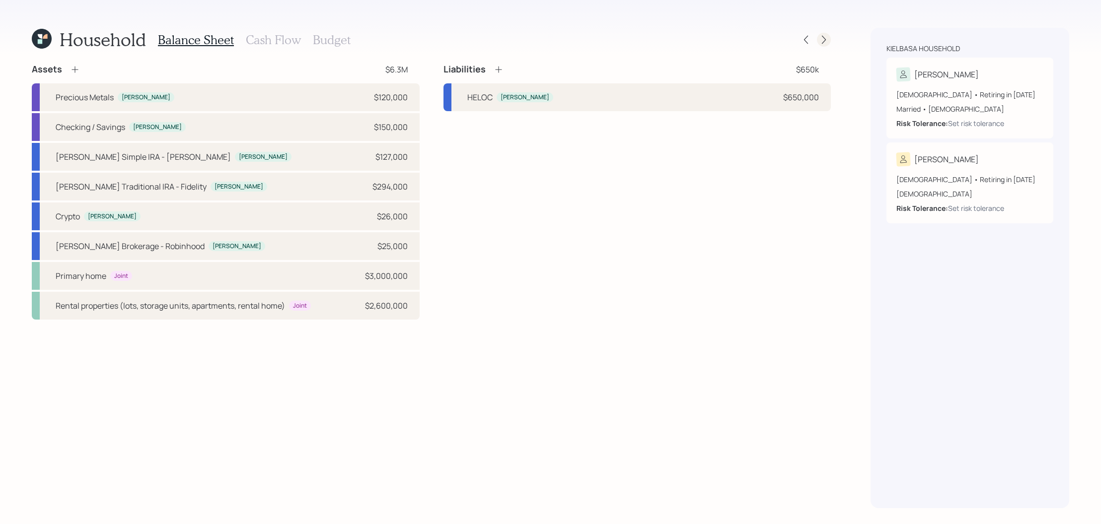
click at [828, 40] on icon at bounding box center [824, 40] width 10 height 10
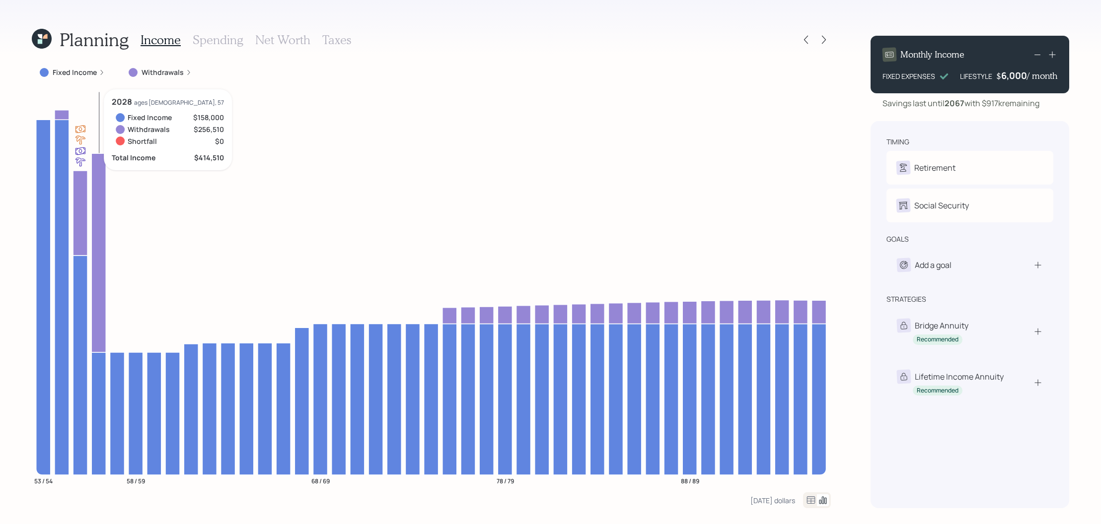
click at [97, 371] on icon at bounding box center [98, 414] width 14 height 123
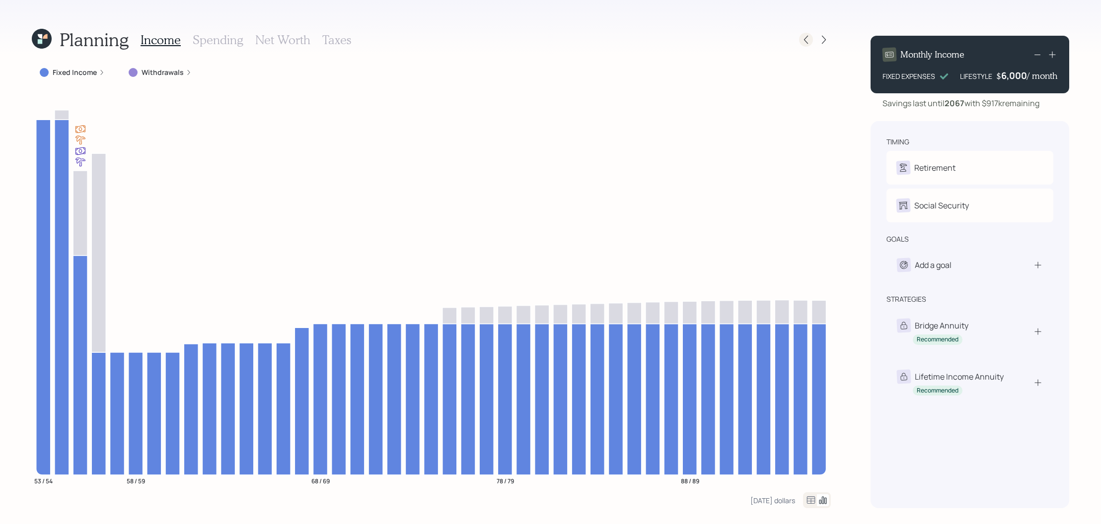
click at [804, 39] on icon at bounding box center [806, 40] width 4 height 8
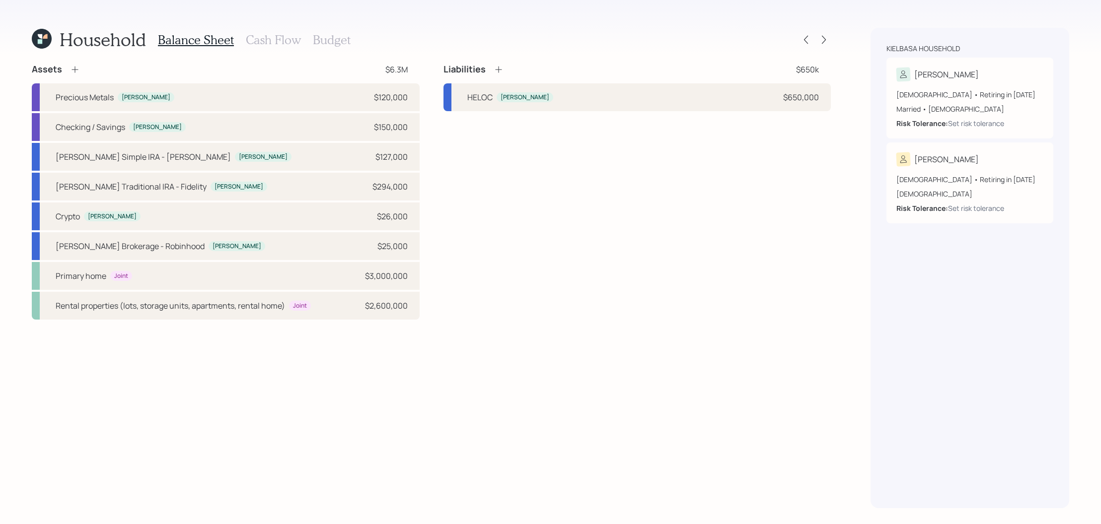
click at [44, 39] on icon at bounding box center [42, 39] width 20 height 20
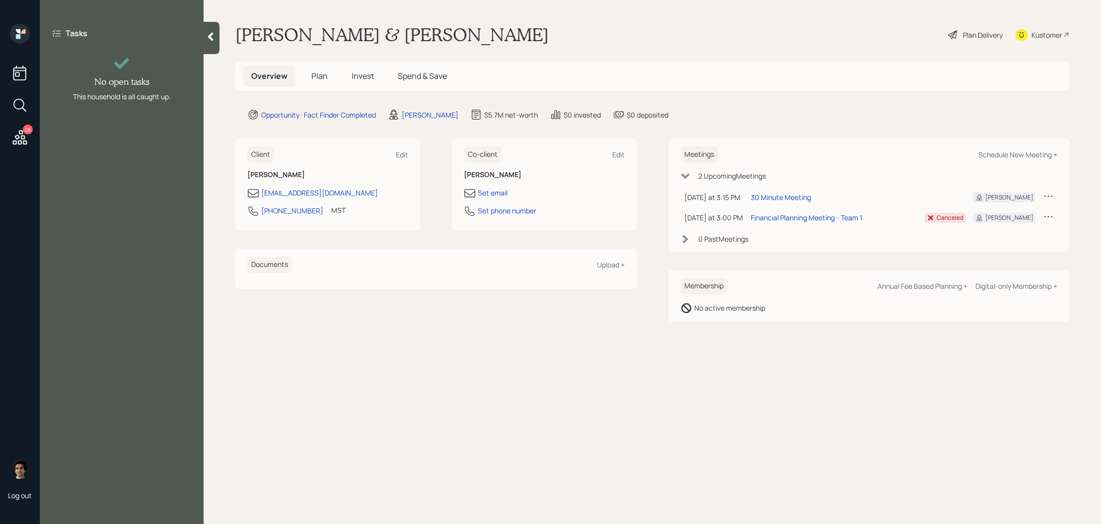
click at [210, 27] on div at bounding box center [212, 38] width 16 height 32
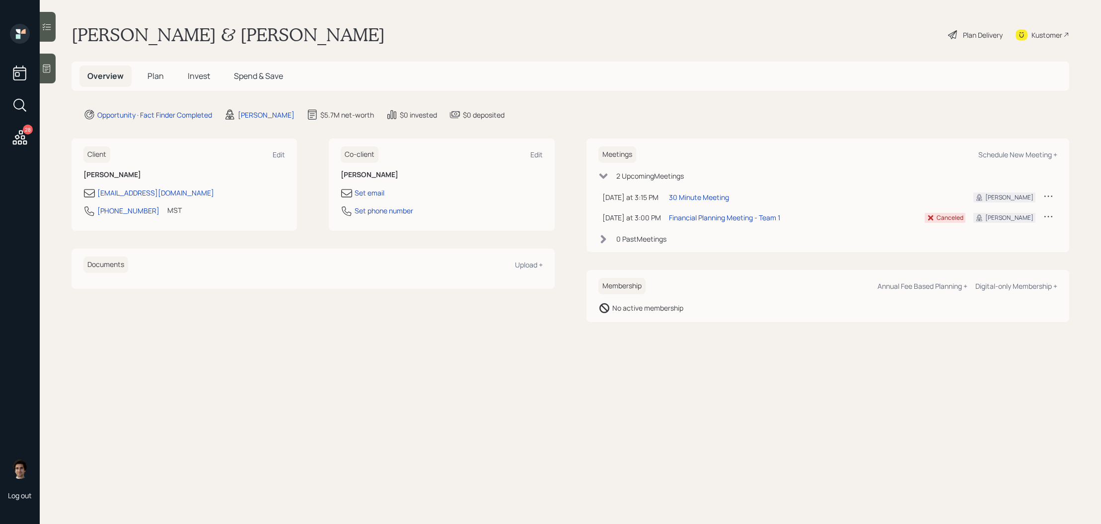
click at [1040, 32] on div "Kustomer" at bounding box center [1046, 35] width 31 height 10
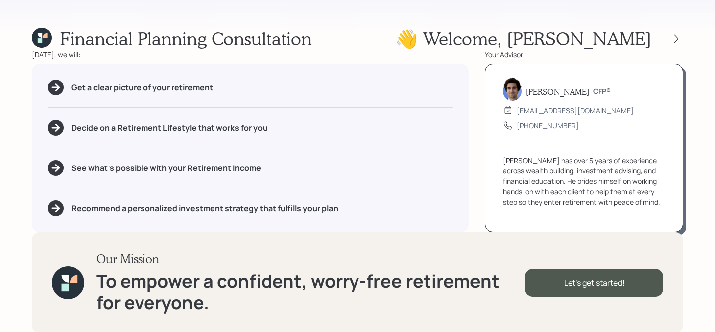
click at [56, 44] on div "Financial Planning Consultation" at bounding box center [172, 38] width 280 height 21
click at [34, 43] on icon at bounding box center [42, 38] width 20 height 20
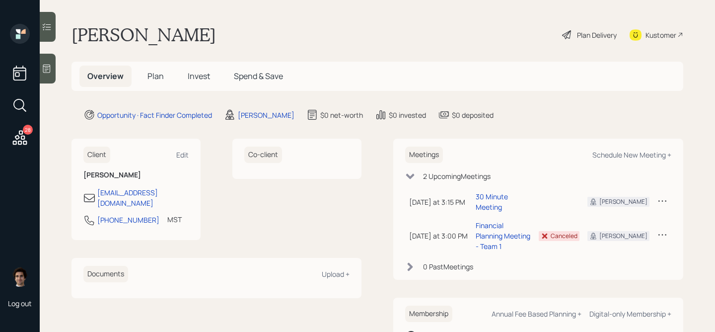
click at [37, 76] on div "28 Log out" at bounding box center [20, 166] width 40 height 332
click at [46, 76] on div at bounding box center [48, 69] width 16 height 30
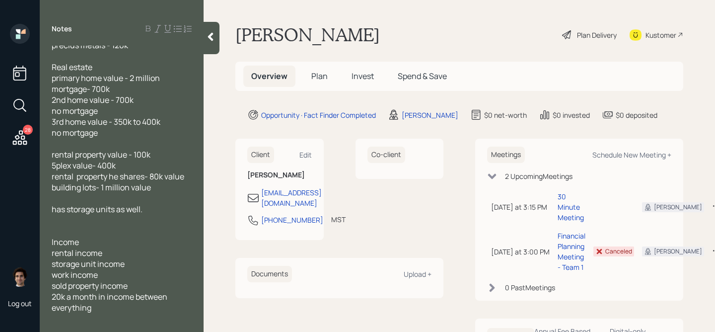
scroll to position [121, 0]
